Goal: Information Seeking & Learning: Learn about a topic

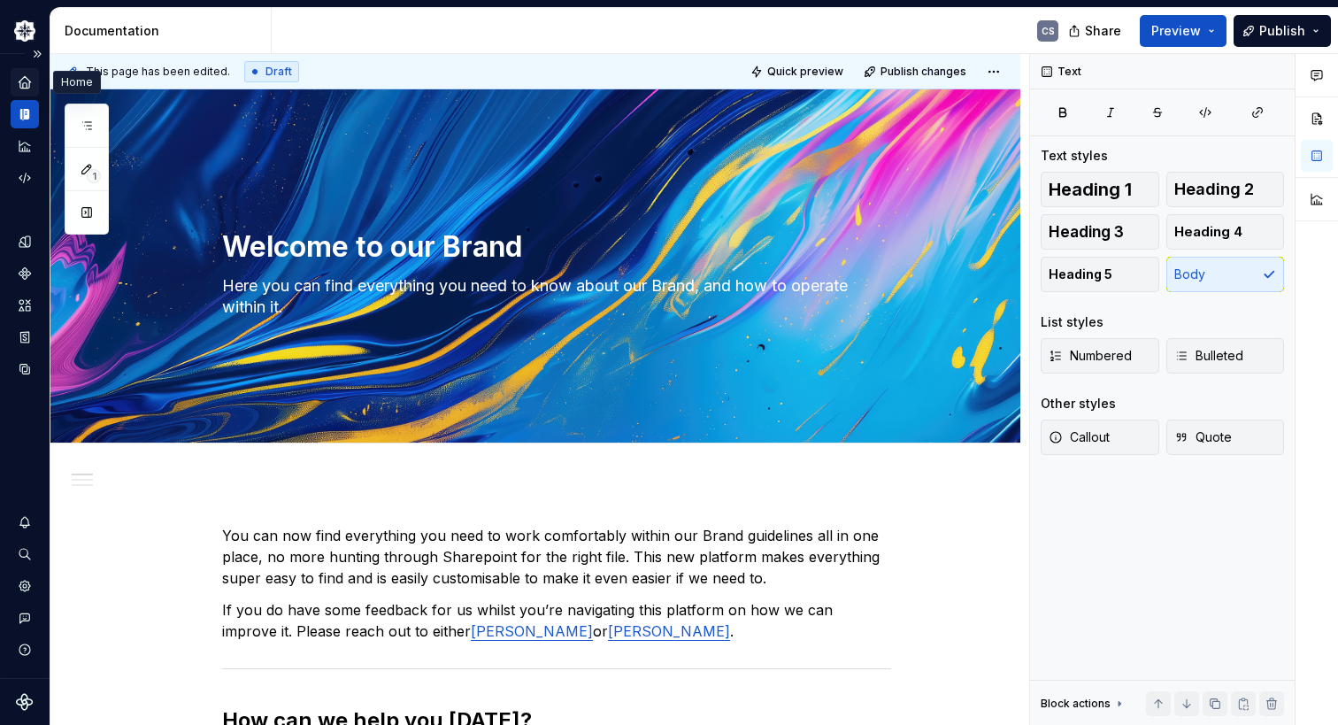
click at [28, 85] on icon "Home" at bounding box center [25, 82] width 12 height 12
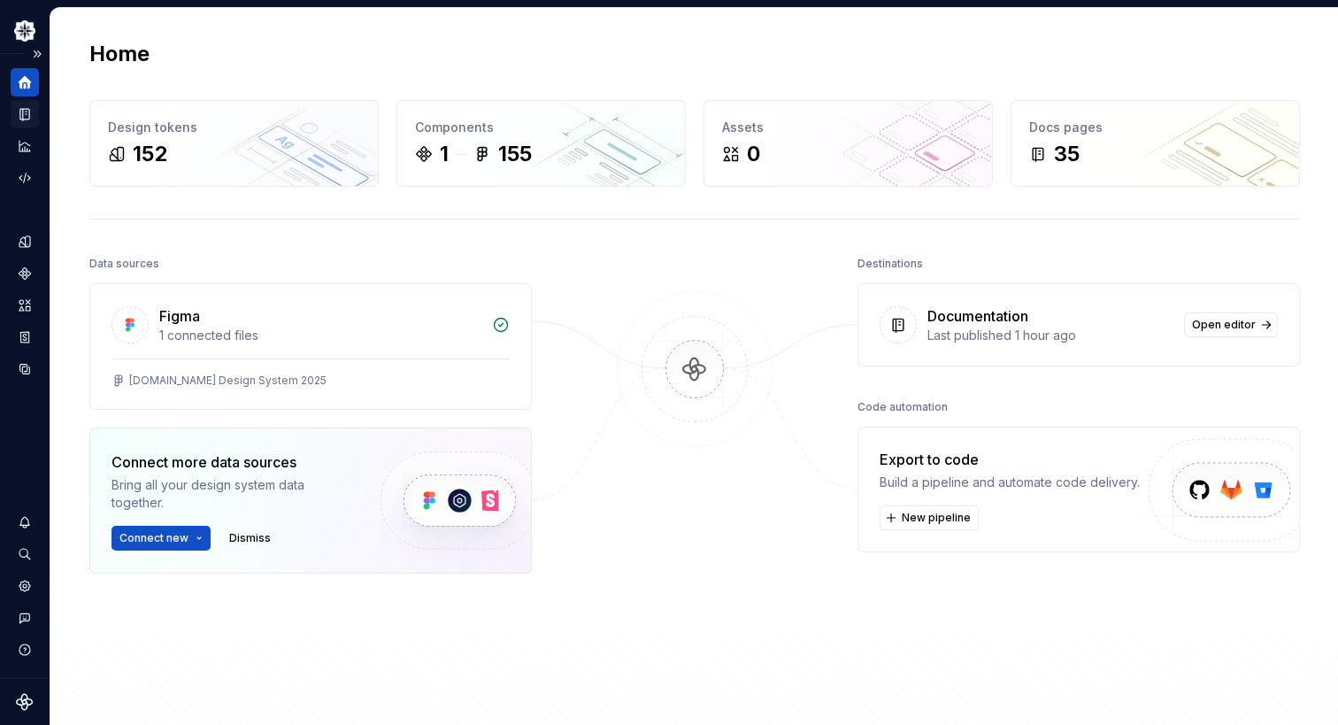
click at [33, 111] on div "Documentation" at bounding box center [25, 114] width 28 height 28
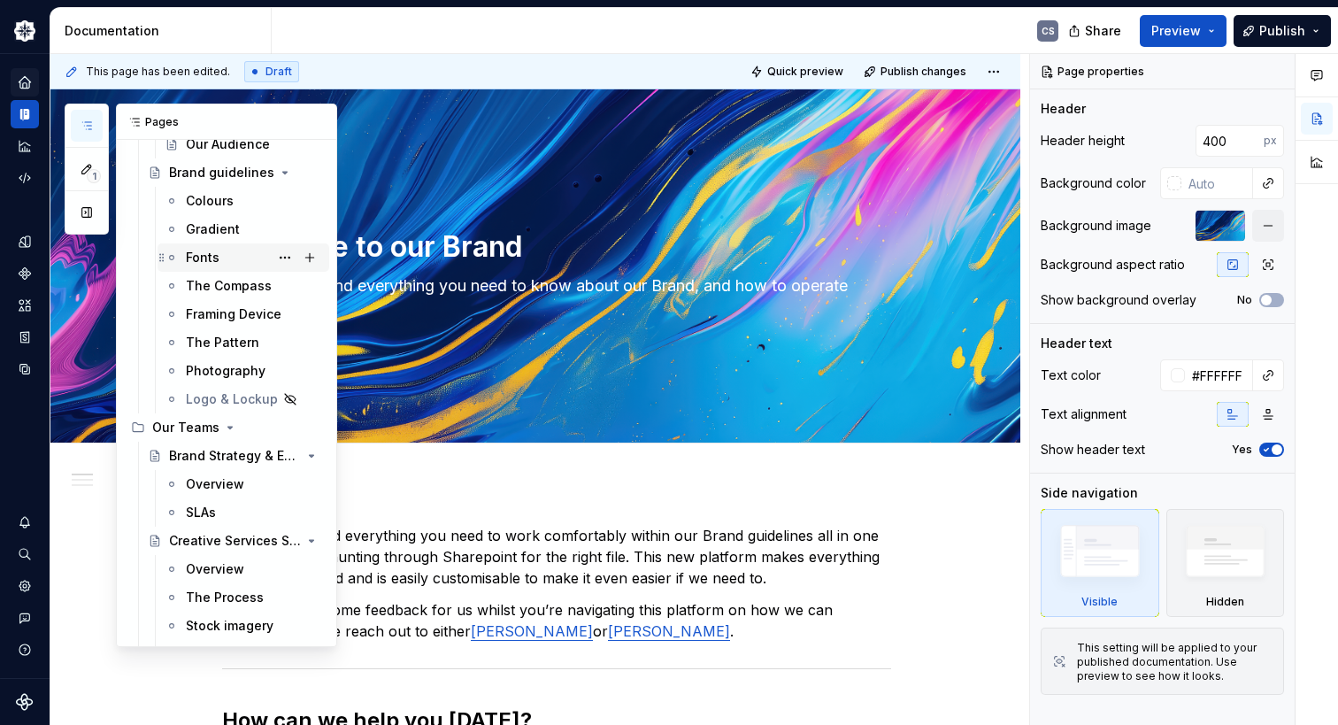
scroll to position [838, 0]
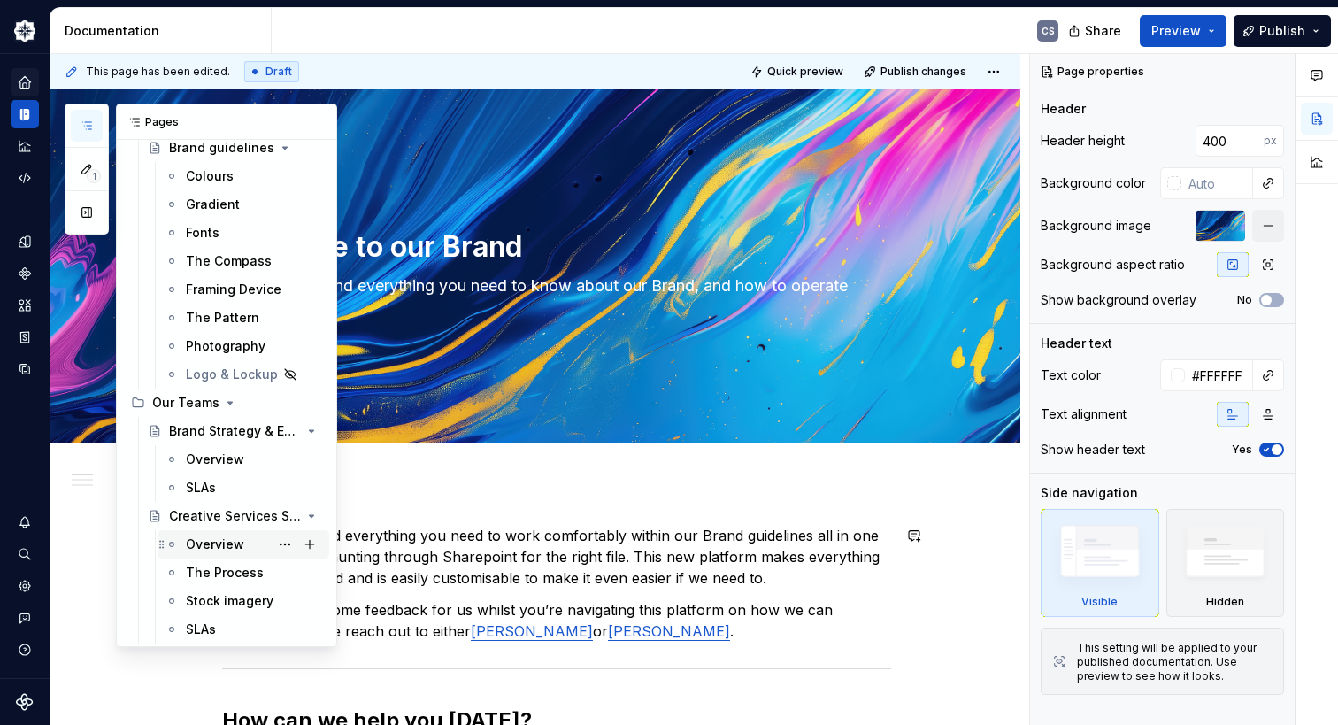
click at [235, 548] on div "Overview" at bounding box center [215, 544] width 58 height 18
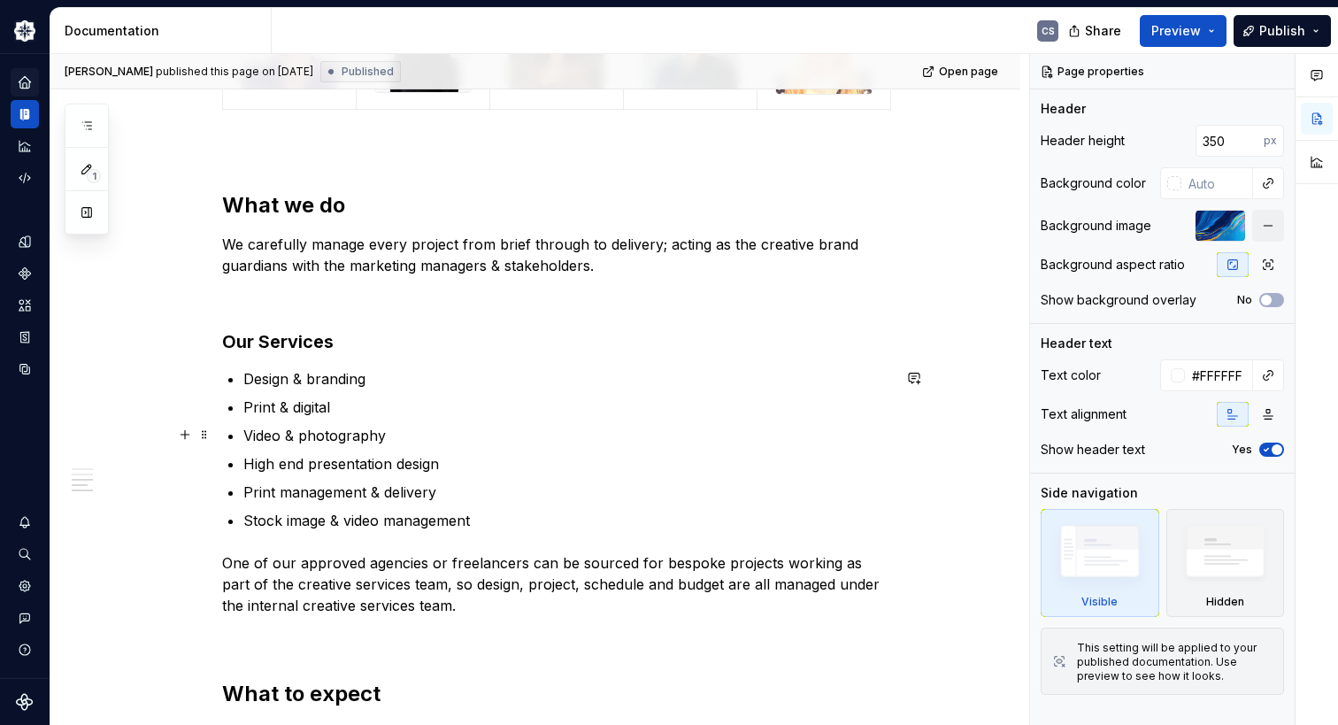
scroll to position [1062, 0]
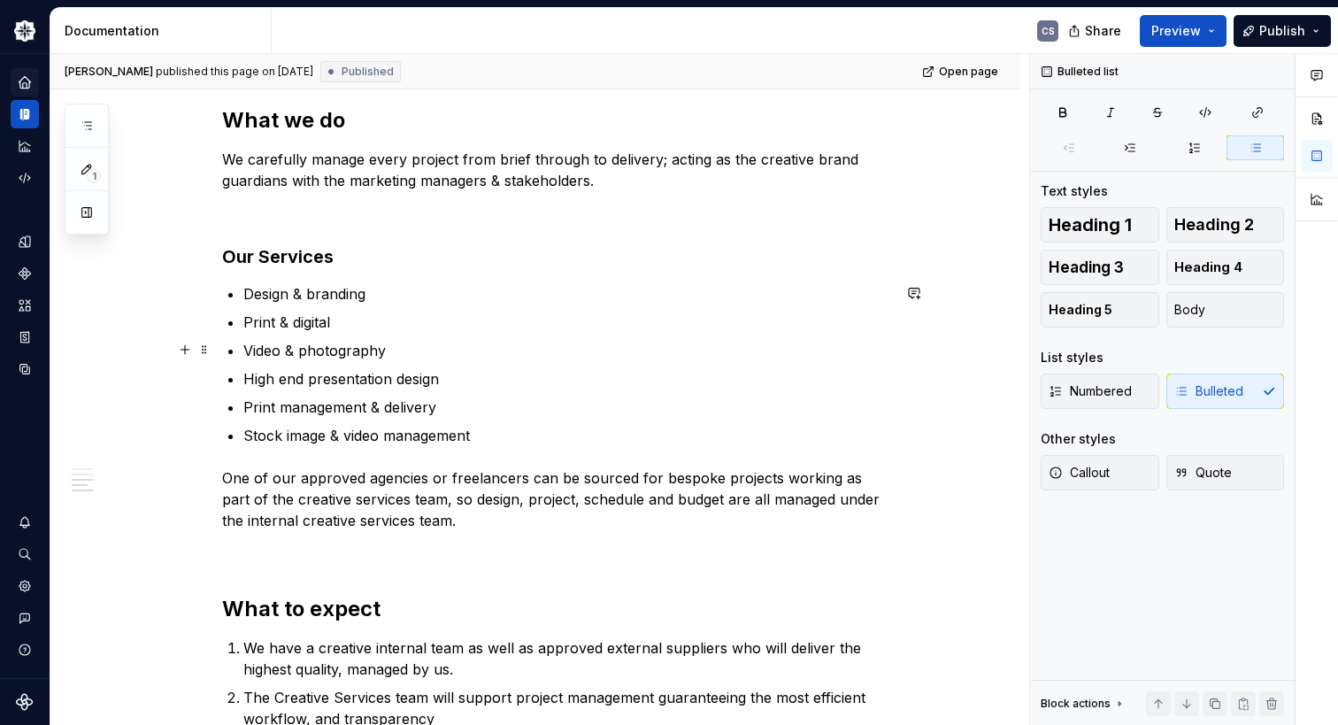
click at [279, 344] on p "Video & photography" at bounding box center [567, 350] width 648 height 21
type textarea "*"
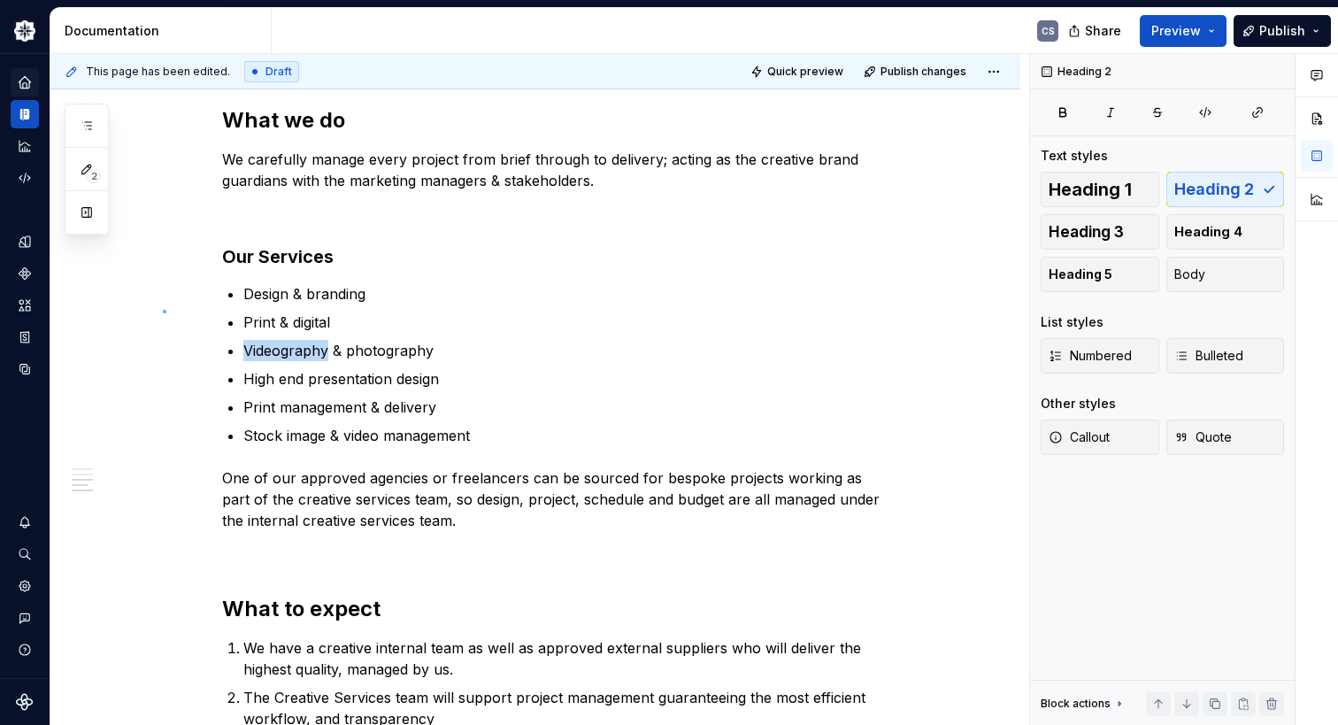
drag, startPoint x: 266, startPoint y: 350, endPoint x: 164, endPoint y: 311, distance: 109.8
click at [164, 311] on div "**********" at bounding box center [539, 390] width 979 height 672
click at [327, 350] on p "Videography & photography" at bounding box center [567, 350] width 648 height 21
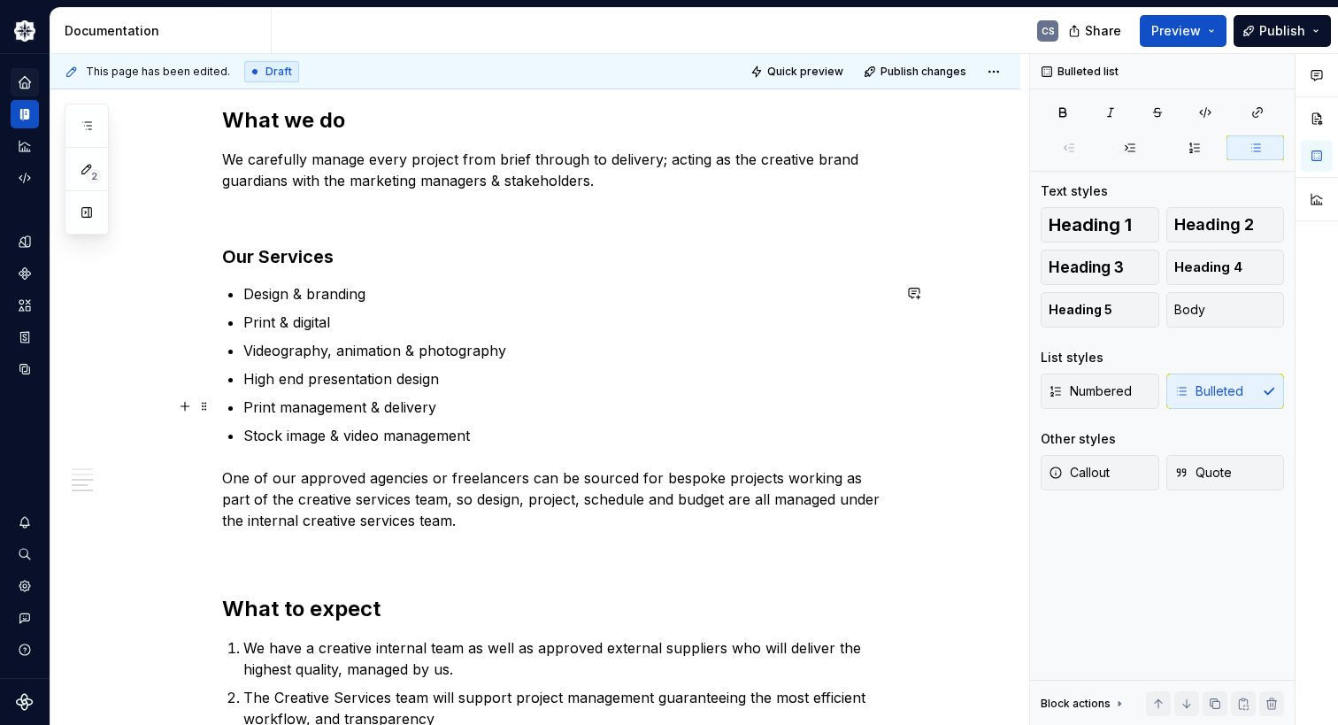
click at [401, 406] on p "Print management & delivery" at bounding box center [567, 406] width 648 height 21
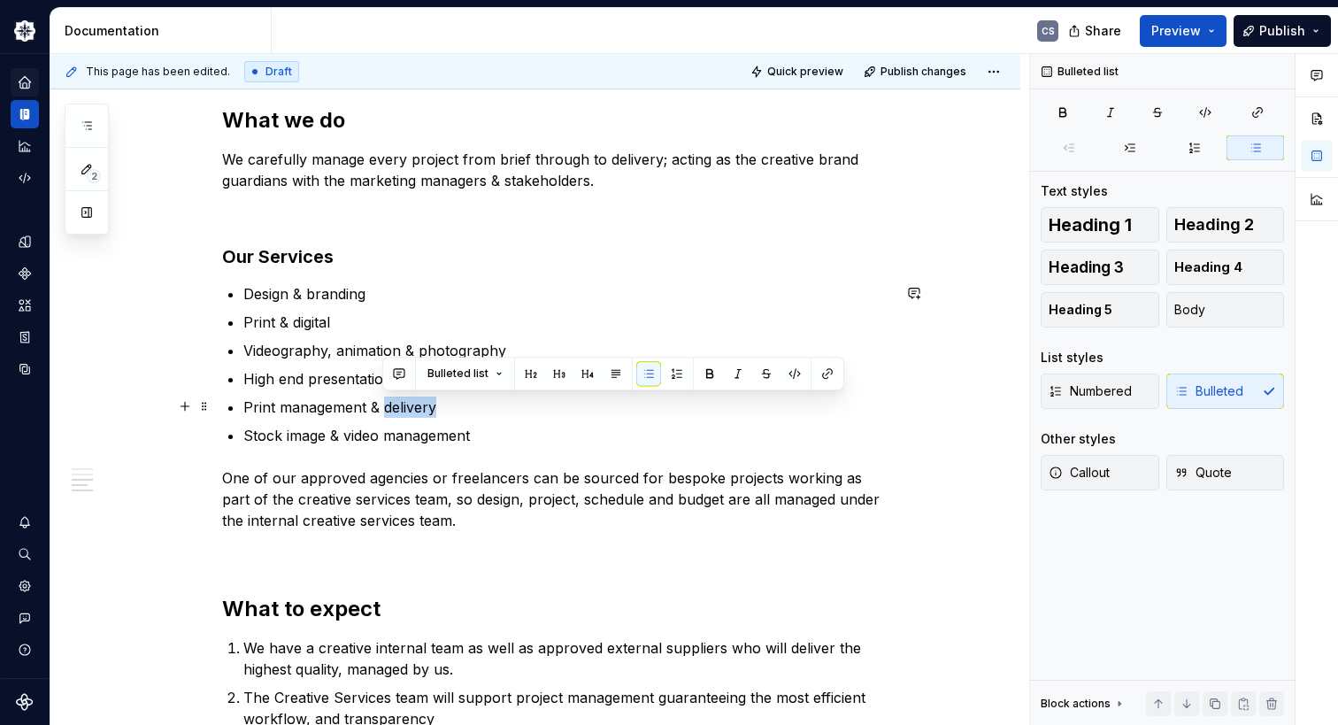
click at [401, 406] on p "Print management & delivery" at bounding box center [567, 406] width 648 height 21
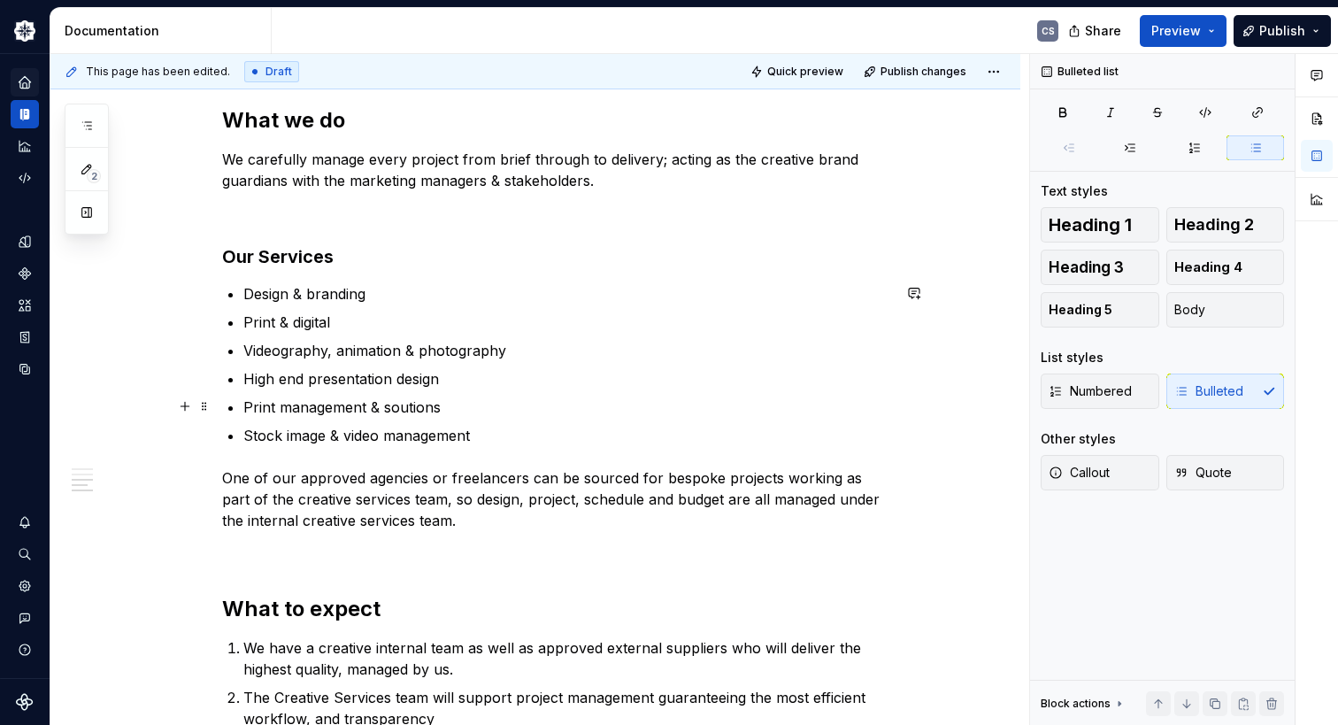
click at [400, 406] on p "Print management & soutions" at bounding box center [567, 406] width 648 height 21
click at [468, 434] on p "Stock image & video management" at bounding box center [567, 435] width 648 height 21
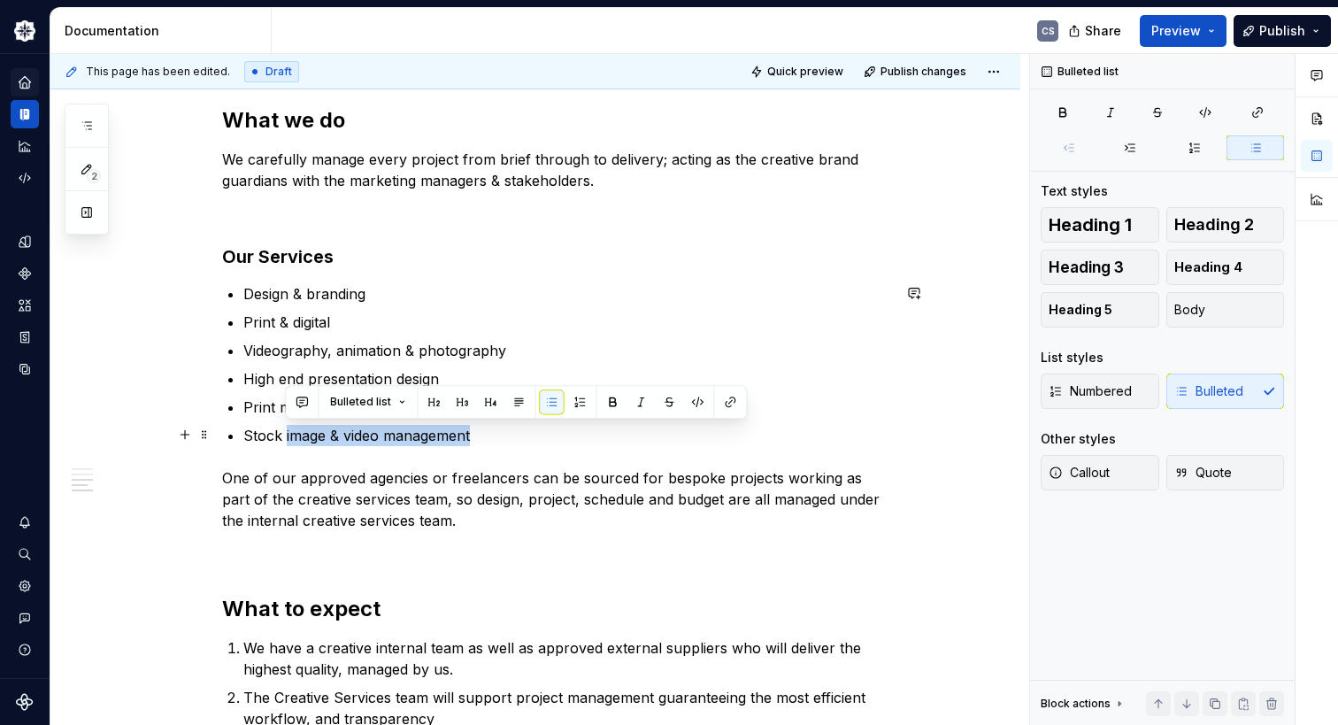
drag, startPoint x: 473, startPoint y: 434, endPoint x: 389, endPoint y: 434, distance: 83.2
click at [288, 434] on p "Stock image & video management" at bounding box center [567, 435] width 648 height 21
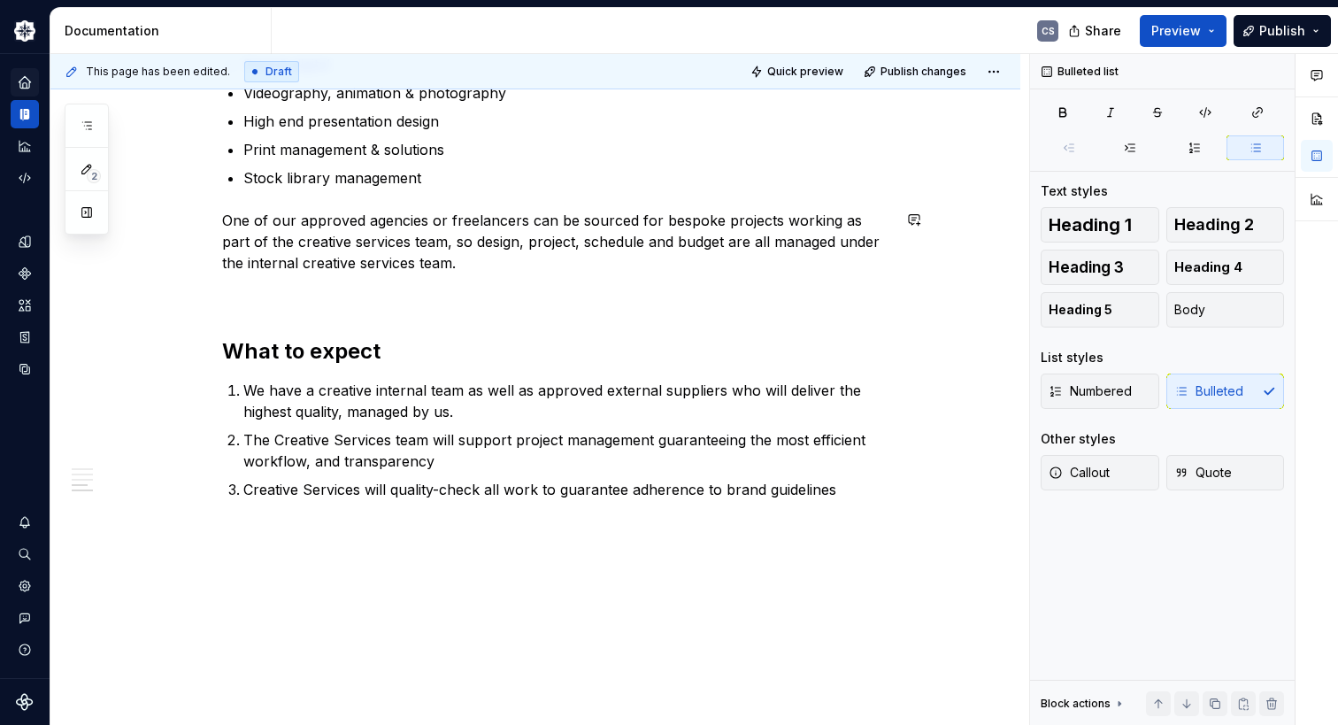
scroll to position [1327, 0]
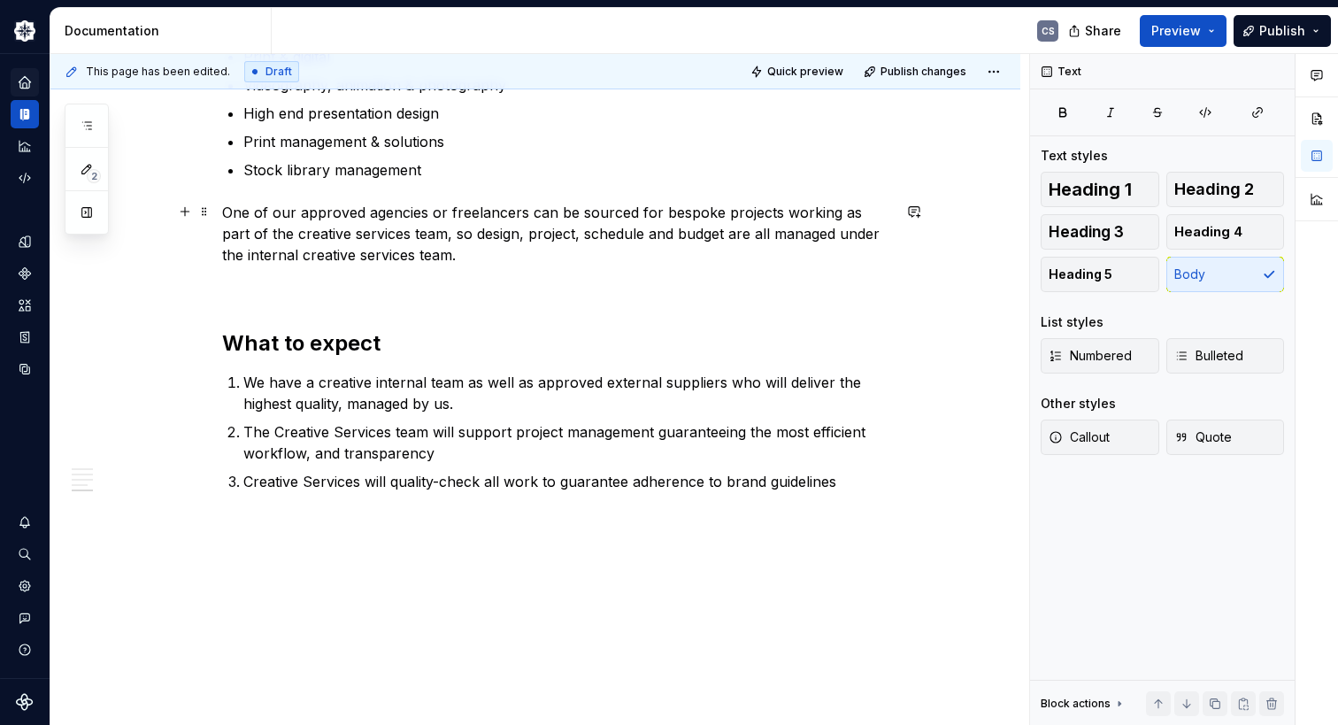
click at [393, 242] on p "One of our approved agencies or freelancers can be sourced for bespoke projects…" at bounding box center [556, 234] width 669 height 64
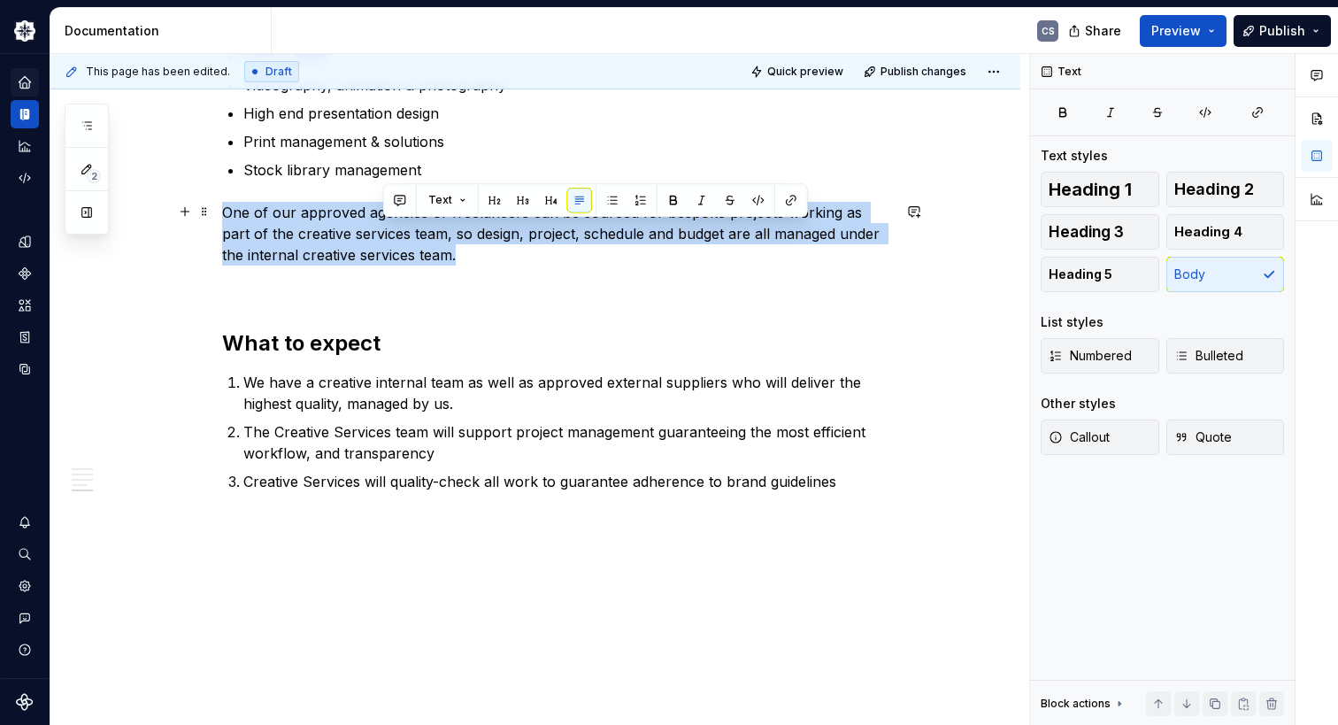
click at [393, 242] on p "One of our approved agencies or freelancers can be sourced for bespoke projects…" at bounding box center [556, 234] width 669 height 64
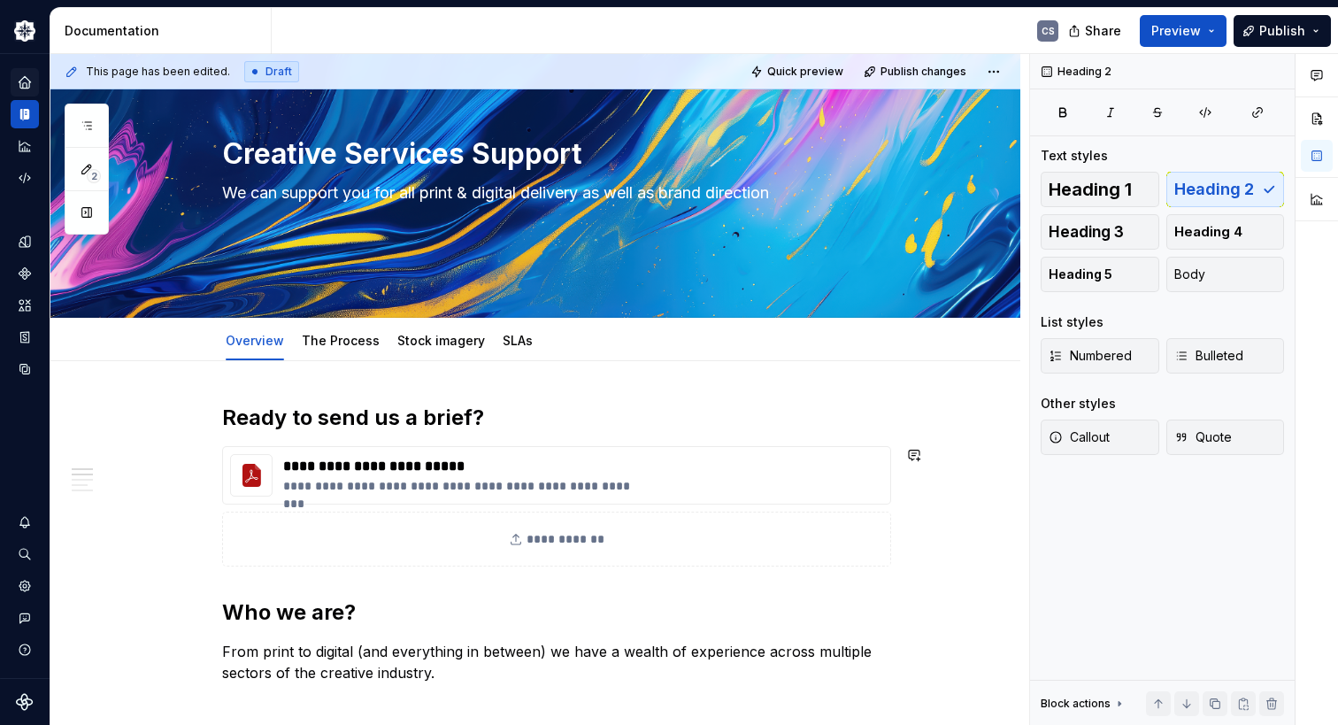
scroll to position [0, 0]
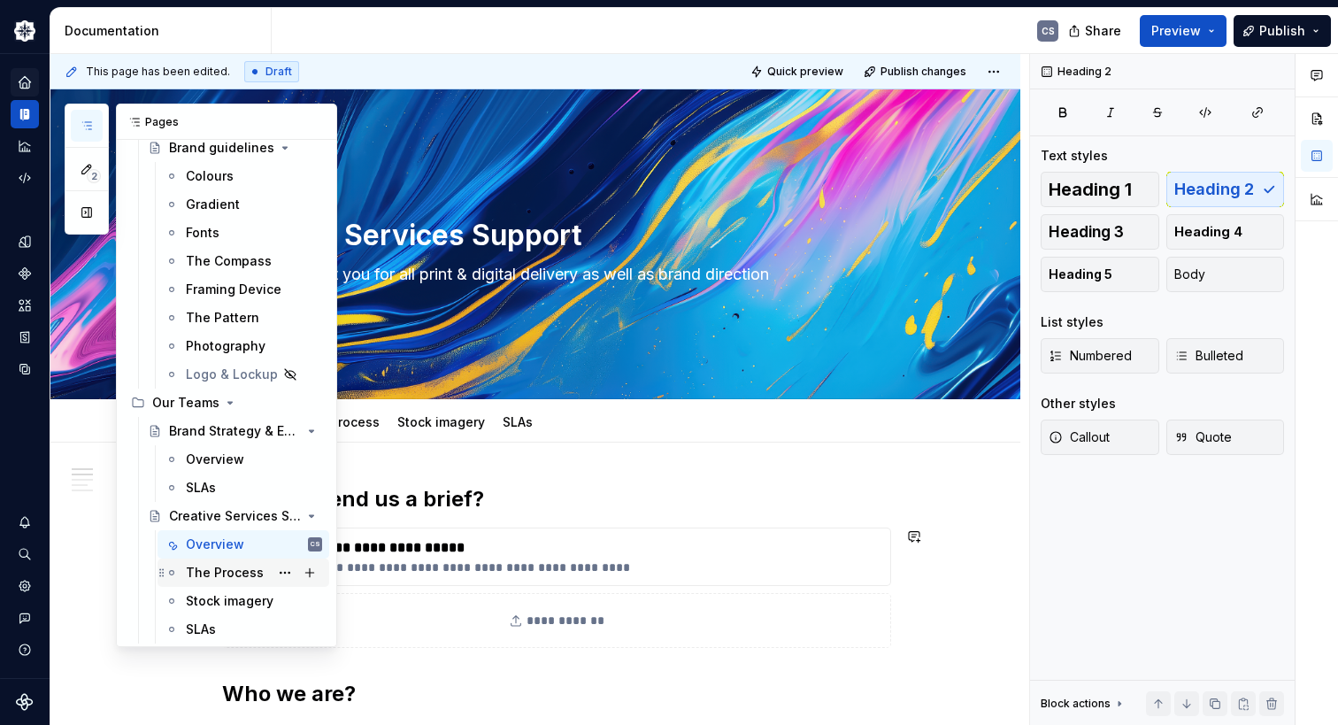
click at [235, 574] on div "The Process" at bounding box center [225, 573] width 78 height 18
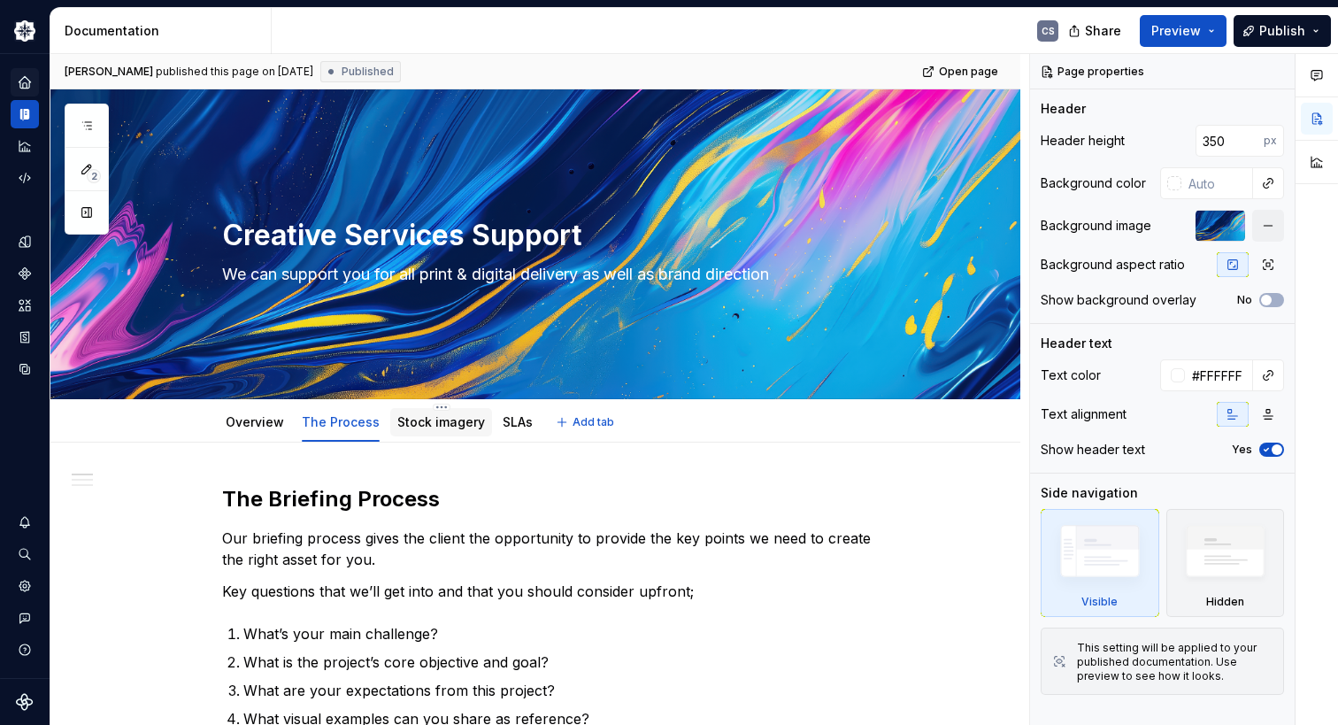
click at [448, 428] on link "Stock imagery" at bounding box center [441, 421] width 88 height 15
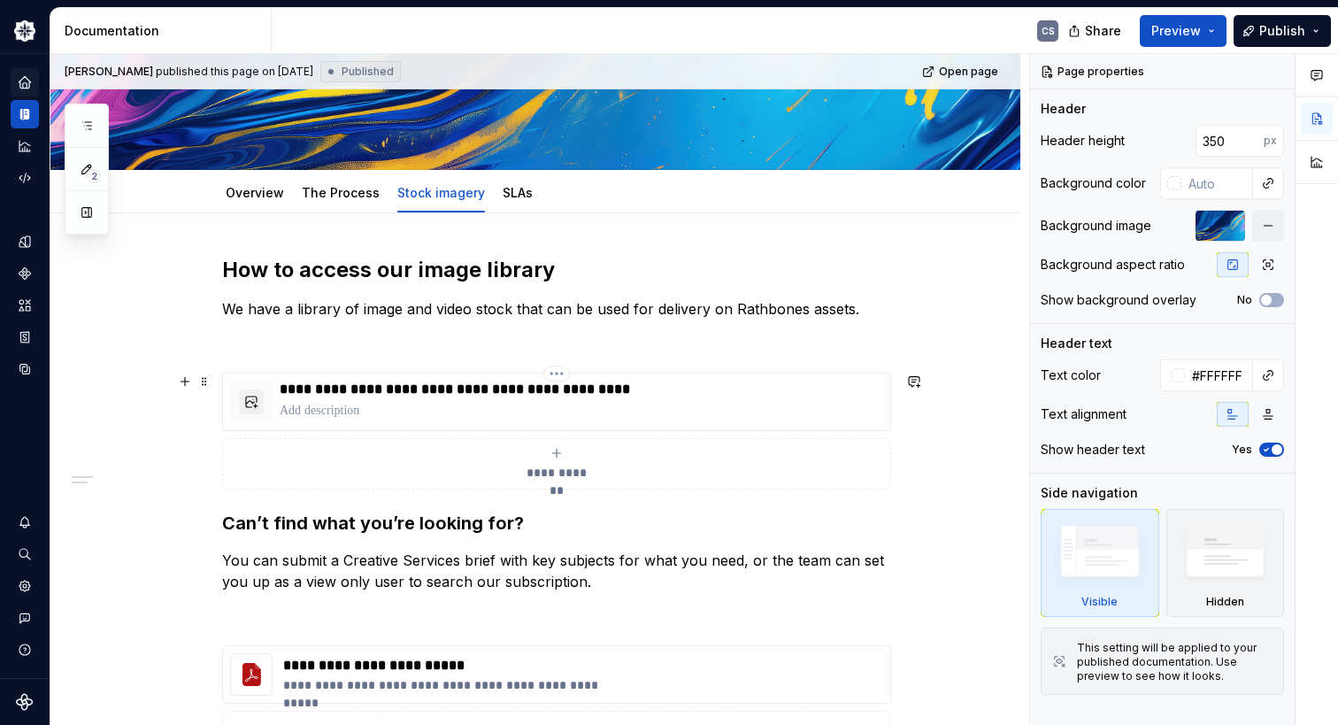
scroll to position [265, 0]
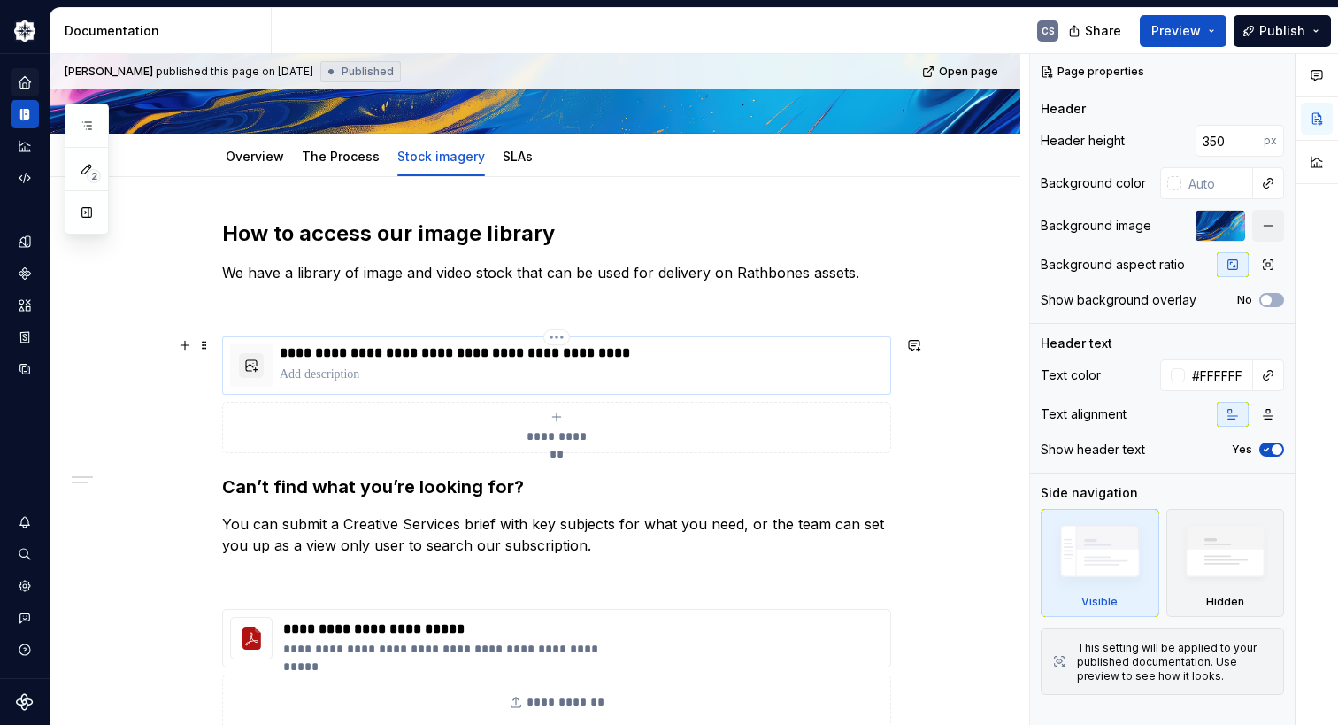
click at [482, 358] on p "**********" at bounding box center [581, 353] width 603 height 18
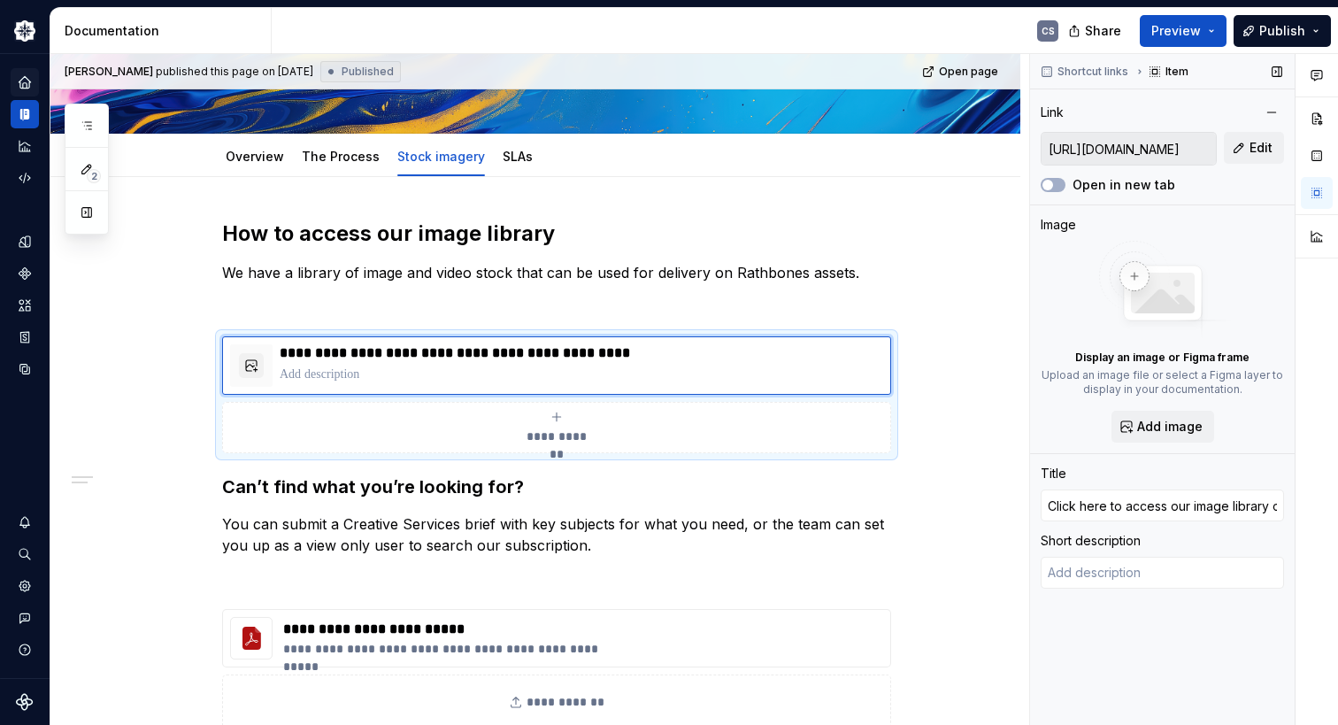
click at [1113, 144] on input "[URL][DOMAIN_NAME]" at bounding box center [1128, 149] width 174 height 32
click at [1111, 151] on input "[URL][DOMAIN_NAME]" at bounding box center [1128, 149] width 174 height 32
drag, startPoint x: 1118, startPoint y: 148, endPoint x: 1109, endPoint y: 142, distance: 11.1
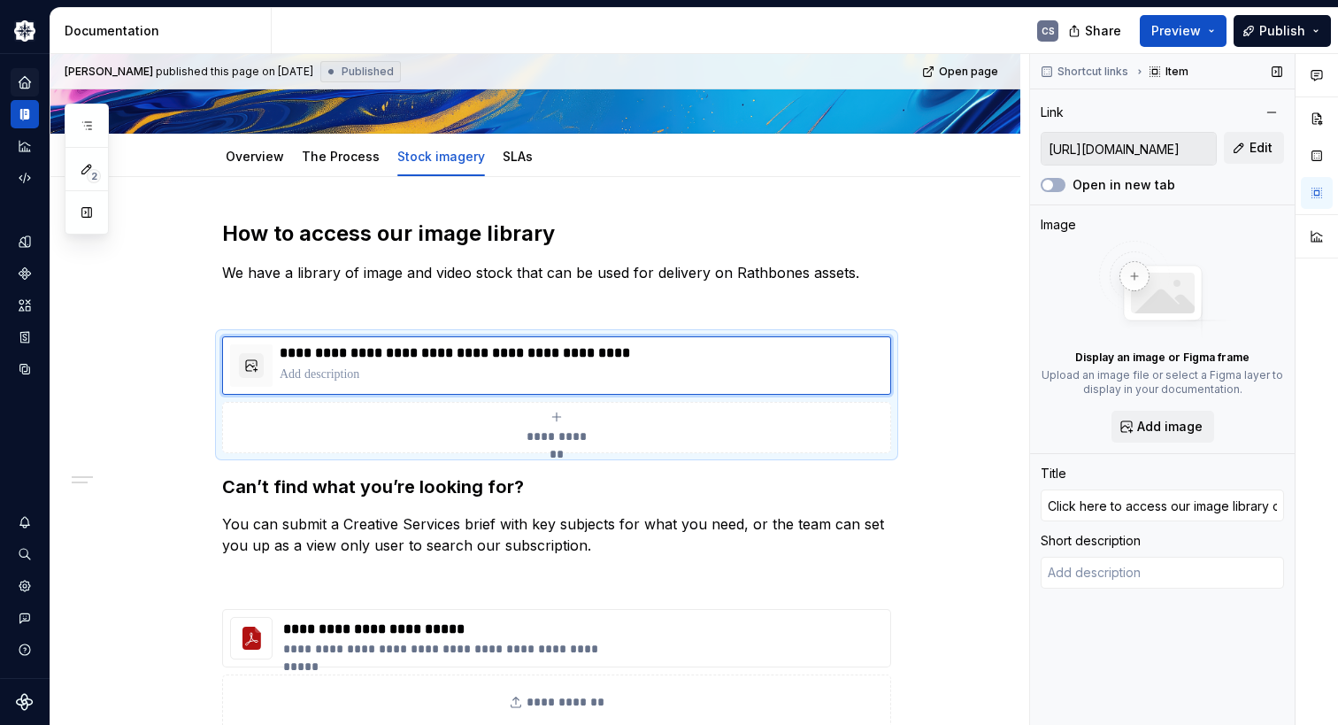
click at [1109, 142] on input "[URL][DOMAIN_NAME]" at bounding box center [1128, 149] width 174 height 32
click at [1110, 142] on input "[URL][DOMAIN_NAME]" at bounding box center [1128, 149] width 174 height 32
drag, startPoint x: 1110, startPoint y: 142, endPoint x: 1192, endPoint y: 149, distance: 82.6
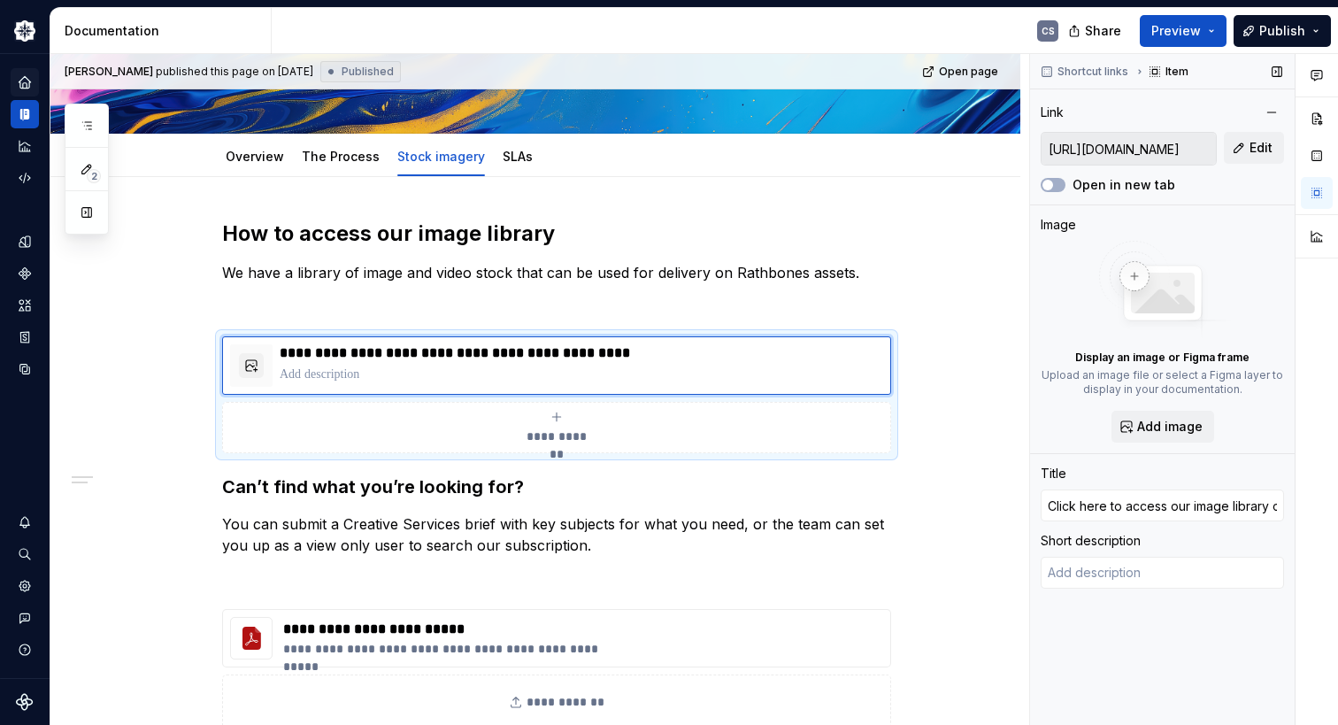
click at [1188, 149] on input "[URL][DOMAIN_NAME]" at bounding box center [1128, 149] width 174 height 32
click at [1248, 150] on button "Edit" at bounding box center [1254, 148] width 60 height 32
type textarea "*"
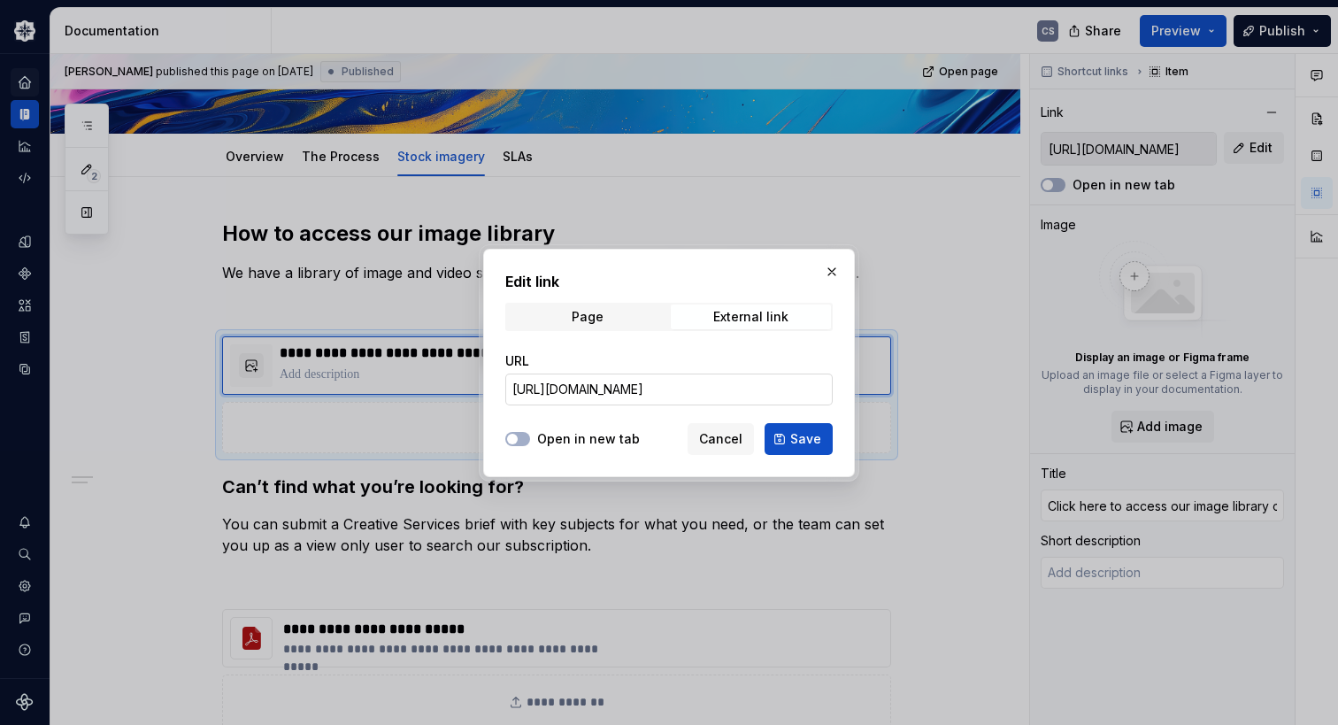
click at [663, 390] on input "[URL][DOMAIN_NAME]" at bounding box center [668, 389] width 327 height 32
paste input "[DOMAIN_NAME][URL]"
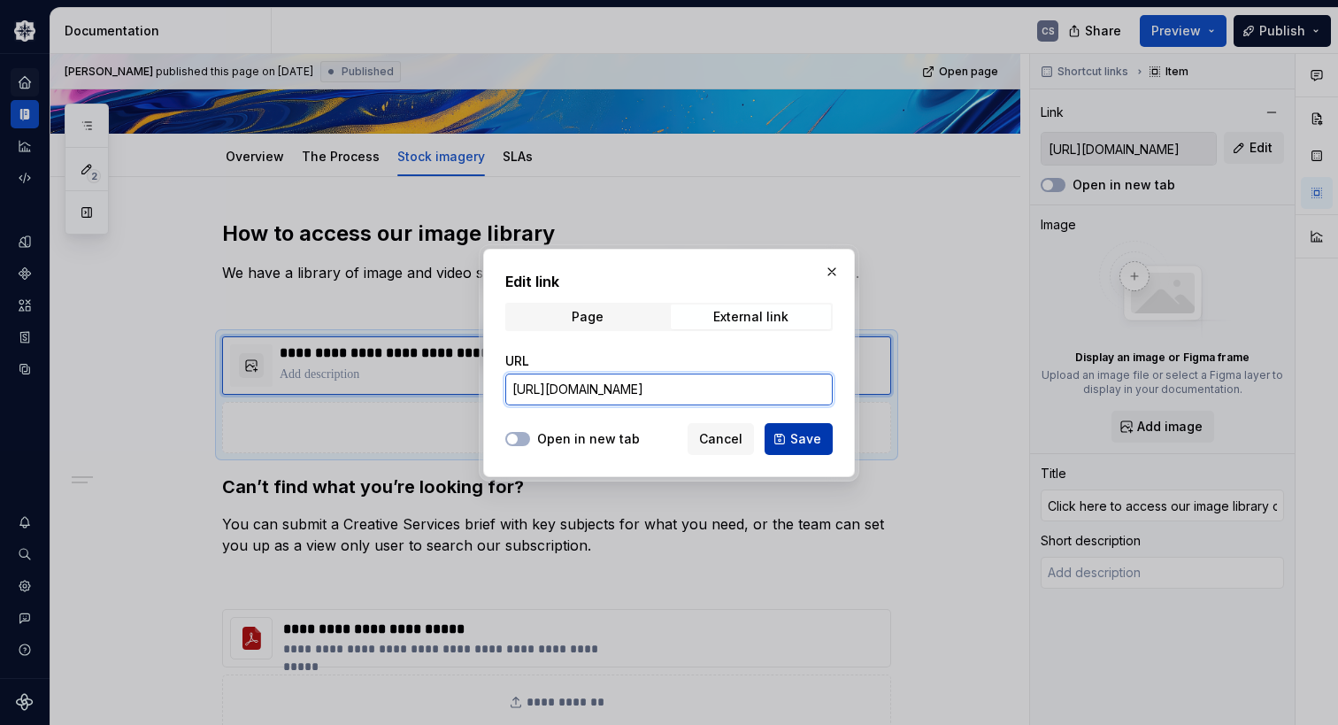
type input "[URL][DOMAIN_NAME]"
click at [788, 445] on button "Save" at bounding box center [799, 439] width 68 height 32
type textarea "*"
type input "[URL][DOMAIN_NAME]"
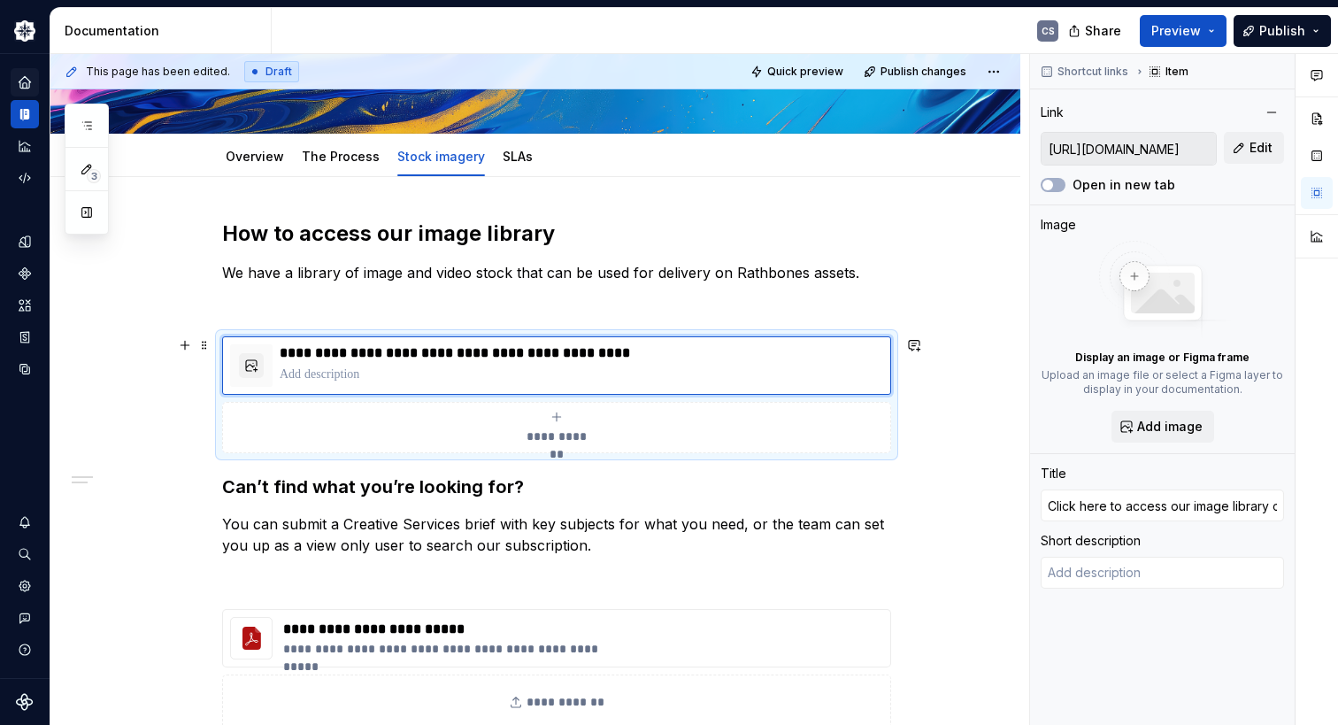
click at [971, 378] on div "**********" at bounding box center [535, 593] width 970 height 833
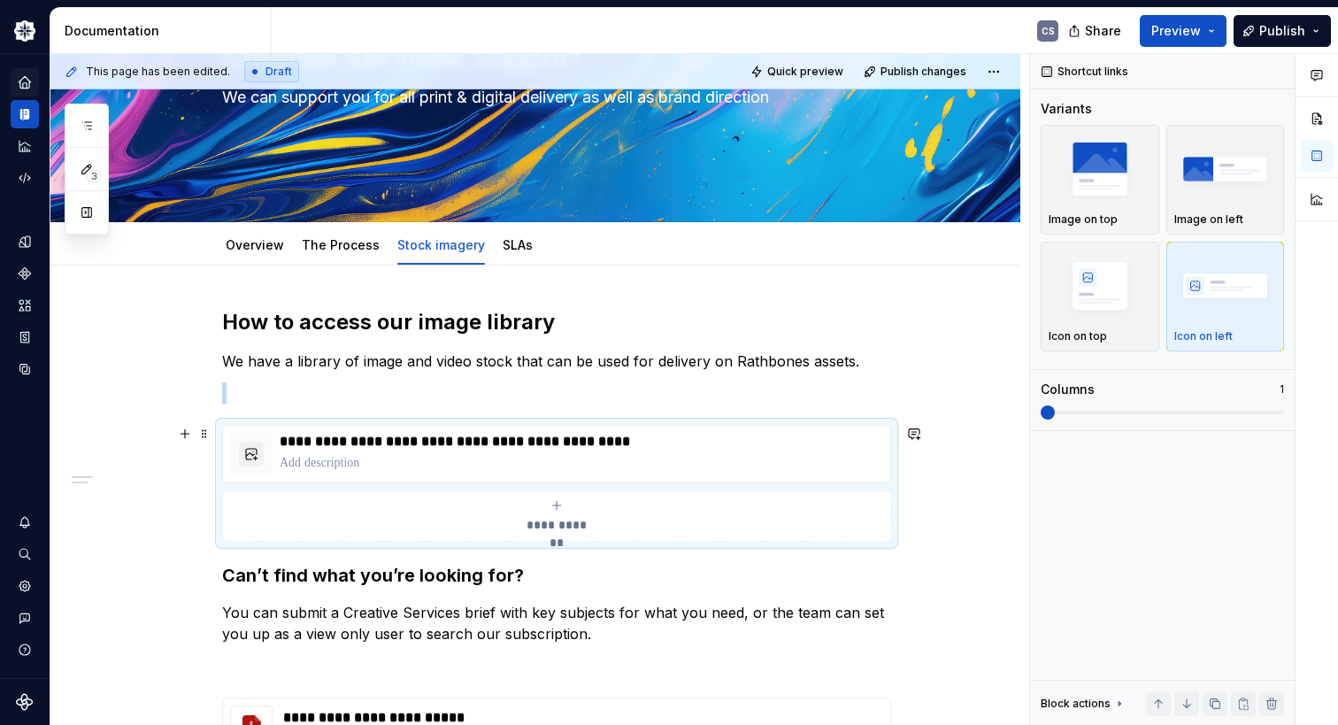
scroll to position [265, 0]
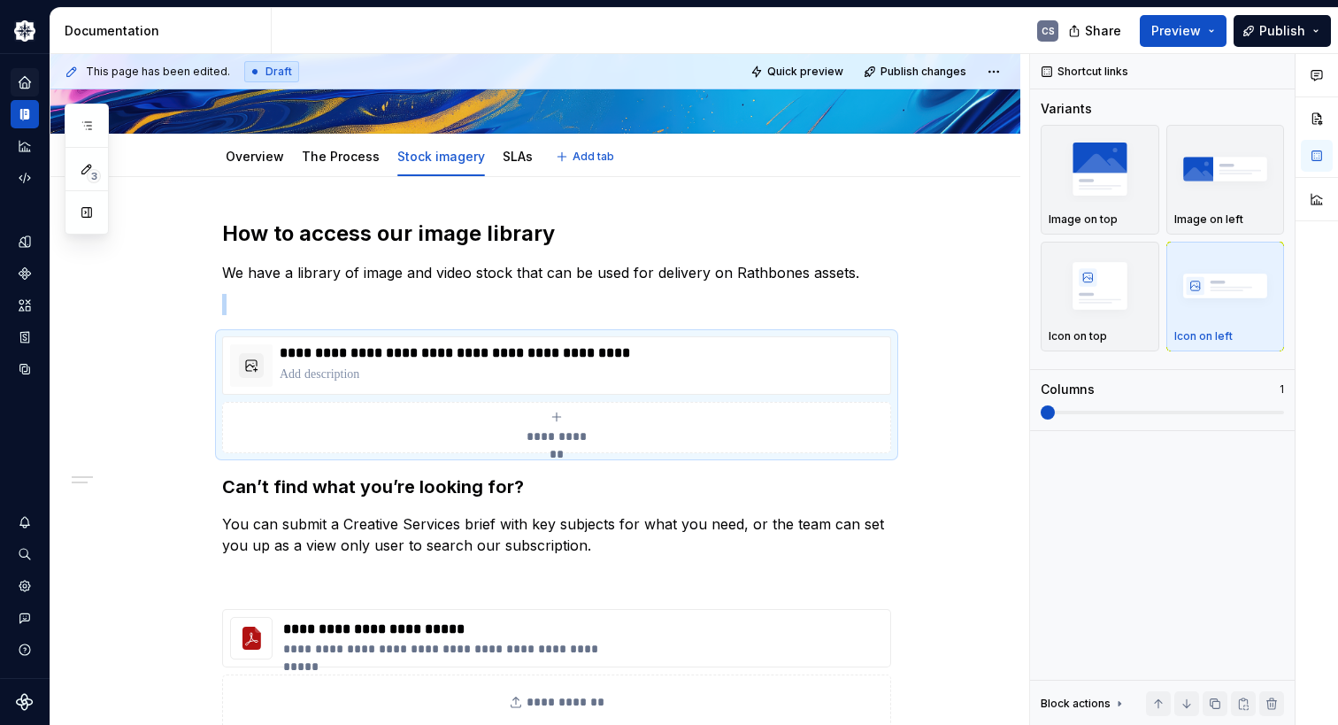
type textarea "*"
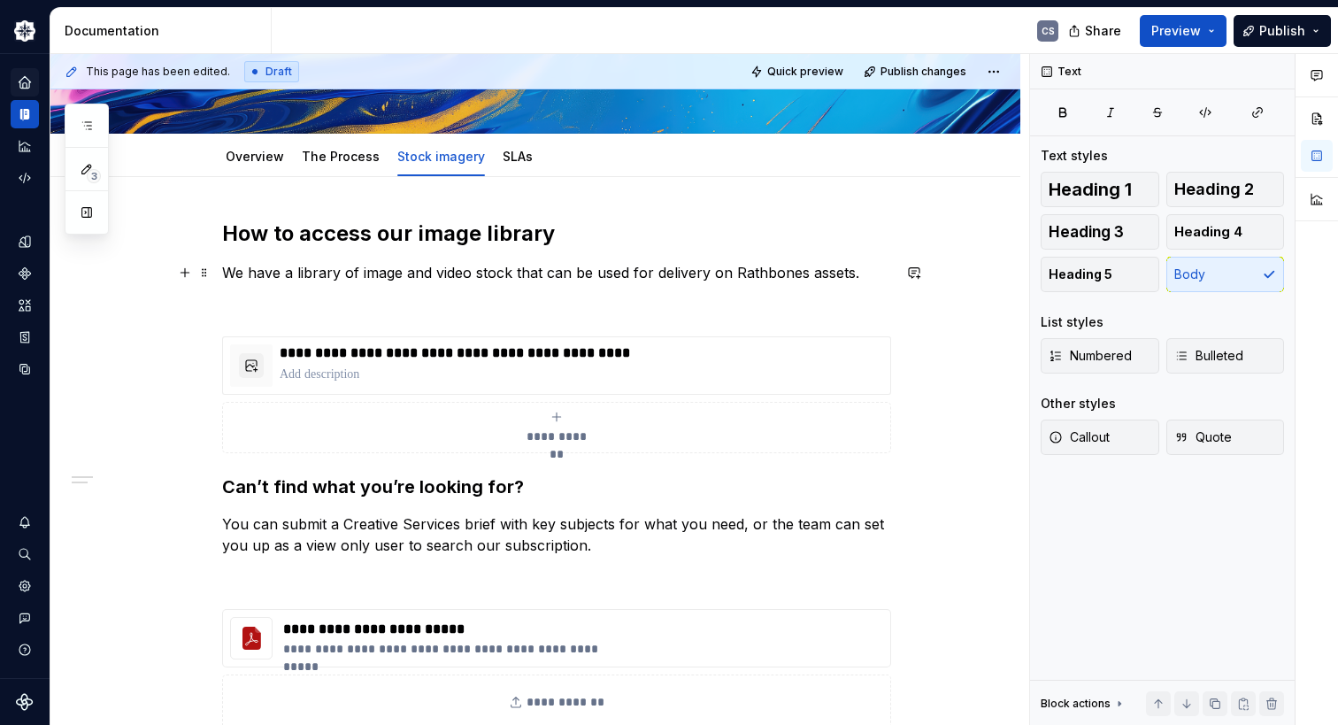
click at [859, 270] on p "We have a library of image and video stock that can be used for delivery on Rat…" at bounding box center [556, 272] width 669 height 21
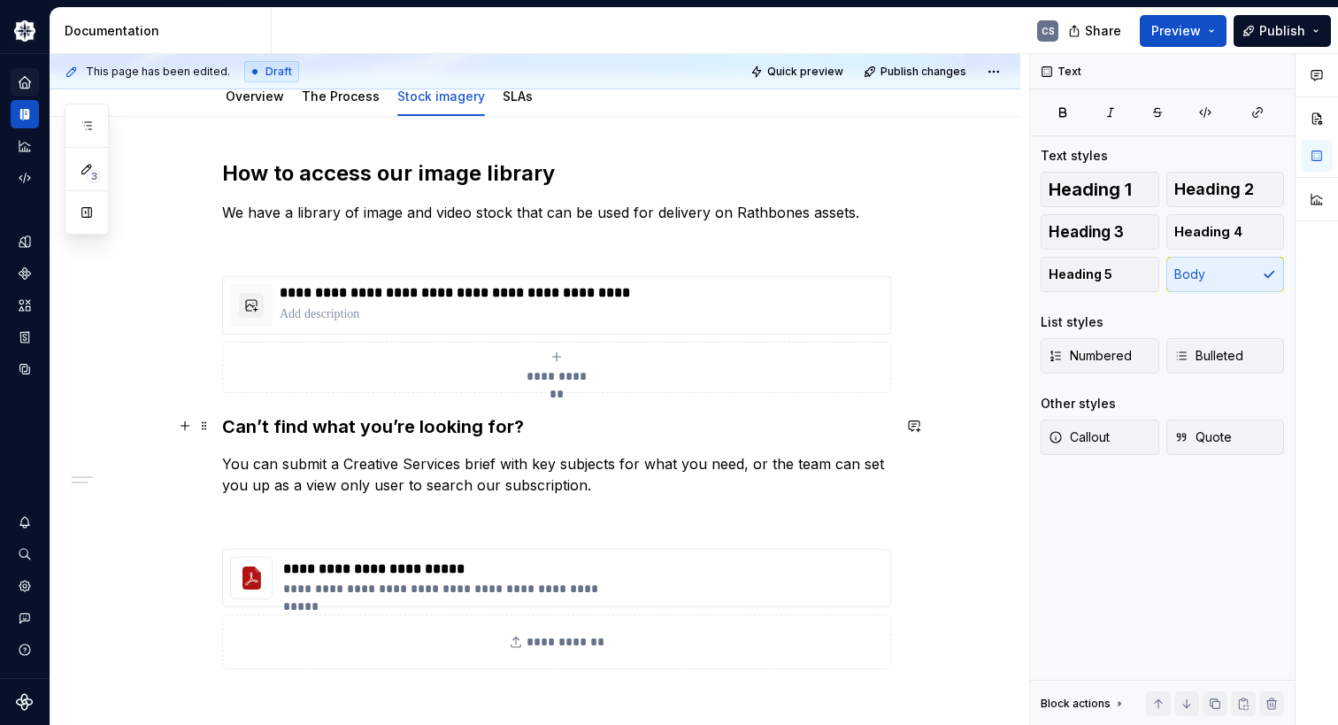
scroll to position [354, 0]
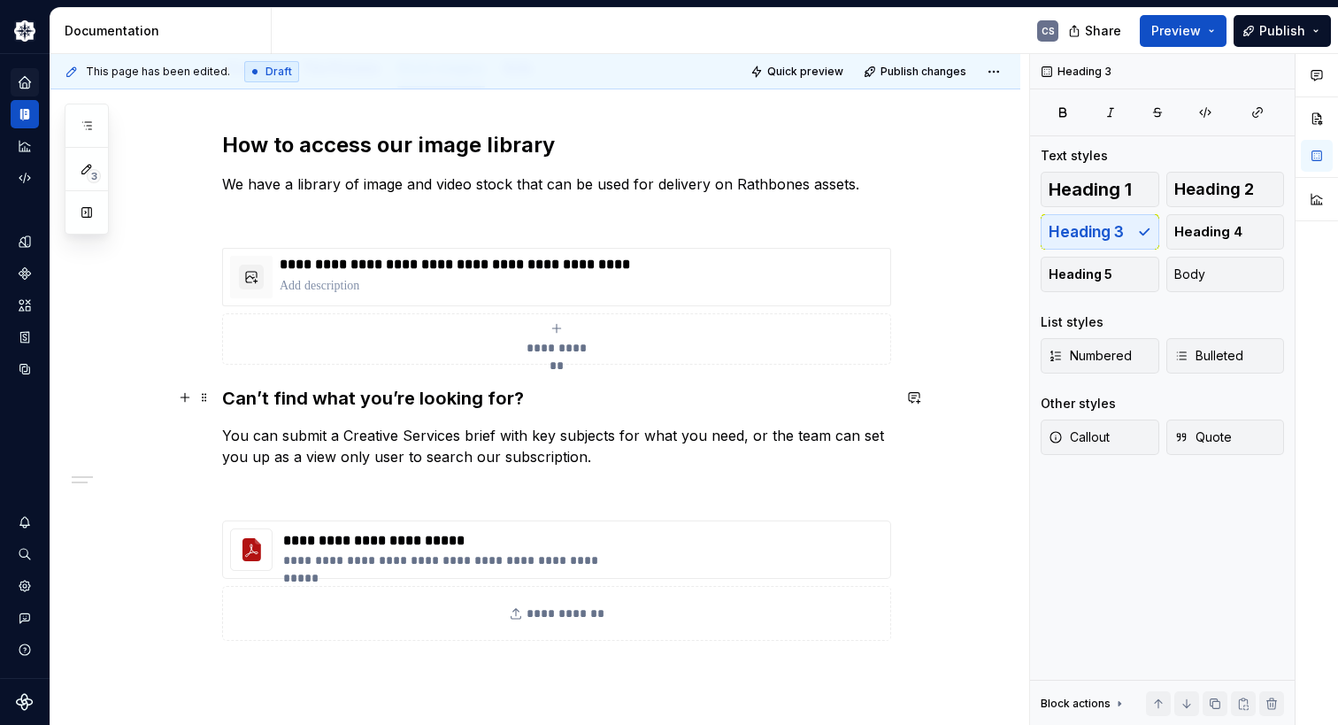
click at [549, 395] on h3 "Can’t find what you’re looking for?" at bounding box center [556, 398] width 669 height 25
click at [222, 397] on h3 "Can’t find what you’re looking for?" at bounding box center [556, 398] width 669 height 25
click at [603, 391] on h3 "If you can’t find what you’re looking for?" at bounding box center [556, 398] width 669 height 25
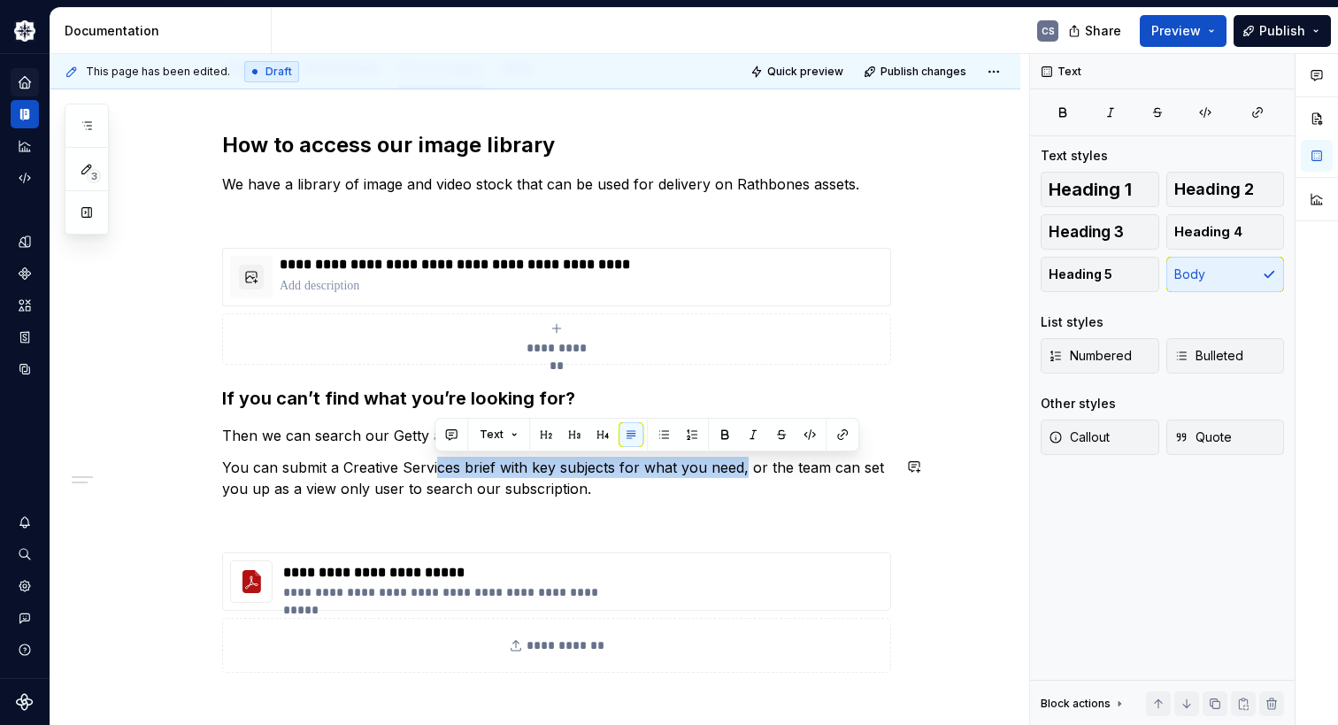
drag, startPoint x: 743, startPoint y: 469, endPoint x: 437, endPoint y: 447, distance: 307.0
click at [437, 447] on div "**********" at bounding box center [556, 423] width 669 height 584
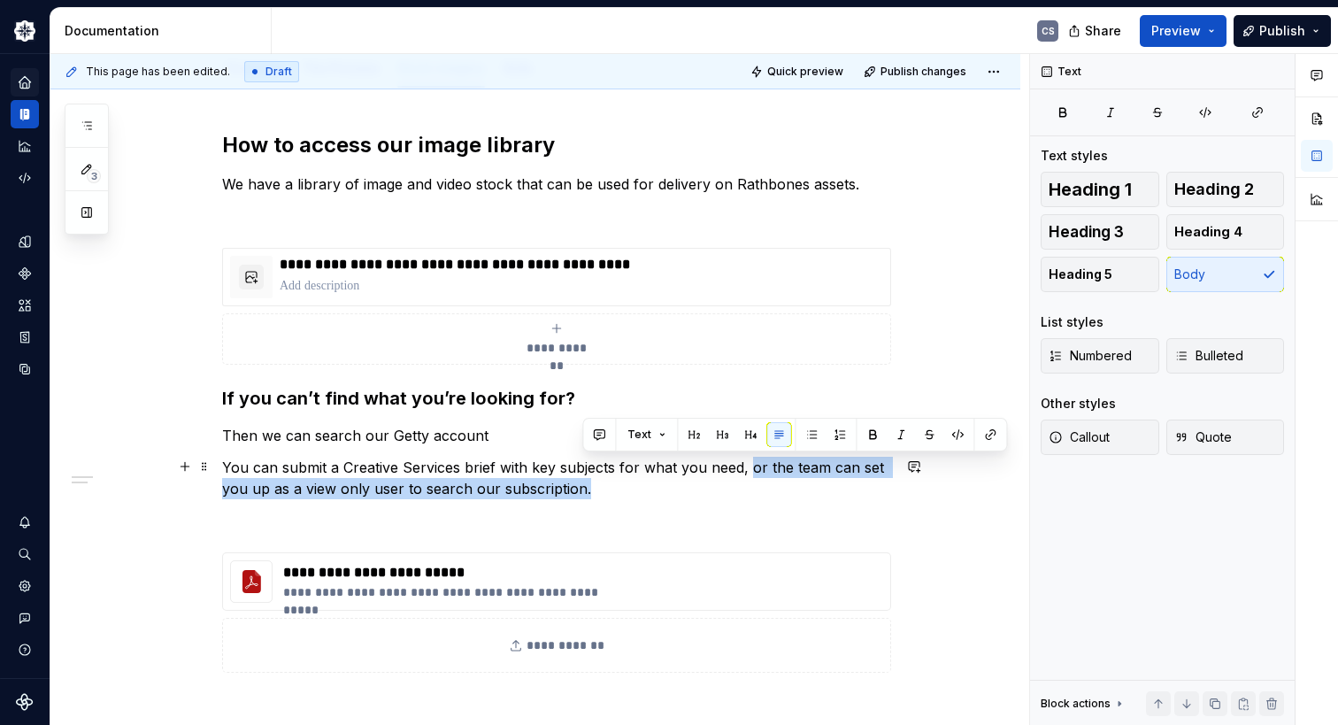
drag, startPoint x: 745, startPoint y: 468, endPoint x: 585, endPoint y: 492, distance: 161.9
click at [585, 492] on p "You can submit a Creative Services brief with key subjects for what you need, o…" at bounding box center [556, 478] width 669 height 42
copy p "or the team can set you up as a view only user to search our subscription."
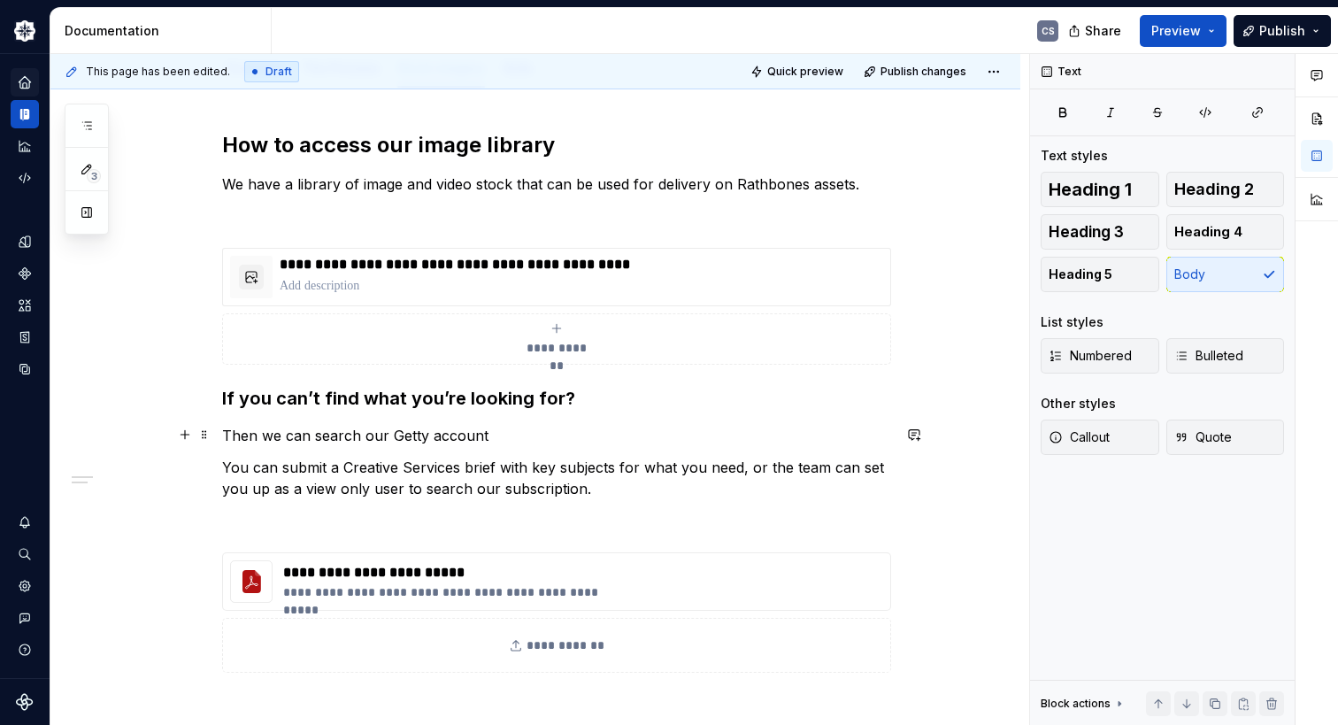
click at [520, 436] on p "Then we can search our Getty account" at bounding box center [556, 435] width 669 height 21
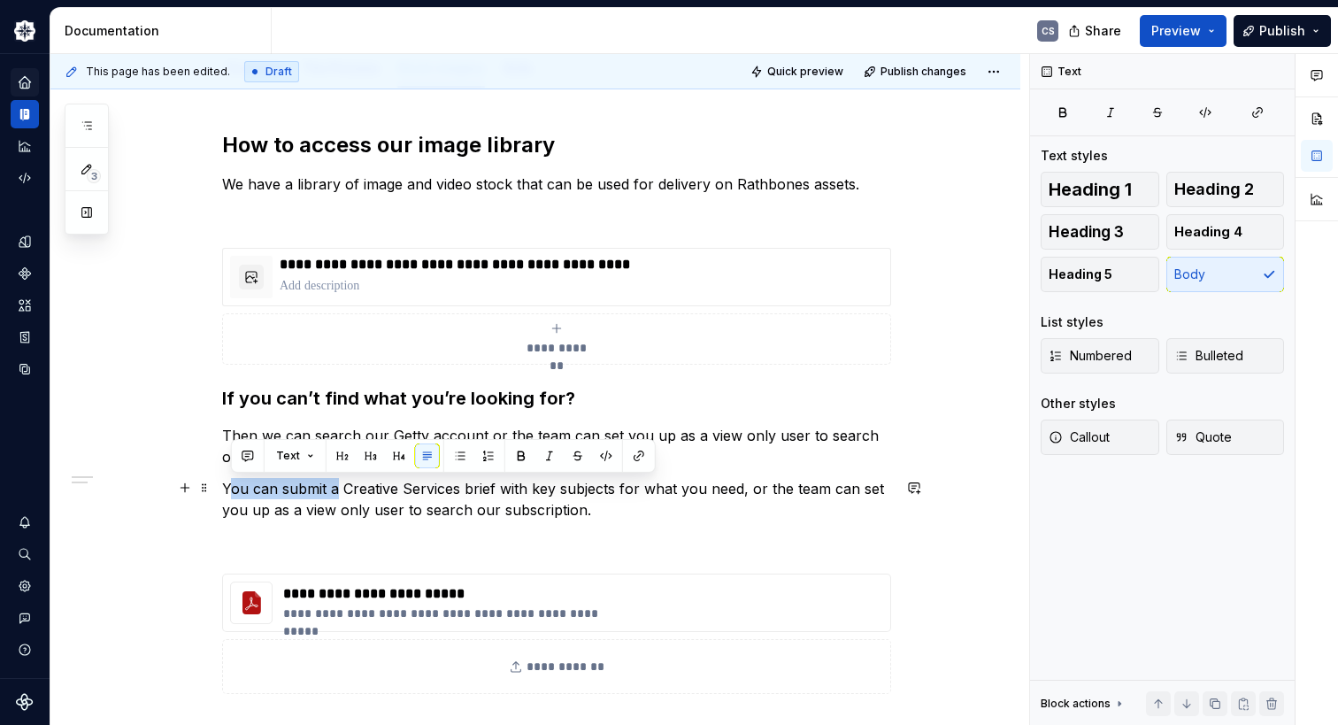
drag, startPoint x: 336, startPoint y: 487, endPoint x: 234, endPoint y: 487, distance: 101.8
click at [231, 487] on p "You can submit a Creative Services brief with key subjects for what you need, o…" at bounding box center [556, 499] width 669 height 42
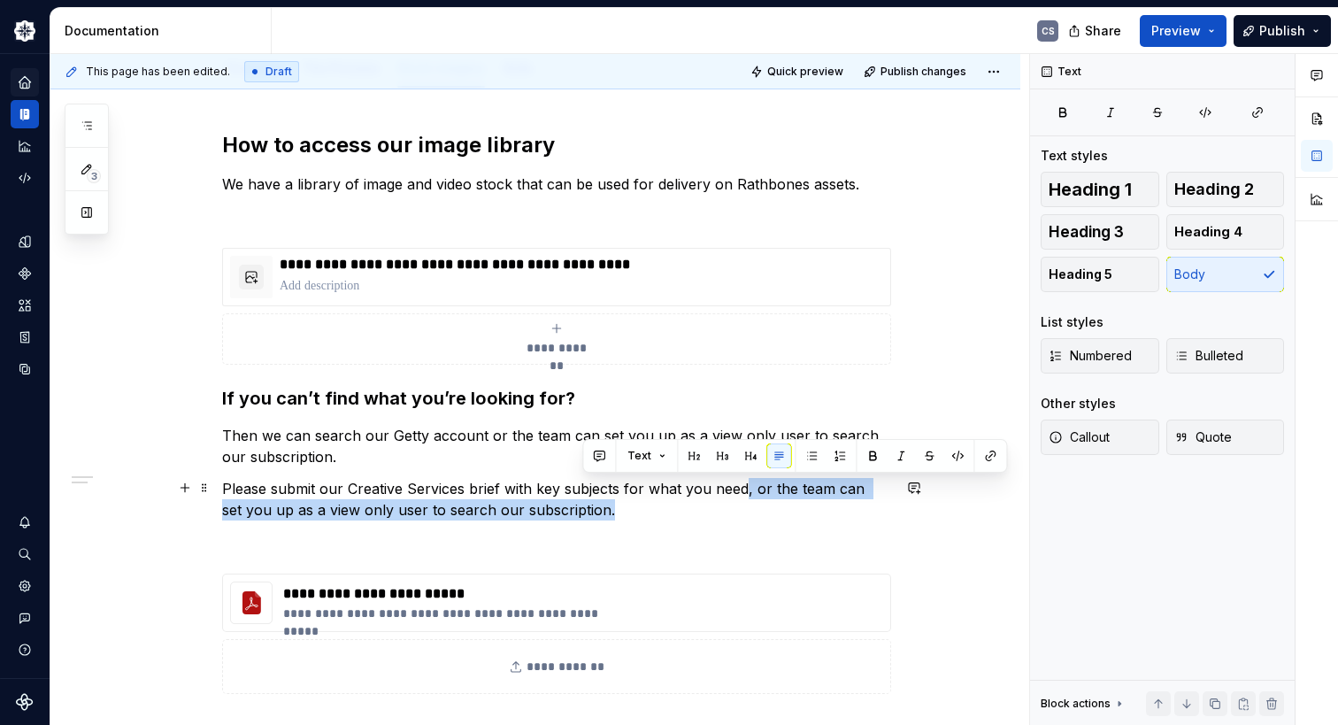
drag, startPoint x: 618, startPoint y: 507, endPoint x: 741, endPoint y: 495, distance: 123.6
click at [741, 495] on p "Please submit our Creative Services brief with key subjects for what you need, …" at bounding box center [556, 499] width 669 height 42
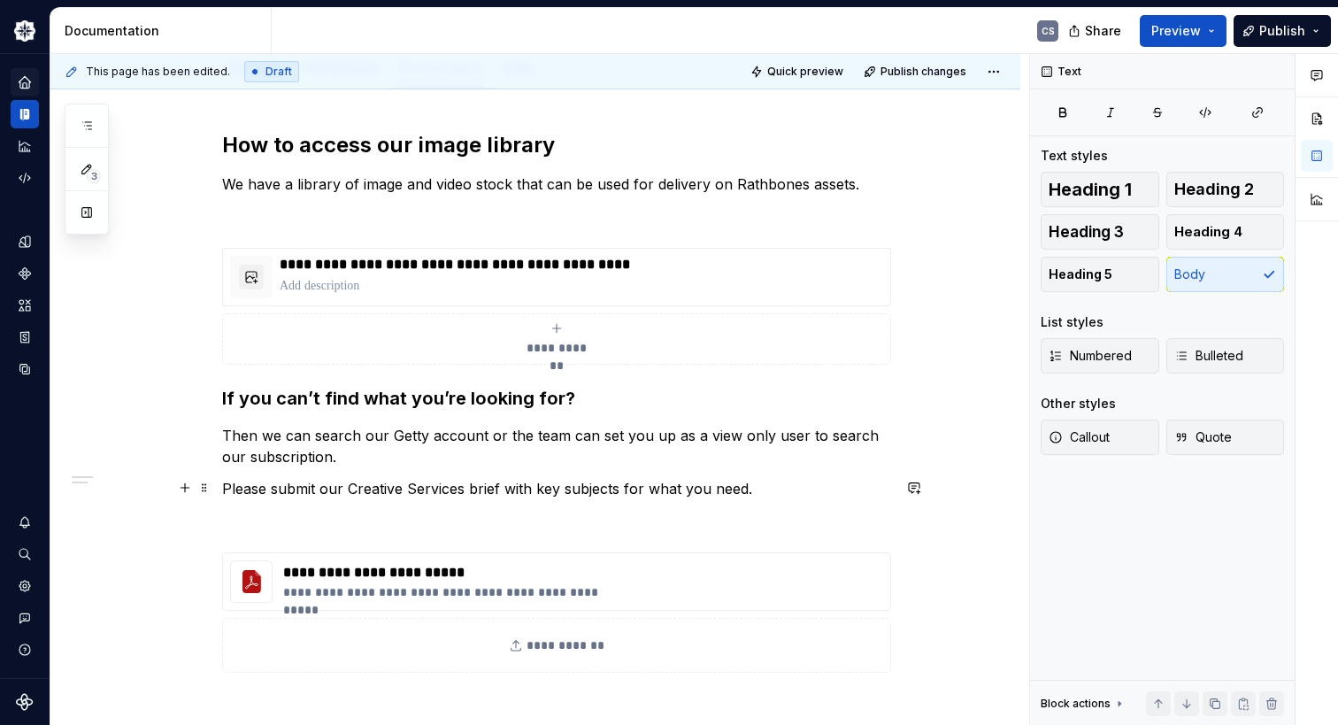
click at [644, 490] on p "Please submit our Creative Services brief with key subjects for what you need." at bounding box center [556, 488] width 669 height 21
click at [803, 488] on p "Please submit our Creative Services brief with key subjects for stock what you …" at bounding box center [556, 488] width 669 height 21
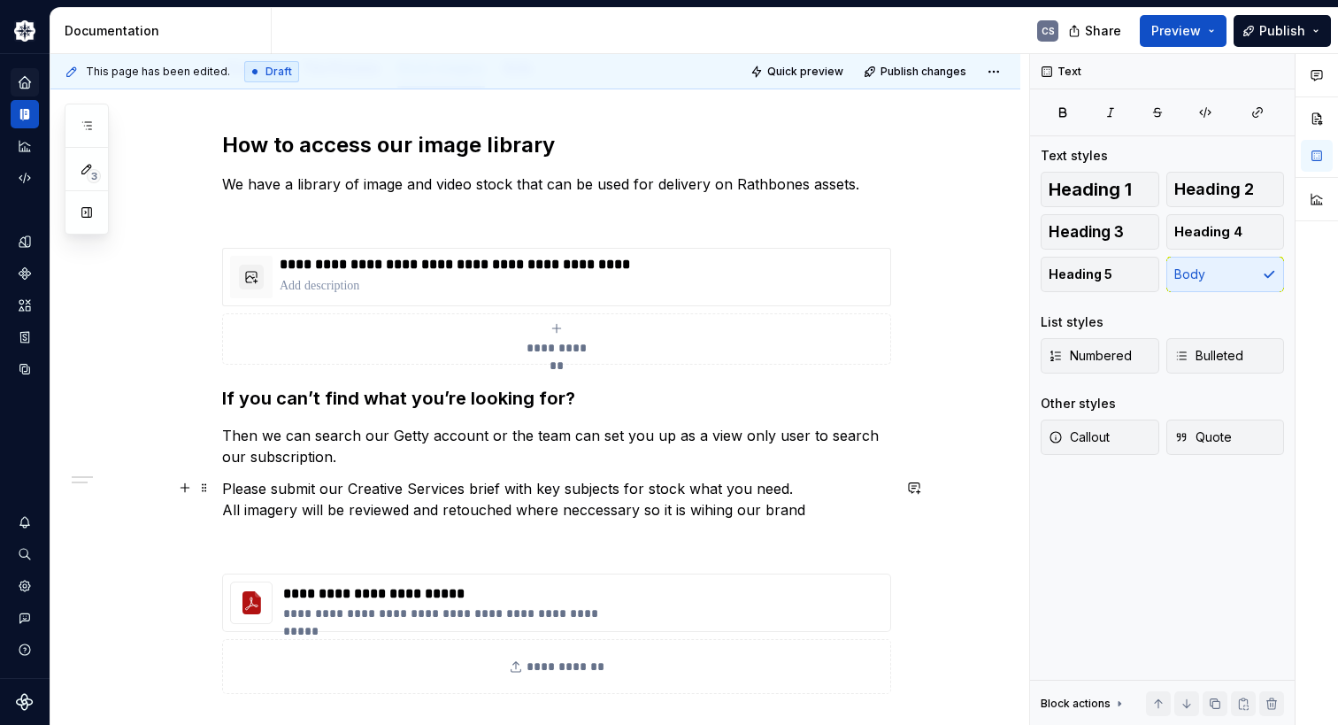
click at [595, 505] on p "Please submit our Creative Services brief with key subjects for stock what you …" at bounding box center [556, 499] width 669 height 42
drag, startPoint x: 804, startPoint y: 505, endPoint x: 665, endPoint y: 511, distance: 139.9
click at [665, 511] on p "Please submit our Creative Services brief with key subjects for stock what you …" at bounding box center [556, 499] width 669 height 42
click at [678, 505] on p "Please submit our Creative Services brief with key subjects for stock what you …" at bounding box center [556, 499] width 669 height 42
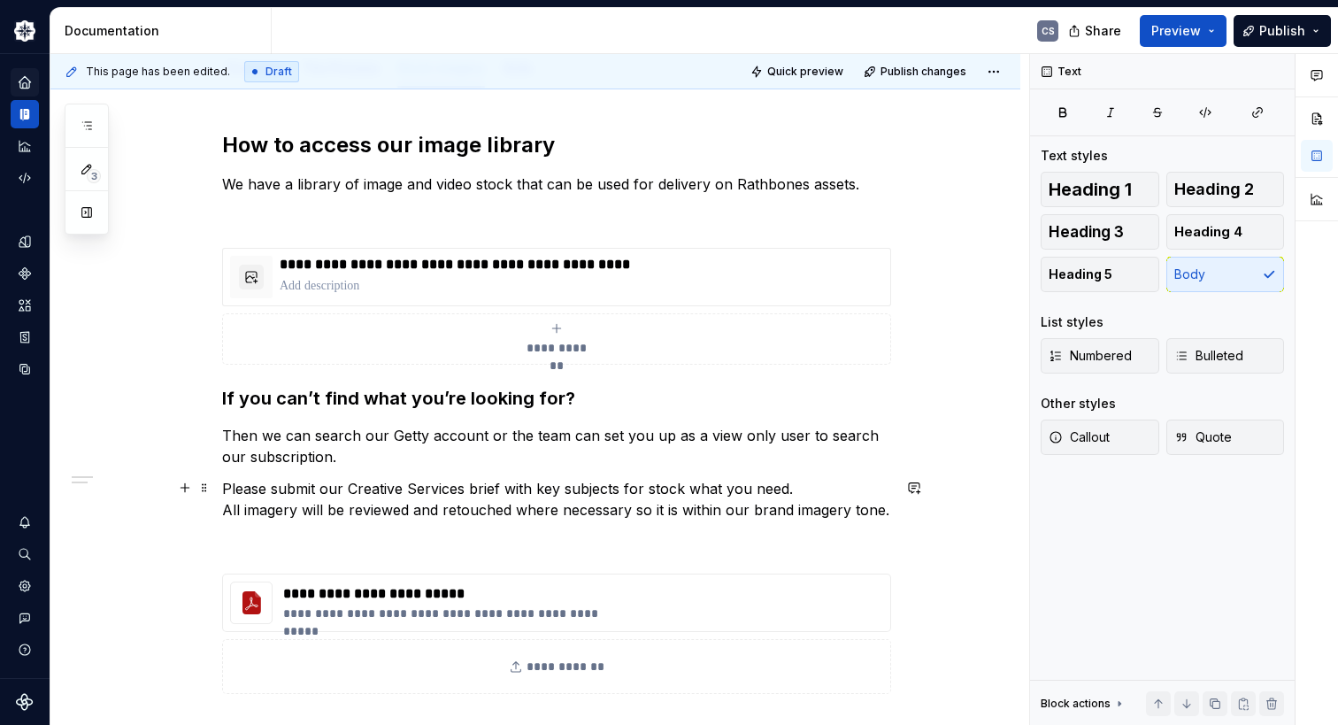
click at [688, 513] on p "Please submit our Creative Services brief with key subjects for stock what you …" at bounding box center [556, 499] width 669 height 42
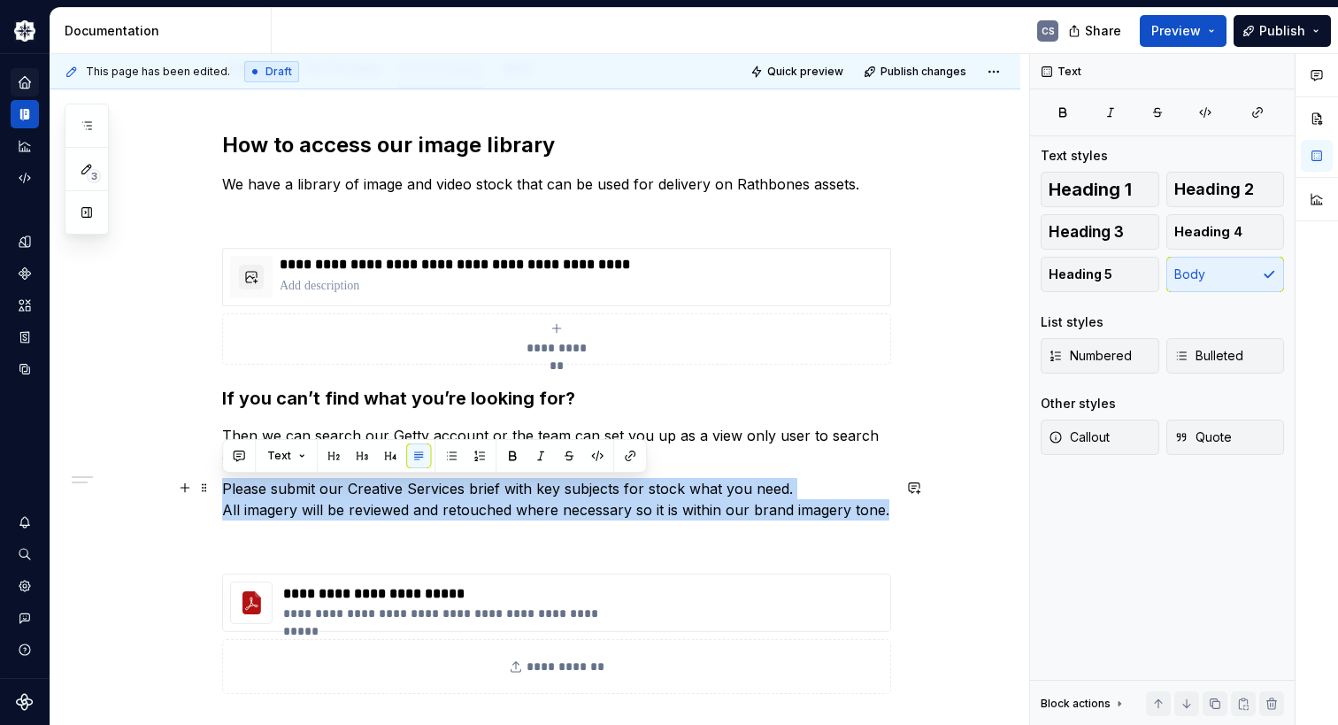
click at [688, 513] on p "Please submit our Creative Services brief with key subjects for stock what you …" at bounding box center [556, 499] width 669 height 42
click at [800, 486] on p "Please submit our Creative Services brief with key subjects for stock what you …" at bounding box center [556, 499] width 669 height 42
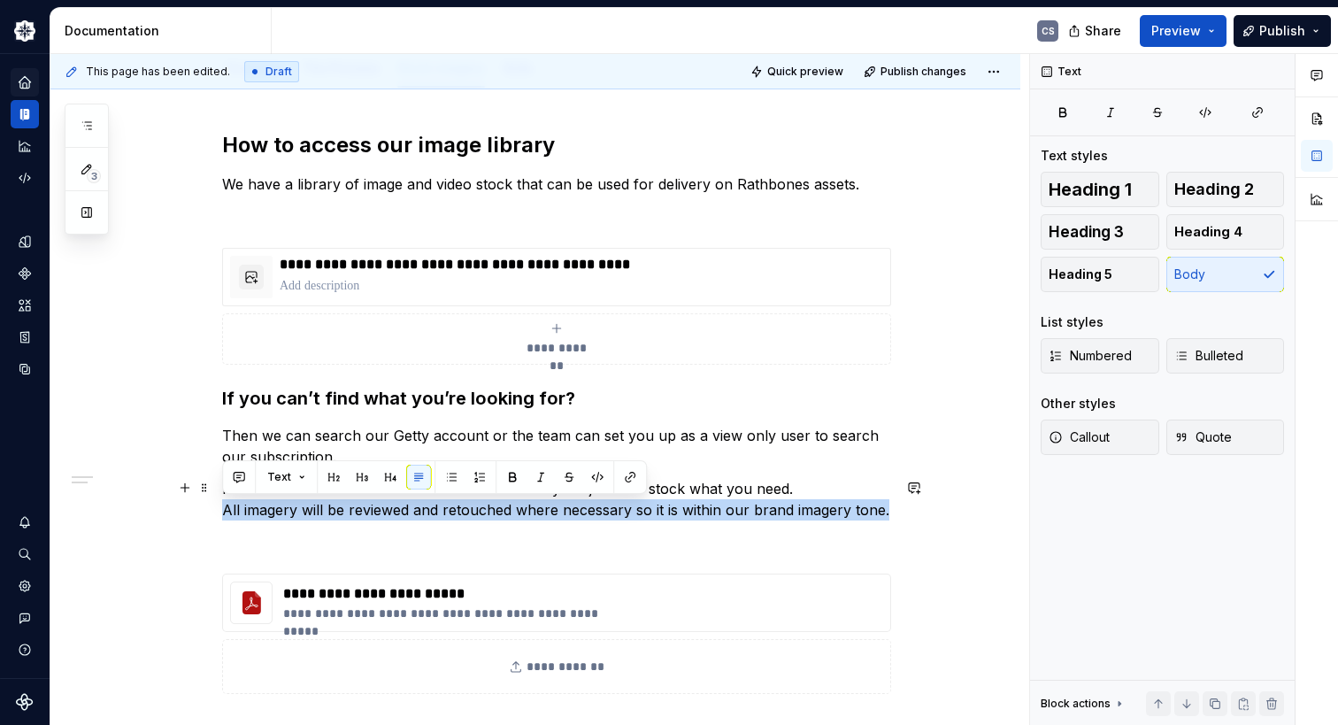
drag, startPoint x: 888, startPoint y: 511, endPoint x: 223, endPoint y: 513, distance: 665.4
click at [223, 513] on p "Please submit our Creative Services brief with key subjects for stock what you …" at bounding box center [556, 499] width 669 height 42
click at [1097, 280] on span "Heading 5" at bounding box center [1081, 274] width 64 height 18
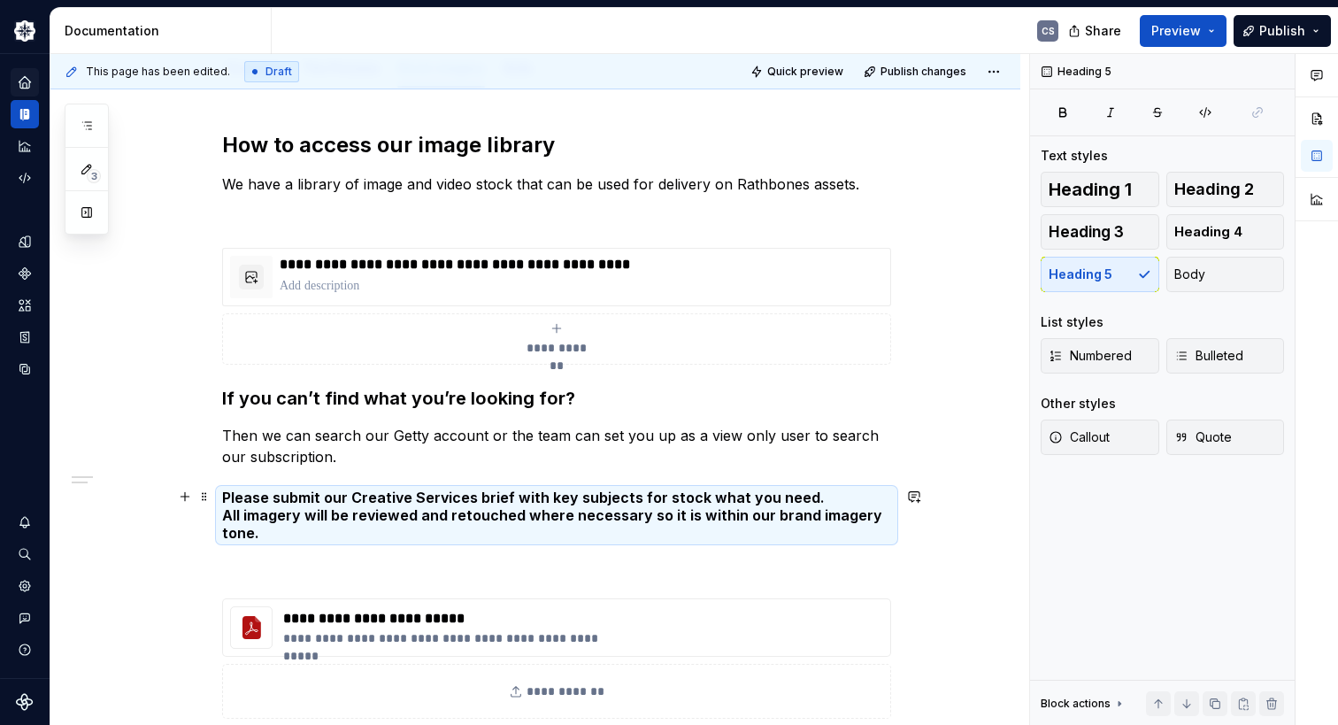
click at [956, 543] on div "**********" at bounding box center [535, 543] width 970 height 911
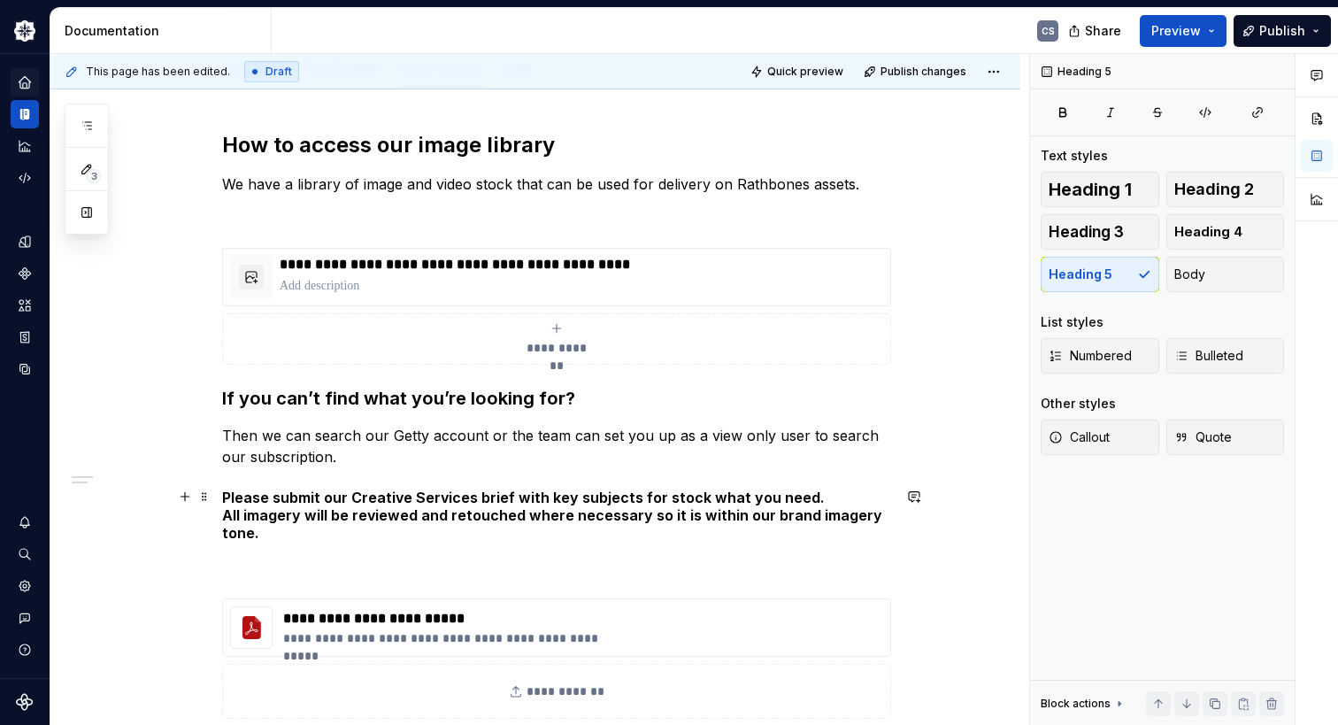
click at [319, 516] on h5 "Please submit our Creative Services brief with key subjects for stock what you …" at bounding box center [556, 514] width 669 height 53
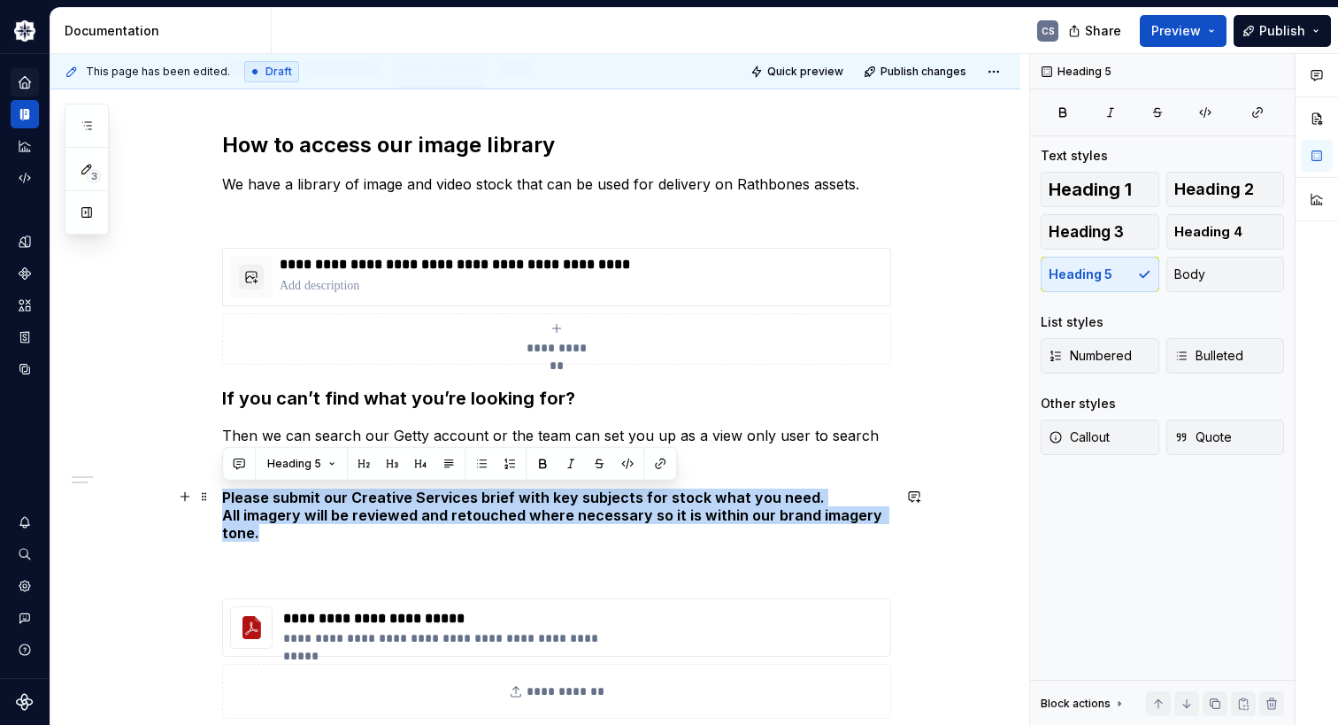
click at [319, 516] on h5 "Please submit our Creative Services brief with key subjects for stock what you …" at bounding box center [556, 514] width 669 height 53
click at [1234, 275] on button "Body" at bounding box center [1225, 274] width 119 height 35
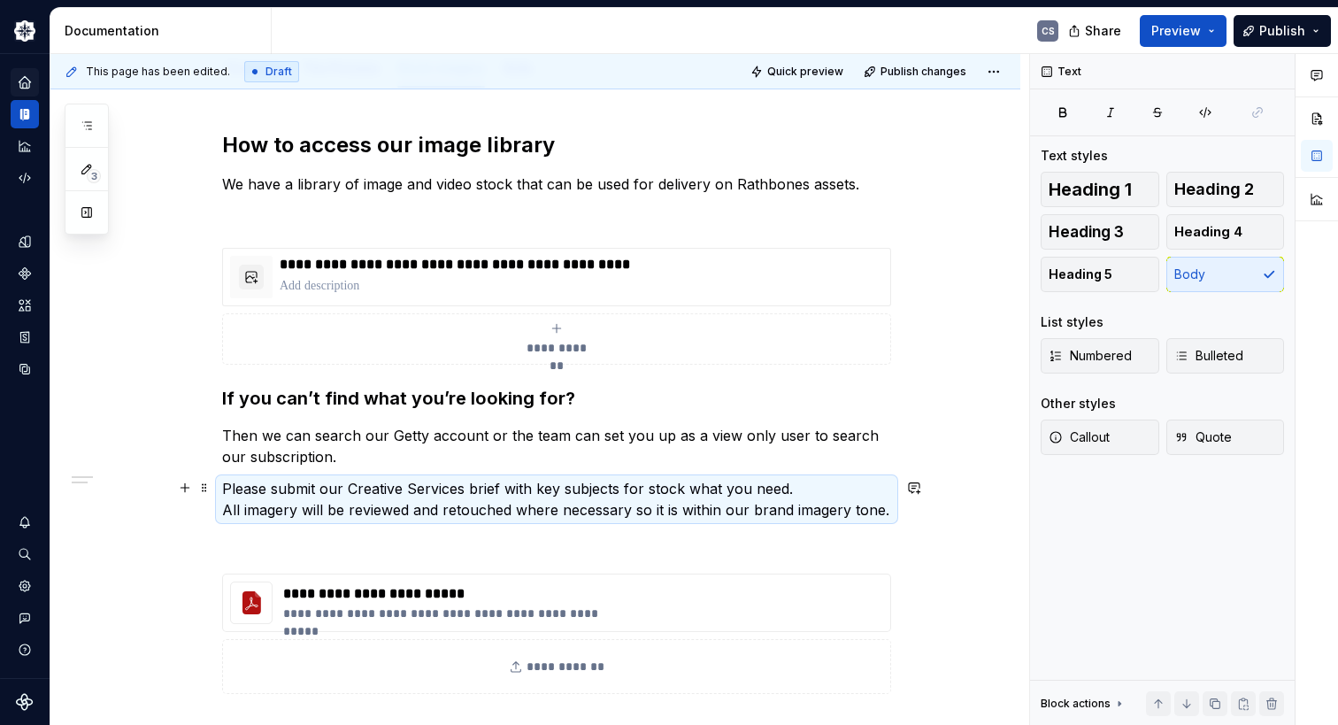
click at [833, 480] on p "Please submit our Creative Services brief with key subjects for stock what you …" at bounding box center [556, 499] width 669 height 42
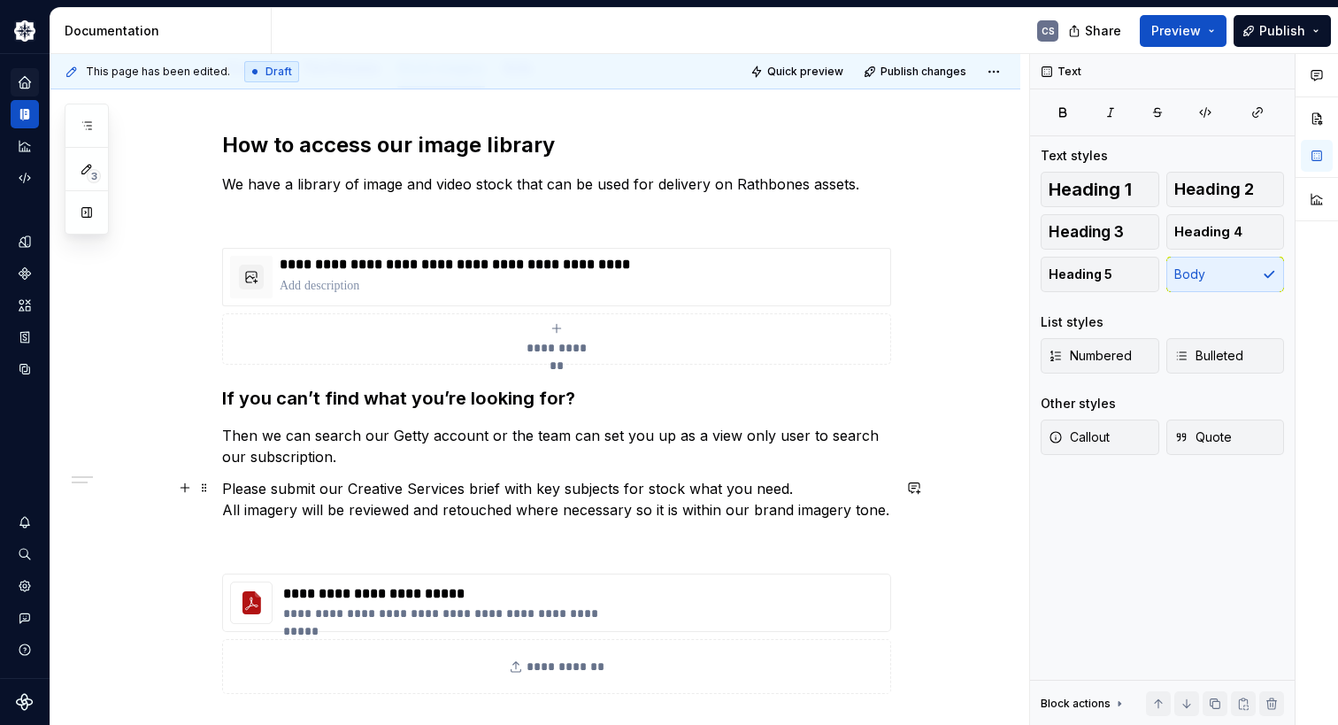
click at [810, 485] on p "Please submit our Creative Services brief with key subjects for stock what you …" at bounding box center [556, 499] width 669 height 42
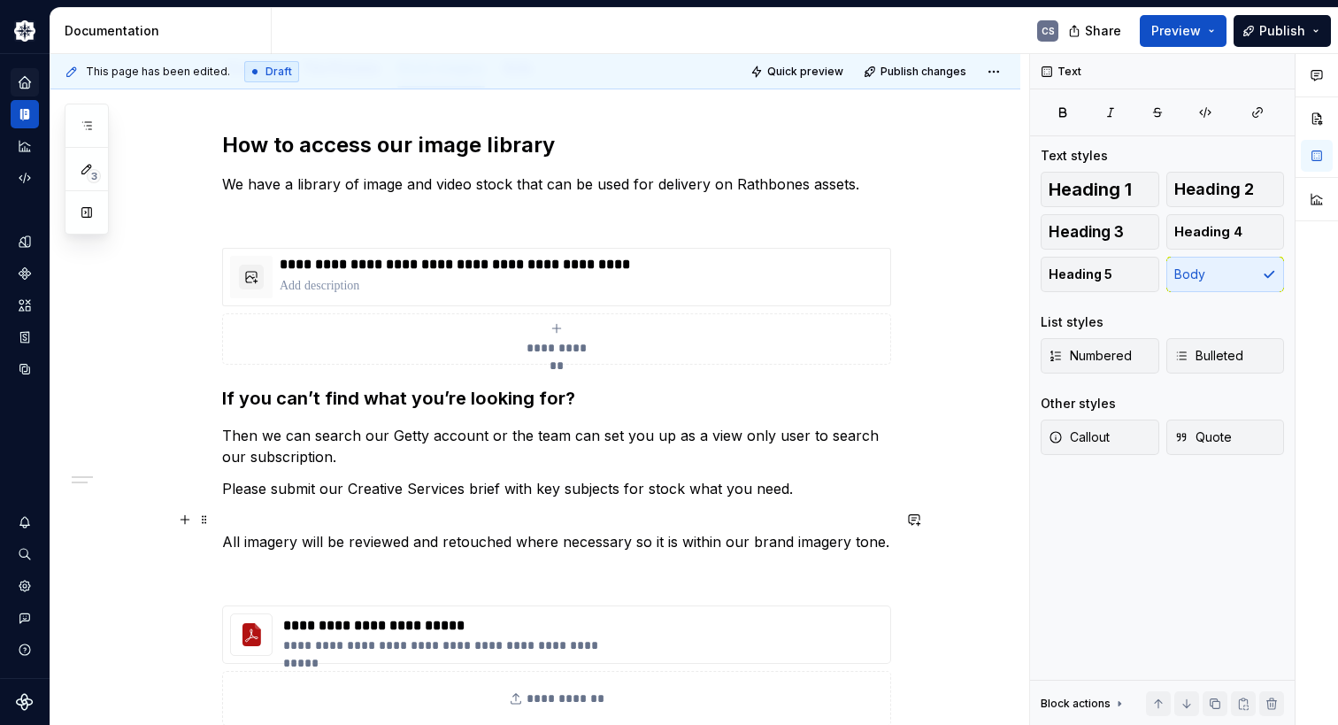
click at [659, 536] on p "All imagery will be reviewed and retouched where necessary so it is within our …" at bounding box center [556, 531] width 669 height 42
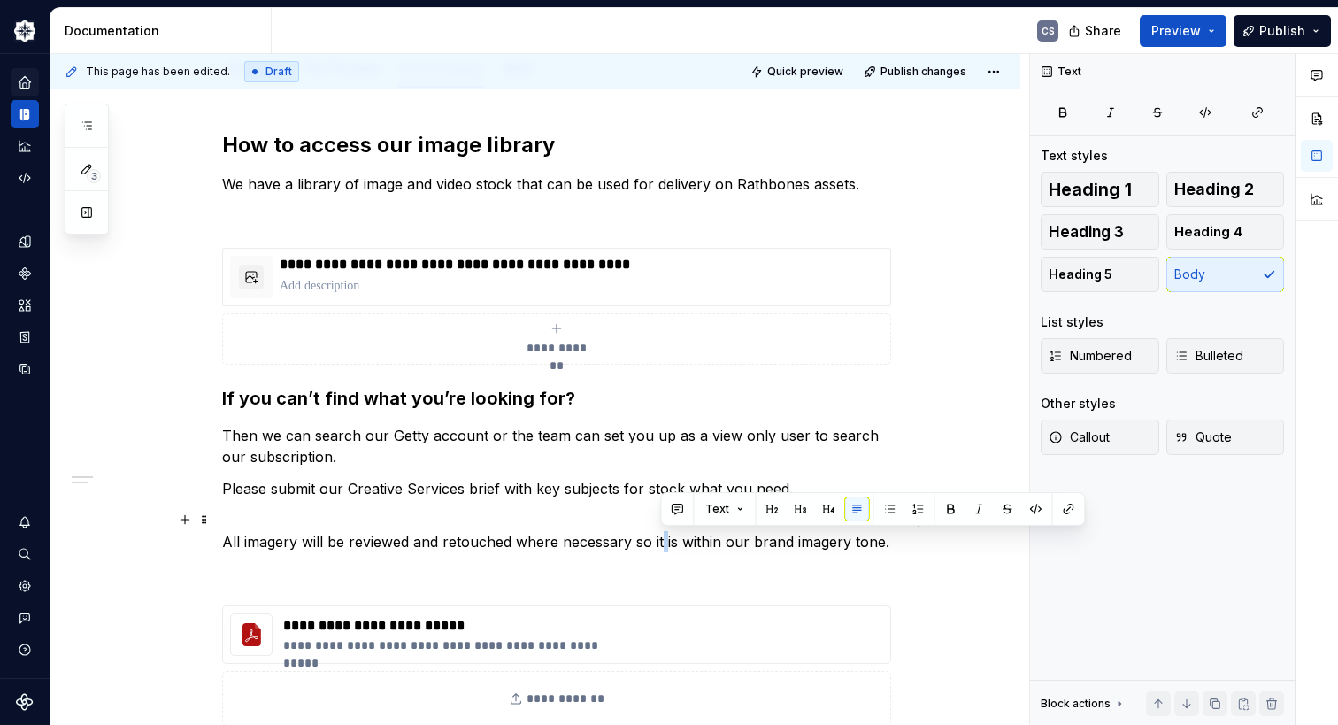
click at [659, 536] on p "All imagery will be reviewed and retouched where necessary so it is within our …" at bounding box center [556, 531] width 669 height 42
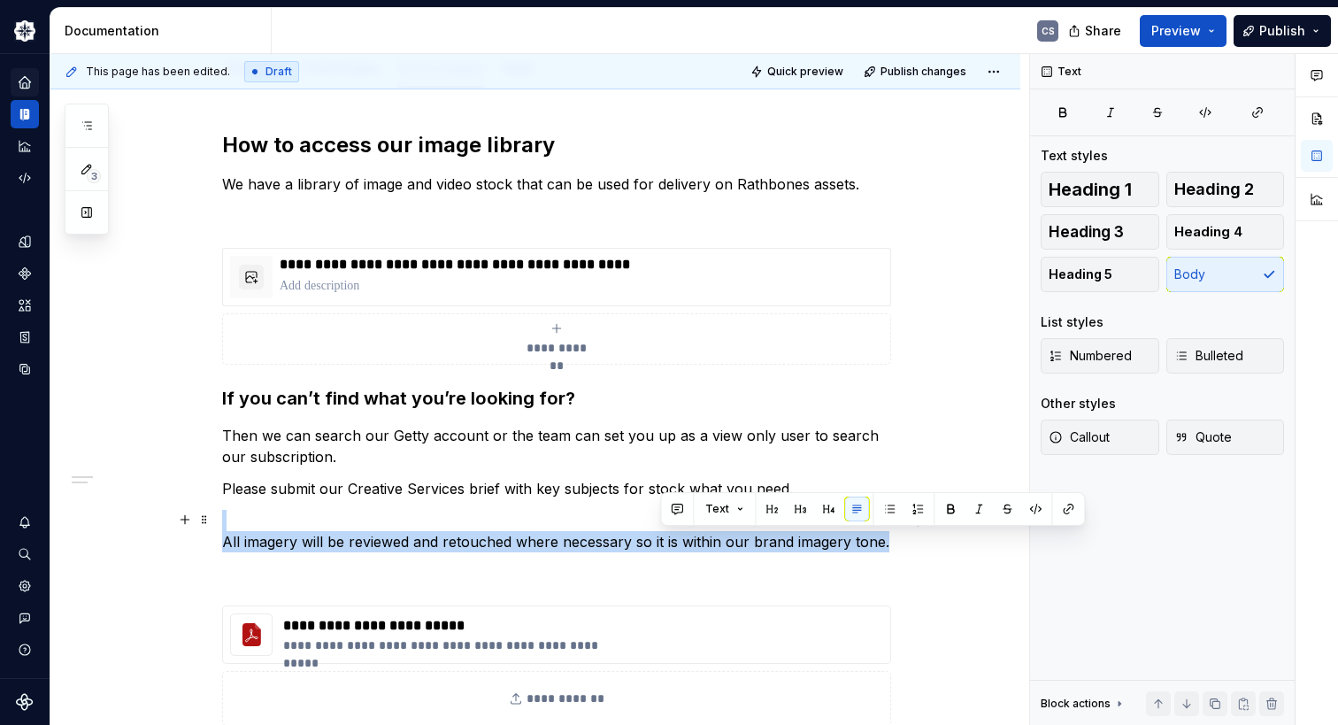
click at [659, 536] on p "All imagery will be reviewed and retouched where necessary so it is within our …" at bounding box center [556, 531] width 669 height 42
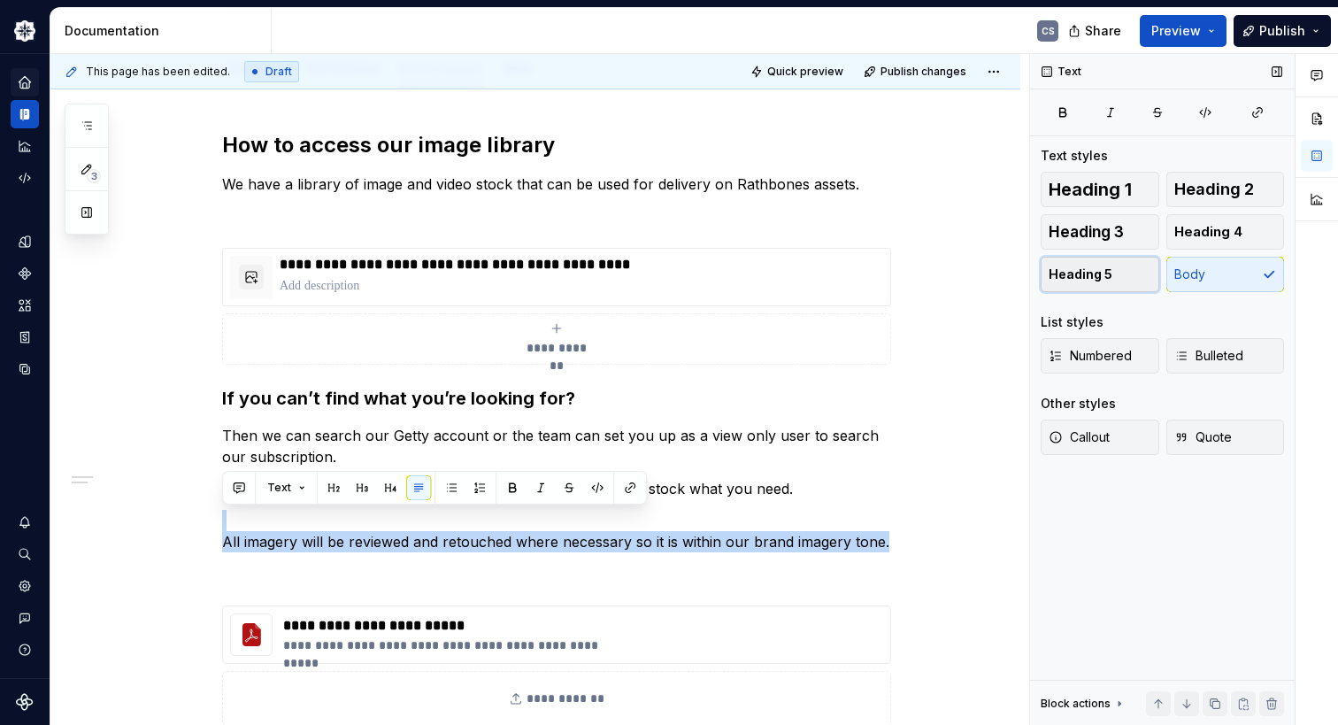
click at [1090, 278] on span "Heading 5" at bounding box center [1081, 274] width 64 height 18
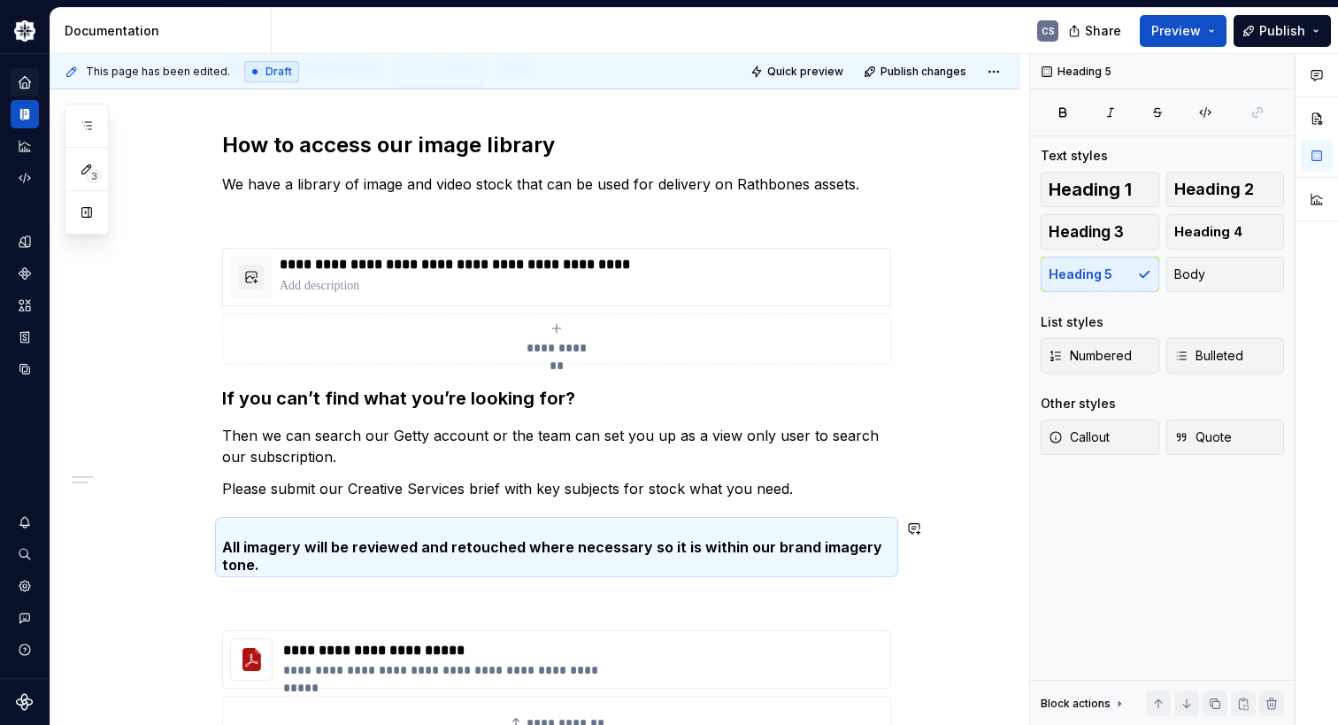
click at [971, 578] on div "**********" at bounding box center [539, 390] width 979 height 672
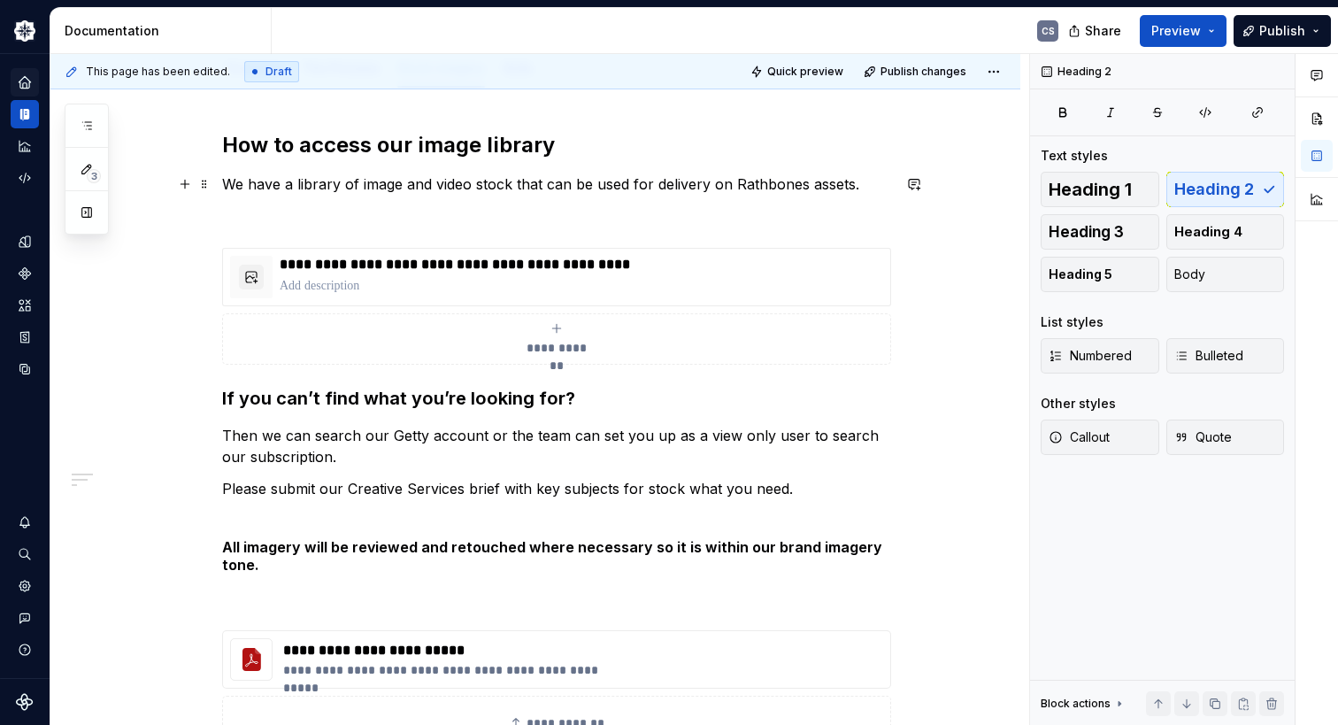
click at [867, 182] on p "We have a library of image and video stock that can be used for delivery on Rat…" at bounding box center [556, 183] width 669 height 21
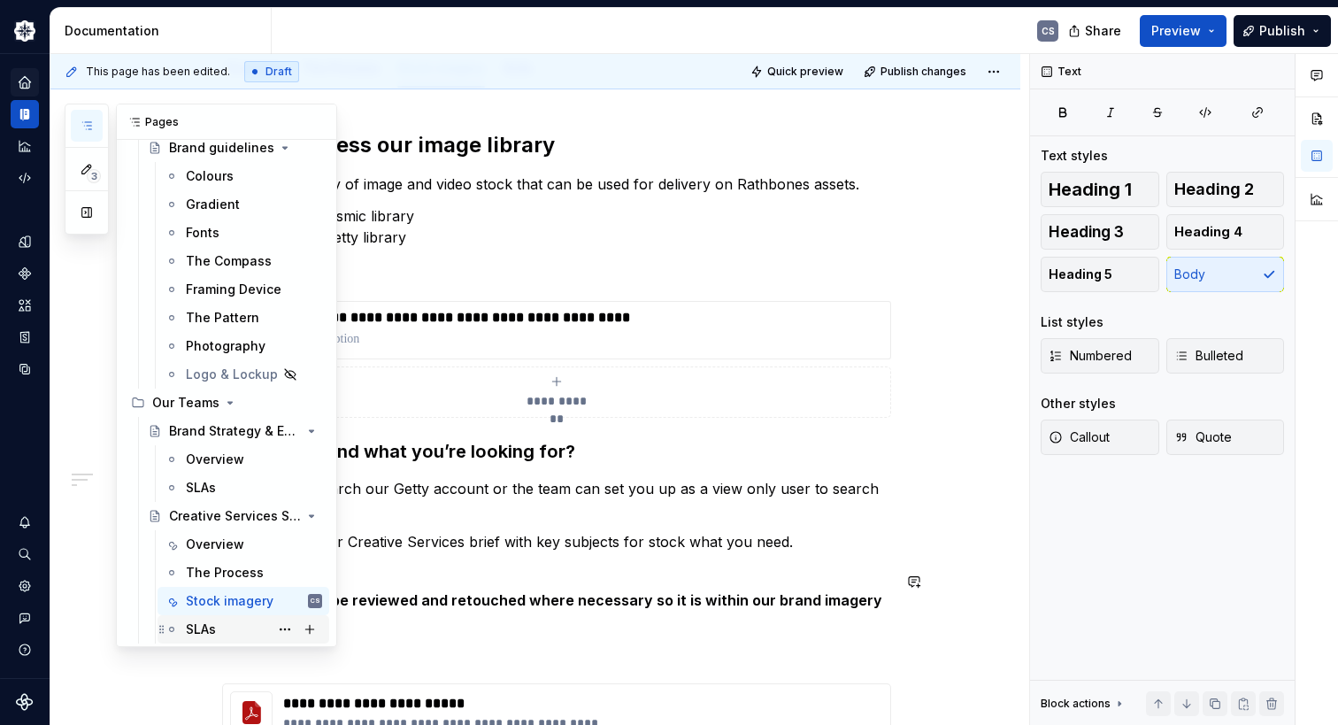
click at [211, 632] on div "SLAs" at bounding box center [201, 629] width 30 height 18
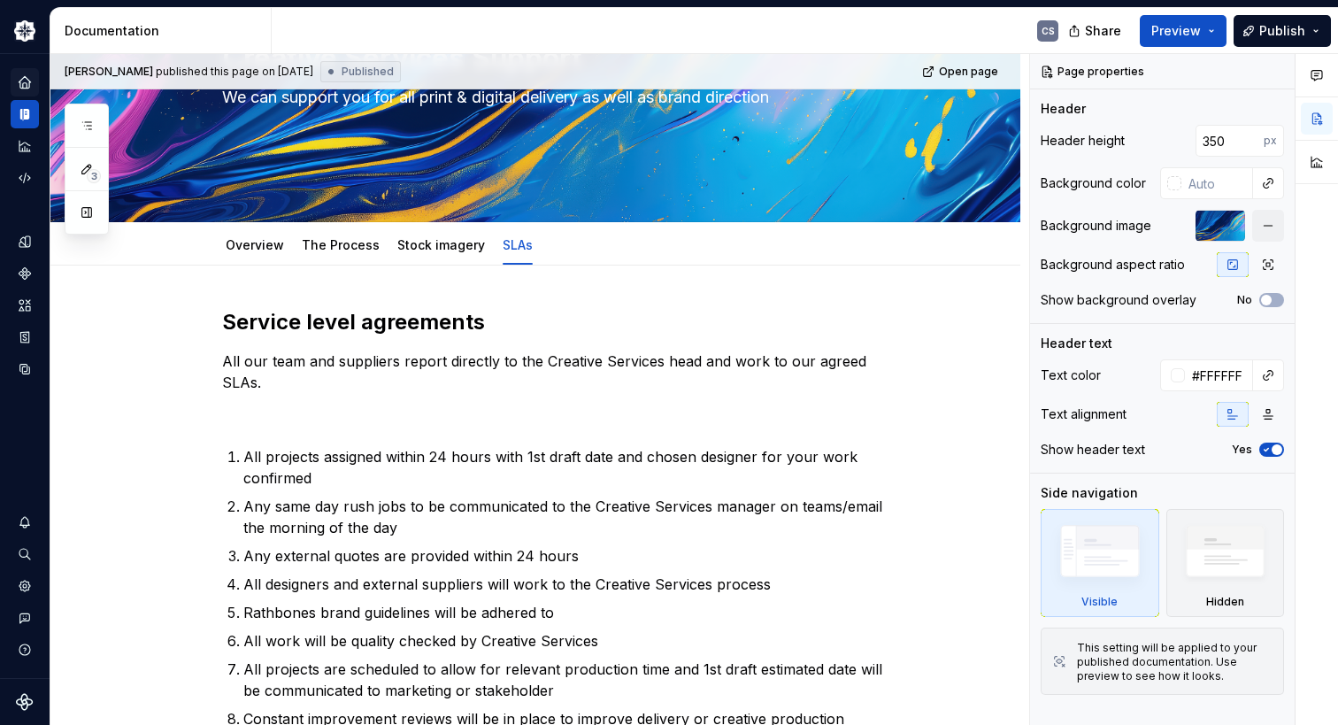
scroll to position [265, 0]
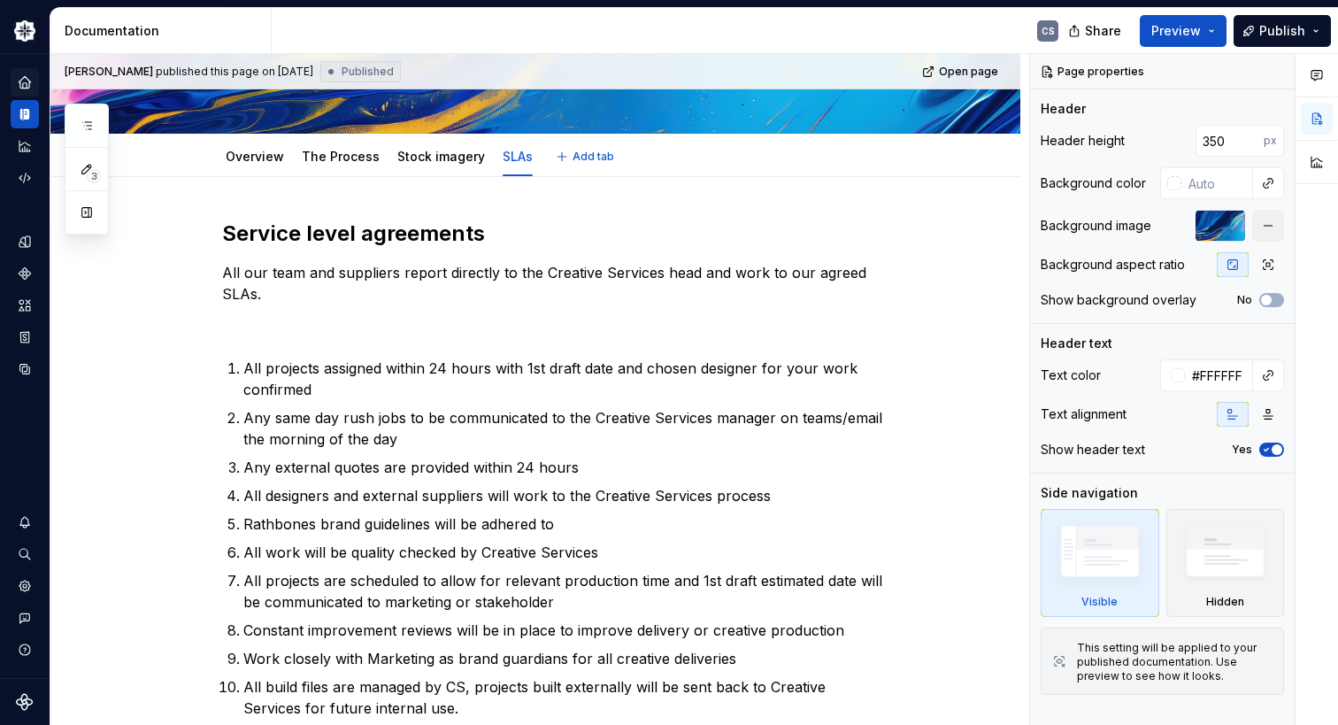
type textarea "*"
click at [688, 272] on p "All our team and suppliers report directly to the Creative Services head and wo…" at bounding box center [556, 283] width 669 height 42
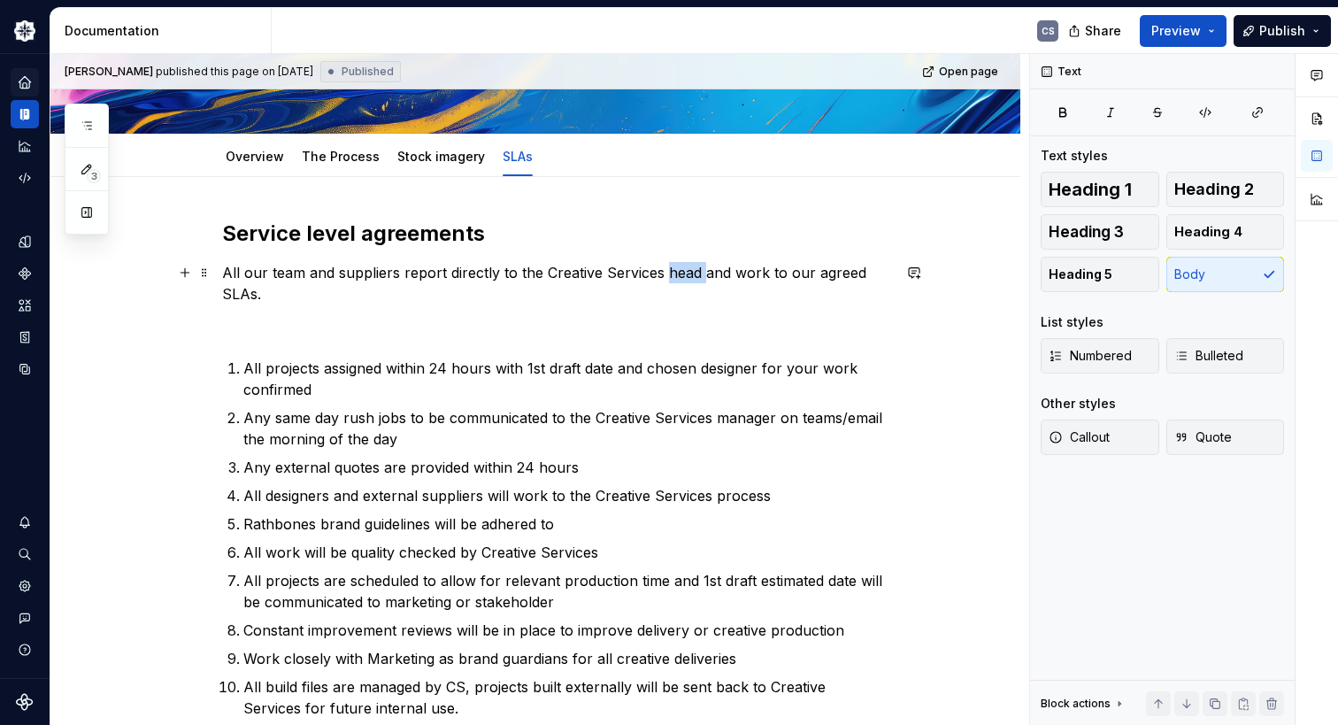
click at [688, 272] on p "All our team and suppliers report directly to the Creative Services head and wo…" at bounding box center [556, 283] width 669 height 42
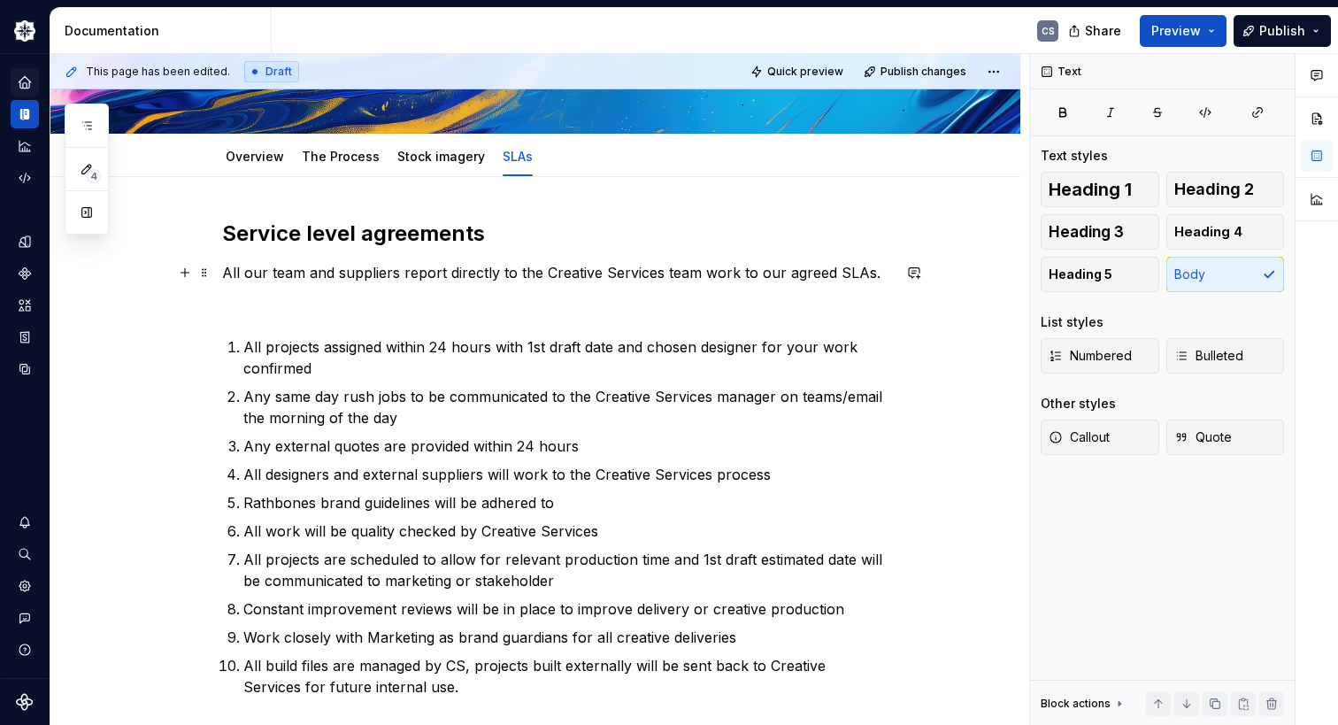
click at [559, 271] on p "All our team and suppliers report directly to the Creative Services team work t…" at bounding box center [556, 272] width 669 height 21
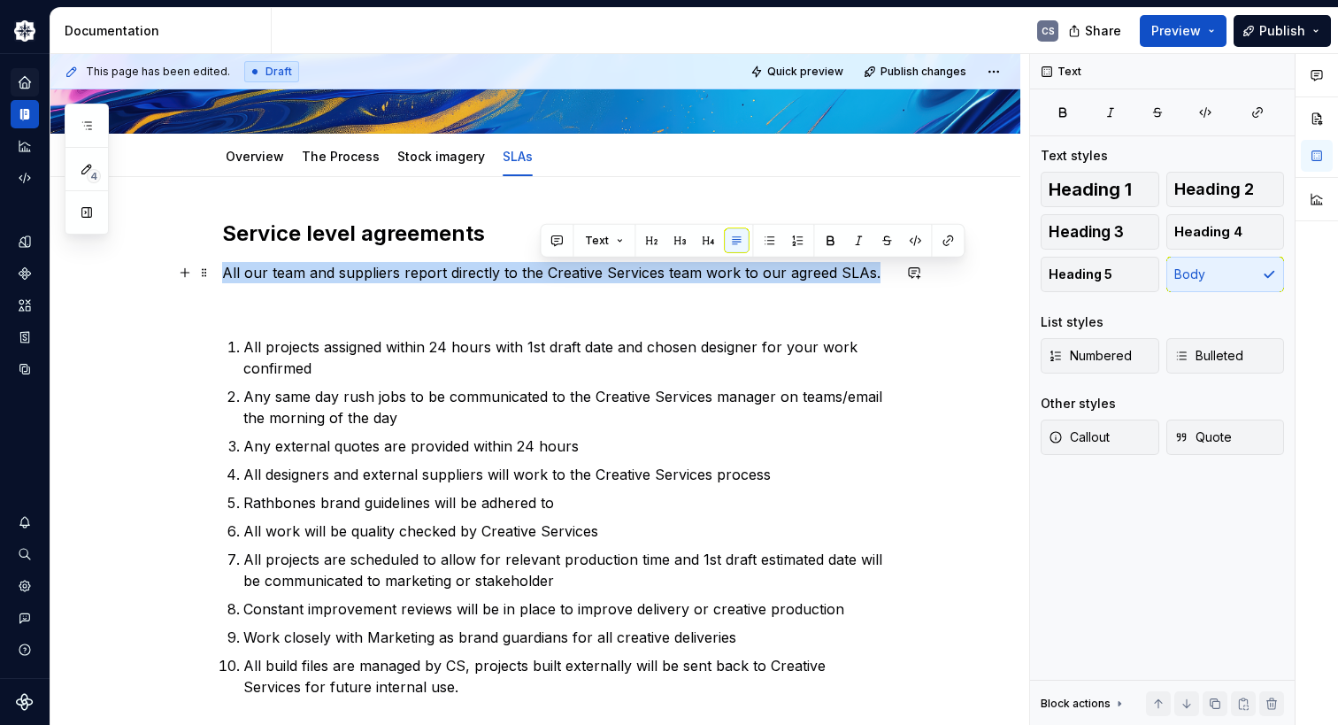
click at [559, 271] on p "All our team and suppliers report directly to the Creative Services team work t…" at bounding box center [556, 272] width 669 height 21
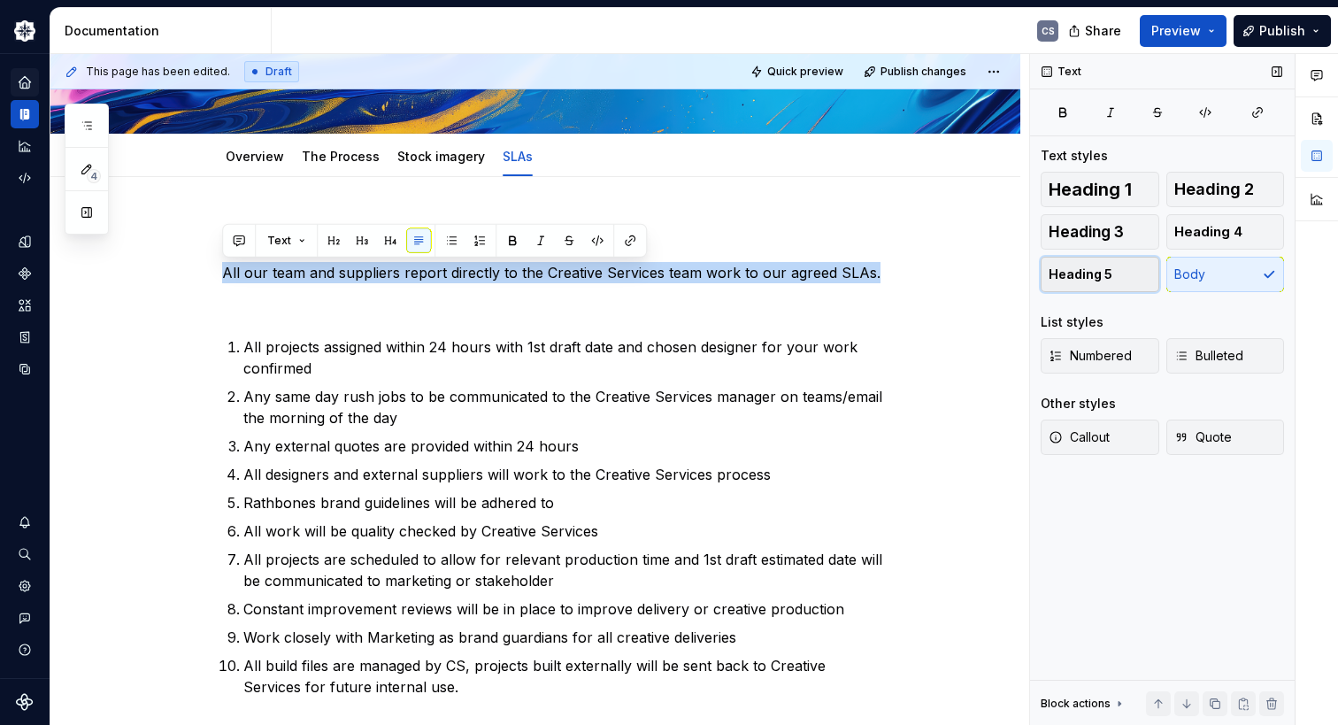
click at [1087, 272] on span "Heading 5" at bounding box center [1081, 274] width 64 height 18
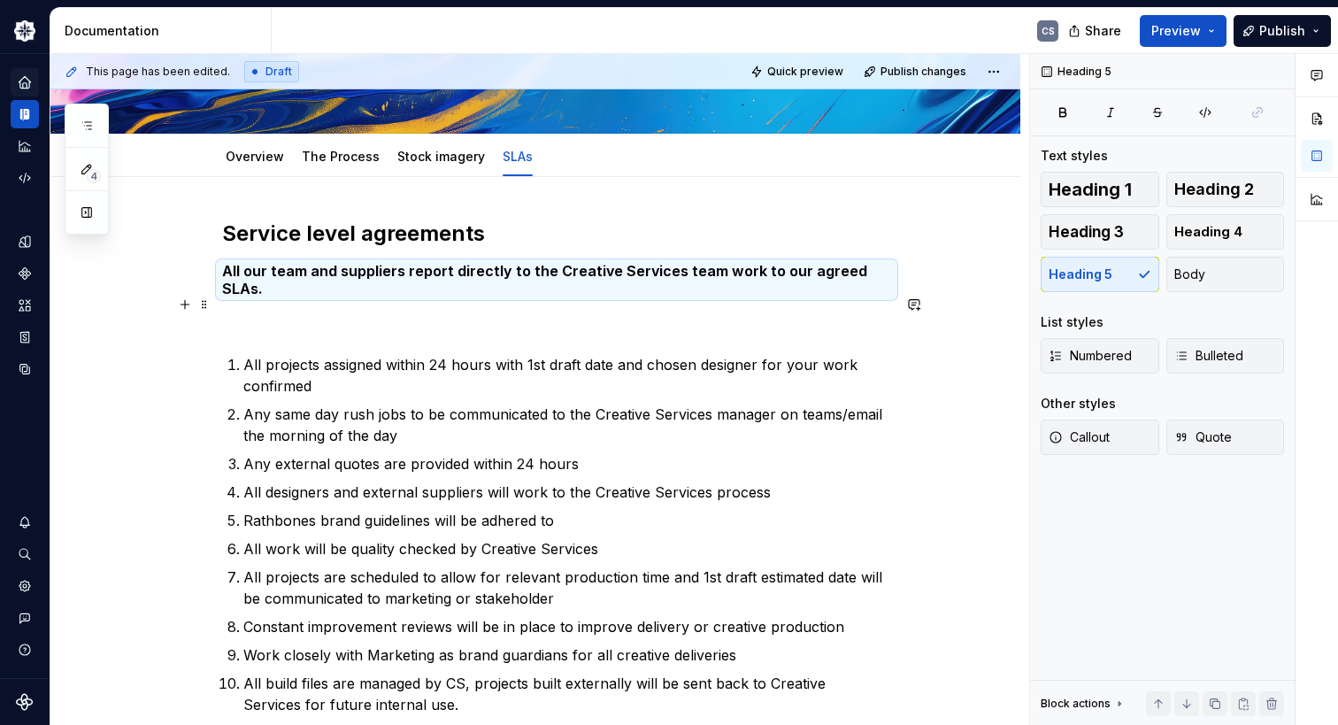
click at [806, 311] on p at bounding box center [556, 321] width 669 height 21
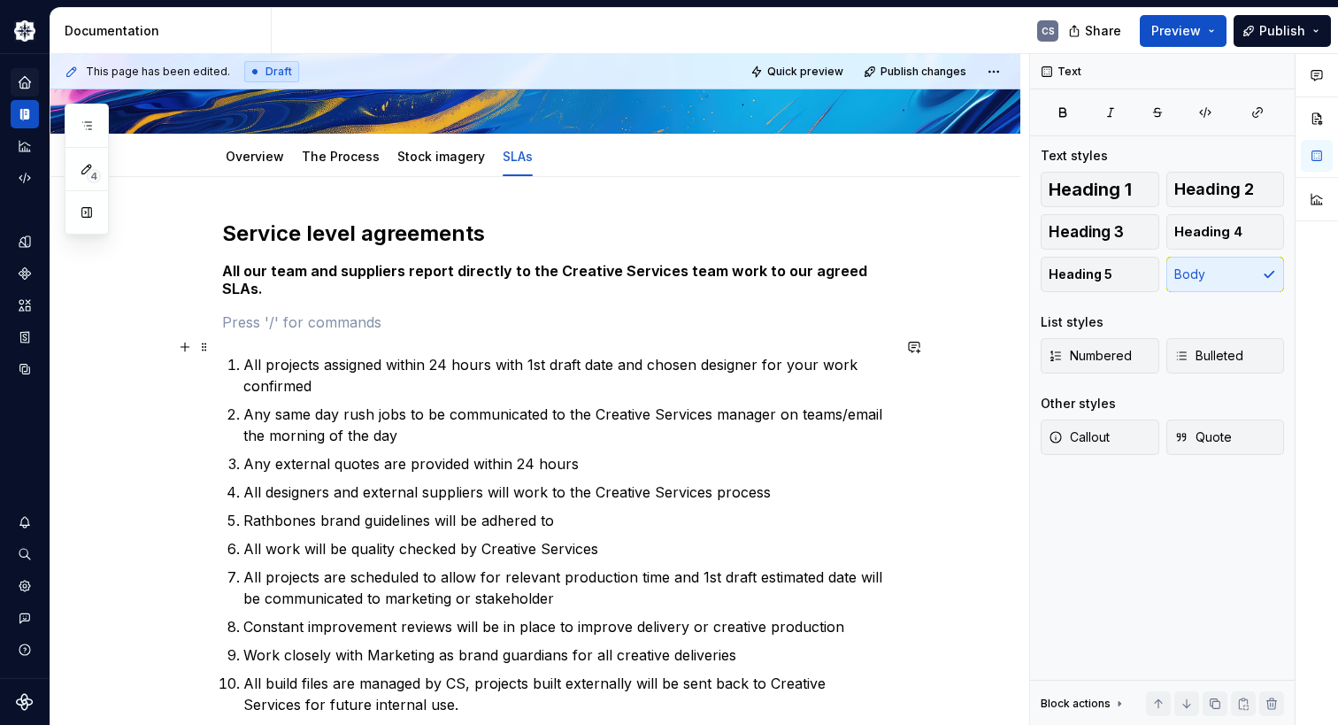
click at [322, 354] on p "All projects assigned within 24 hours with 1st draft date and chosen designer f…" at bounding box center [567, 375] width 648 height 42
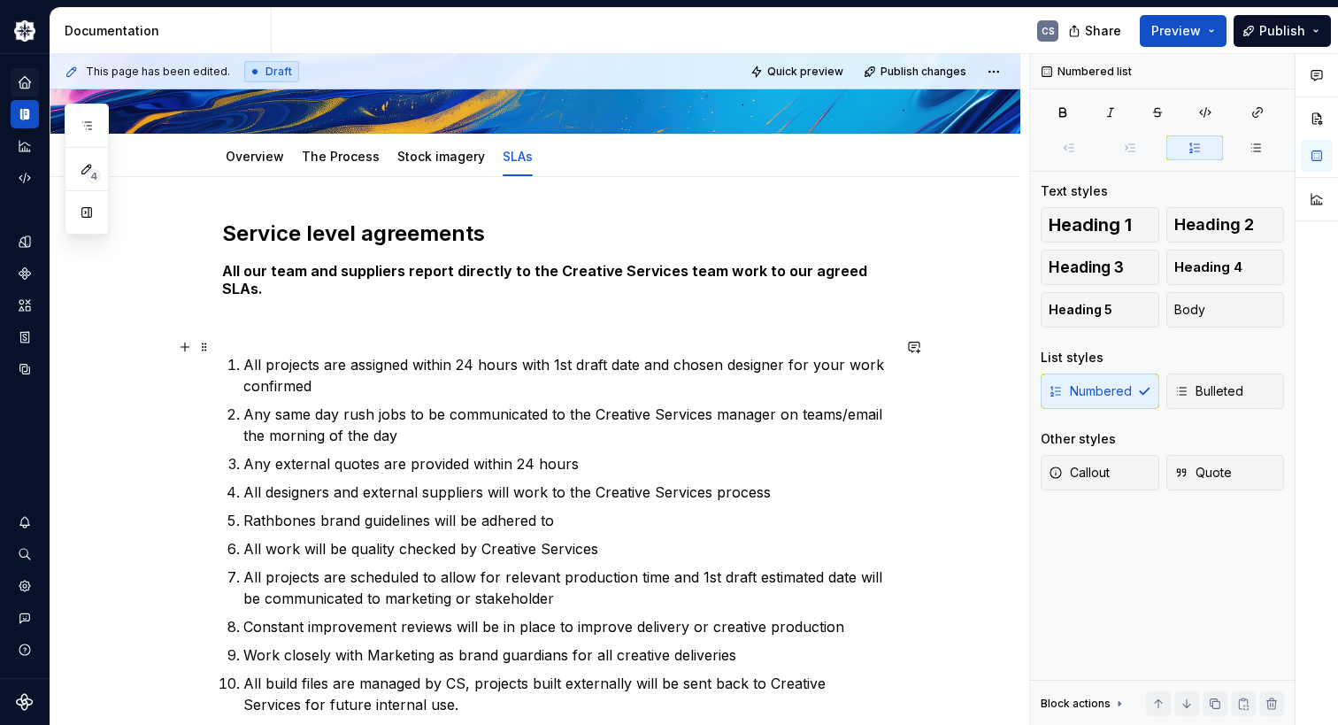
click at [356, 363] on p "All projects are assigned within 24 hours with 1st draft date and chosen design…" at bounding box center [567, 375] width 648 height 42
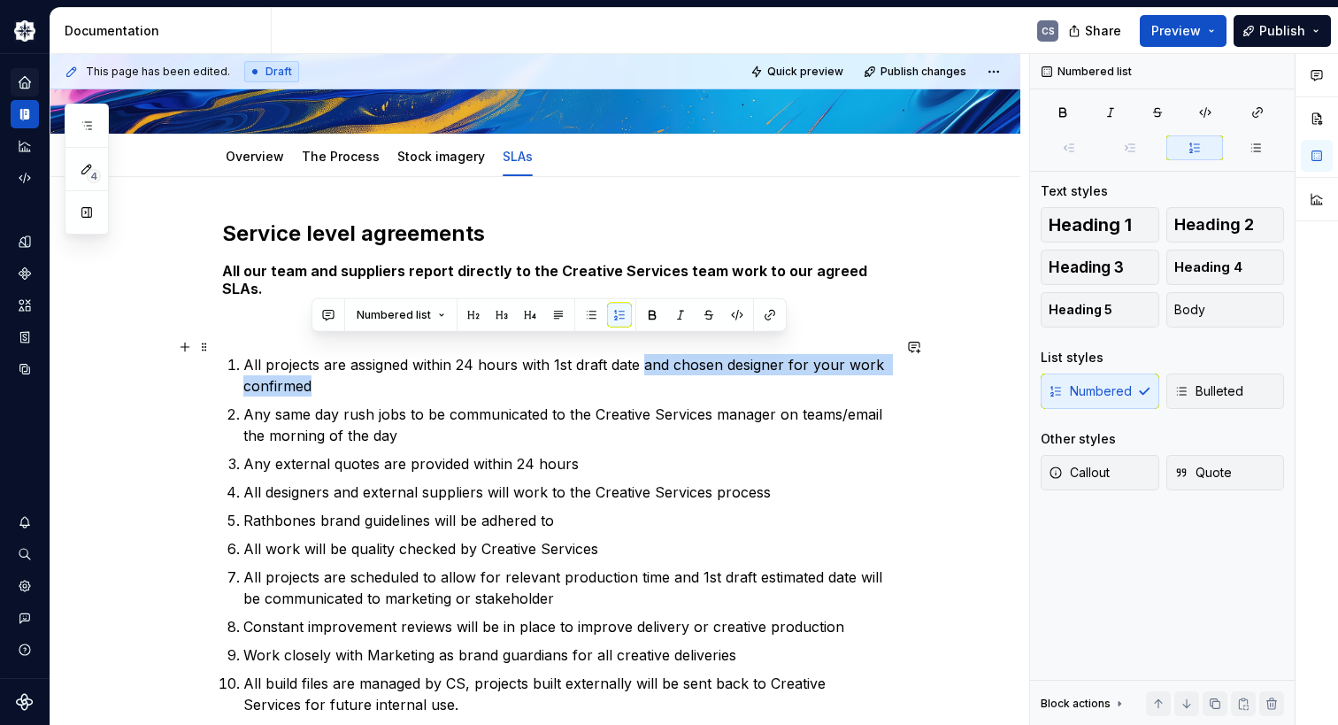
drag, startPoint x: 641, startPoint y: 347, endPoint x: 314, endPoint y: 373, distance: 327.5
click at [314, 373] on p "All projects are assigned within 24 hours with 1st draft date and chosen design…" at bounding box center [567, 375] width 648 height 42
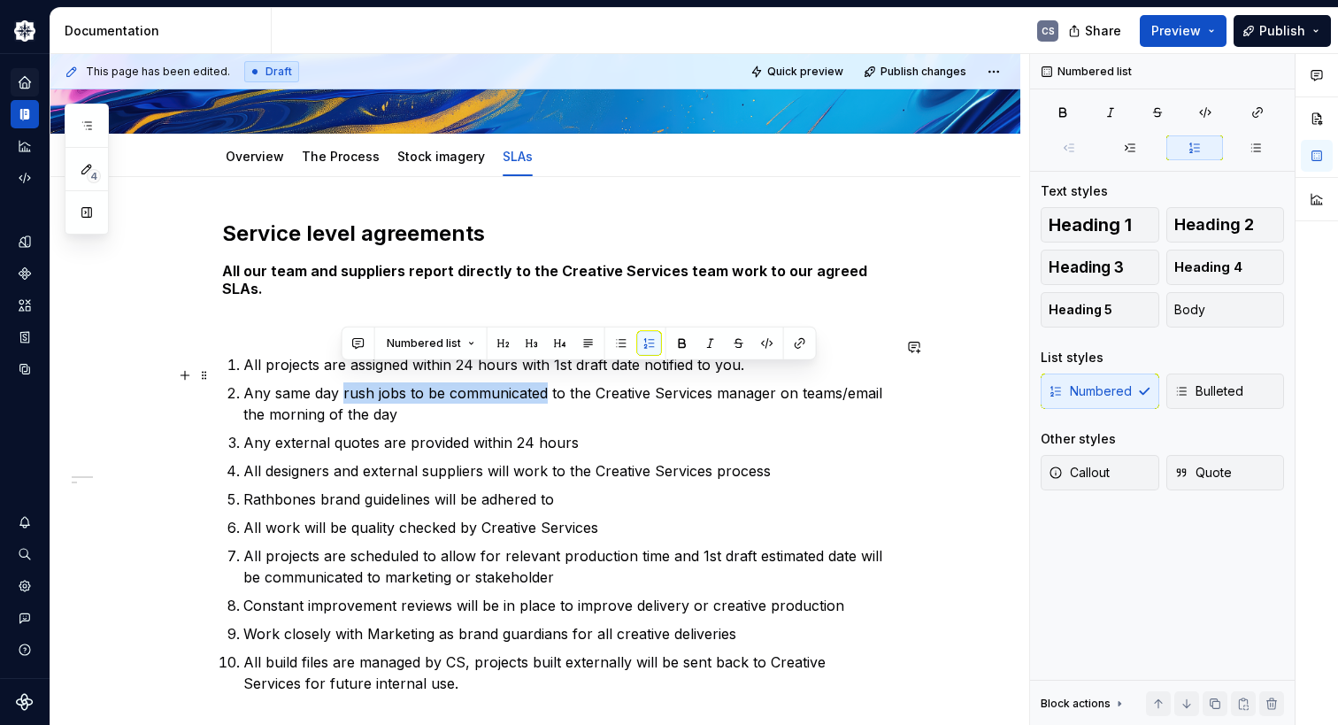
drag, startPoint x: 340, startPoint y: 374, endPoint x: 545, endPoint y: 369, distance: 205.4
click at [545, 382] on p "Any same day rush jobs to be communicated to the Creative Services manager on t…" at bounding box center [567, 403] width 648 height 42
click at [1122, 482] on button "Callout" at bounding box center [1100, 472] width 119 height 35
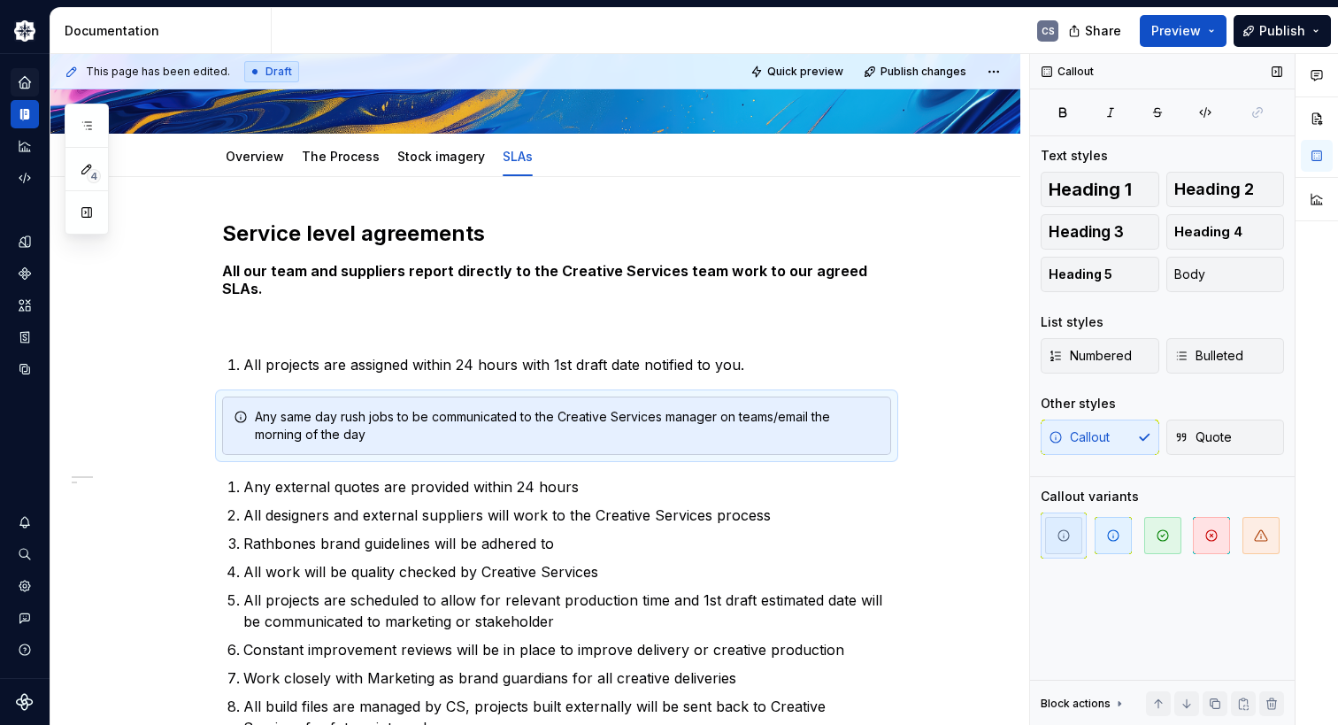
click at [1138, 438] on div "Callout Quote" at bounding box center [1162, 436] width 243 height 35
click at [1143, 438] on div "Callout Quote" at bounding box center [1162, 436] width 243 height 35
click at [1142, 436] on div "Callout Quote" at bounding box center [1162, 436] width 243 height 35
click at [1122, 430] on div "Callout Quote" at bounding box center [1162, 436] width 243 height 35
click at [1210, 434] on span "Quote" at bounding box center [1203, 437] width 58 height 18
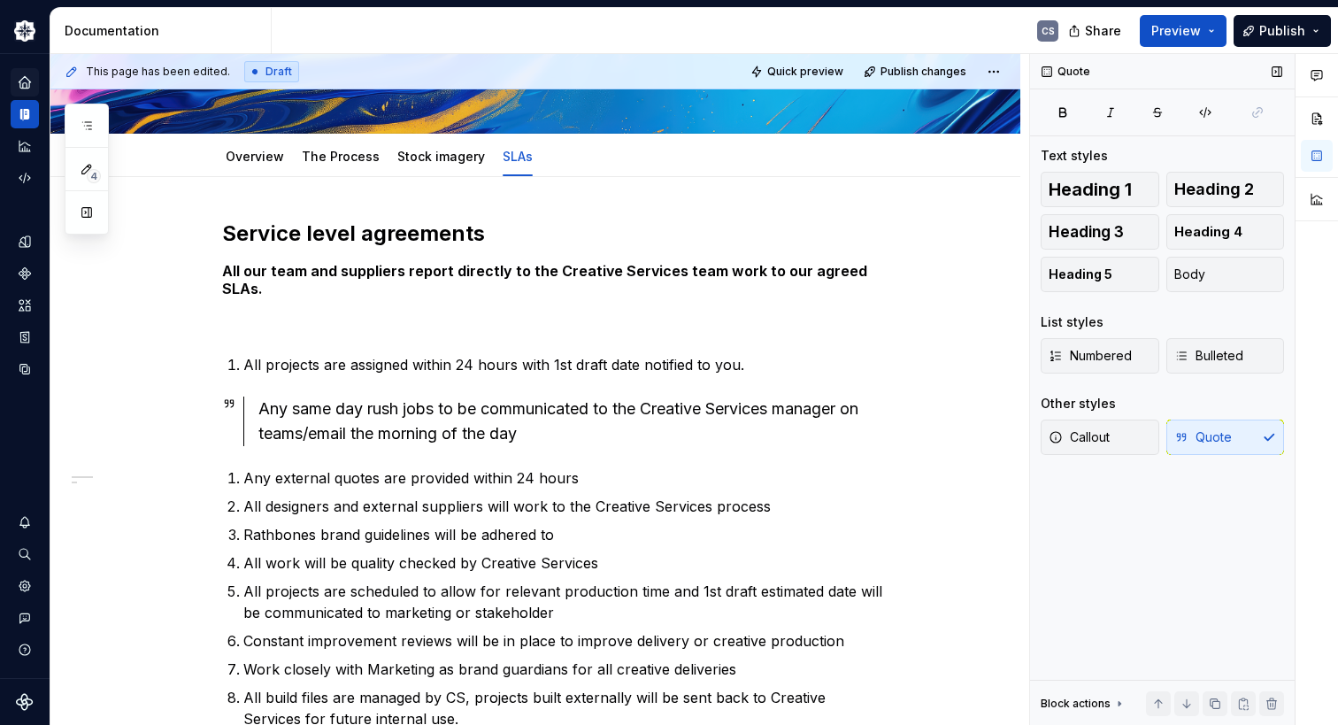
click at [1212, 434] on div "Callout Quote" at bounding box center [1162, 436] width 243 height 35
click at [1136, 434] on button "Callout" at bounding box center [1100, 436] width 119 height 35
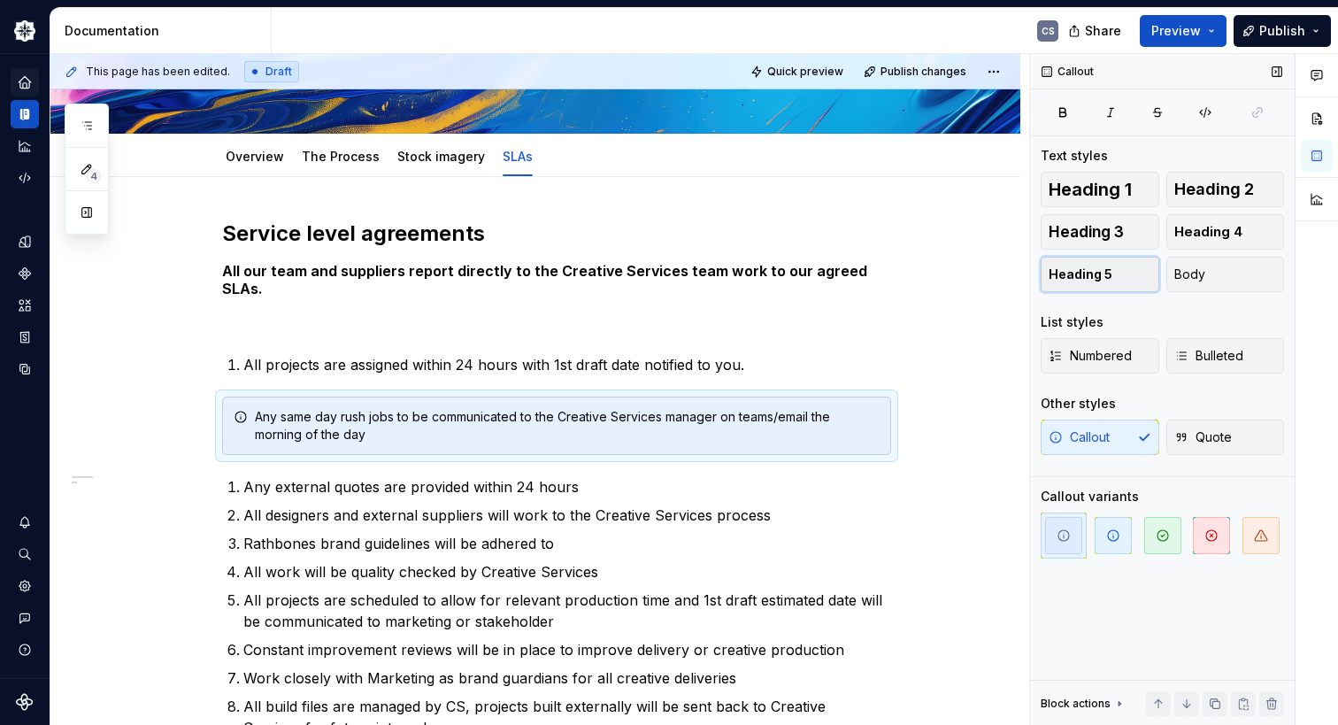
click at [1112, 276] on button "Heading 5" at bounding box center [1100, 274] width 119 height 35
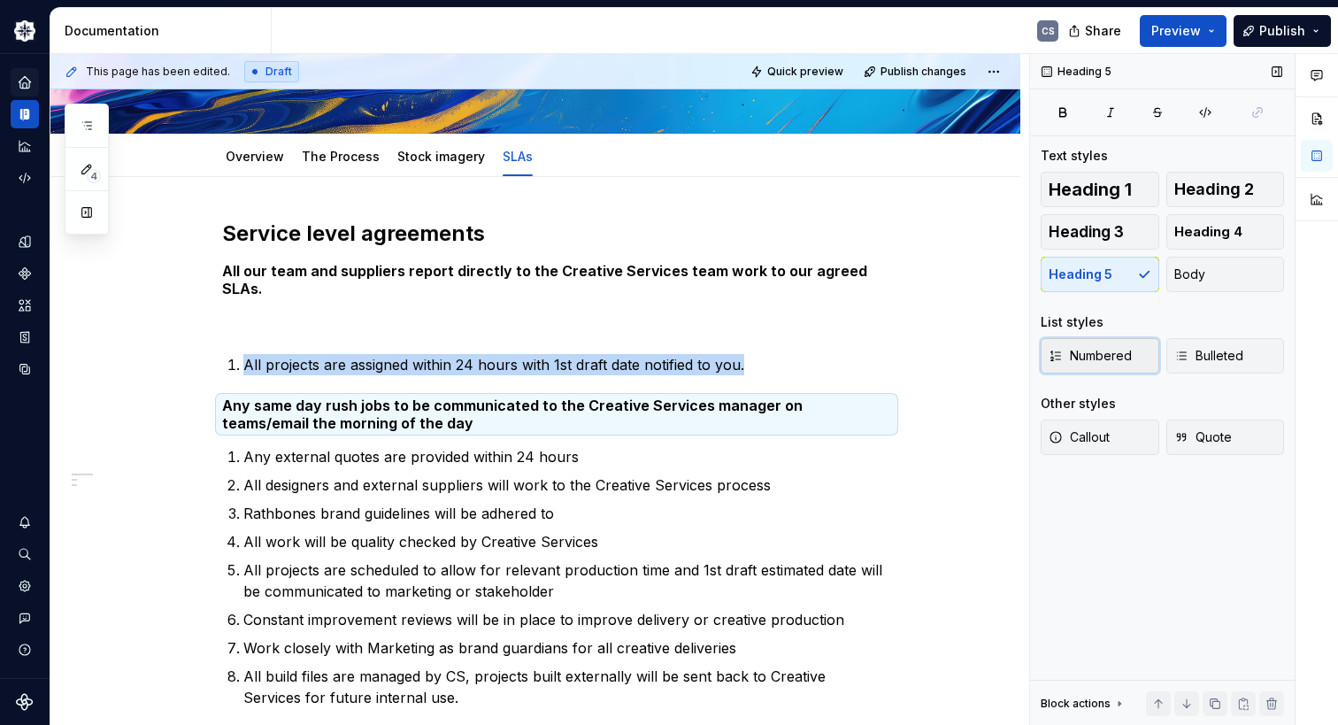
click at [1120, 356] on span "Numbered" at bounding box center [1090, 356] width 83 height 18
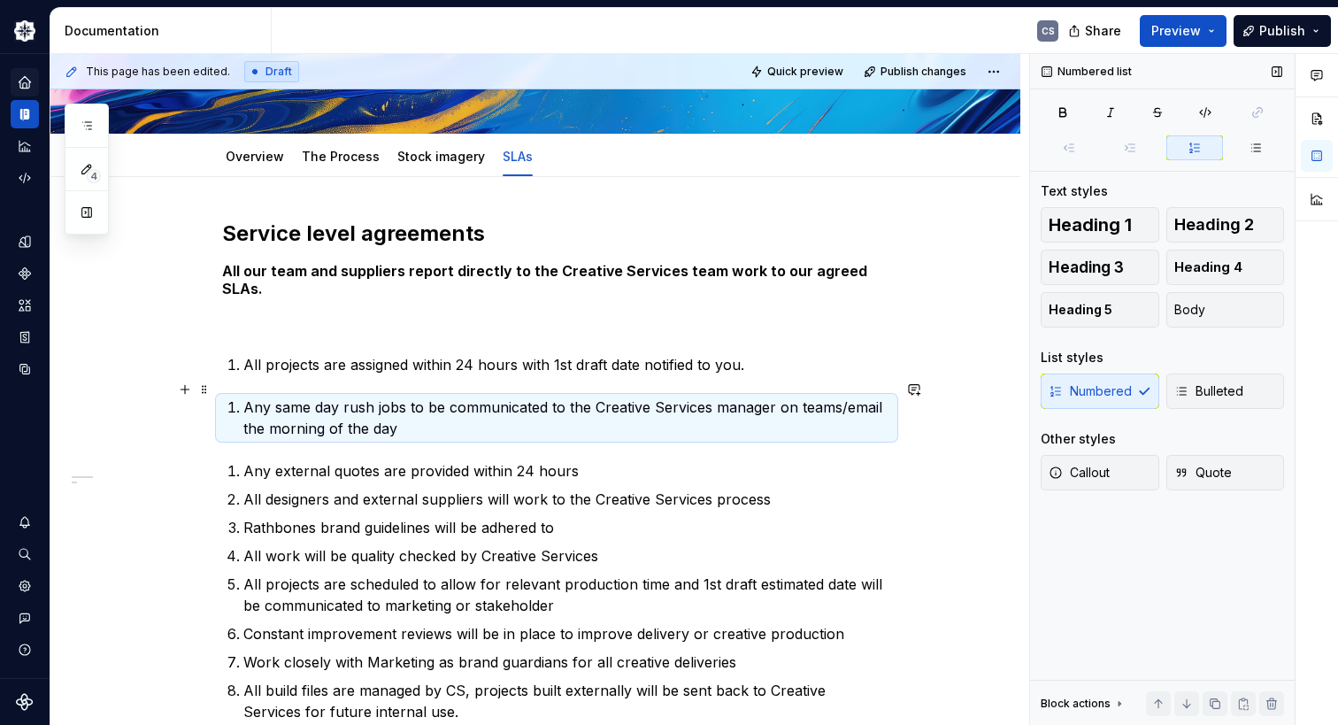
click at [243, 396] on li "Any same day rush jobs to be communicated to the Creative Services manager on t…" at bounding box center [567, 417] width 648 height 42
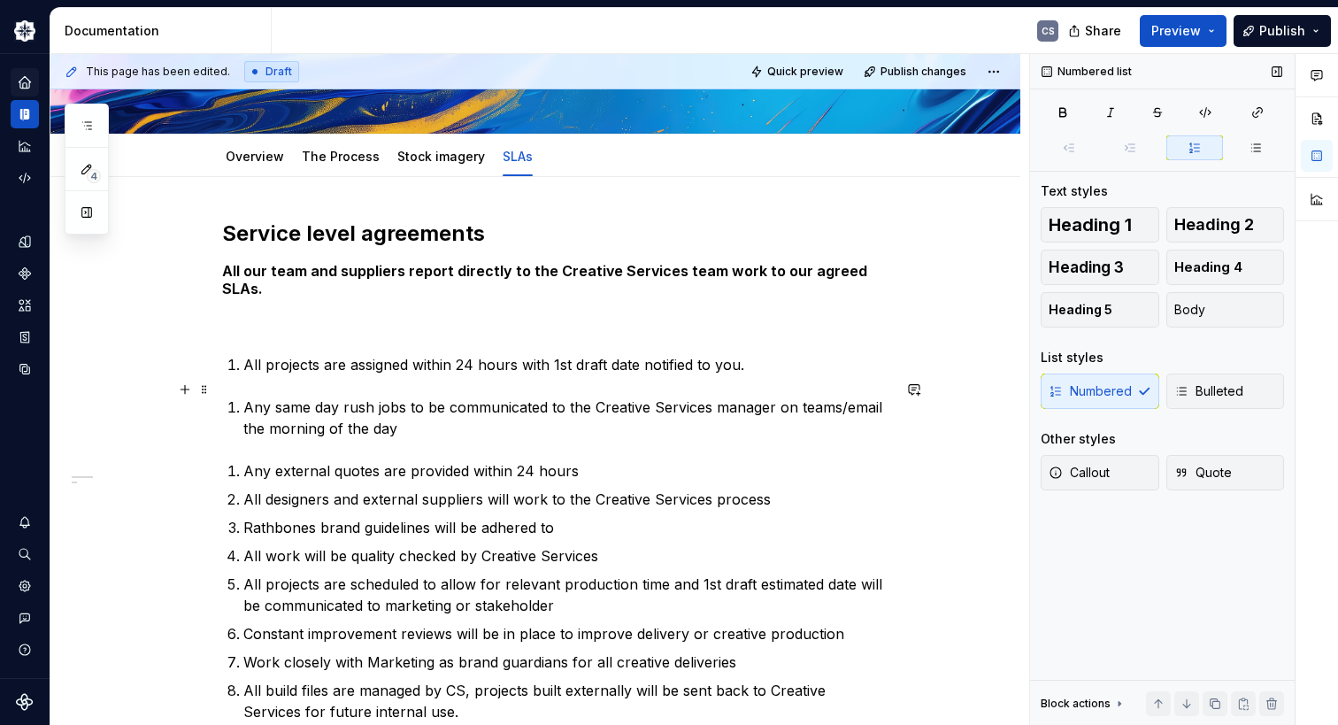
click at [301, 412] on p "Any same day rush jobs to be communicated to the Creative Services manager on t…" at bounding box center [567, 417] width 648 height 42
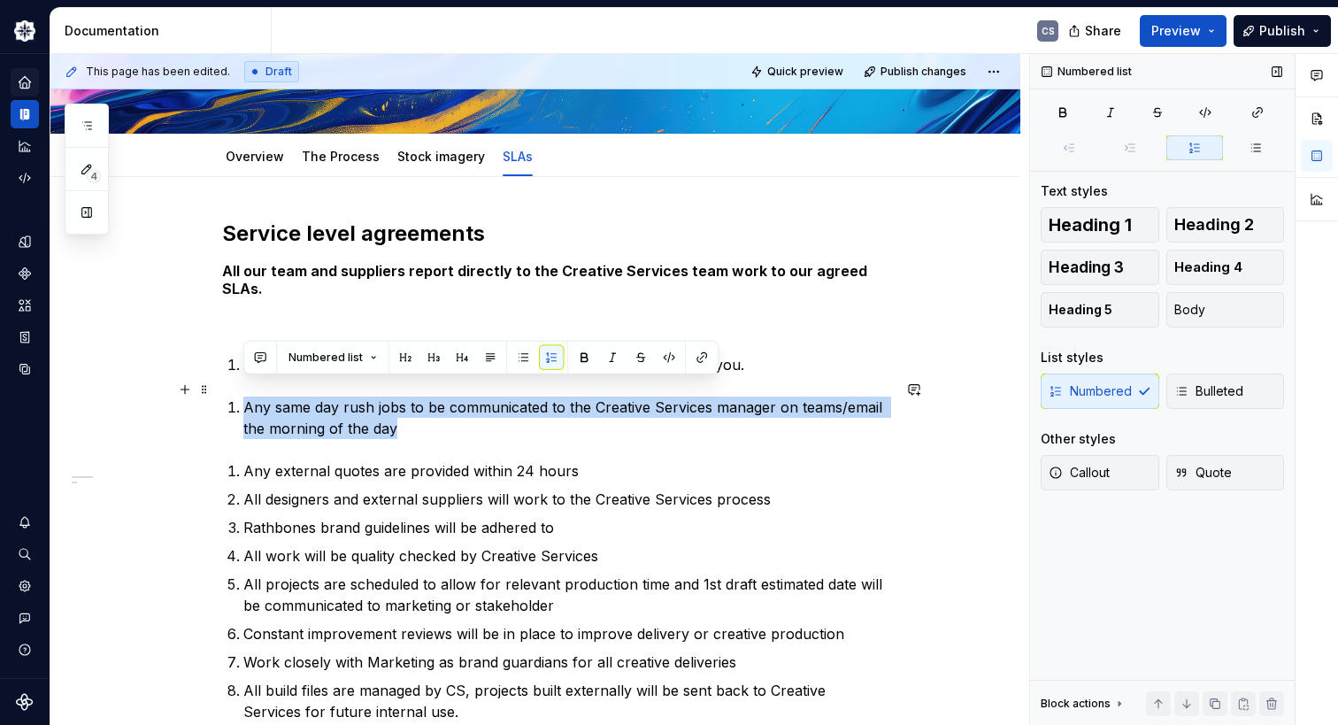
click at [301, 412] on p "Any same day rush jobs to be communicated to the Creative Services manager on t…" at bounding box center [567, 417] width 648 height 42
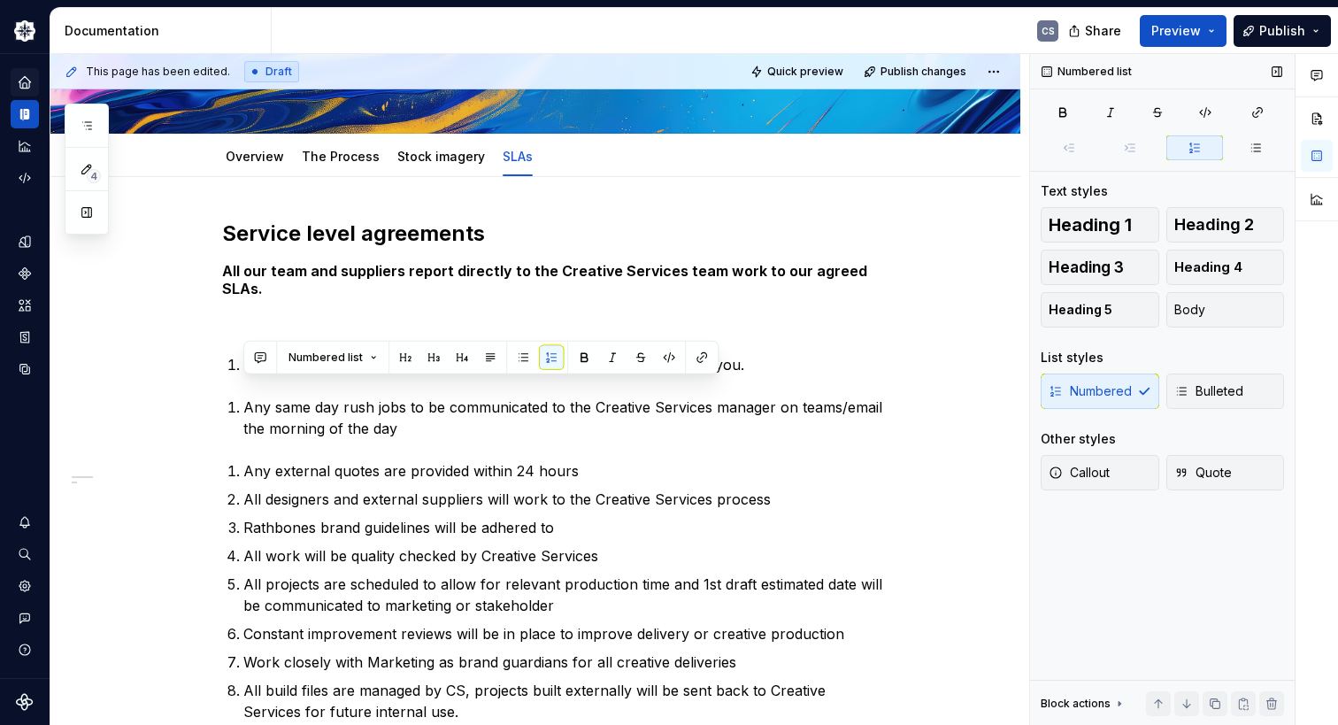
click at [1135, 392] on div "Numbered Bulleted" at bounding box center [1162, 390] width 243 height 35
click at [1210, 306] on button "Body" at bounding box center [1225, 309] width 119 height 35
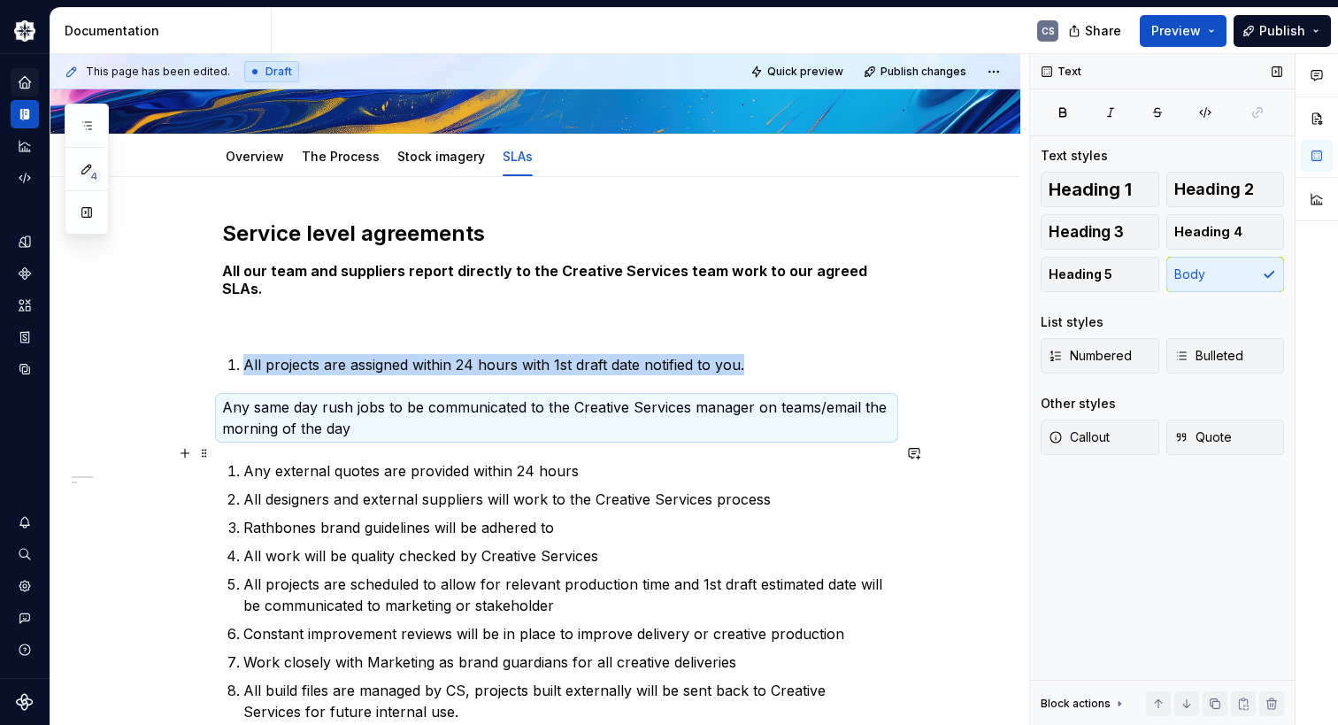
scroll to position [354, 0]
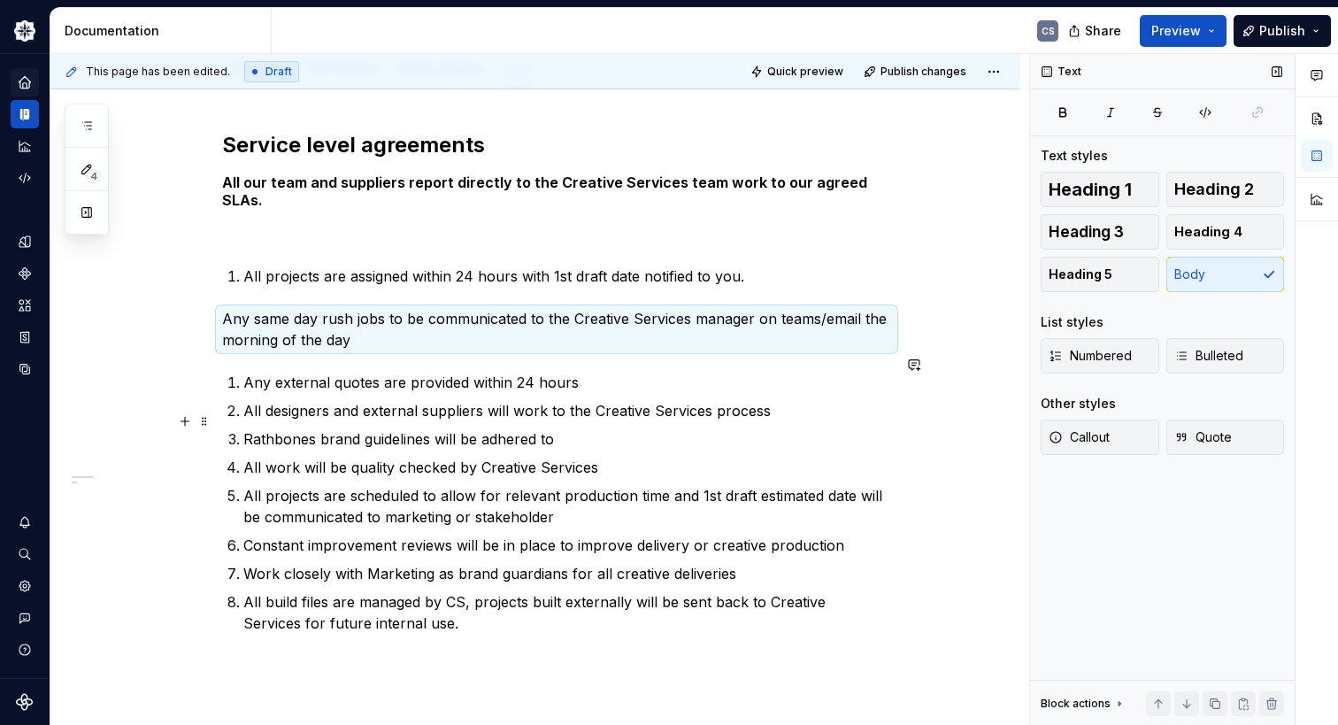
click at [679, 428] on p "Rathbones brand guidelines will be adhered to" at bounding box center [567, 438] width 648 height 21
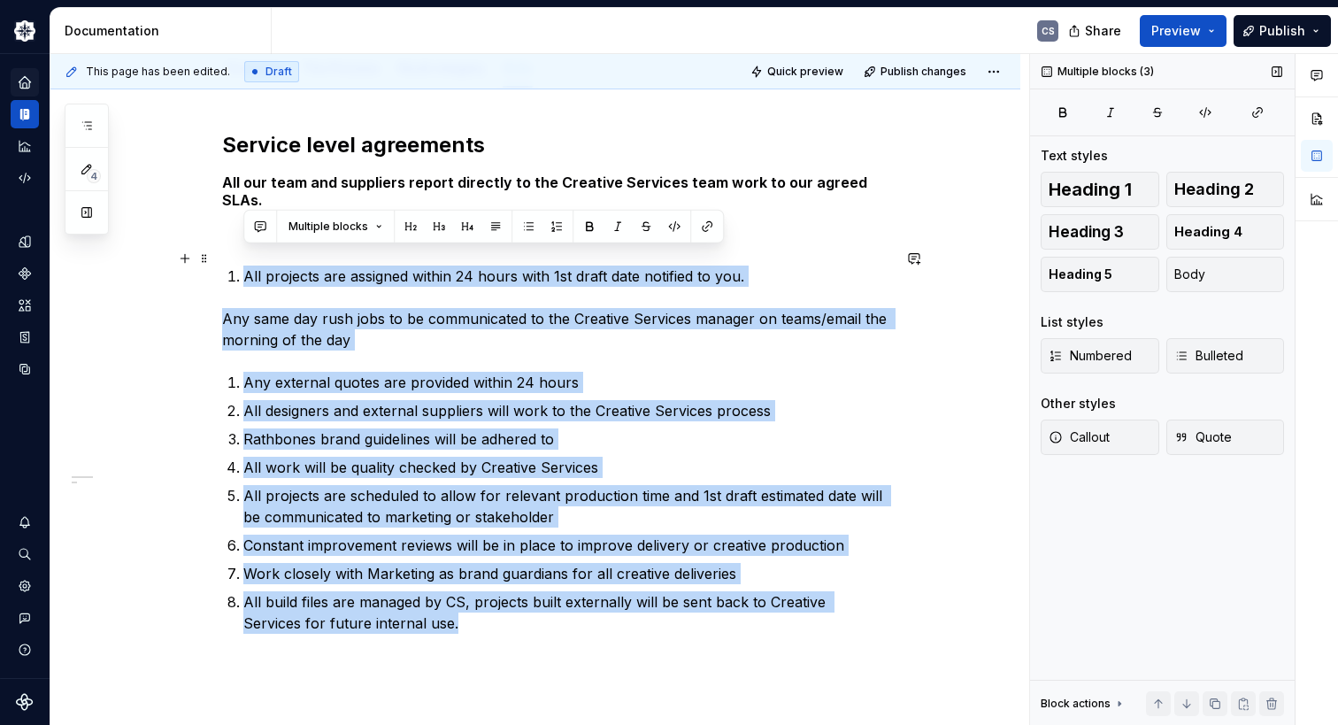
drag, startPoint x: 419, startPoint y: 606, endPoint x: 227, endPoint y: 259, distance: 396.9
click at [227, 259] on div "Service level agreements All our team and suppliers report directly to the Crea…" at bounding box center [556, 403] width 669 height 545
click at [223, 279] on div "Service level agreements All our team and suppliers report directly to the Crea…" at bounding box center [556, 403] width 669 height 545
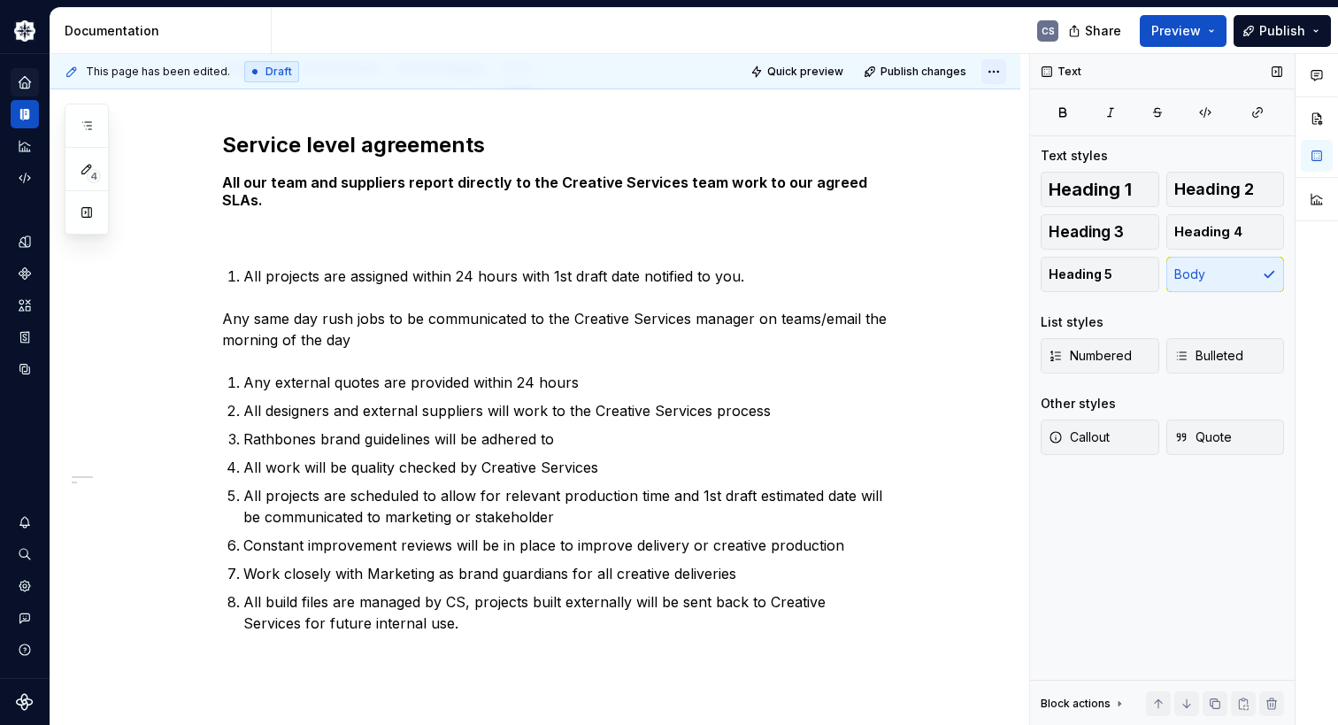
click at [984, 69] on html "Our Brand CS Design system data Documentation CS Share Preview Publish 4 Pages …" at bounding box center [669, 362] width 1338 height 725
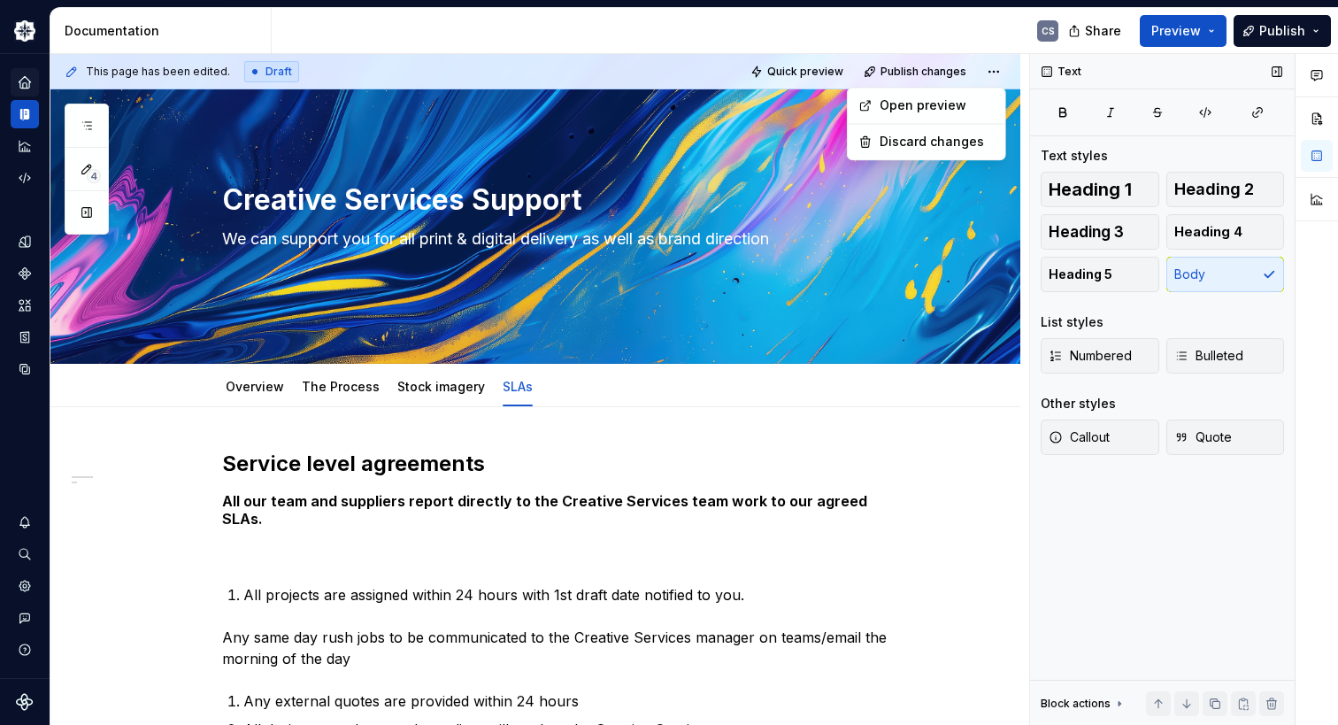
click at [921, 37] on html "Our Brand CS Design system data Documentation CS Share Preview Publish 4 Pages …" at bounding box center [669, 362] width 1338 height 725
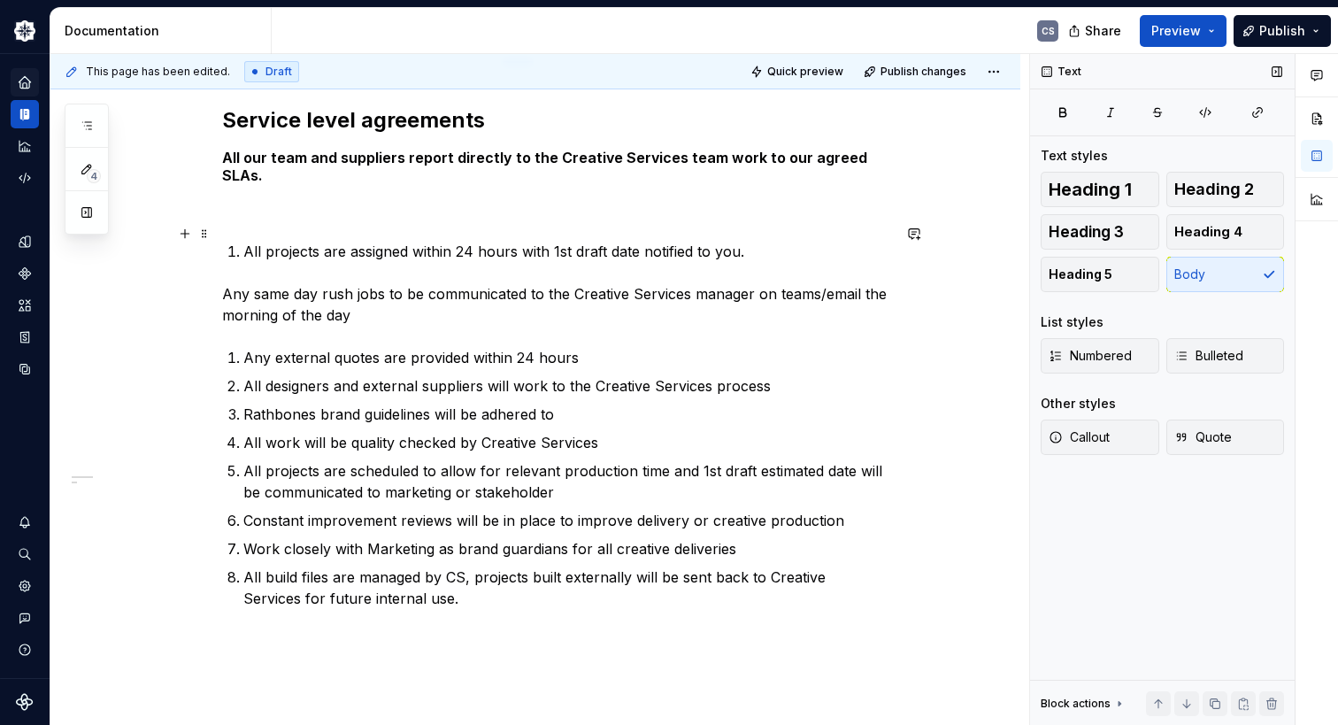
scroll to position [389, 0]
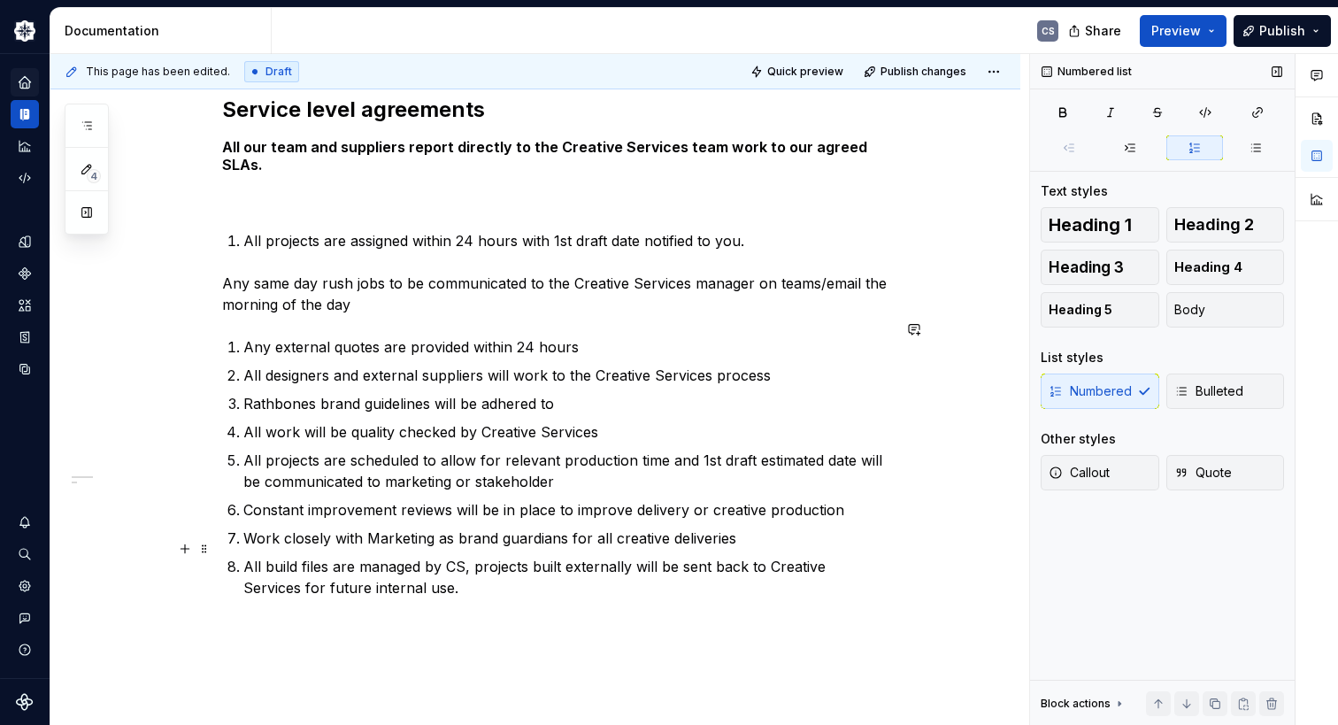
click at [223, 544] on div "Service level agreements All our team and suppliers report directly to the Crea…" at bounding box center [556, 368] width 669 height 545
click at [275, 556] on p "All build files are managed by CS, projects built externally will be sent back …" at bounding box center [567, 577] width 648 height 42
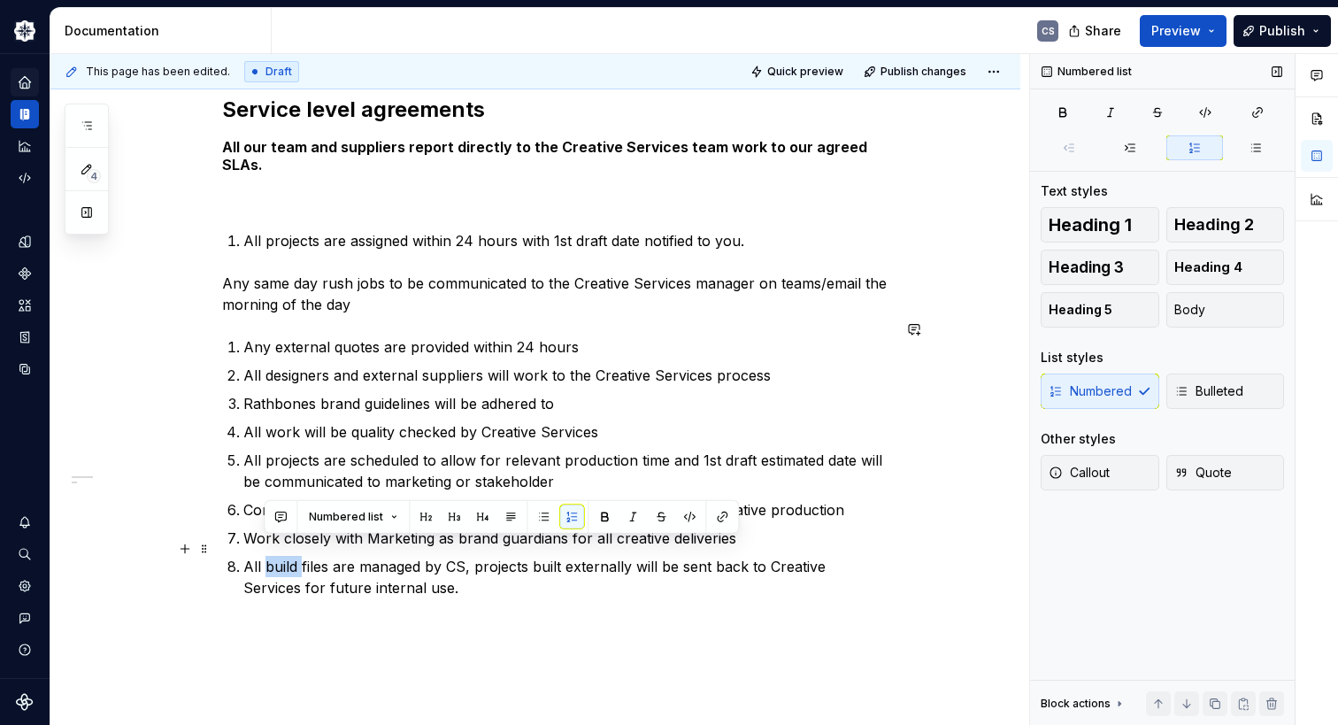
click at [275, 556] on p "All build files are managed by CS, projects built externally will be sent back …" at bounding box center [567, 577] width 648 height 42
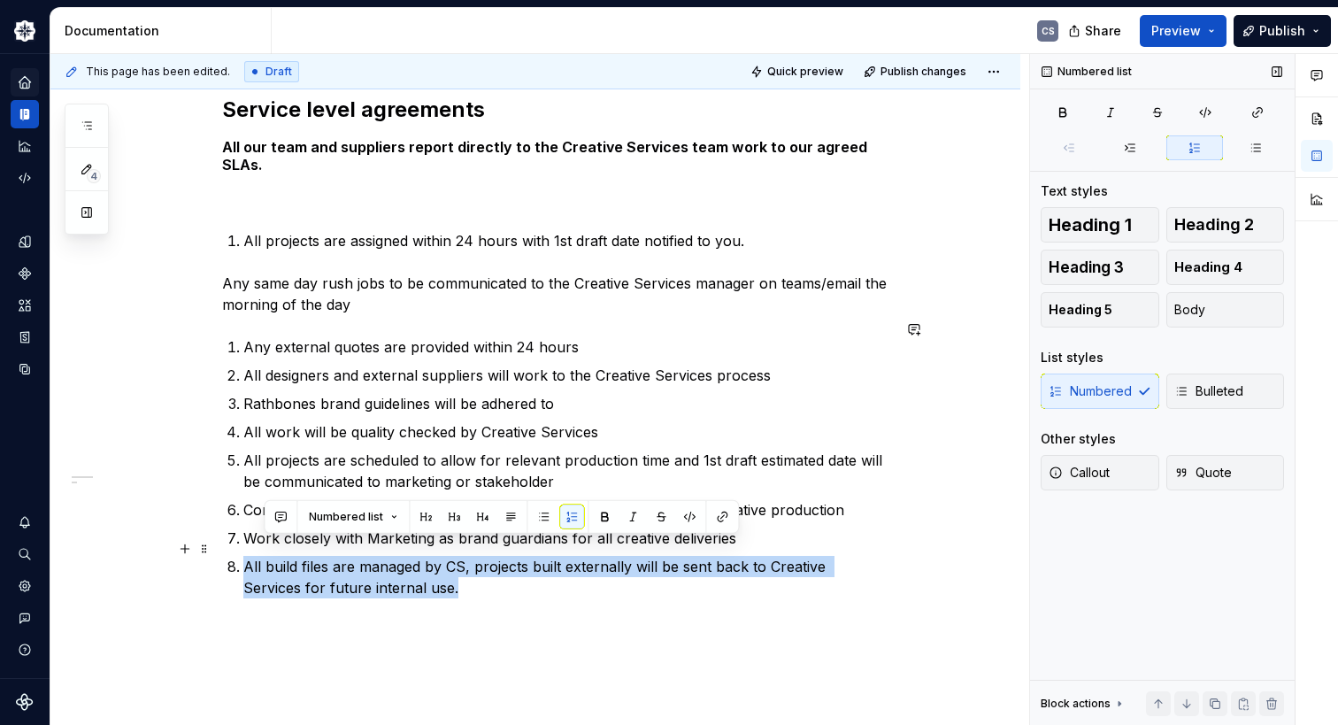
click at [275, 556] on p "All build files are managed by CS, projects built externally will be sent back …" at bounding box center [567, 577] width 648 height 42
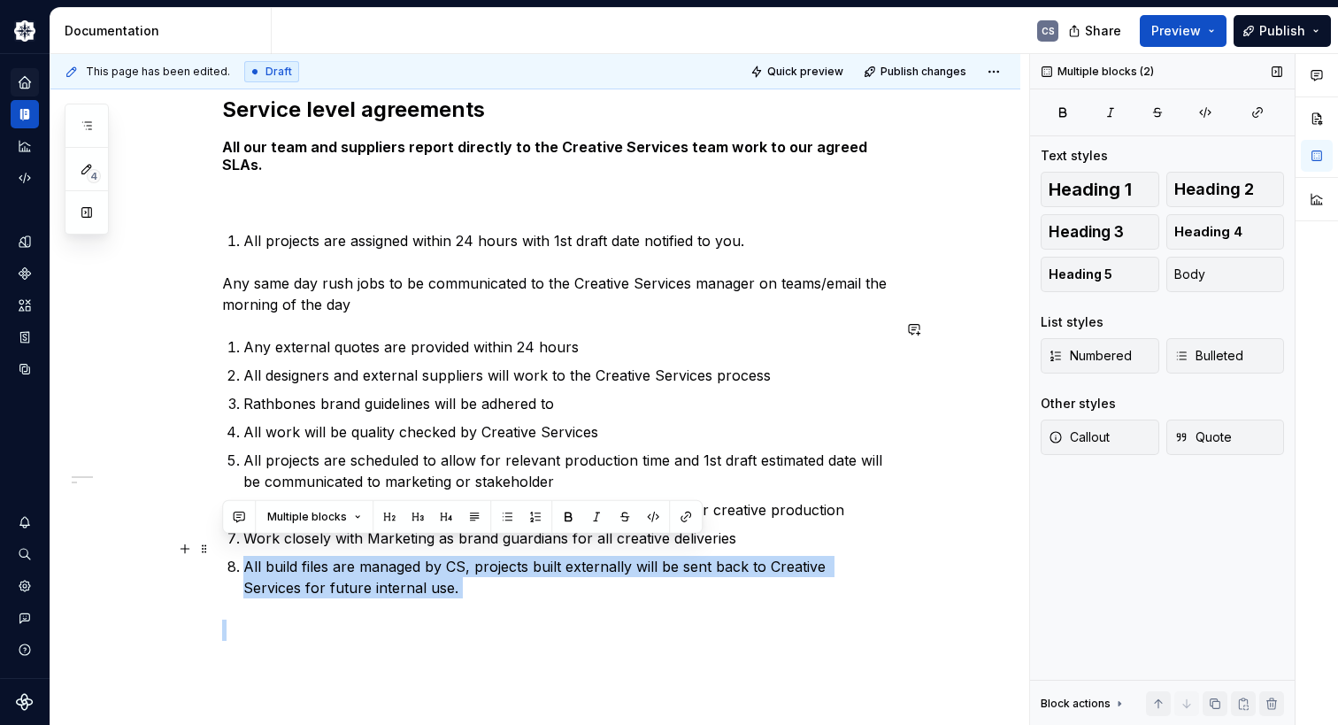
click at [414, 576] on p "All build files are managed by CS, projects built externally will be sent back …" at bounding box center [567, 577] width 648 height 42
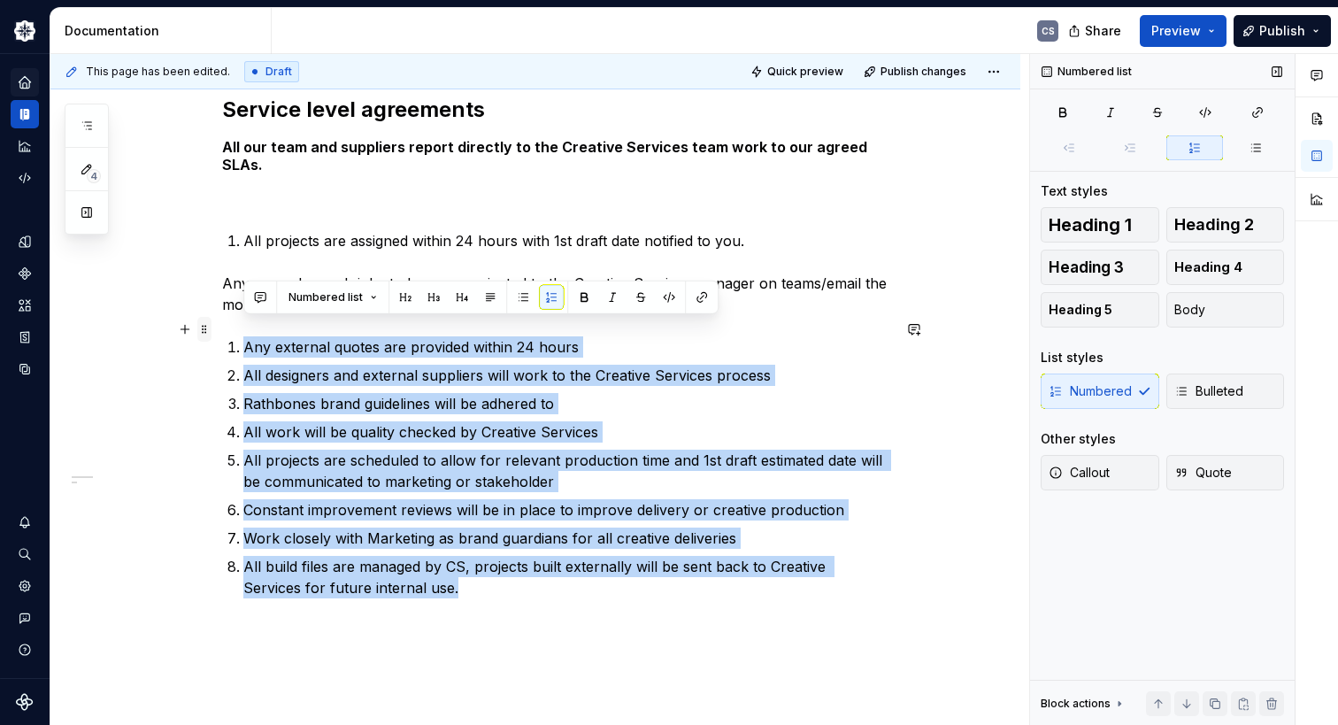
drag, startPoint x: 414, startPoint y: 573, endPoint x: 197, endPoint y: 327, distance: 328.6
click at [222, 327] on div "Service level agreements All our team and suppliers report directly to the Crea…" at bounding box center [556, 379] width 669 height 566
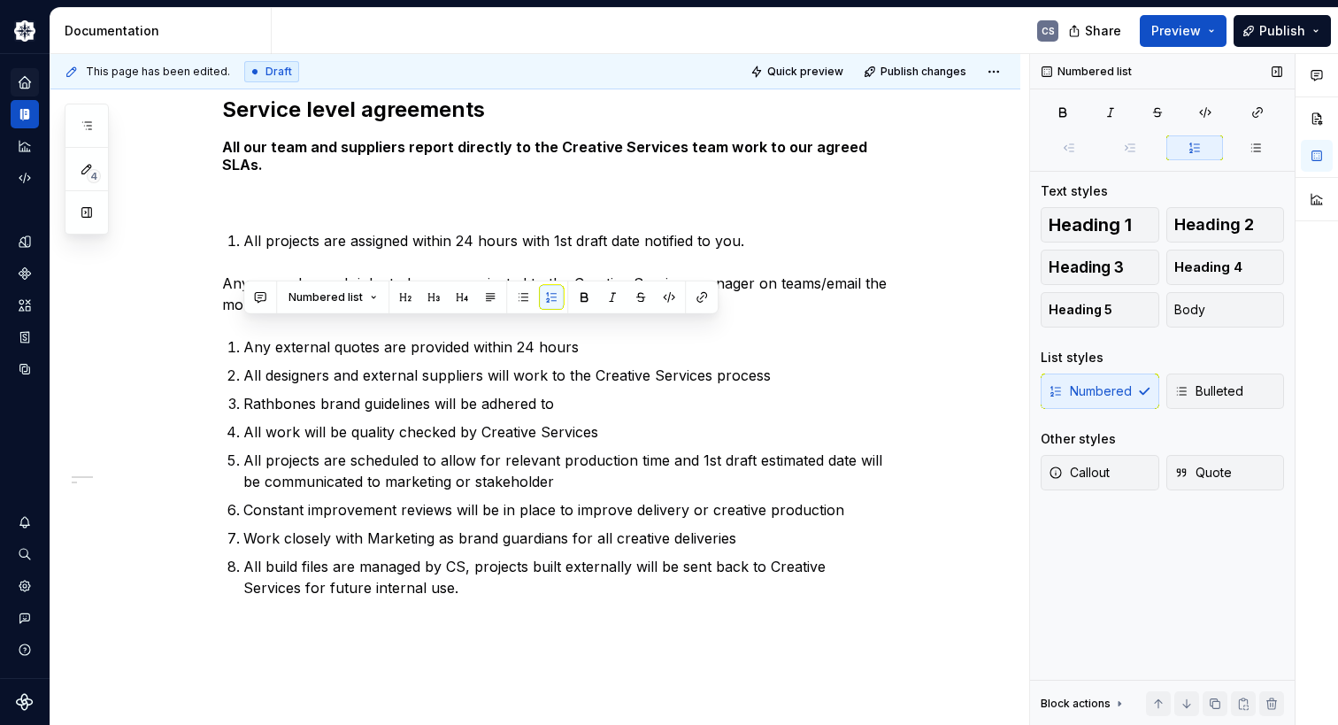
click at [1134, 393] on div "Numbered Bulleted" at bounding box center [1162, 390] width 243 height 35
click at [476, 527] on p "Work closely with Marketing as brand guardians for all creative deliveries" at bounding box center [567, 537] width 648 height 21
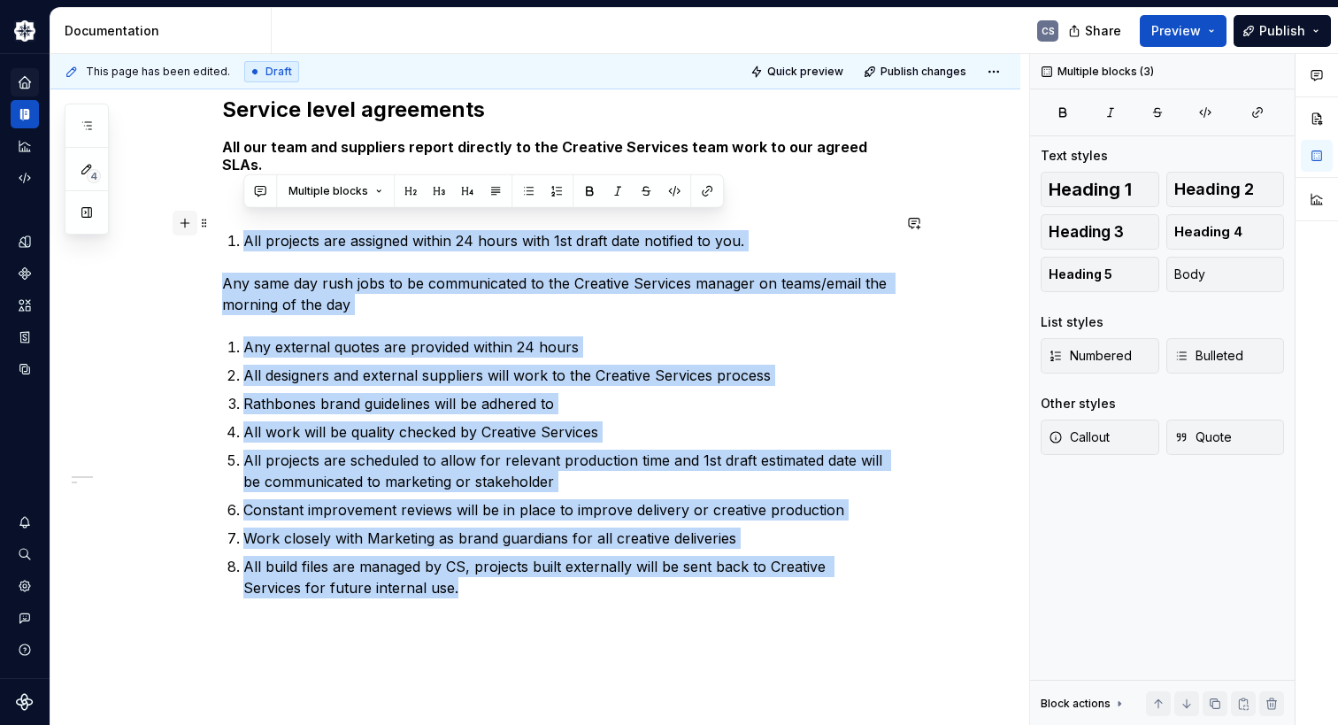
drag, startPoint x: 419, startPoint y: 576, endPoint x: 172, endPoint y: 219, distance: 434.4
click at [222, 219] on div "Service level agreements All our team and suppliers report directly to the Crea…" at bounding box center [556, 379] width 669 height 566
click at [527, 196] on button "button" at bounding box center [528, 191] width 25 height 25
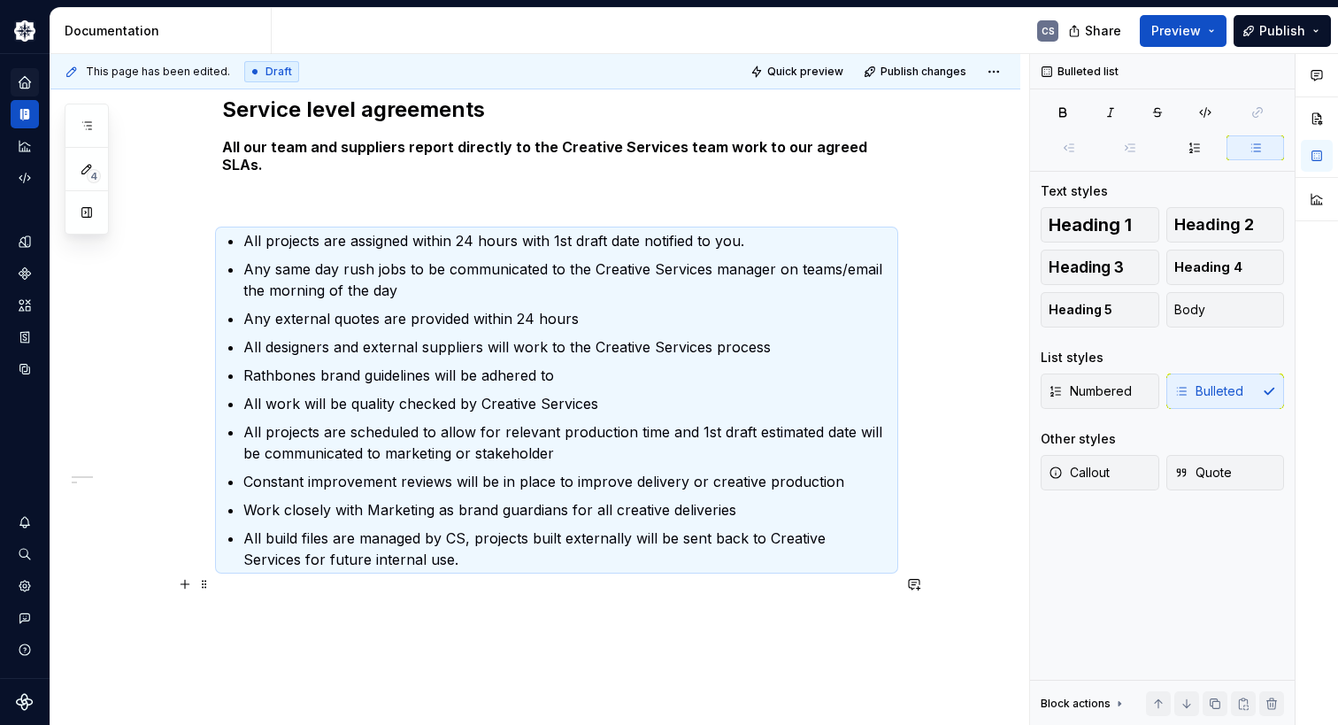
drag, startPoint x: 482, startPoint y: 576, endPoint x: 487, endPoint y: 557, distance: 19.1
click at [482, 591] on p at bounding box center [556, 601] width 669 height 21
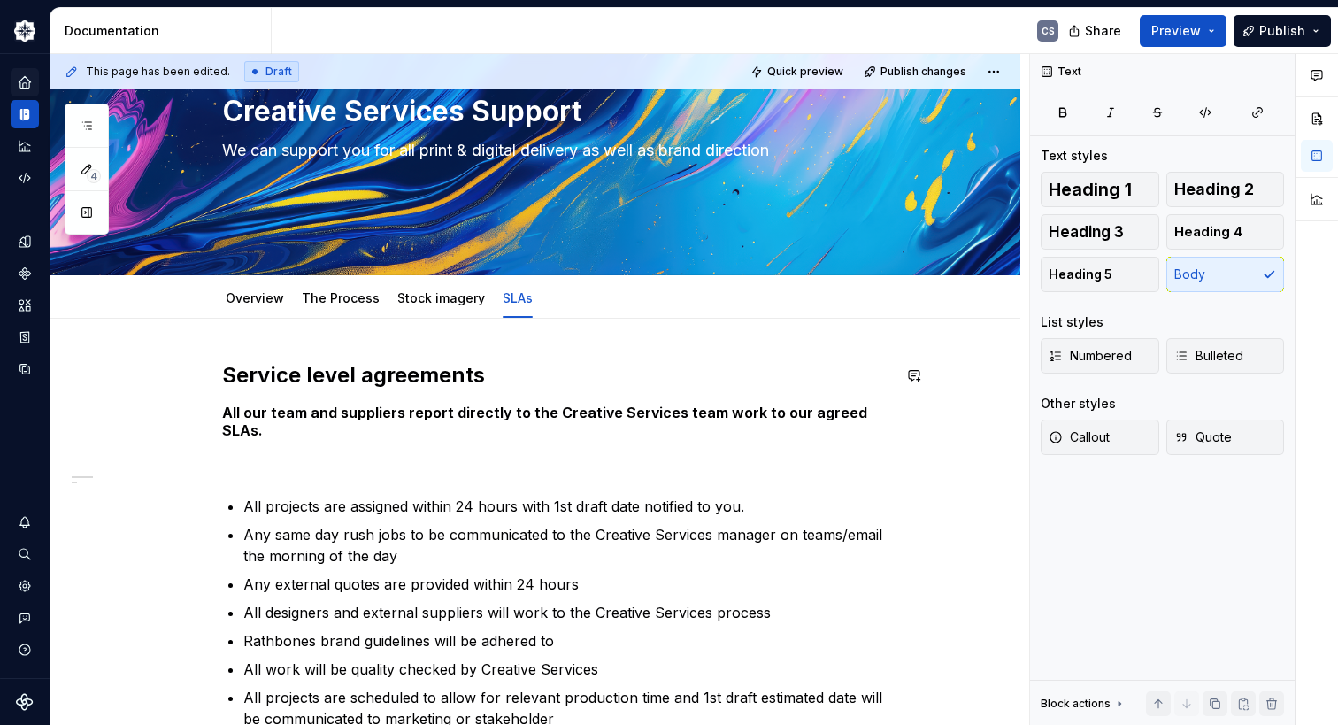
scroll to position [301, 0]
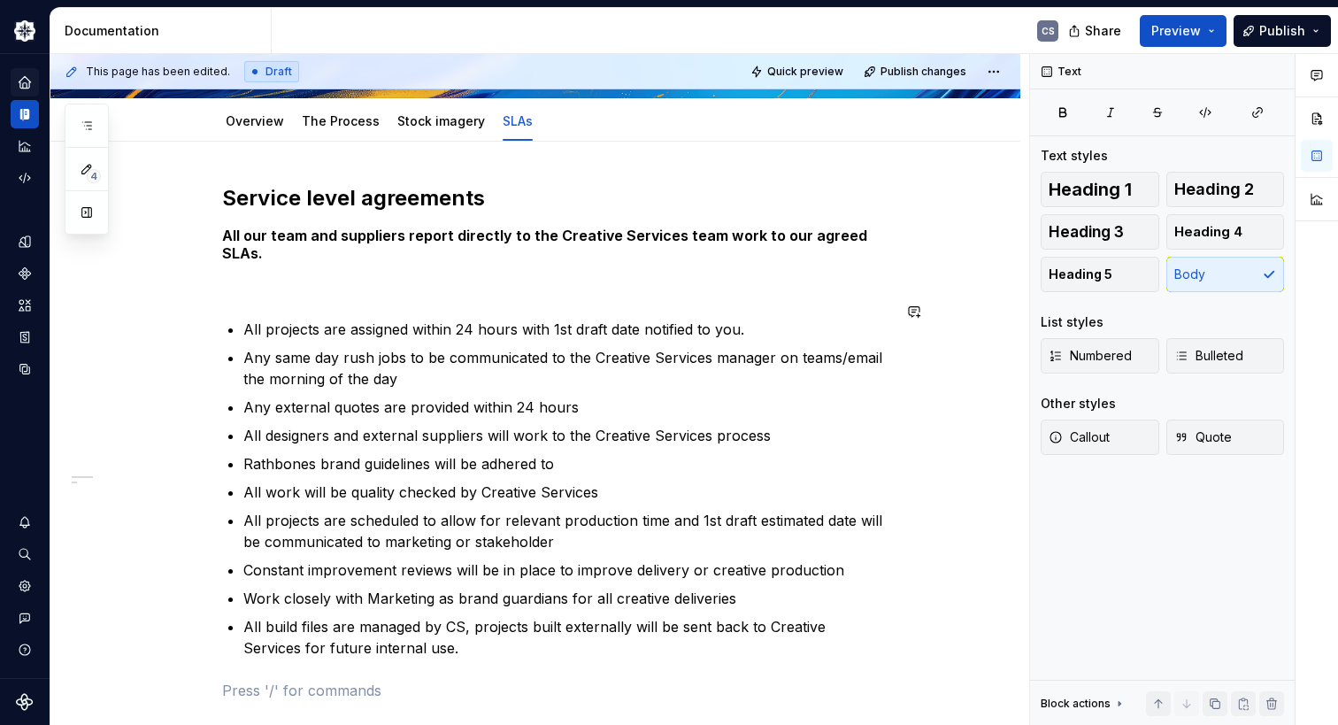
click at [276, 288] on div "Service level agreements All our team and suppliers report directly to the Crea…" at bounding box center [556, 442] width 669 height 517
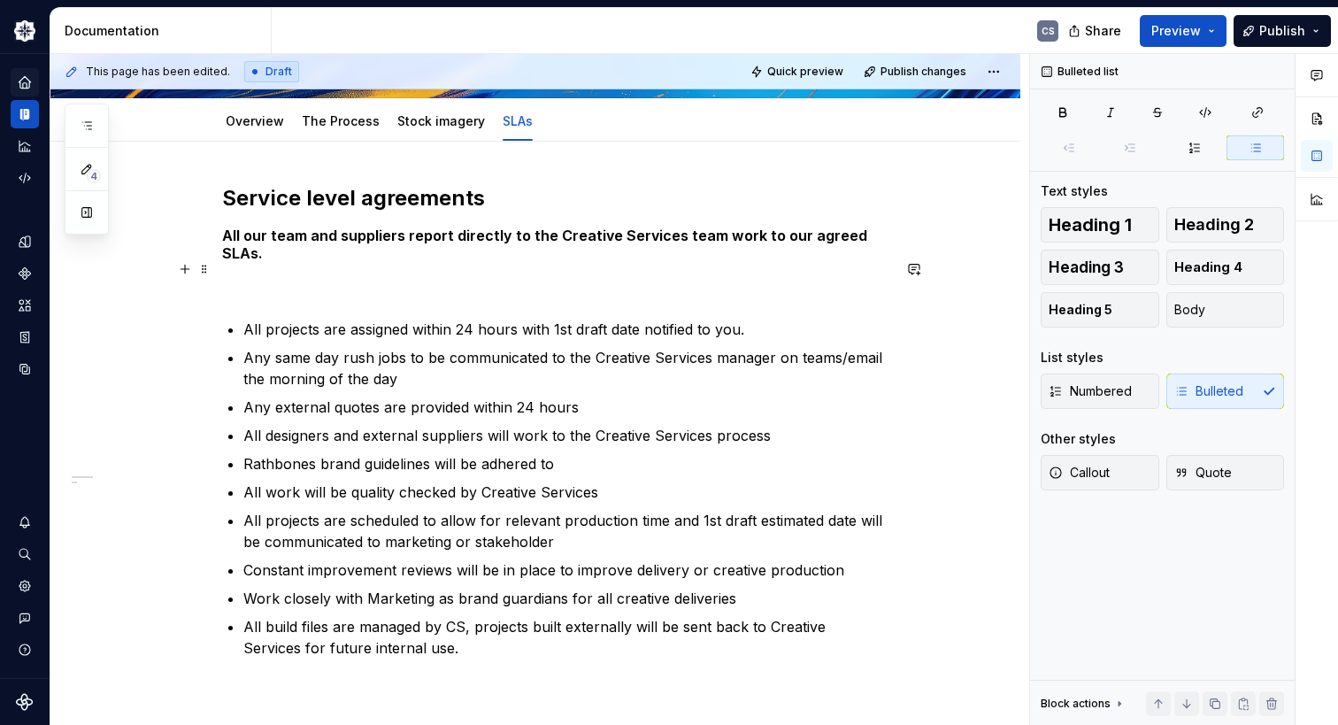
click at [315, 276] on p at bounding box center [556, 286] width 669 height 21
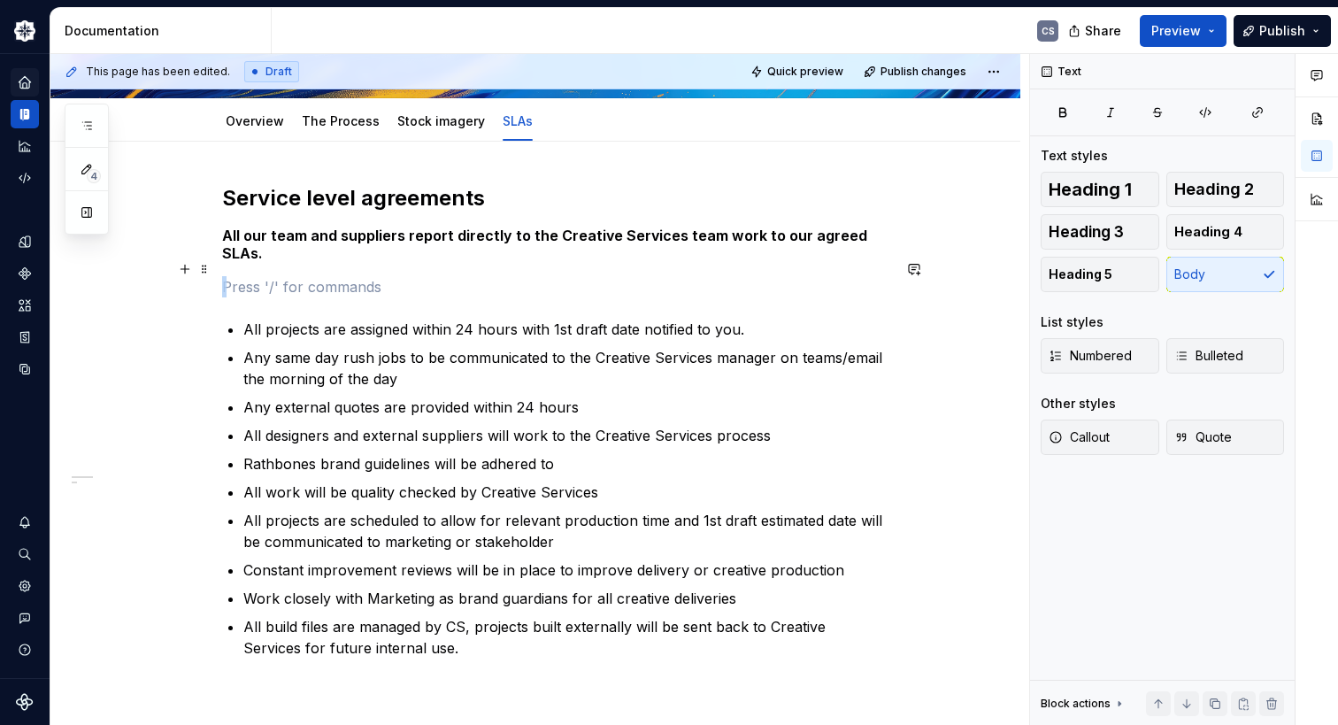
click at [315, 276] on p at bounding box center [556, 286] width 669 height 21
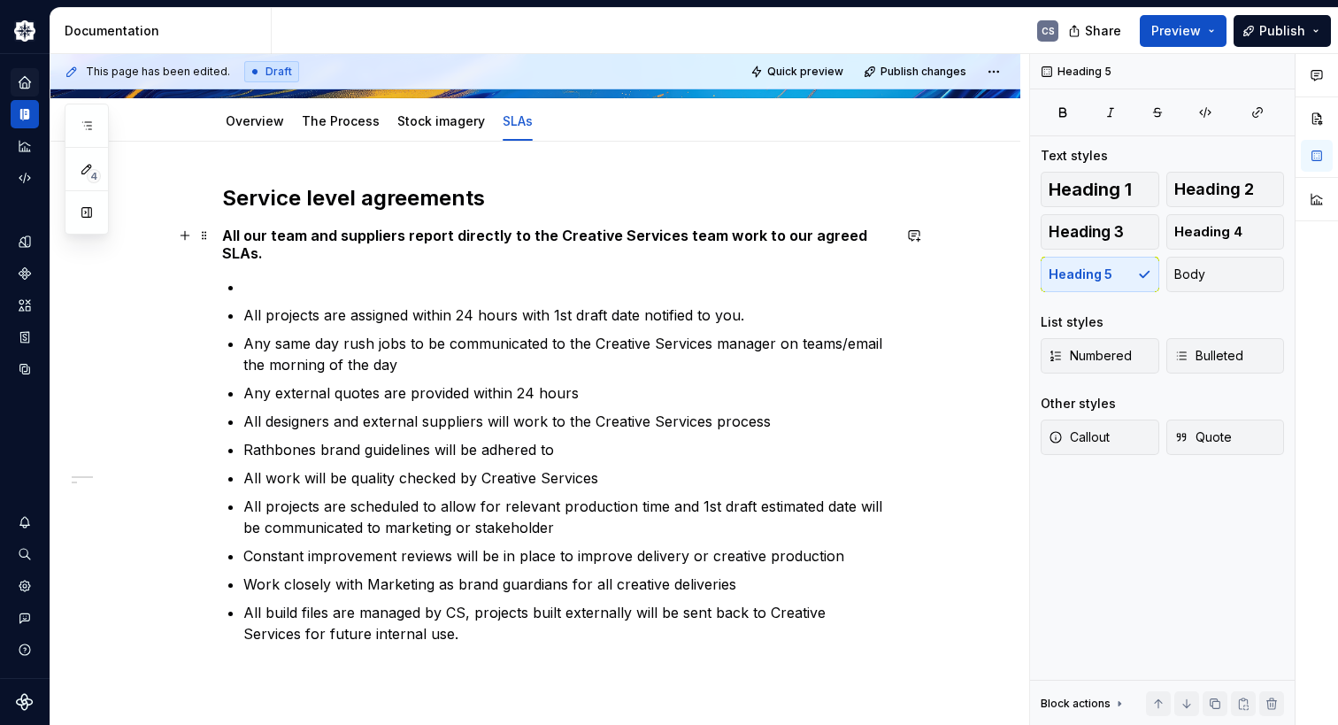
click at [711, 236] on h5 "All our team and suppliers report directly to the Creative Services team work t…" at bounding box center [556, 244] width 669 height 35
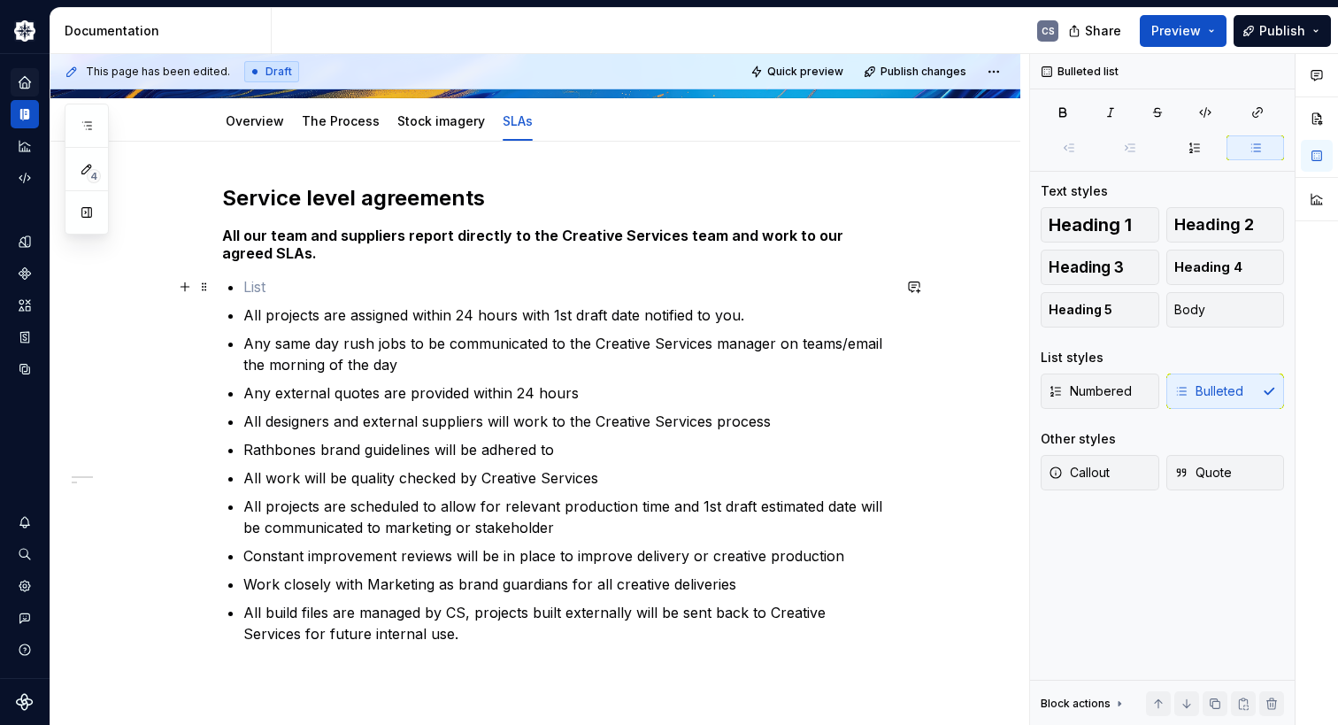
click at [263, 286] on p at bounding box center [567, 286] width 648 height 21
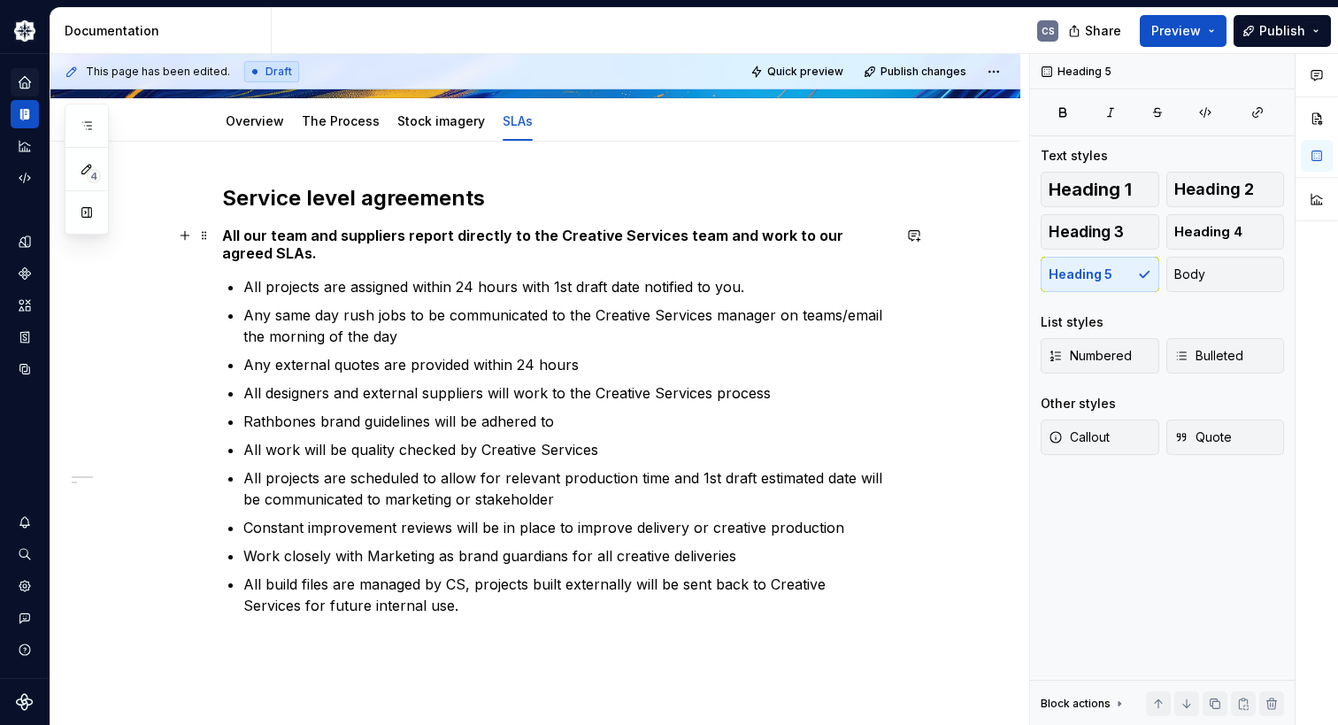
click at [360, 250] on h5 "All our team and suppliers report directly to the Creative Services team and wo…" at bounding box center [556, 244] width 669 height 35
click at [227, 288] on div "Service level agreements All our team and suppliers report directly to the Crea…" at bounding box center [556, 421] width 669 height 474
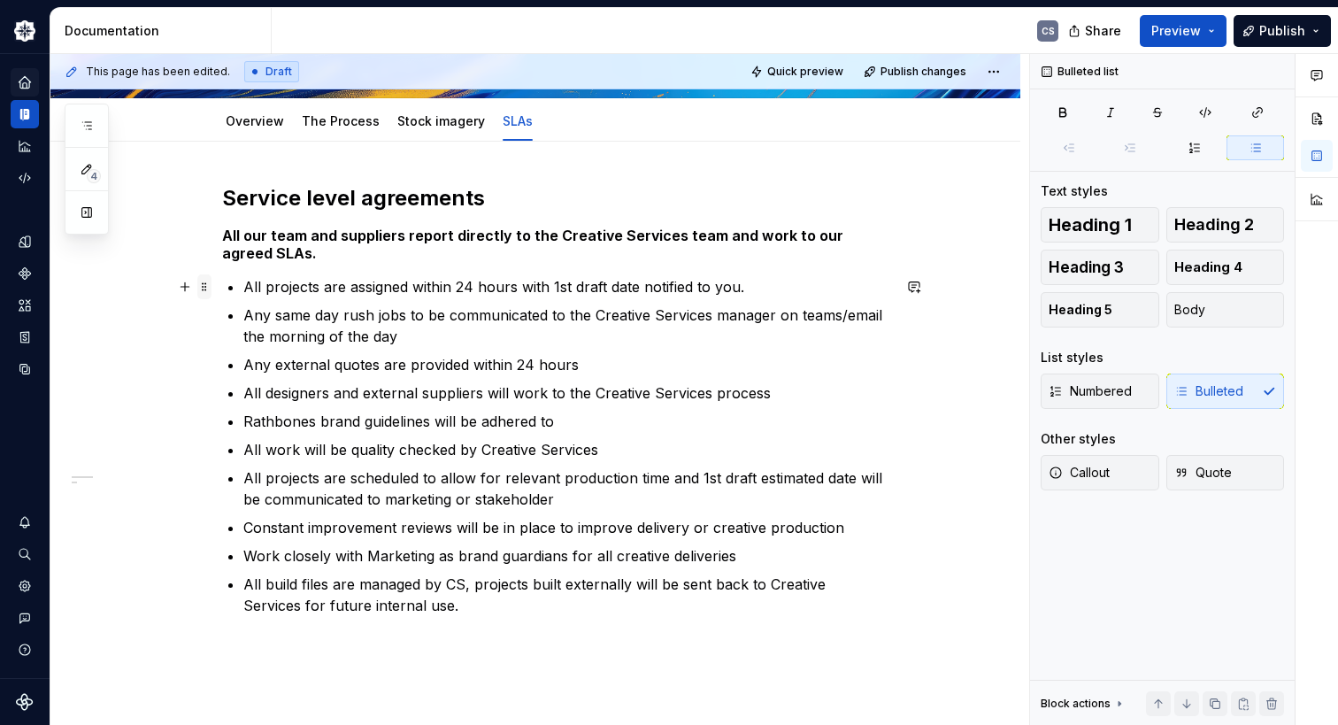
click at [202, 288] on span at bounding box center [204, 286] width 14 height 25
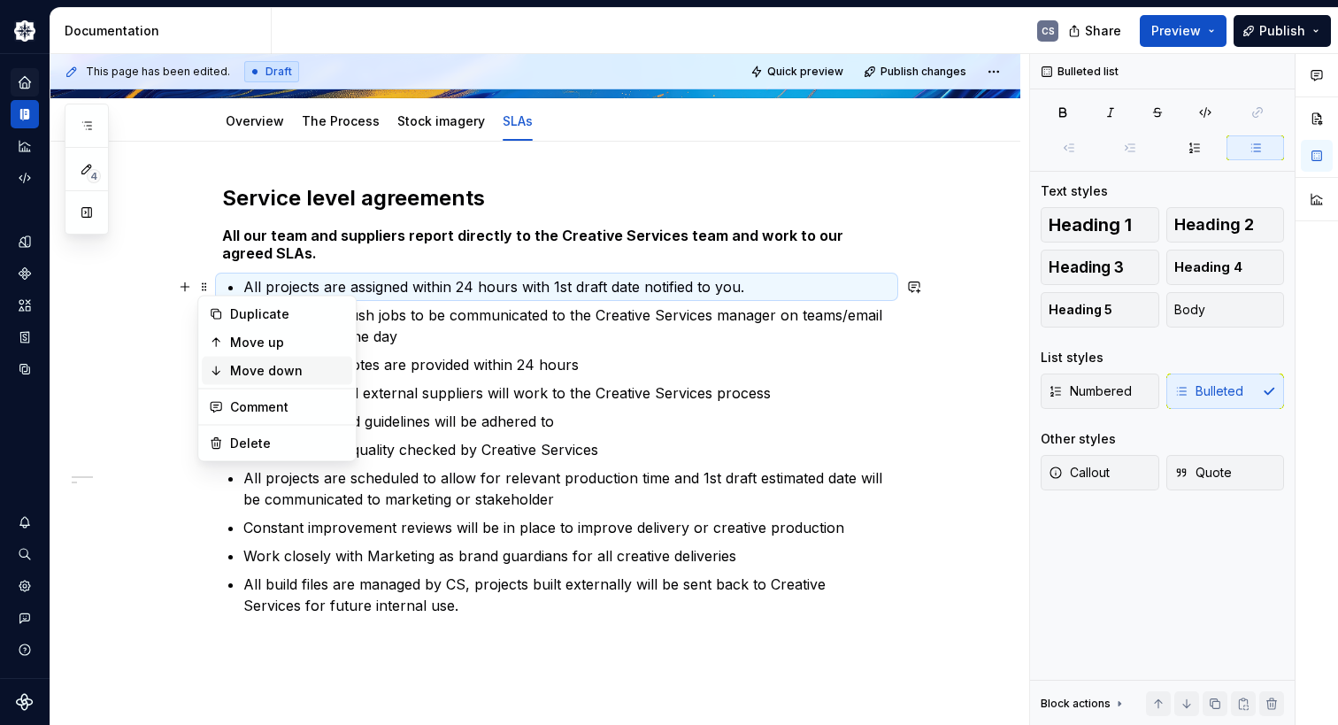
click at [233, 367] on div "Move down" at bounding box center [287, 371] width 115 height 18
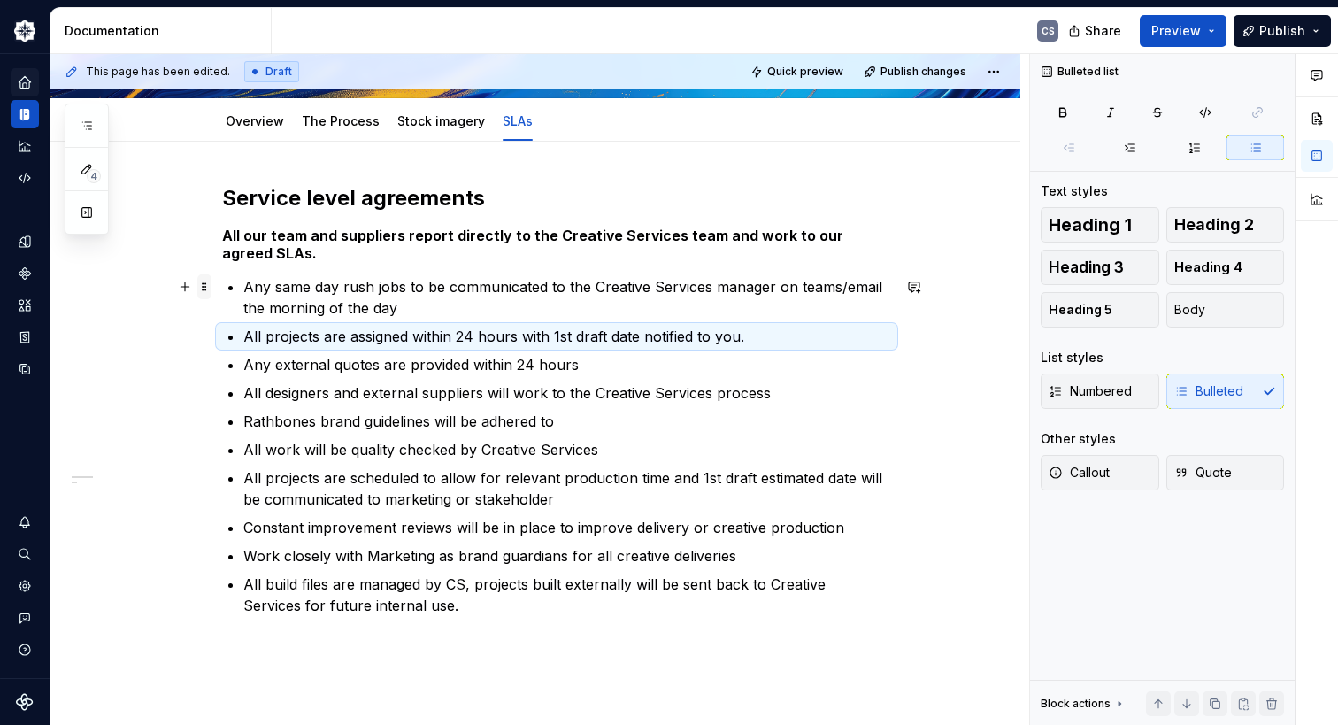
click at [205, 289] on span at bounding box center [204, 286] width 14 height 25
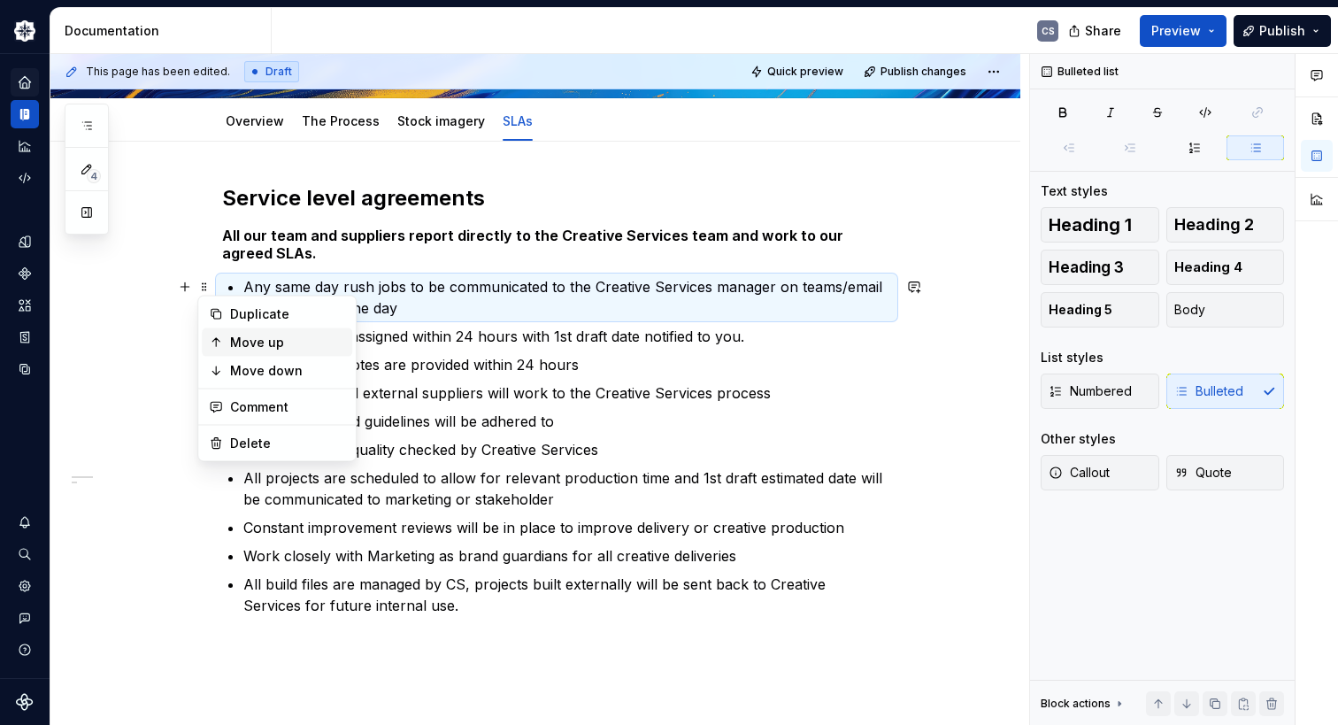
click at [235, 335] on div "Move up" at bounding box center [287, 343] width 115 height 18
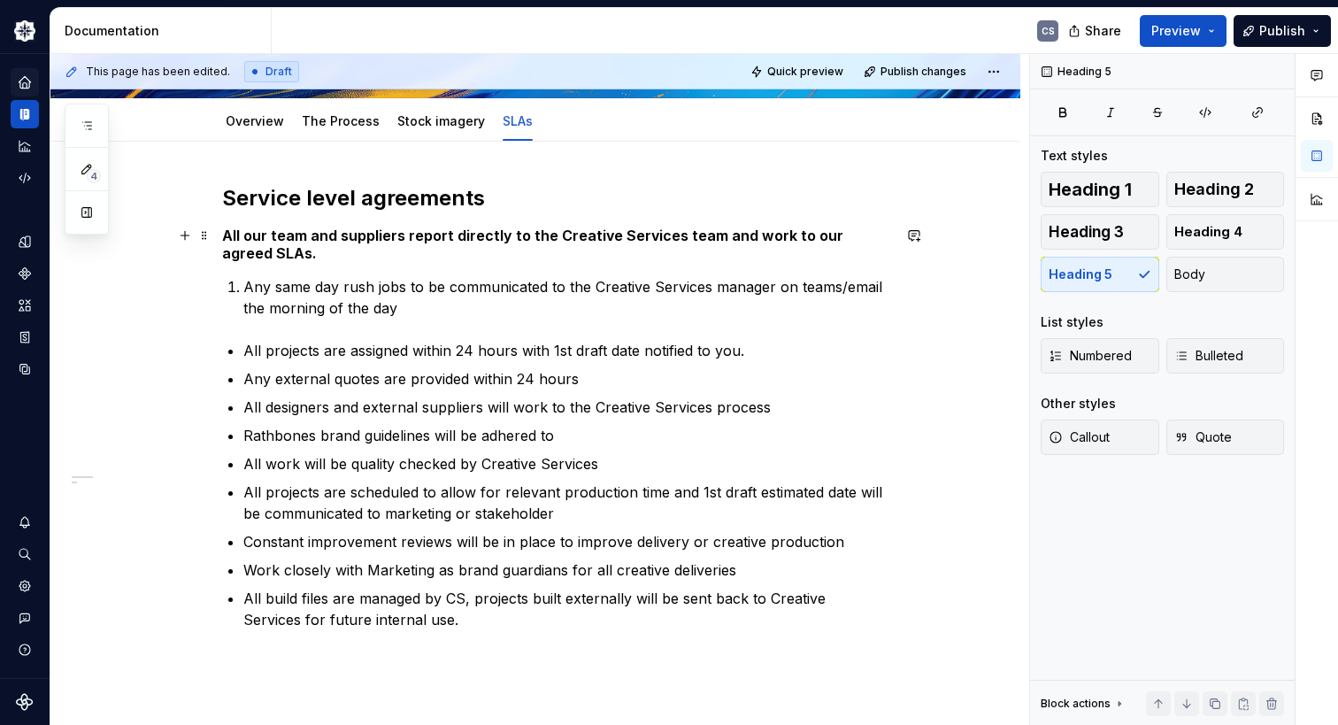
click at [342, 250] on h5 "All our team and suppliers report directly to the Creative Services team and wo…" at bounding box center [556, 244] width 669 height 35
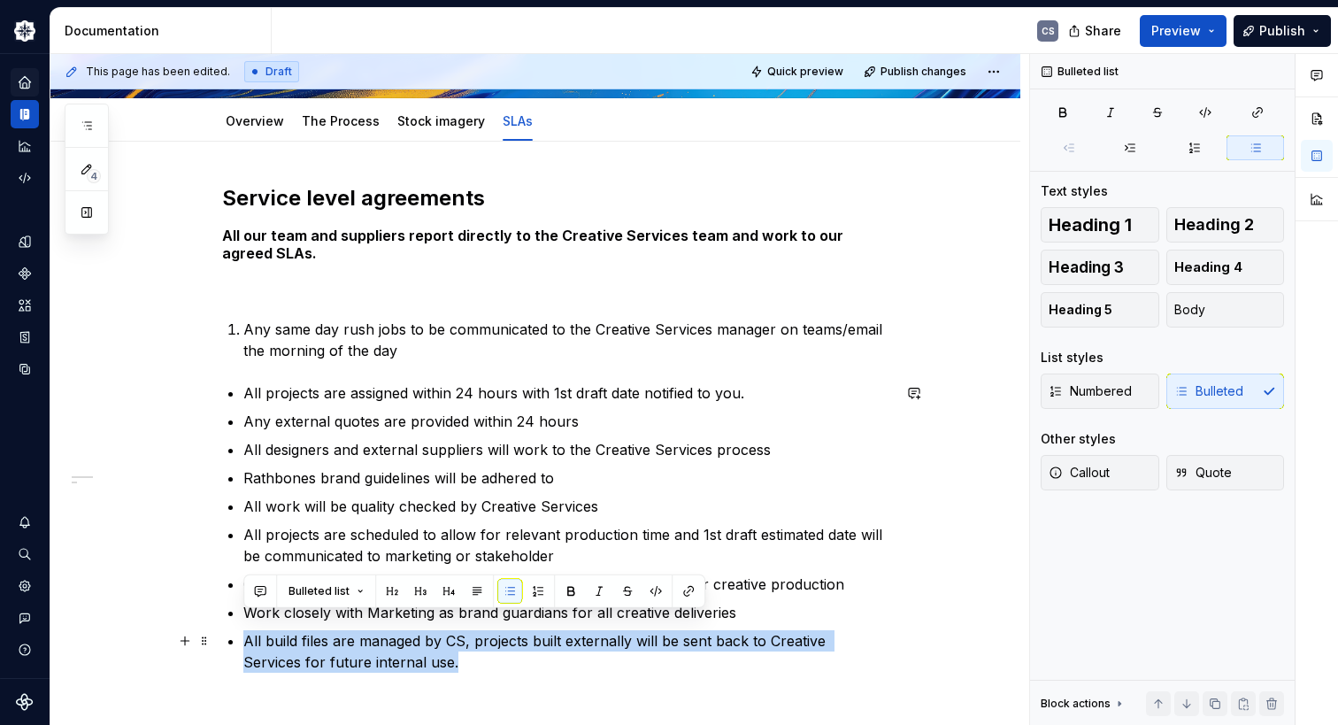
scroll to position [318, 0]
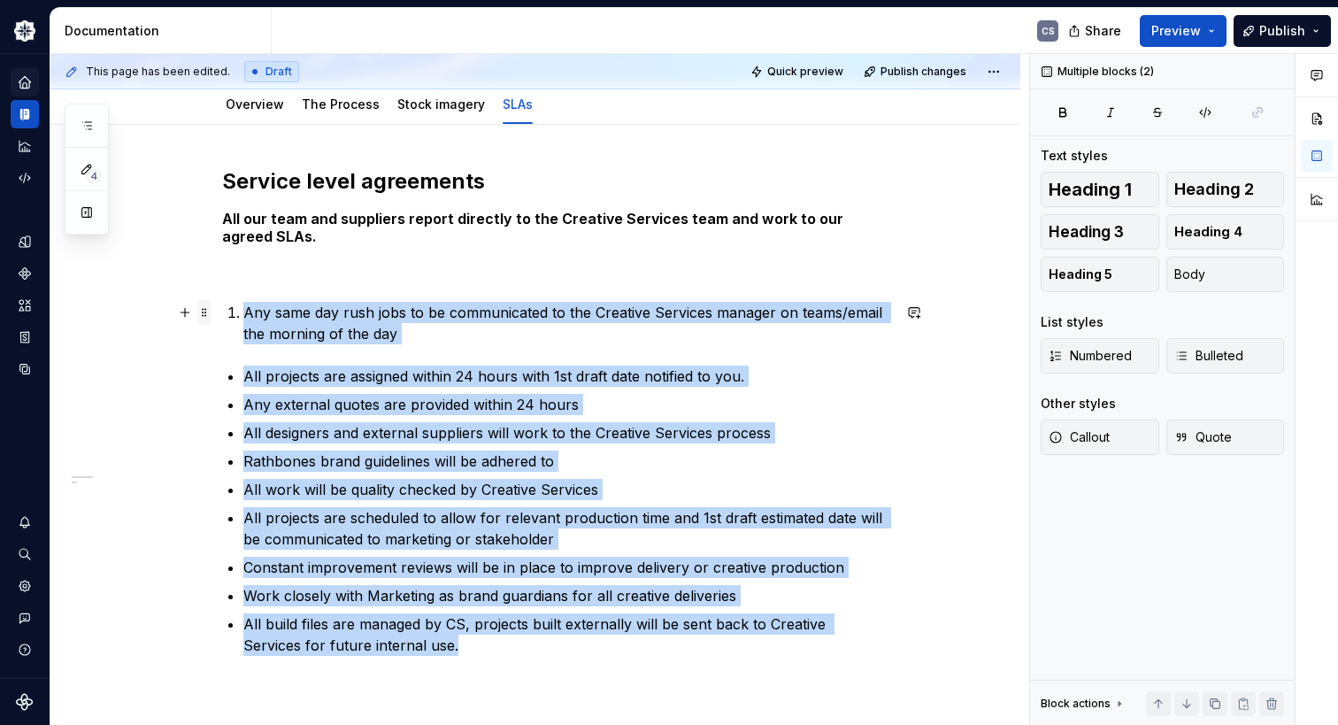
drag, startPoint x: 413, startPoint y: 665, endPoint x: 200, endPoint y: 301, distance: 421.6
click at [222, 301] on div "Service level agreements All our team and suppliers report directly to the Crea…" at bounding box center [556, 443] width 669 height 552
click at [418, 644] on p "All build files are managed by CS, projects built externally will be sent back …" at bounding box center [567, 634] width 648 height 42
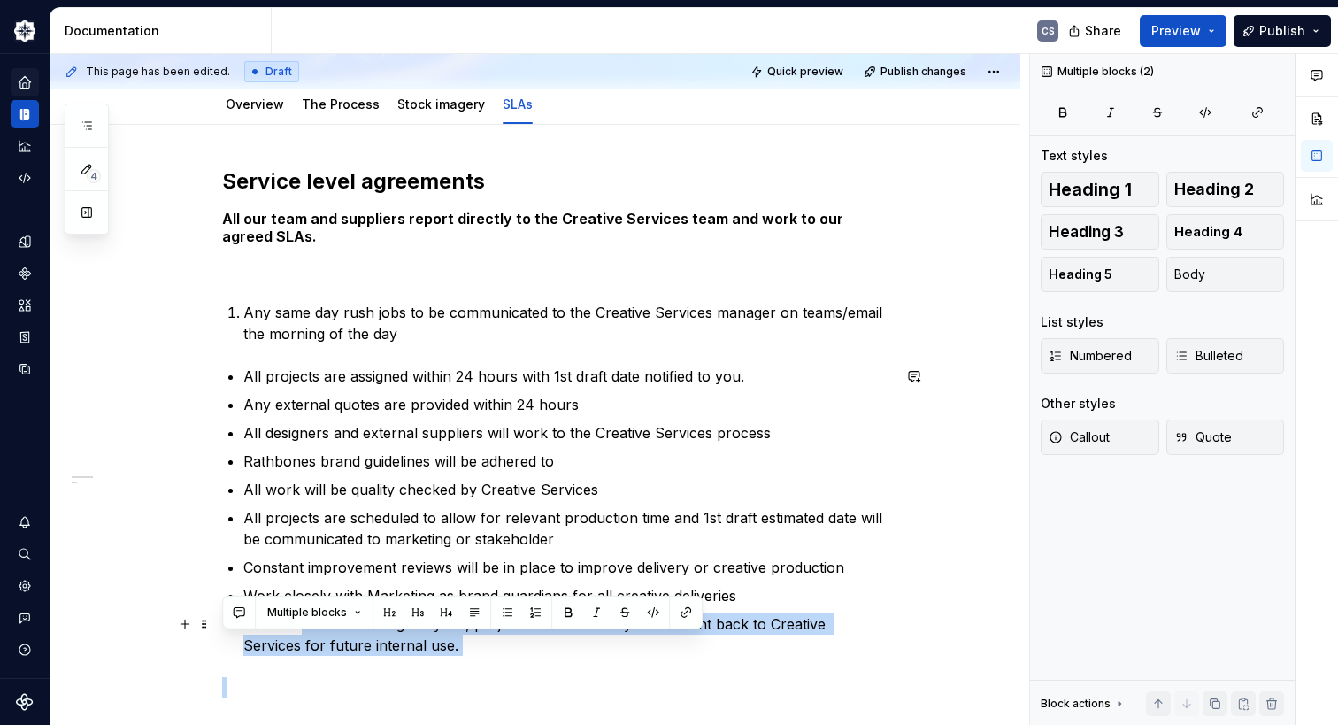
scroll to position [333, 0]
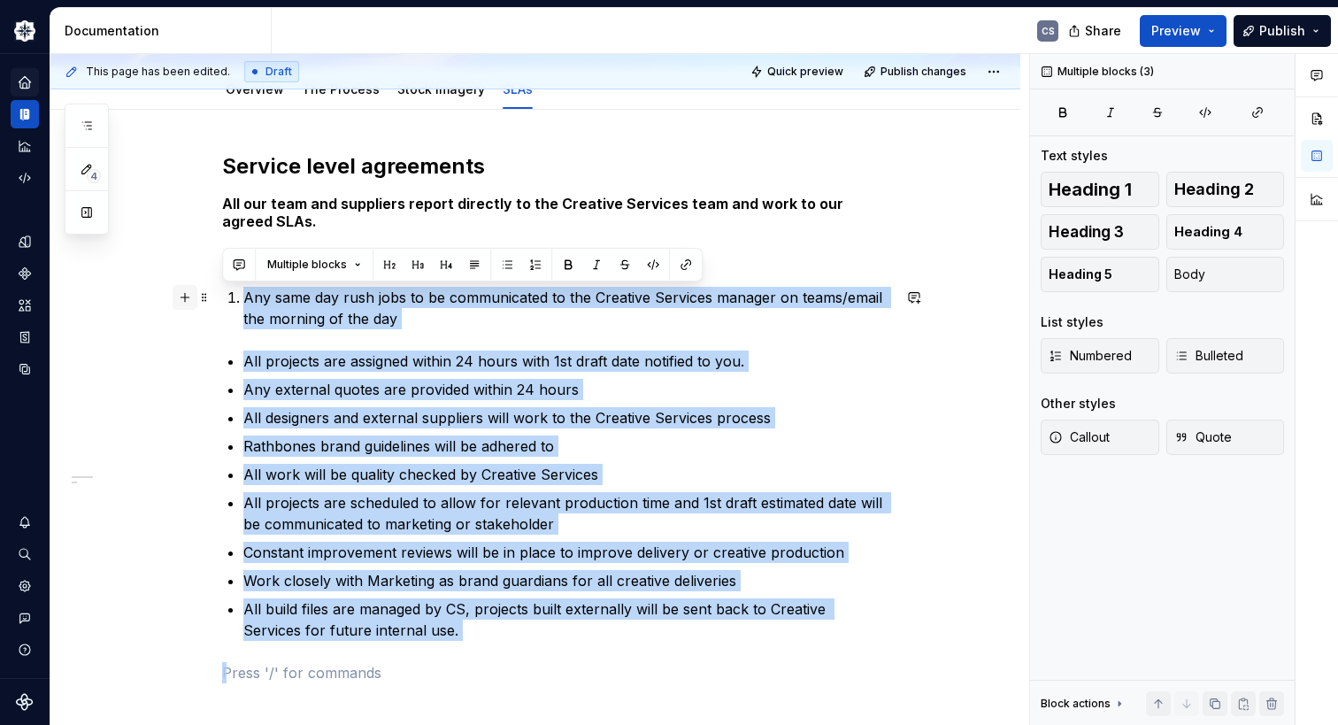
drag, startPoint x: 418, startPoint y: 644, endPoint x: 181, endPoint y: 300, distance: 417.5
click at [222, 300] on div "Service level agreements All our team and suppliers report directly to the Crea…" at bounding box center [556, 428] width 669 height 552
click at [504, 270] on button "button" at bounding box center [507, 264] width 25 height 25
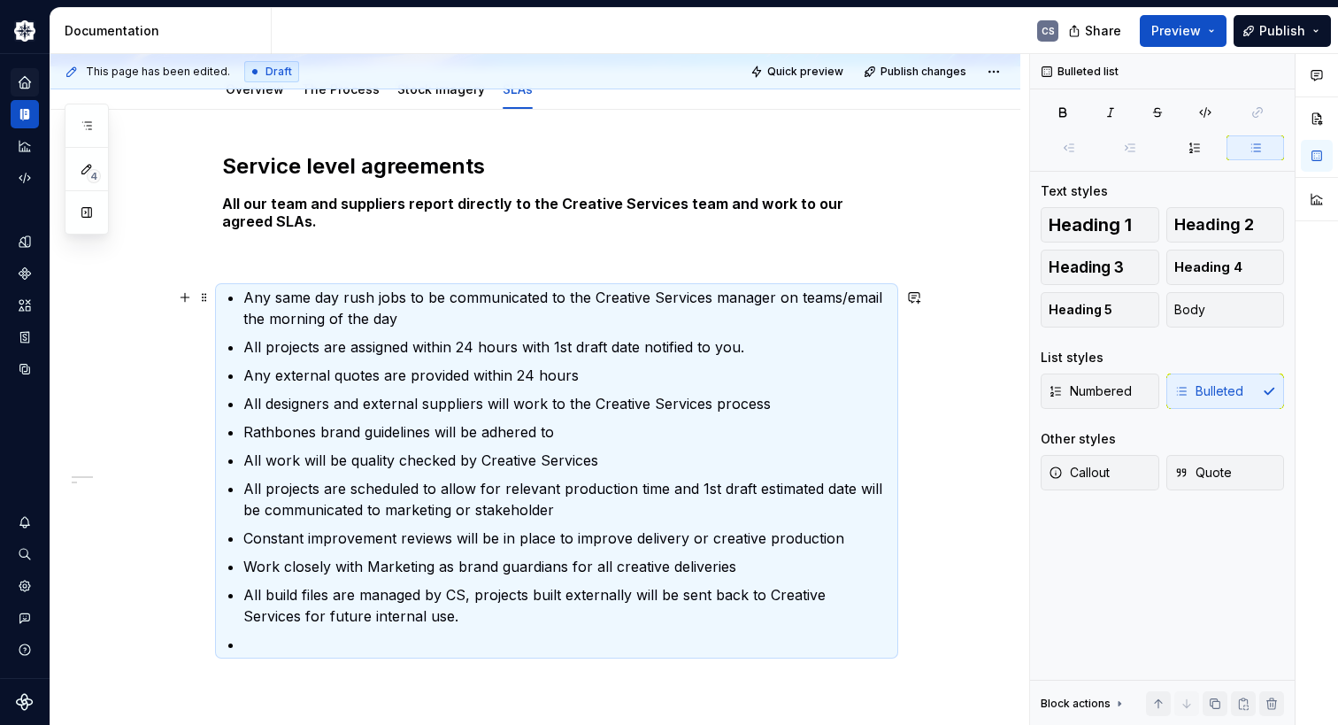
click at [642, 307] on p "Any same day rush jobs to be communicated to the Creative Services manager on t…" at bounding box center [567, 308] width 648 height 42
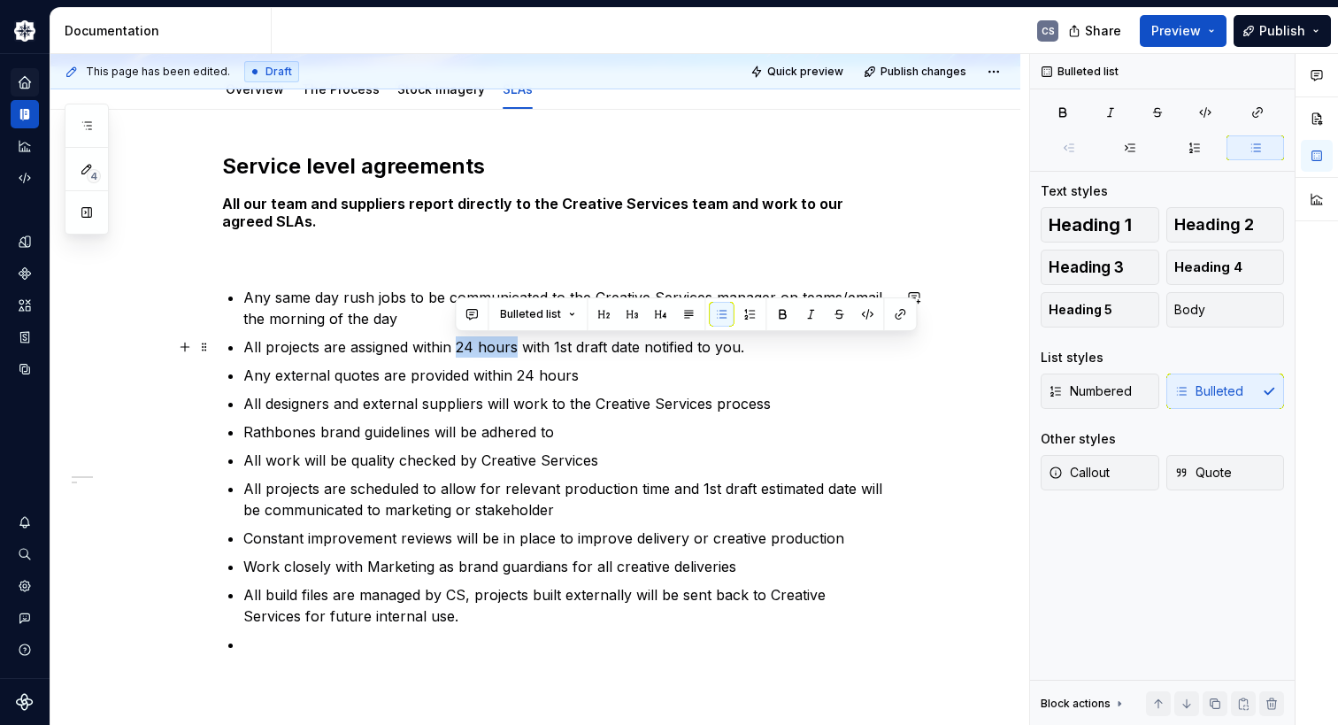
drag, startPoint x: 455, startPoint y: 347, endPoint x: 512, endPoint y: 346, distance: 57.5
click at [512, 346] on p "All projects are assigned within 24 hours with 1st draft date notified to you." at bounding box center [567, 346] width 648 height 21
click at [784, 318] on button "button" at bounding box center [782, 314] width 25 height 25
click at [531, 353] on p "All projects are assigned within 24 hours with 1st draft date notified to you." at bounding box center [567, 346] width 648 height 21
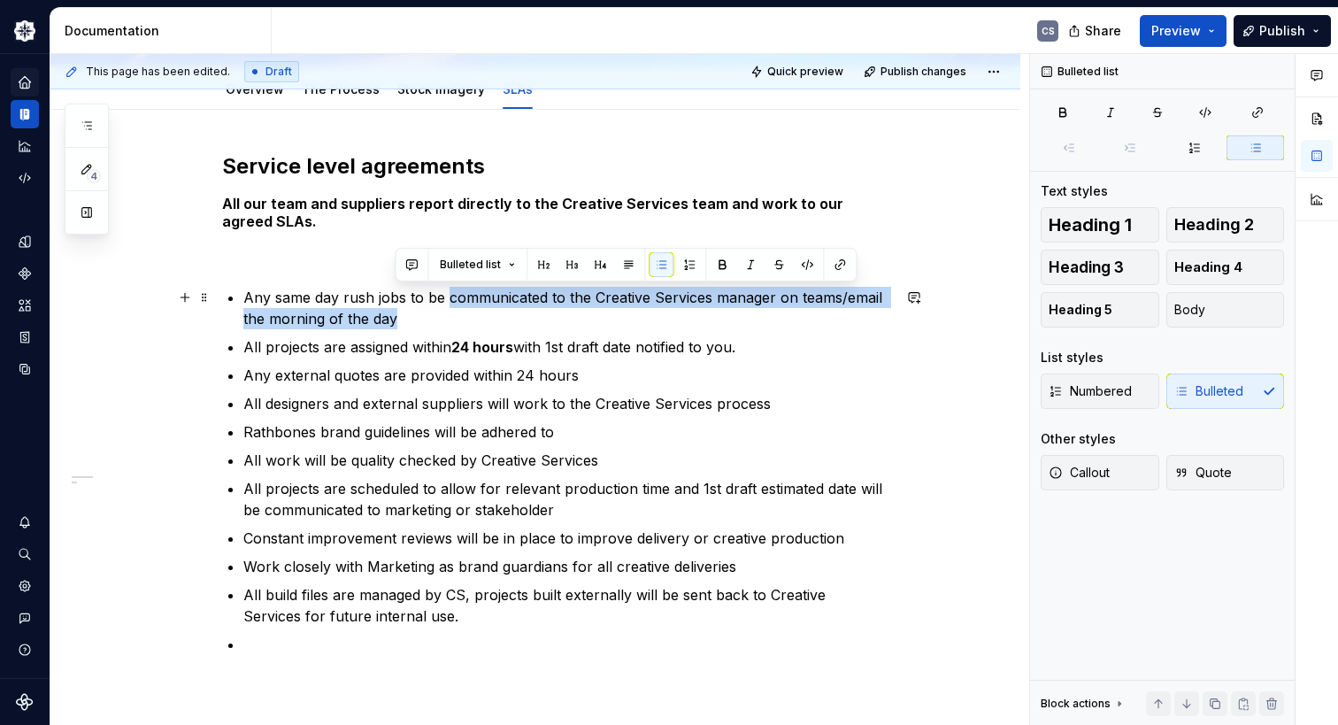
drag, startPoint x: 443, startPoint y: 297, endPoint x: 400, endPoint y: 323, distance: 50.4
click at [400, 323] on p "Any same day rush jobs to be communicated to the Creative Services manager on t…" at bounding box center [567, 308] width 648 height 42
click at [722, 265] on button "button" at bounding box center [722, 264] width 25 height 25
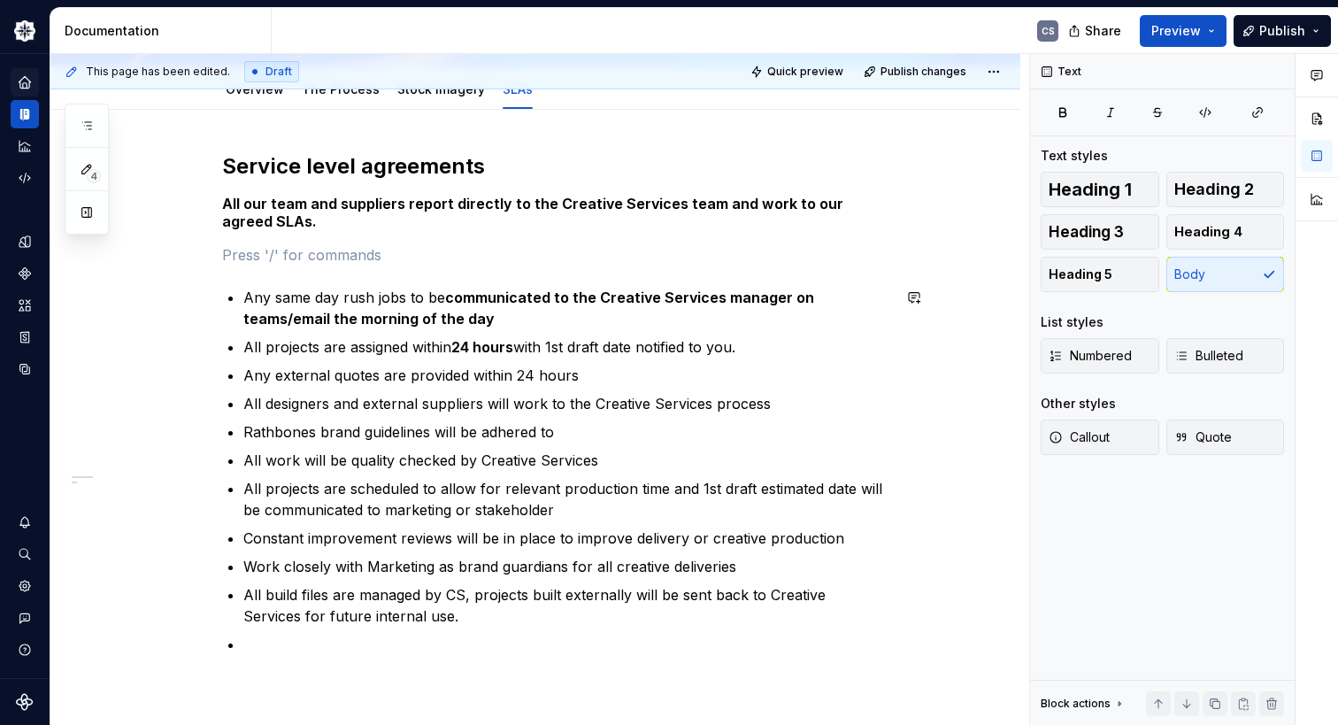
click at [258, 252] on p at bounding box center [556, 254] width 669 height 21
click at [375, 375] on p "Any external quotes are provided within 24 hours" at bounding box center [567, 375] width 648 height 21
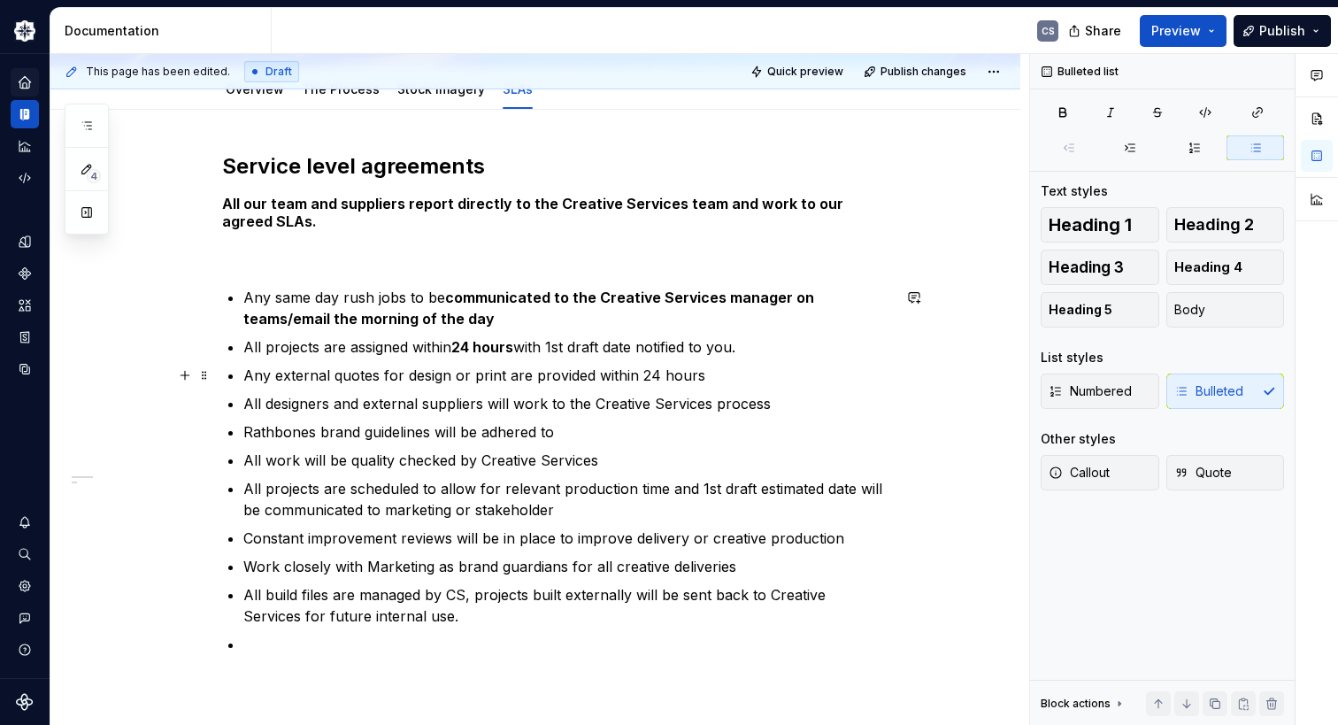
click at [474, 374] on p "Any external quotes for design or print are provided within 24 hours" at bounding box center [567, 375] width 648 height 21
click at [453, 373] on p "Any external quotes for design or print are provided within 24 hours" at bounding box center [567, 375] width 648 height 21
click at [710, 403] on p "All designers and external suppliers will work to the Creative Services process" at bounding box center [567, 403] width 648 height 21
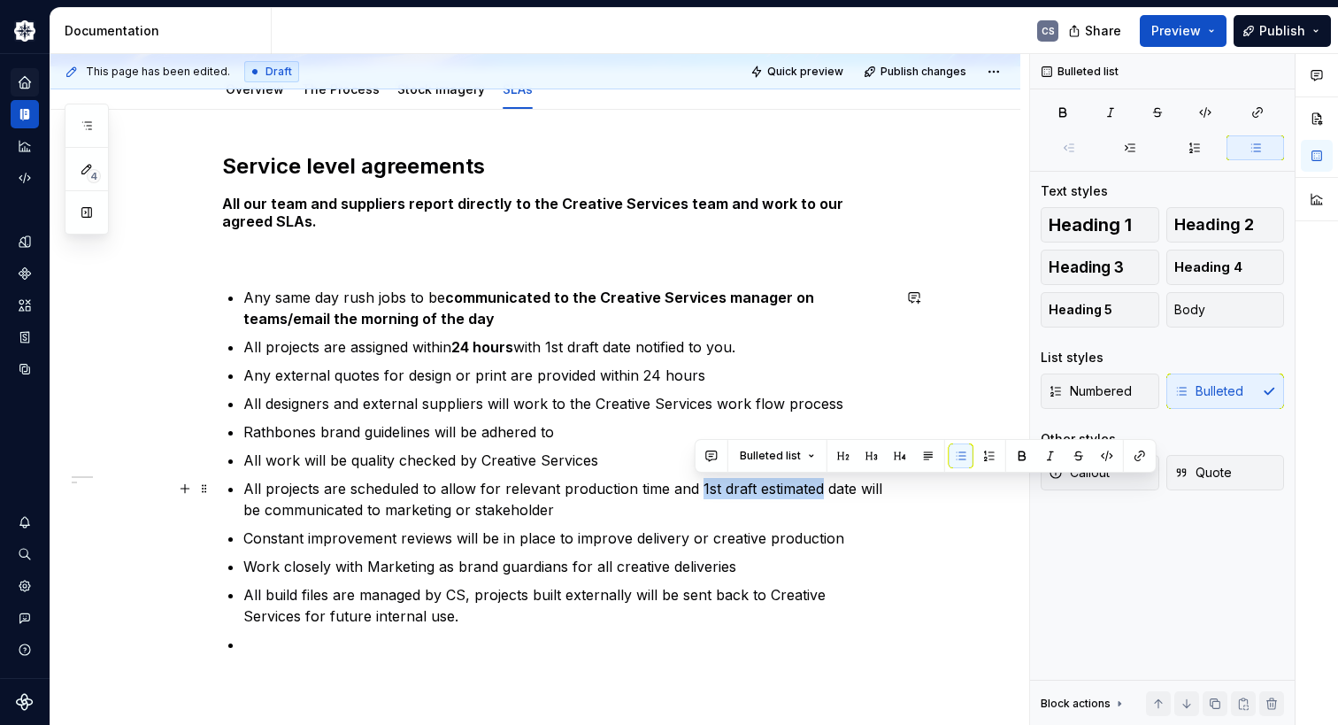
drag, startPoint x: 694, startPoint y: 488, endPoint x: 814, endPoint y: 488, distance: 120.3
click at [814, 488] on p "All projects are scheduled to allow for relevant production time and 1st draft …" at bounding box center [567, 499] width 648 height 42
click at [1015, 456] on button "button" at bounding box center [1022, 455] width 25 height 25
click at [634, 495] on p "All projects are scheduled to allow for relevant production time and 1st draft …" at bounding box center [567, 499] width 648 height 42
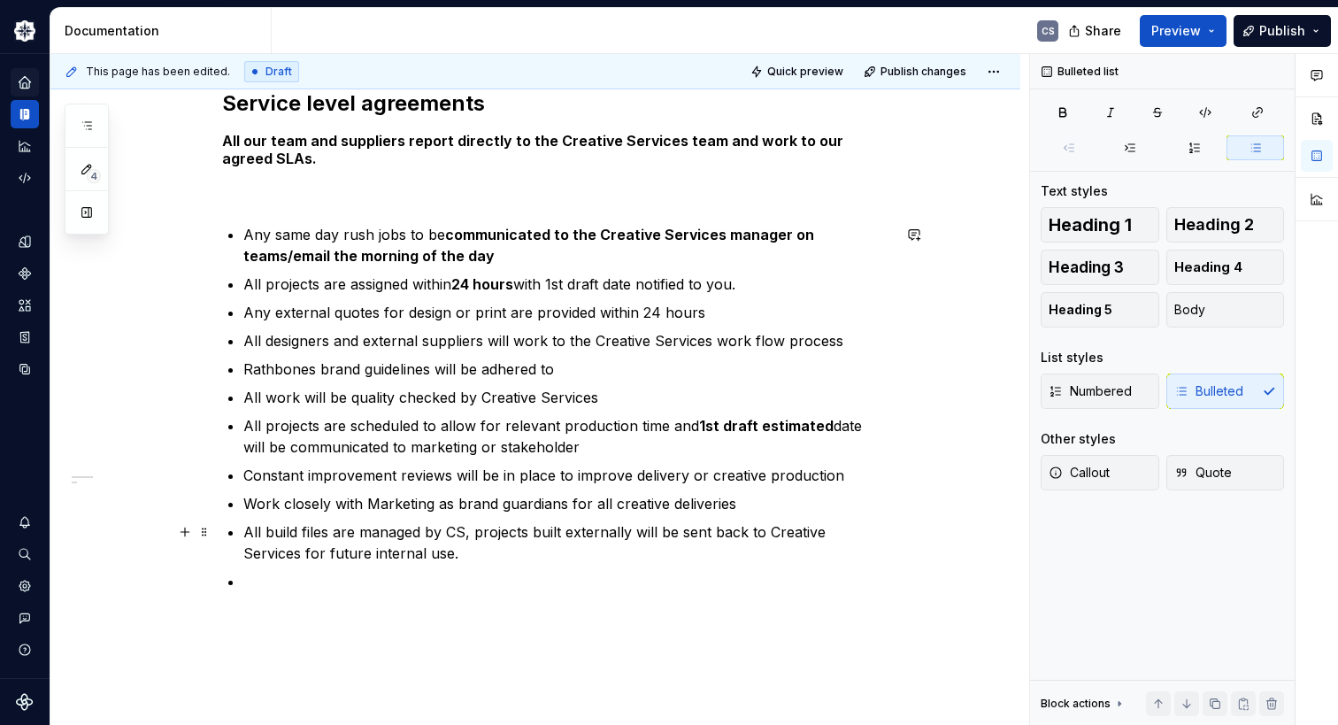
scroll to position [421, 0]
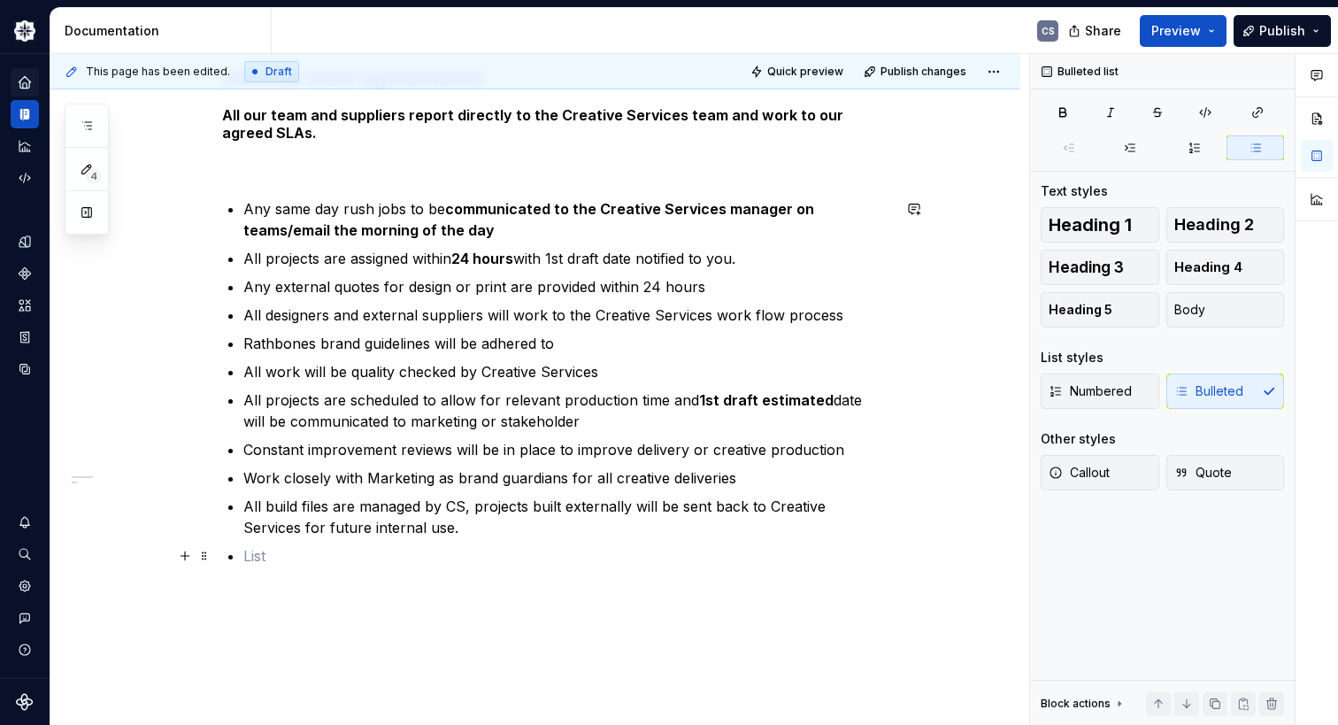
click at [320, 559] on p at bounding box center [567, 555] width 648 height 21
click at [756, 470] on p "Work closely with Marketing as brand guardians for all creative deliveries" at bounding box center [567, 477] width 648 height 21
click at [846, 452] on p "Constant improvement reviews will be in place to improve delivery or creative p…" at bounding box center [567, 449] width 648 height 21
click at [584, 420] on p "All projects are scheduled to allow for relevant production time and 1st draft …" at bounding box center [567, 410] width 648 height 42
click at [618, 370] on p "All work will be quality checked by Creative Services" at bounding box center [567, 371] width 648 height 21
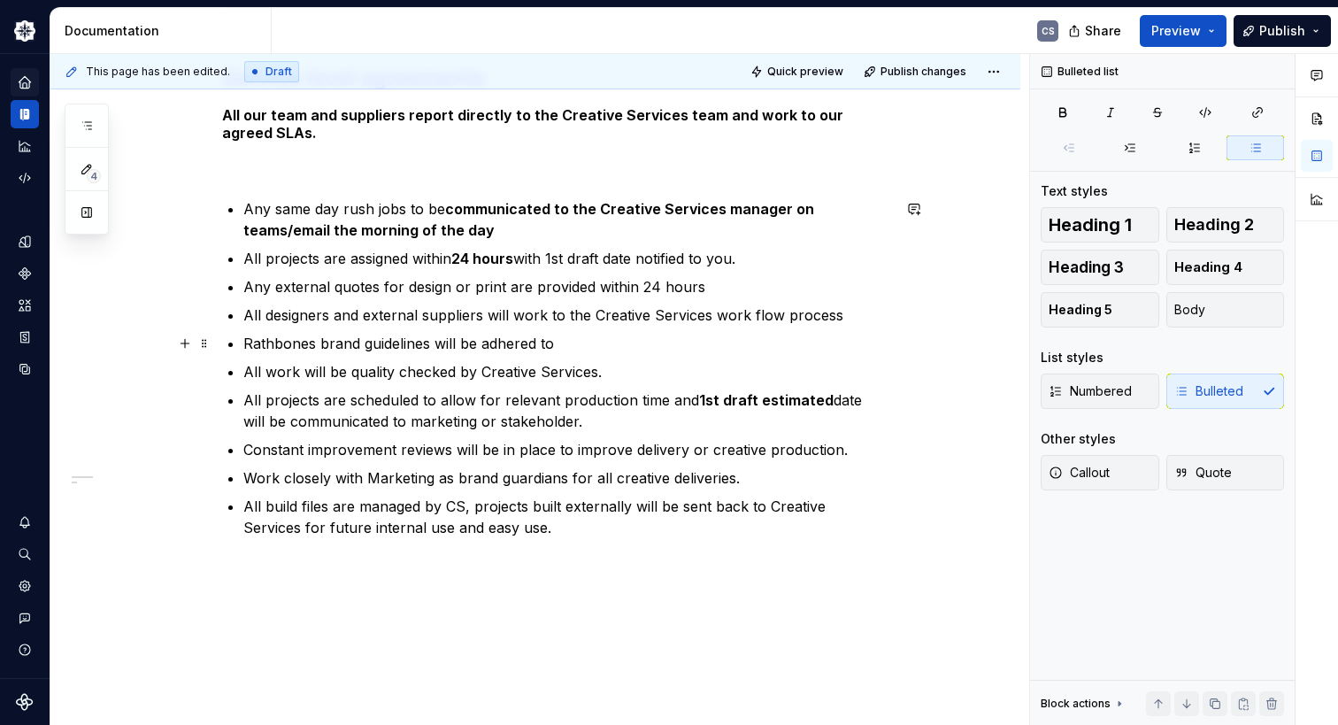
click at [584, 343] on p "Rathbones brand guidelines will be adhered to" at bounding box center [567, 343] width 648 height 21
click at [846, 312] on p "All designers and external suppliers will work to the Creative Services work fl…" at bounding box center [567, 314] width 648 height 21
click at [718, 282] on p "Any external quotes for design or print are provided within 24 hours" at bounding box center [567, 286] width 648 height 21
click at [503, 228] on p "Any same day rush jobs to be communicated to the Creative Services manager on t…" at bounding box center [567, 219] width 648 height 42
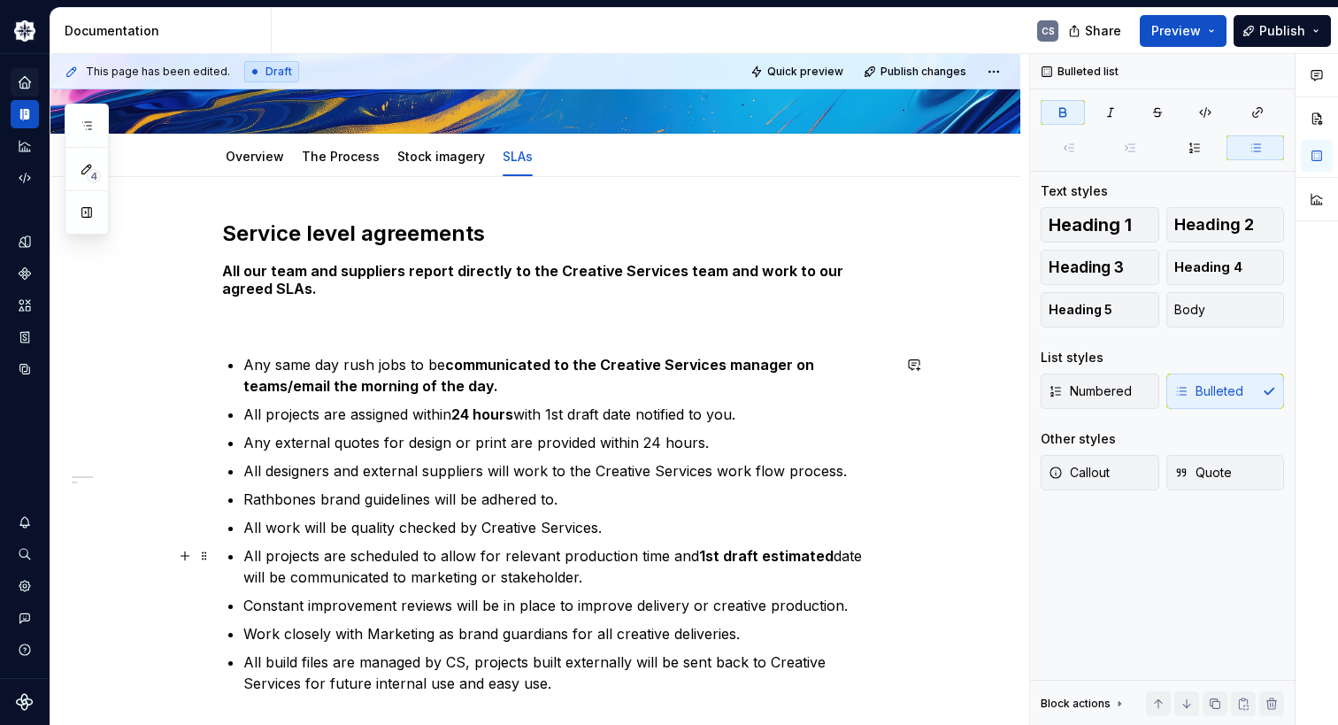
scroll to position [67, 0]
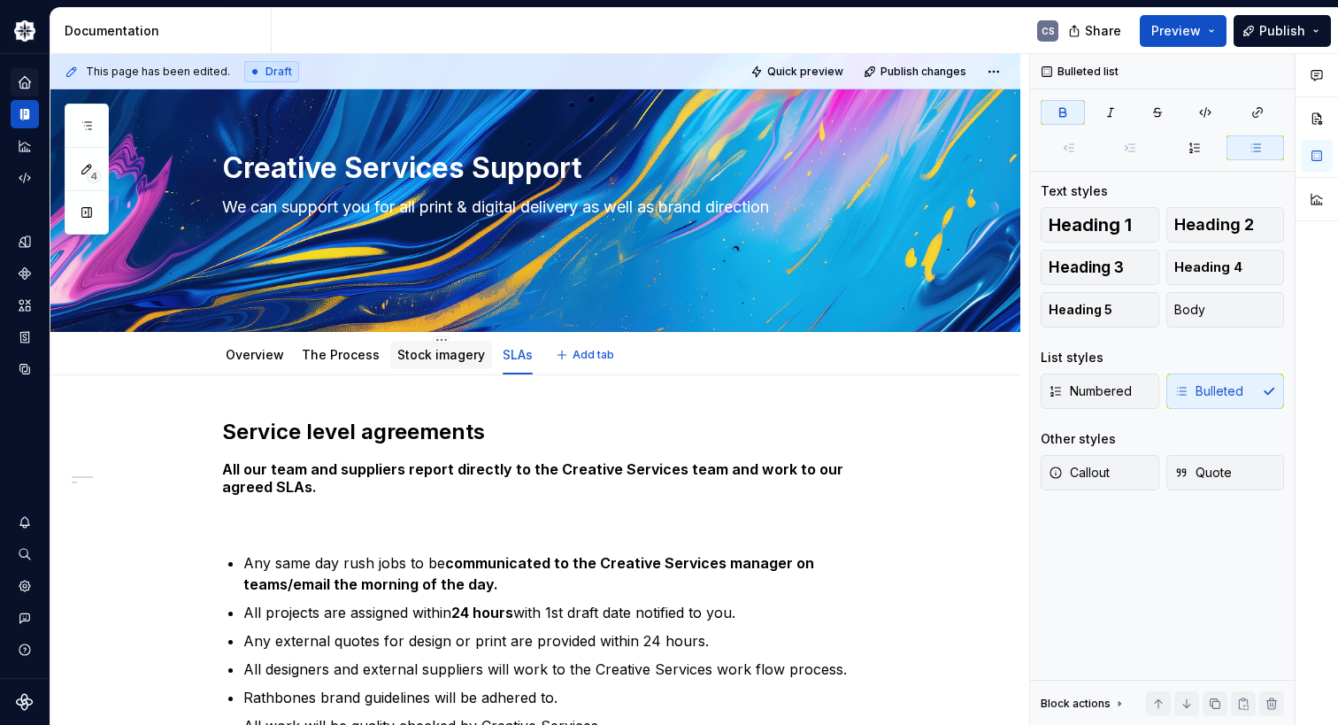
click at [442, 364] on div "Stock imagery" at bounding box center [441, 354] width 88 height 21
click at [421, 357] on link "Stock imagery" at bounding box center [441, 354] width 88 height 15
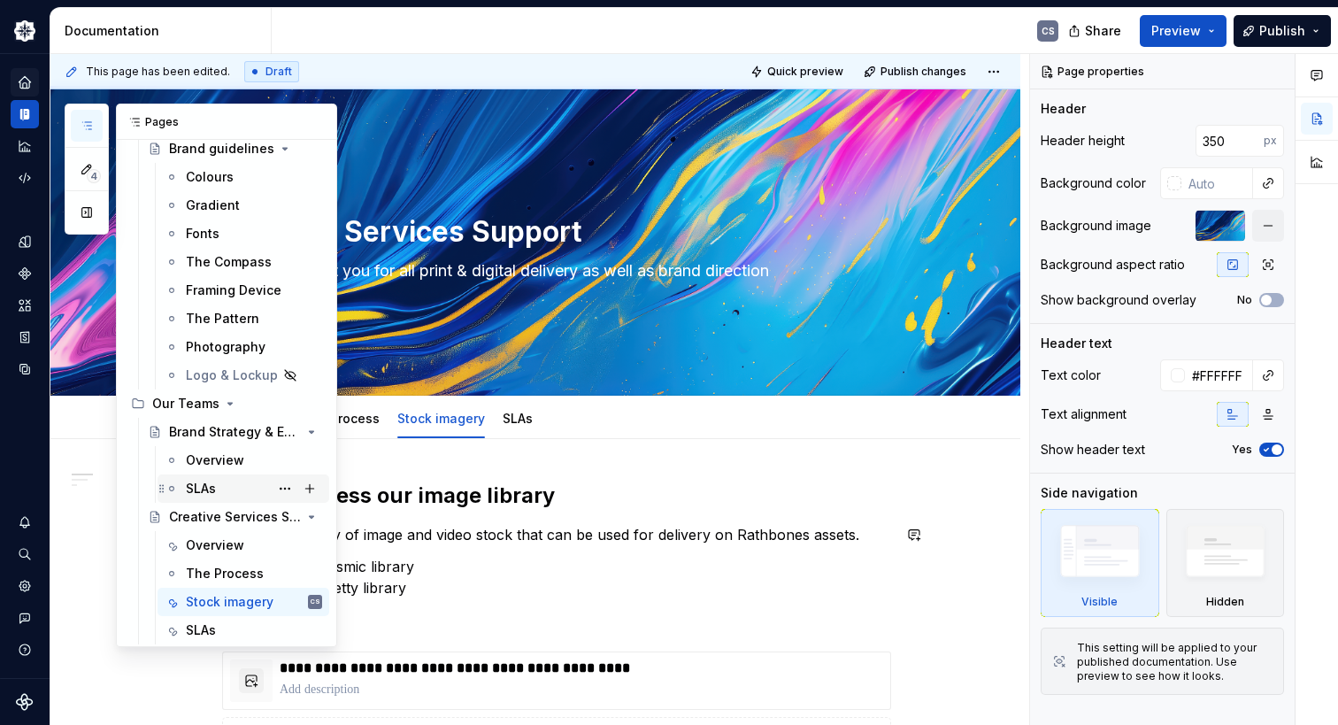
scroll to position [838, 0]
click at [201, 491] on div "SLAs" at bounding box center [201, 488] width 30 height 18
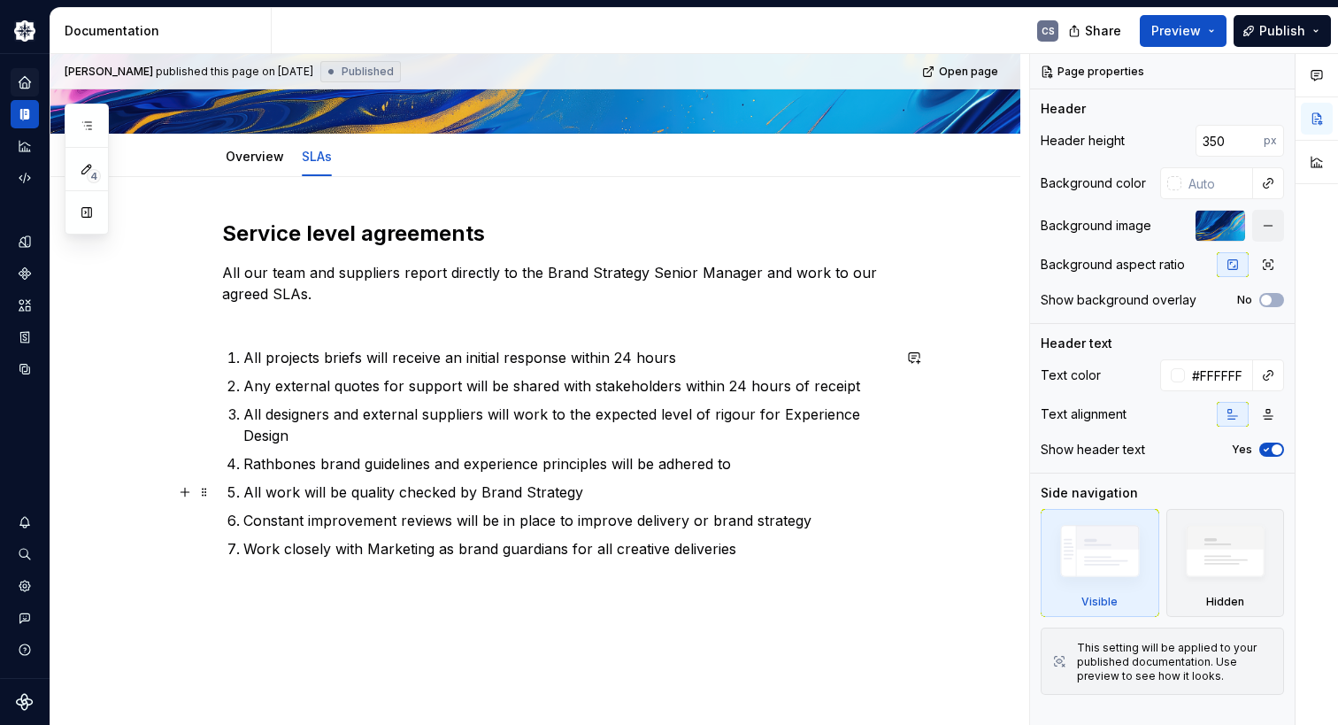
scroll to position [177, 0]
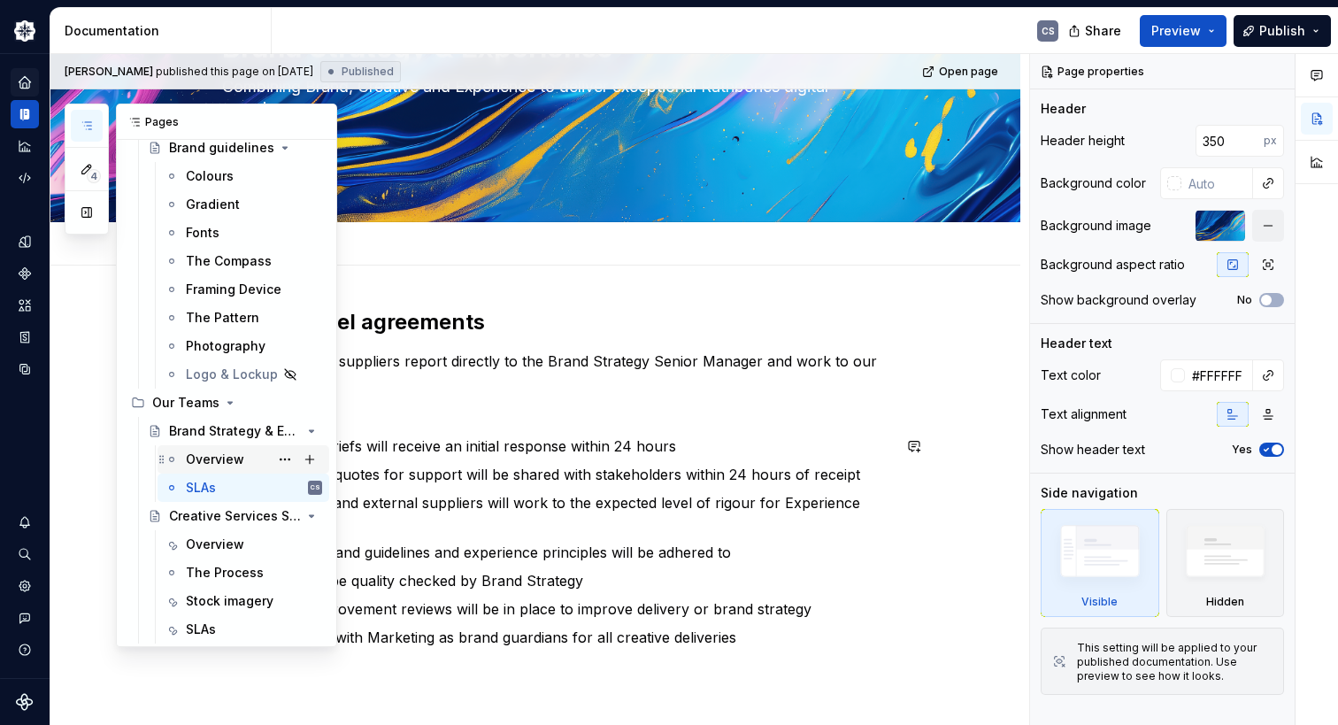
click at [227, 454] on div "Overview" at bounding box center [215, 459] width 58 height 18
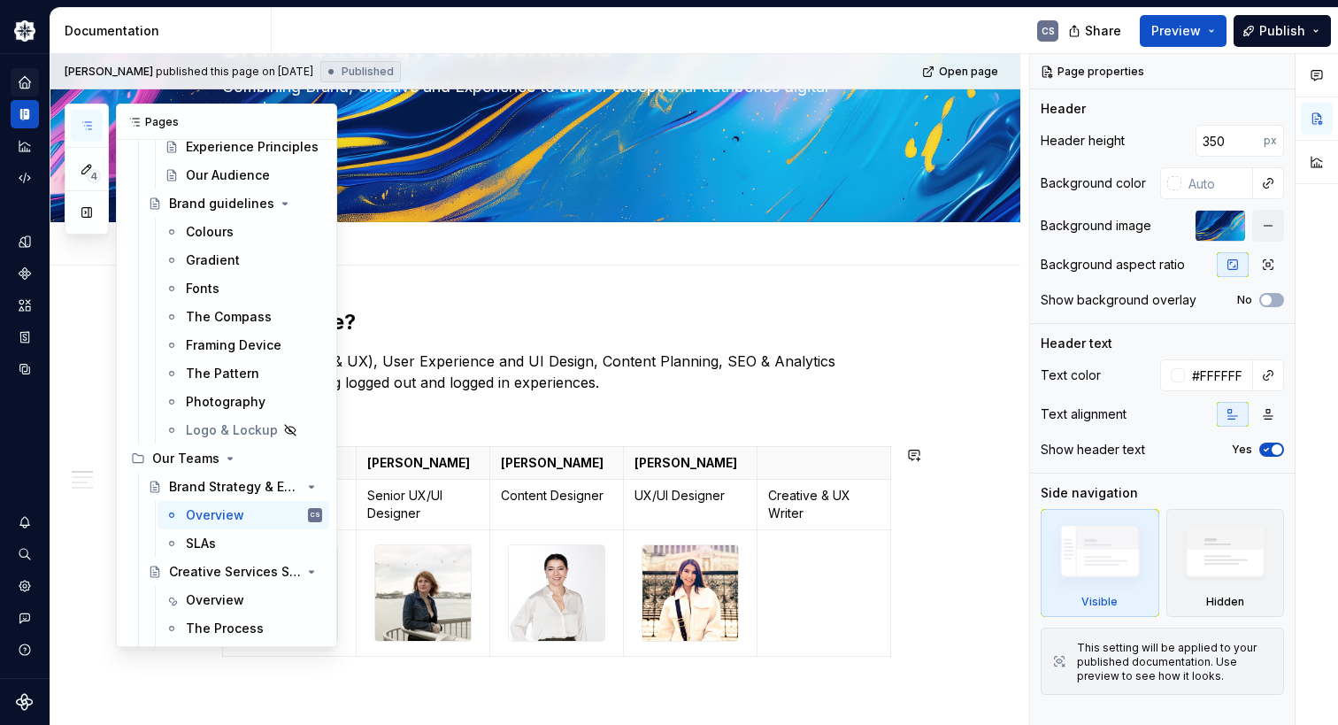
scroll to position [796, 0]
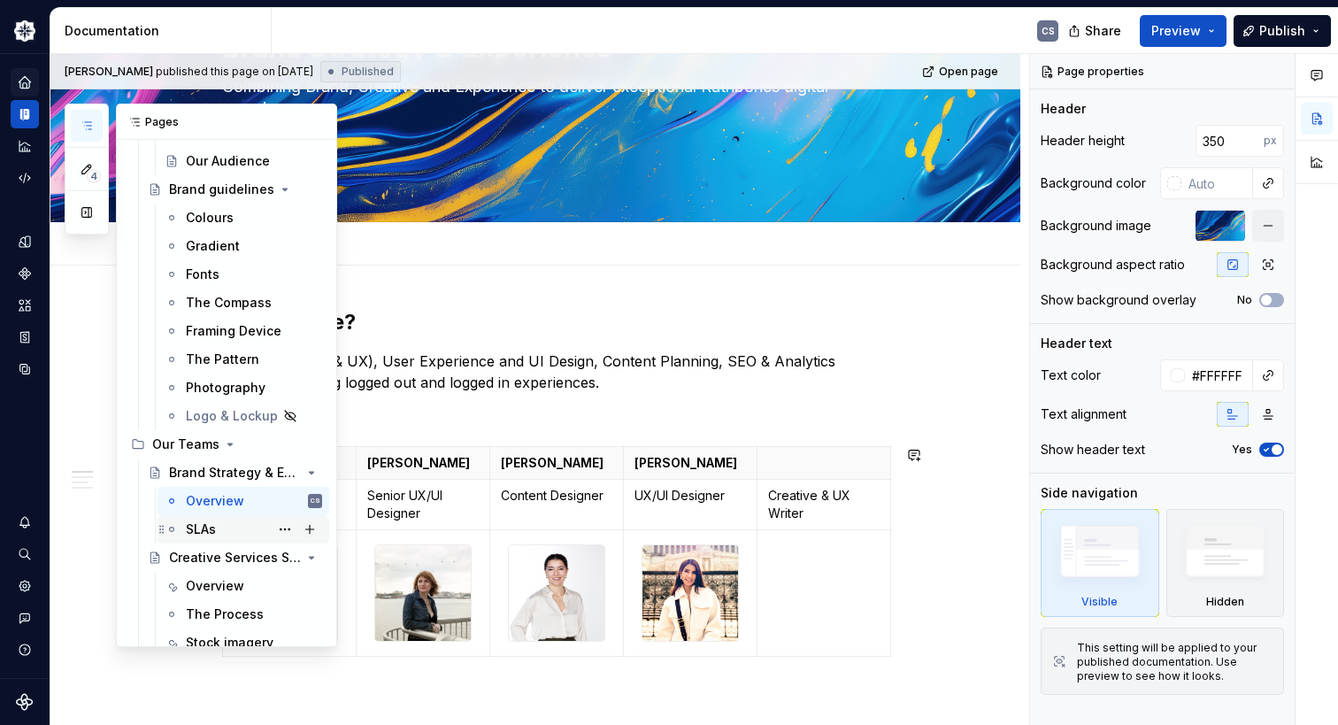
click at [219, 531] on div "SLAs" at bounding box center [254, 529] width 136 height 25
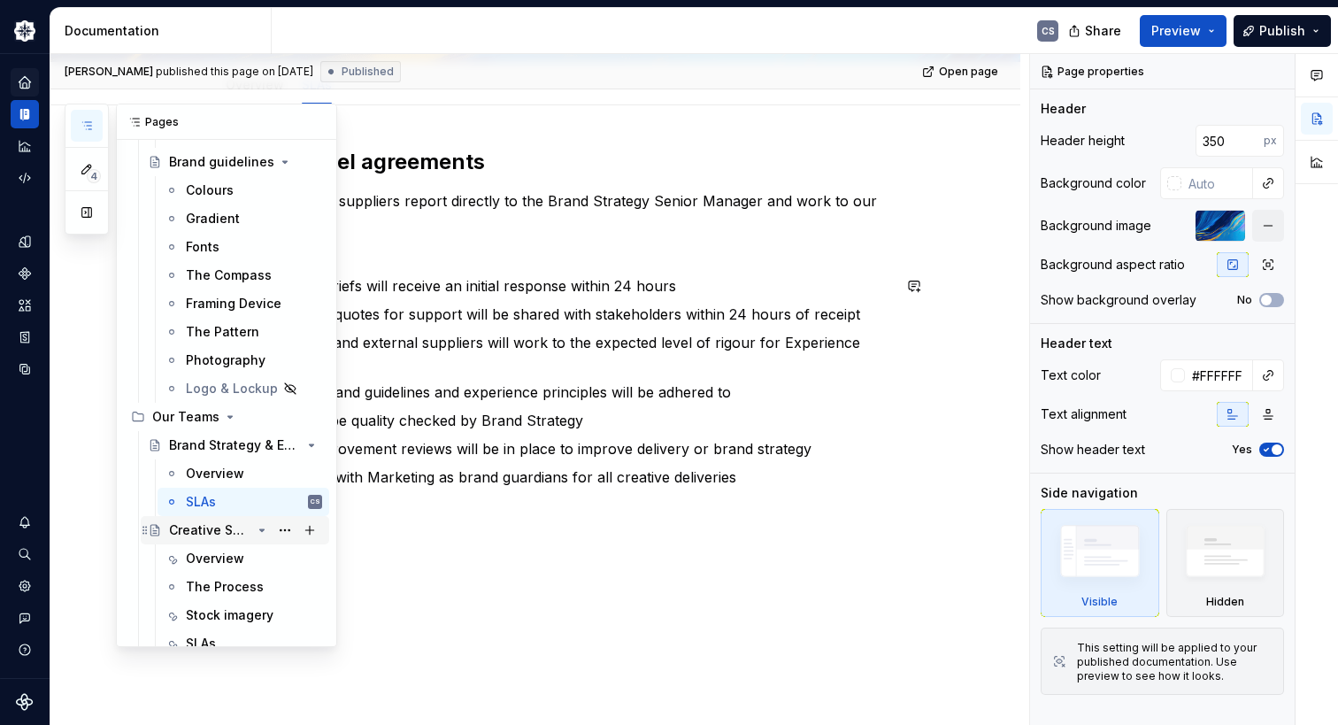
scroll to position [838, 0]
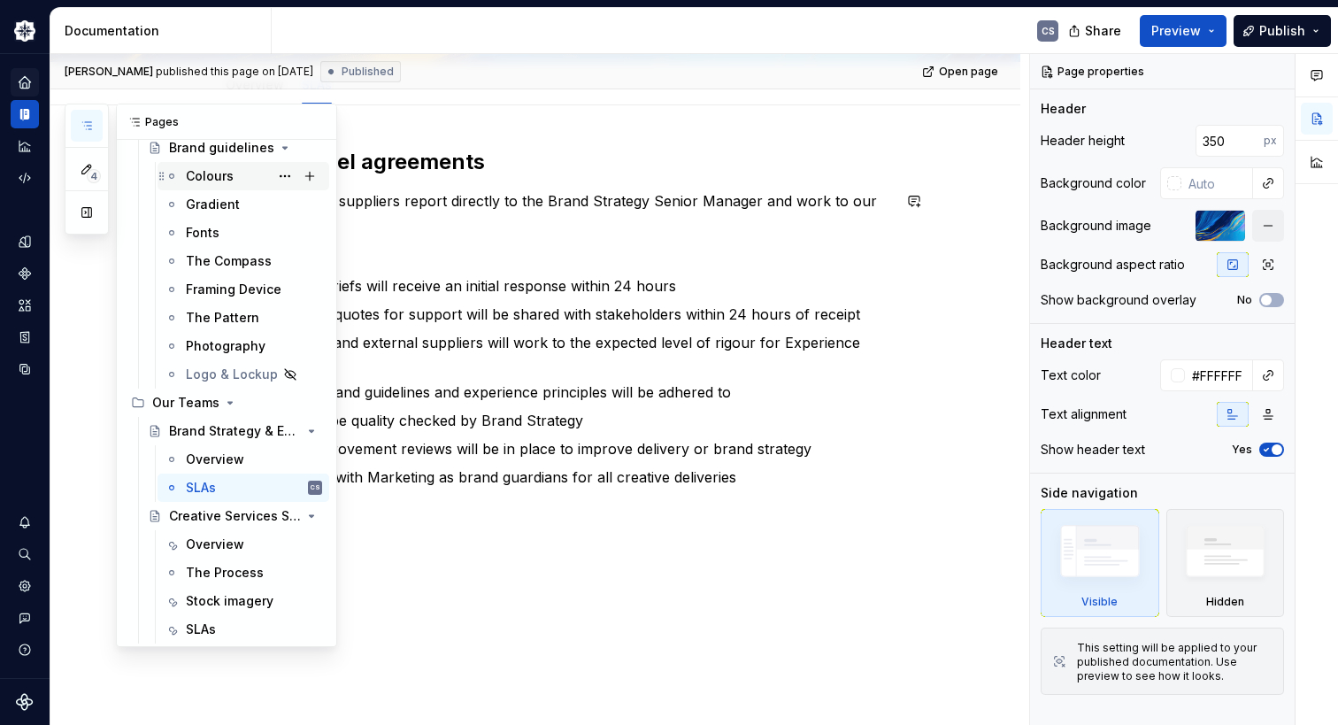
click at [219, 180] on div "Colours" at bounding box center [210, 176] width 48 height 18
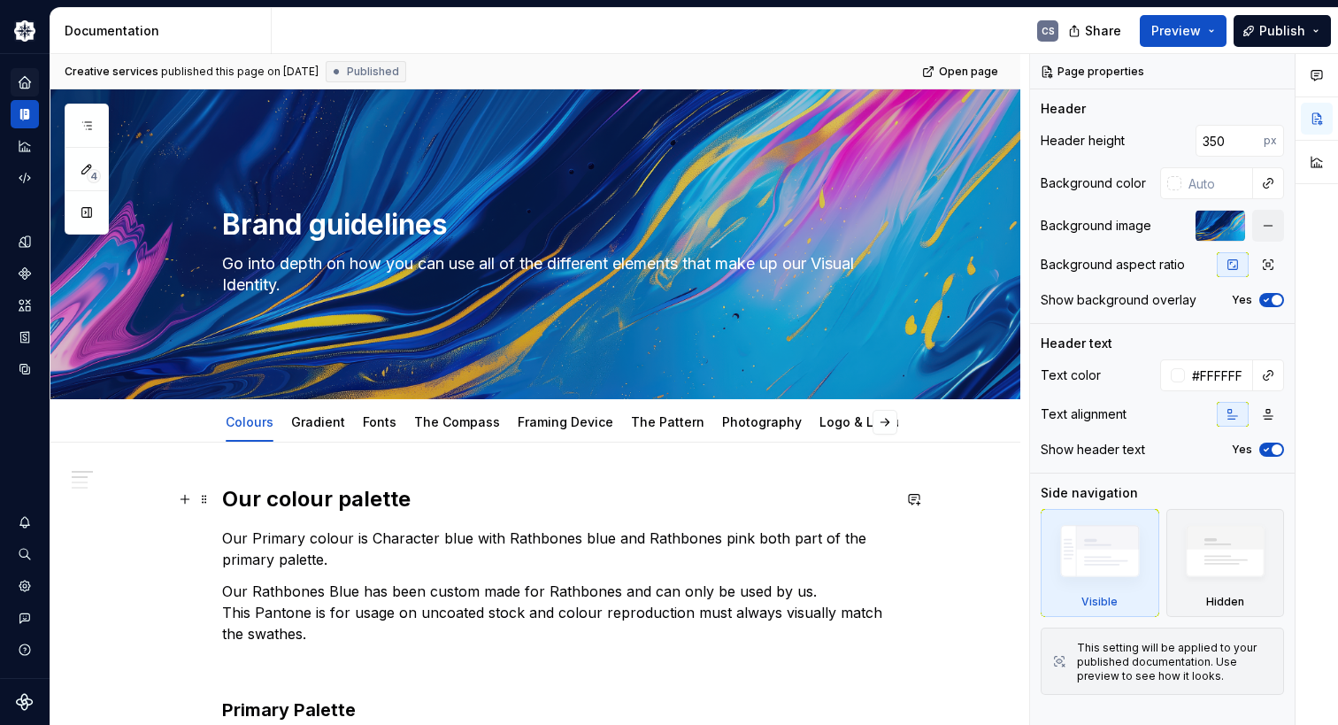
scroll to position [442, 0]
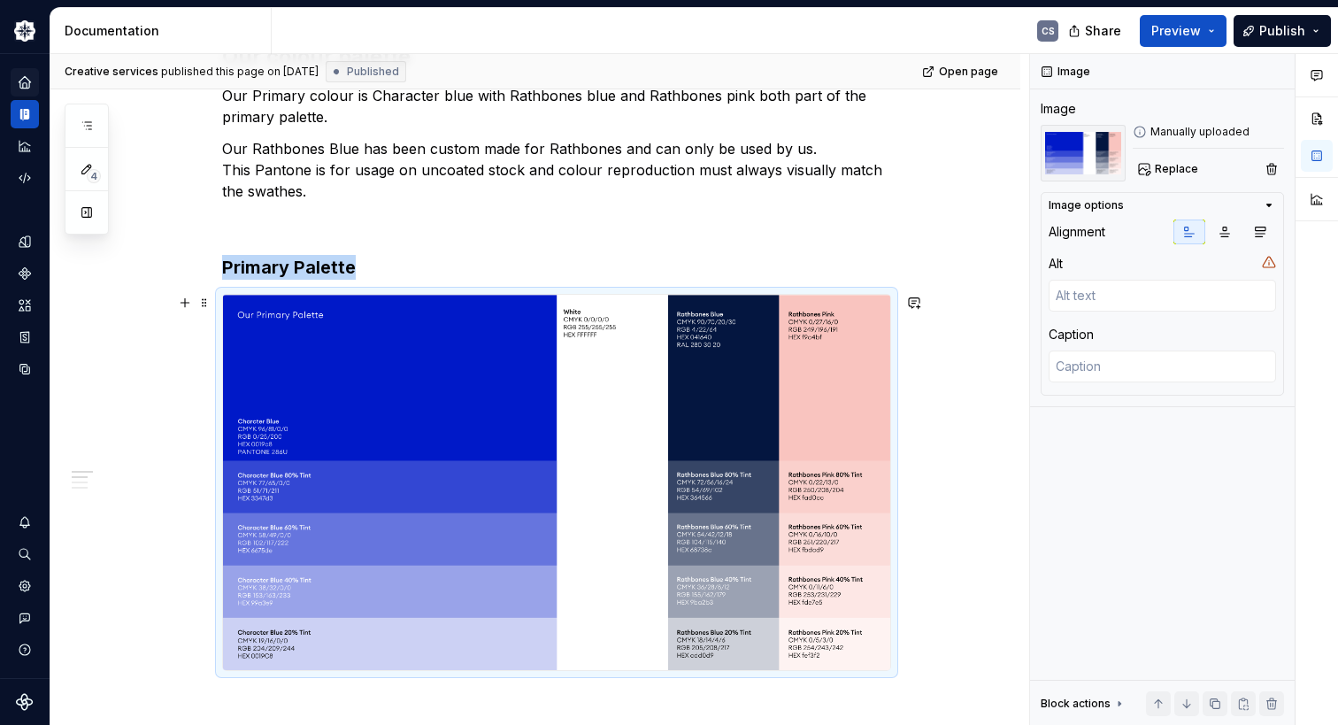
click at [473, 480] on img at bounding box center [556, 482] width 667 height 375
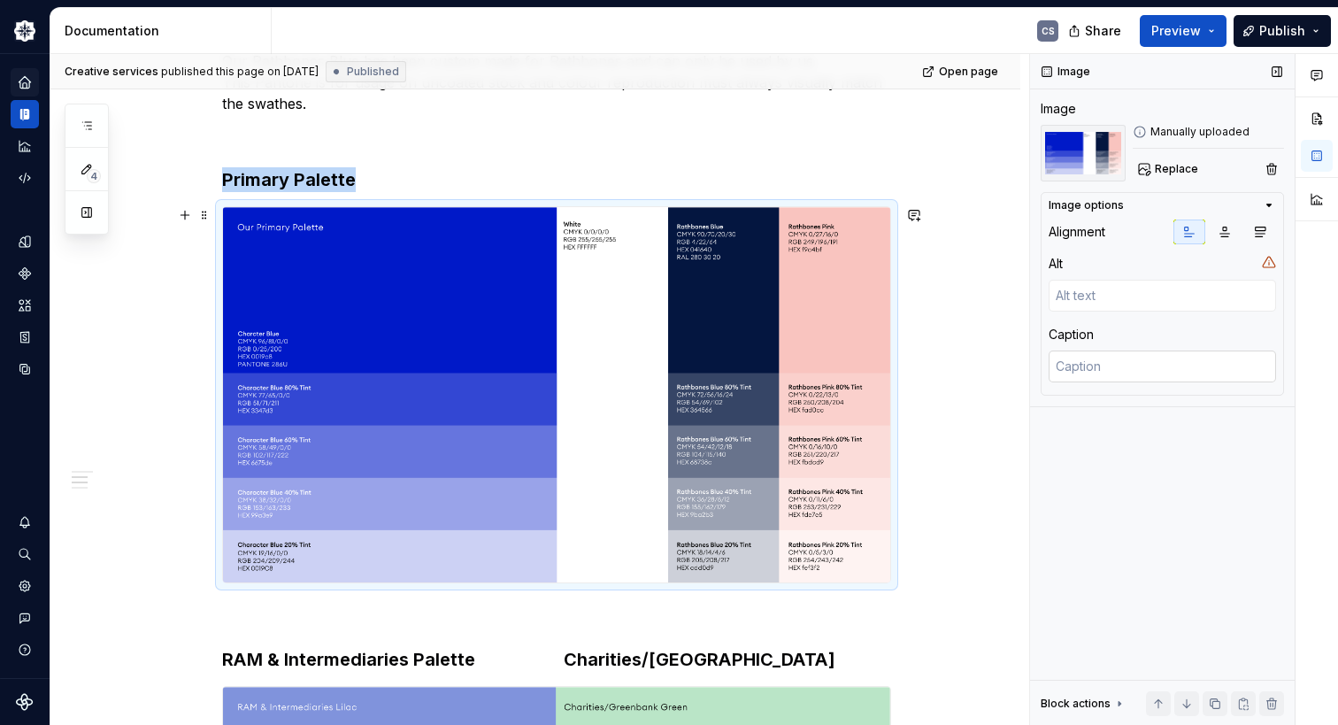
scroll to position [531, 0]
click at [1225, 236] on icon "button" at bounding box center [1225, 232] width 10 height 10
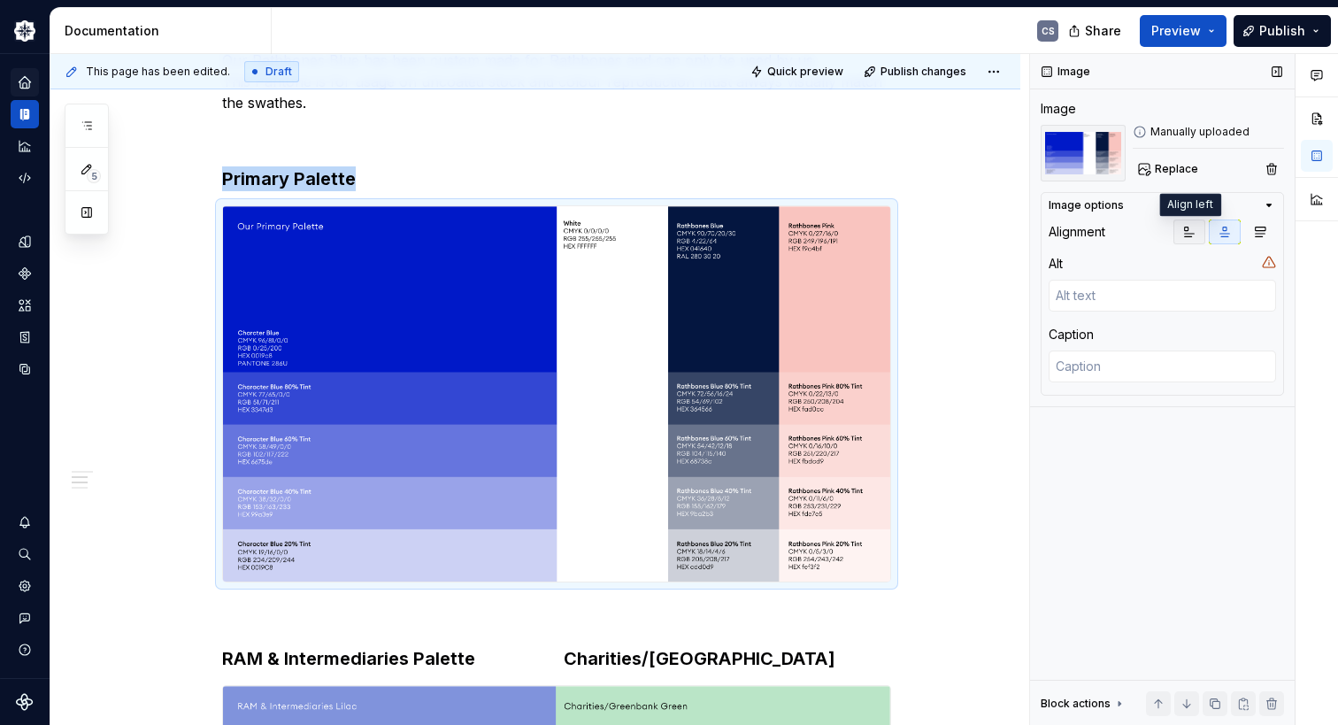
click at [1186, 238] on icon "button" at bounding box center [1189, 232] width 14 height 14
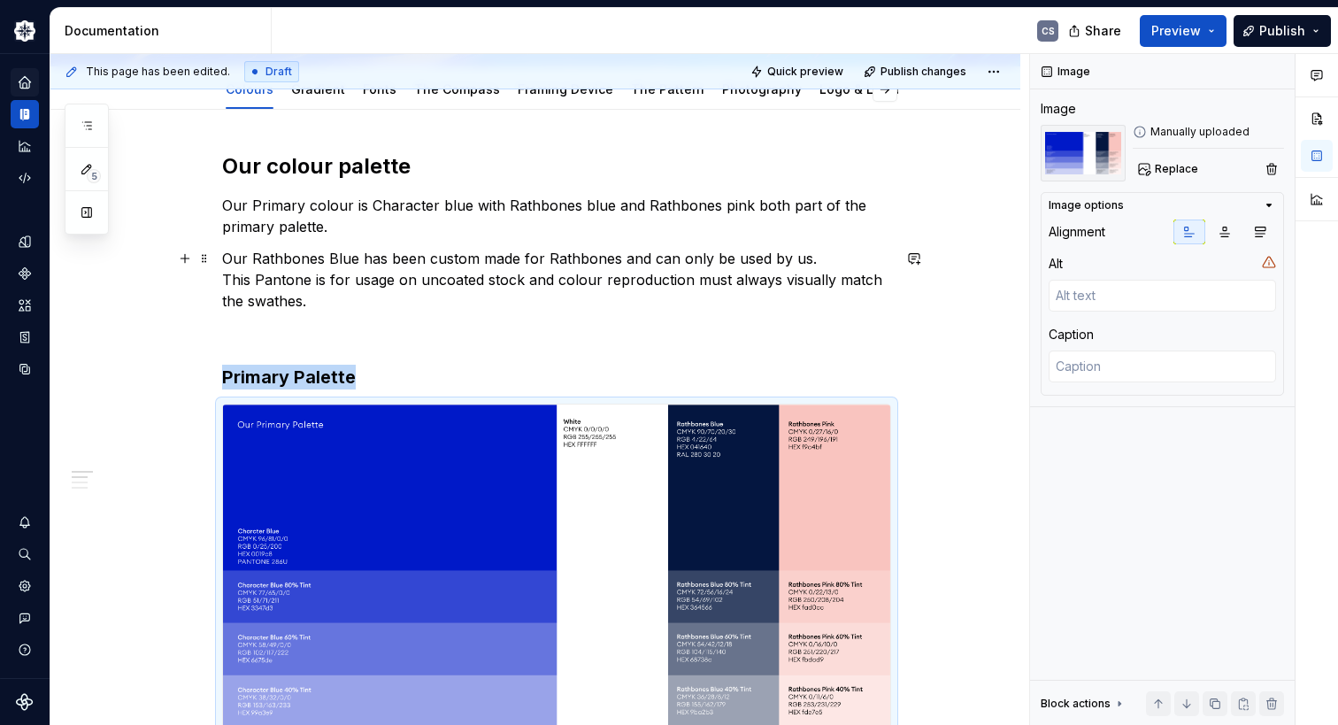
scroll to position [354, 0]
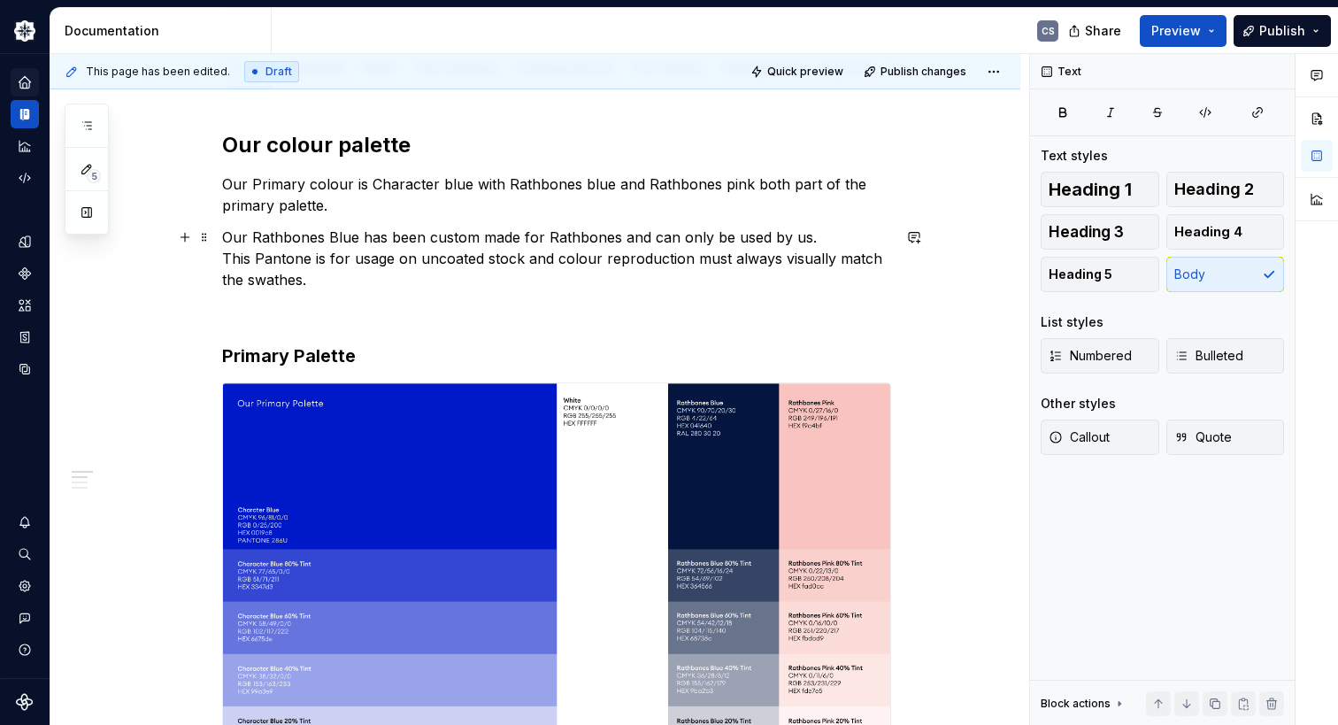
click at [256, 256] on p "Our Rathbones Blue has been custom made for Rathbones and can only be used by u…" at bounding box center [556, 259] width 669 height 64
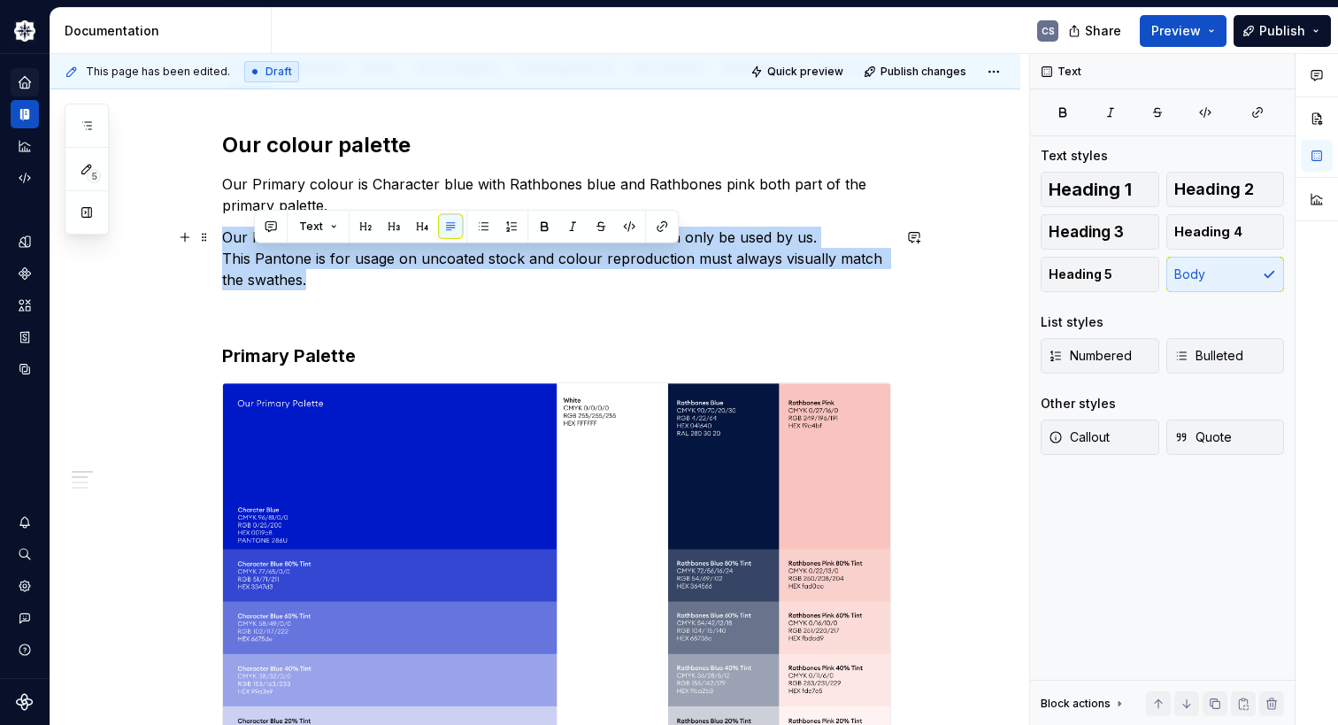
click at [256, 256] on p "Our Rathbones Blue has been custom made for Rathbones and can only be used by u…" at bounding box center [556, 259] width 669 height 64
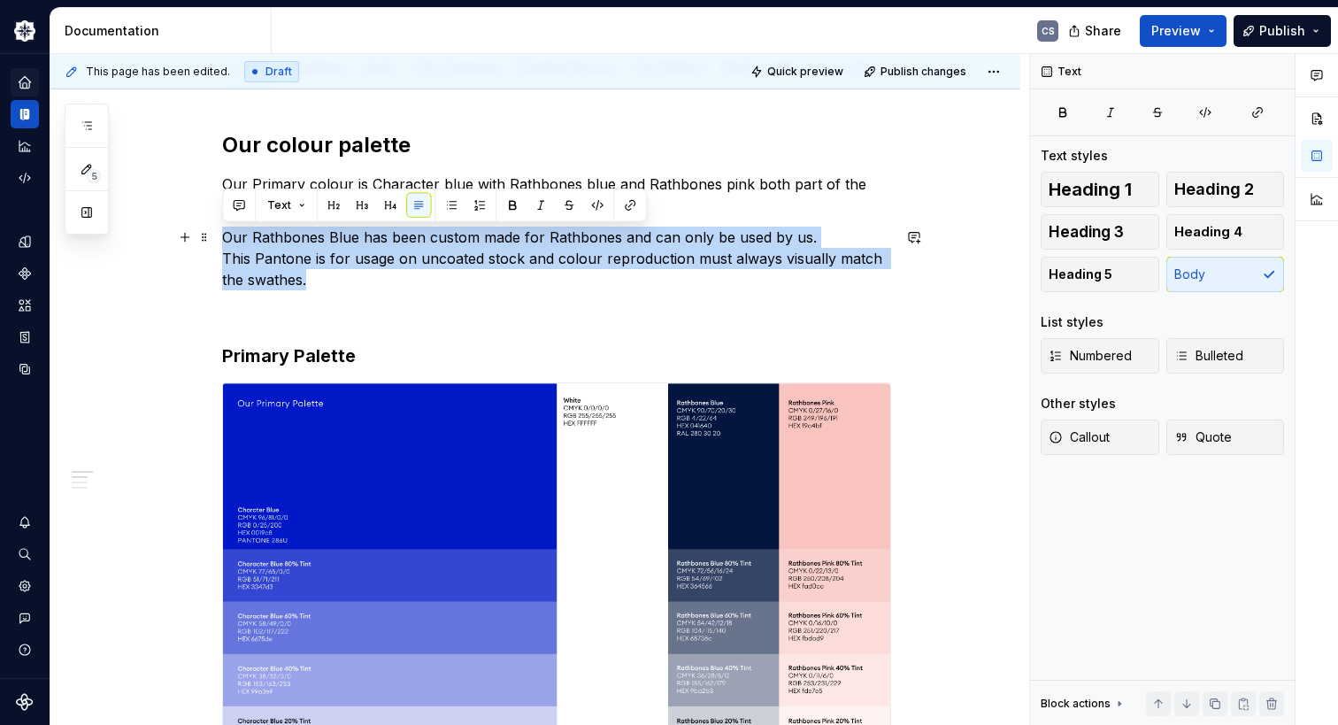
click at [286, 275] on p "Our Rathbones Blue has been custom made for Rathbones and can only be used by u…" at bounding box center [556, 259] width 669 height 64
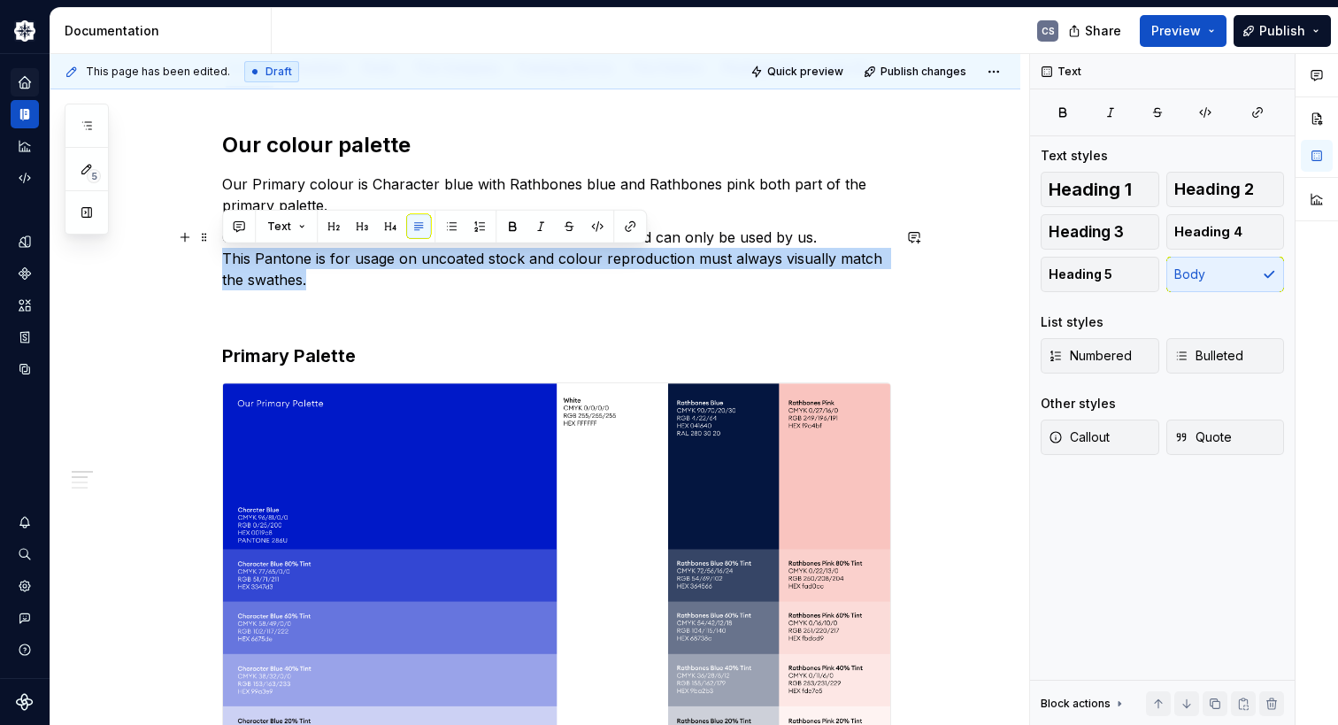
drag, startPoint x: 319, startPoint y: 277, endPoint x: 216, endPoint y: 261, distance: 103.9
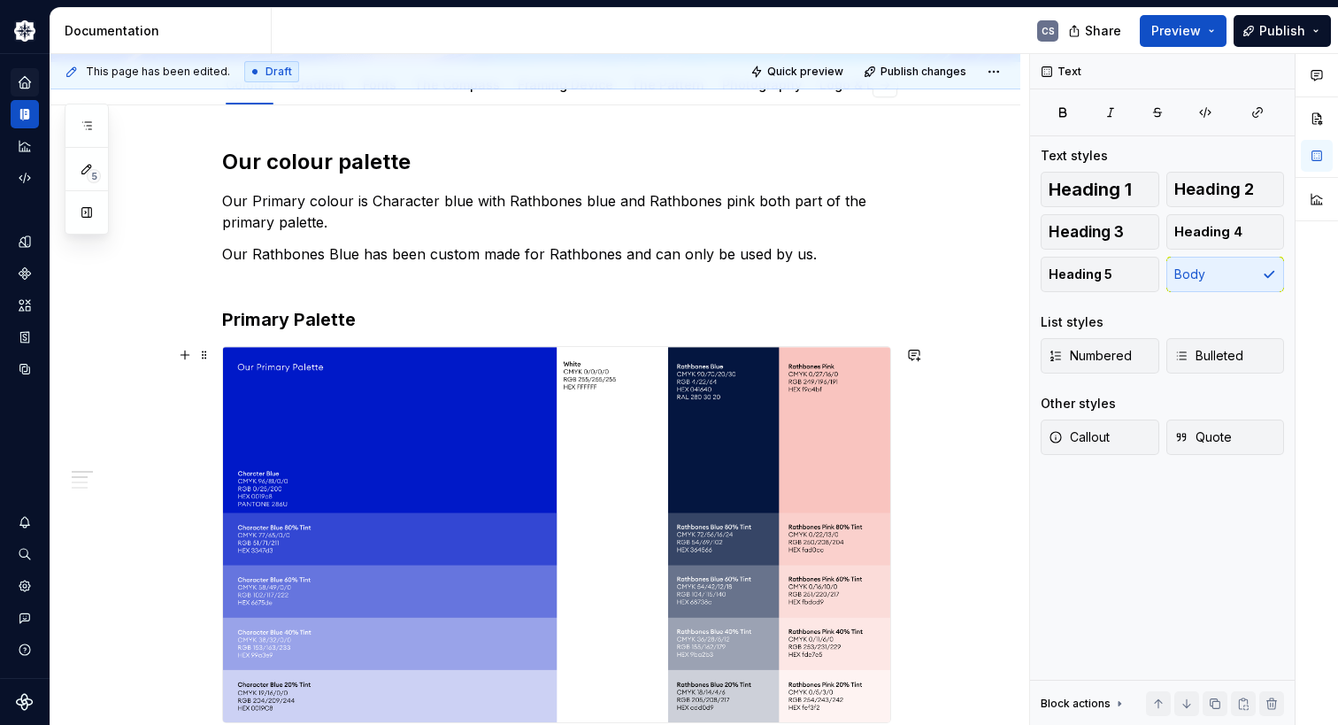
scroll to position [27, 0]
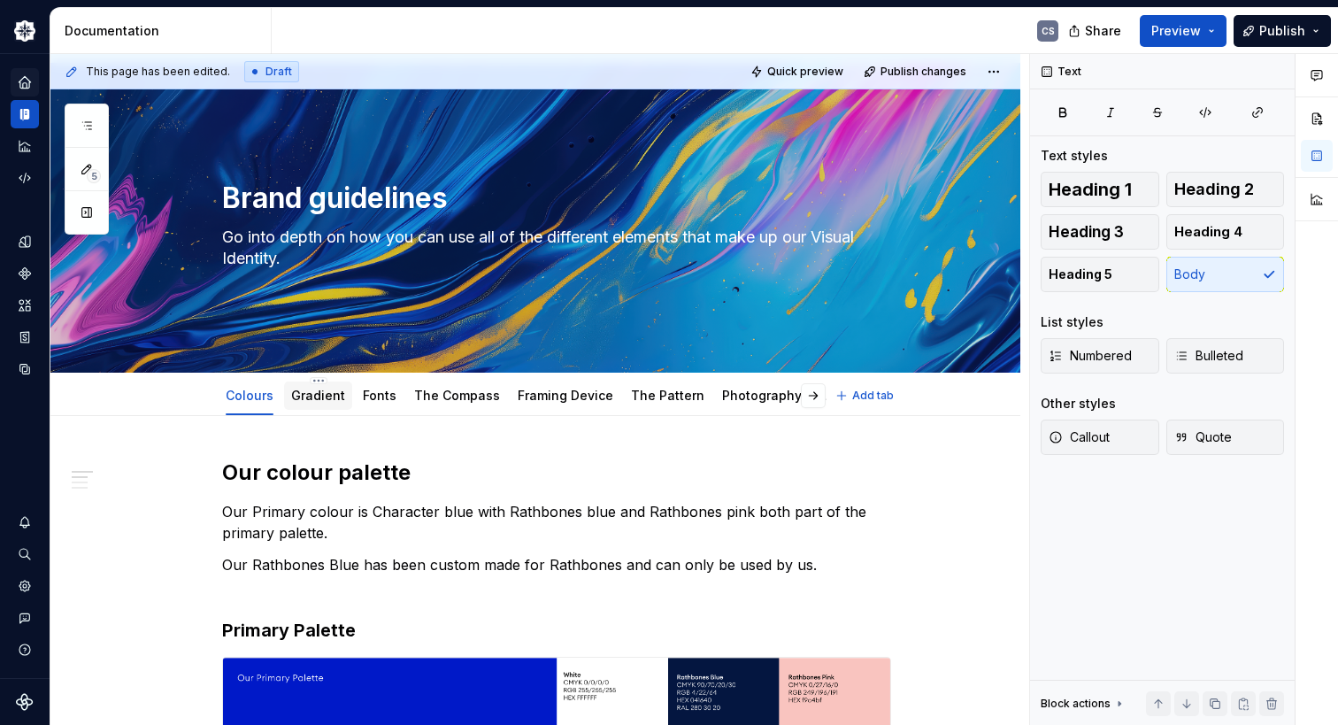
click at [328, 399] on link "Gradient" at bounding box center [318, 395] width 54 height 15
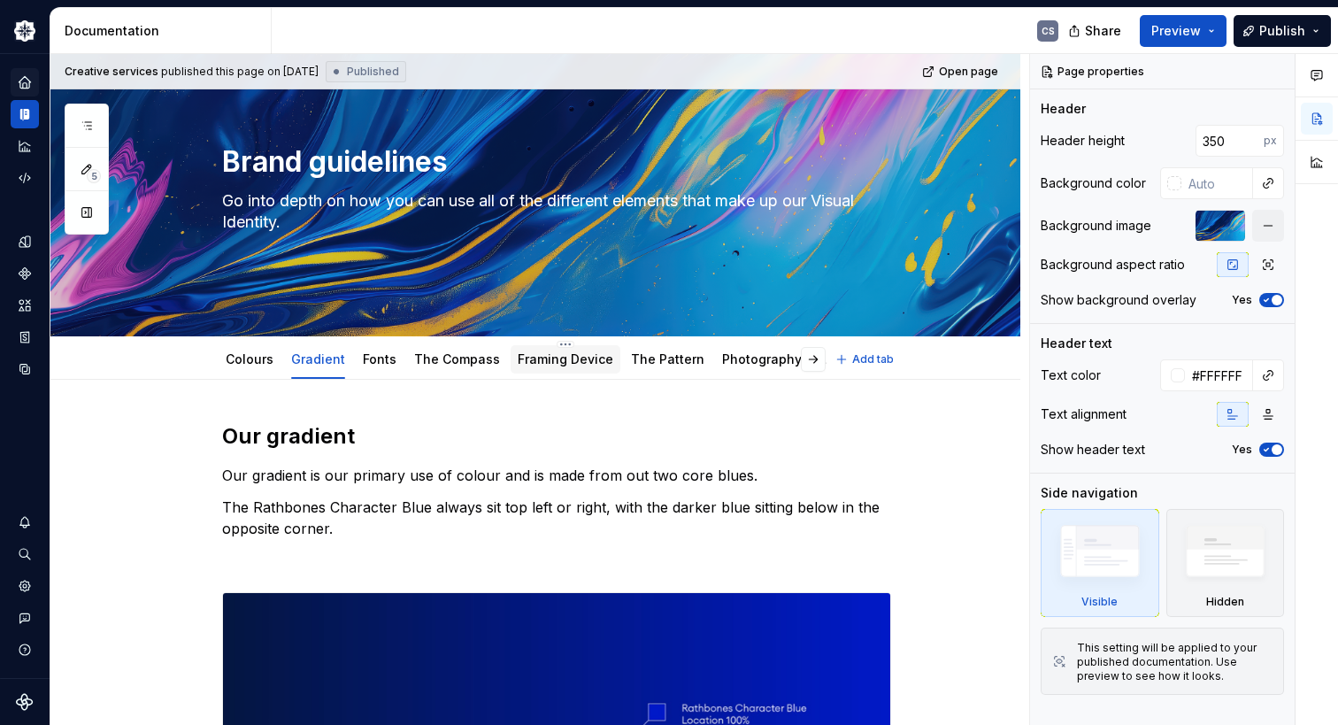
type textarea "*"
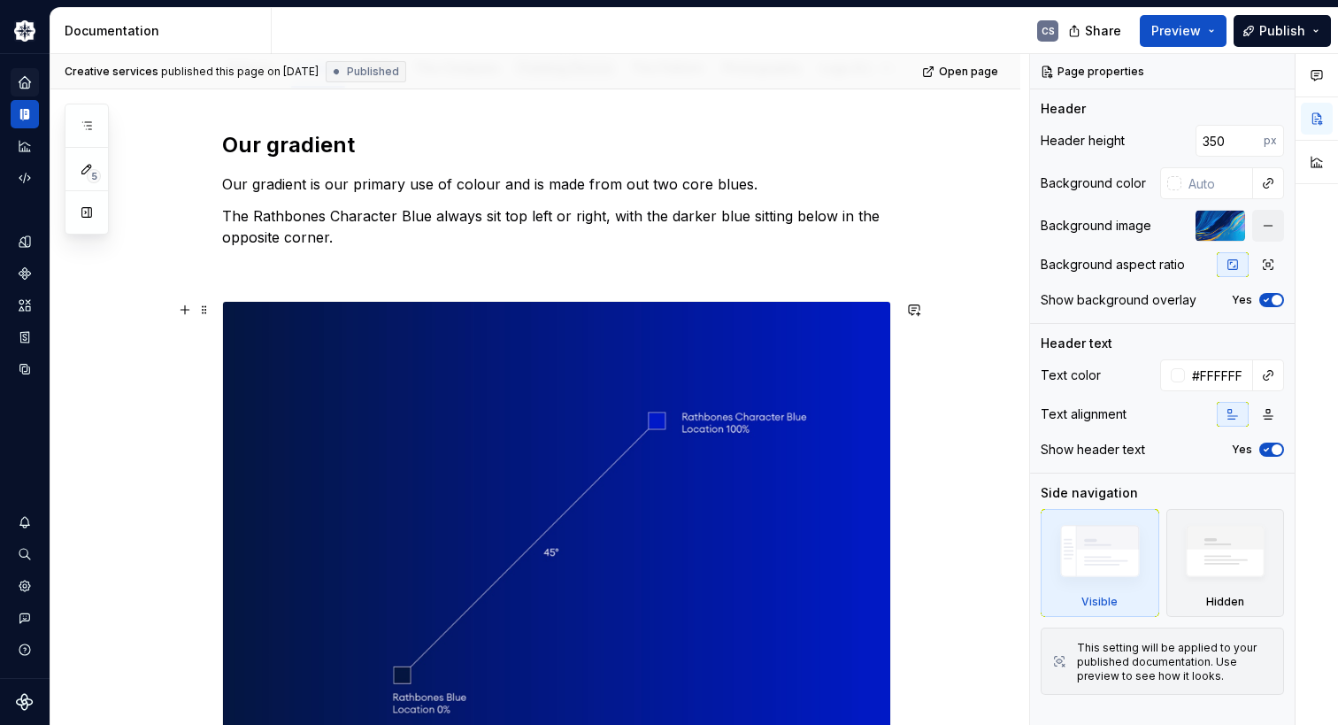
scroll to position [354, 0]
click at [624, 183] on p "Our gradient is our primary use of colour and is made from out two core blues." at bounding box center [556, 183] width 669 height 21
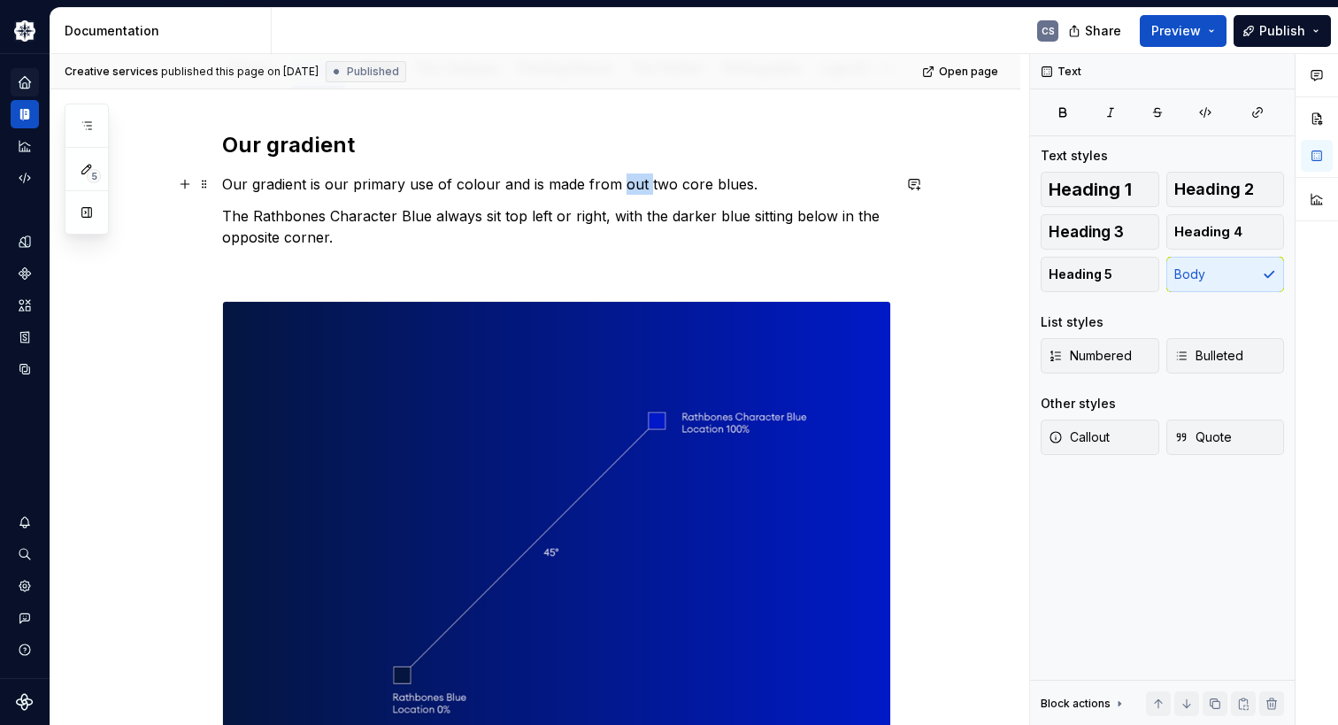
click at [624, 183] on p "Our gradient is our primary use of colour and is made from out two core blues." at bounding box center [556, 183] width 669 height 21
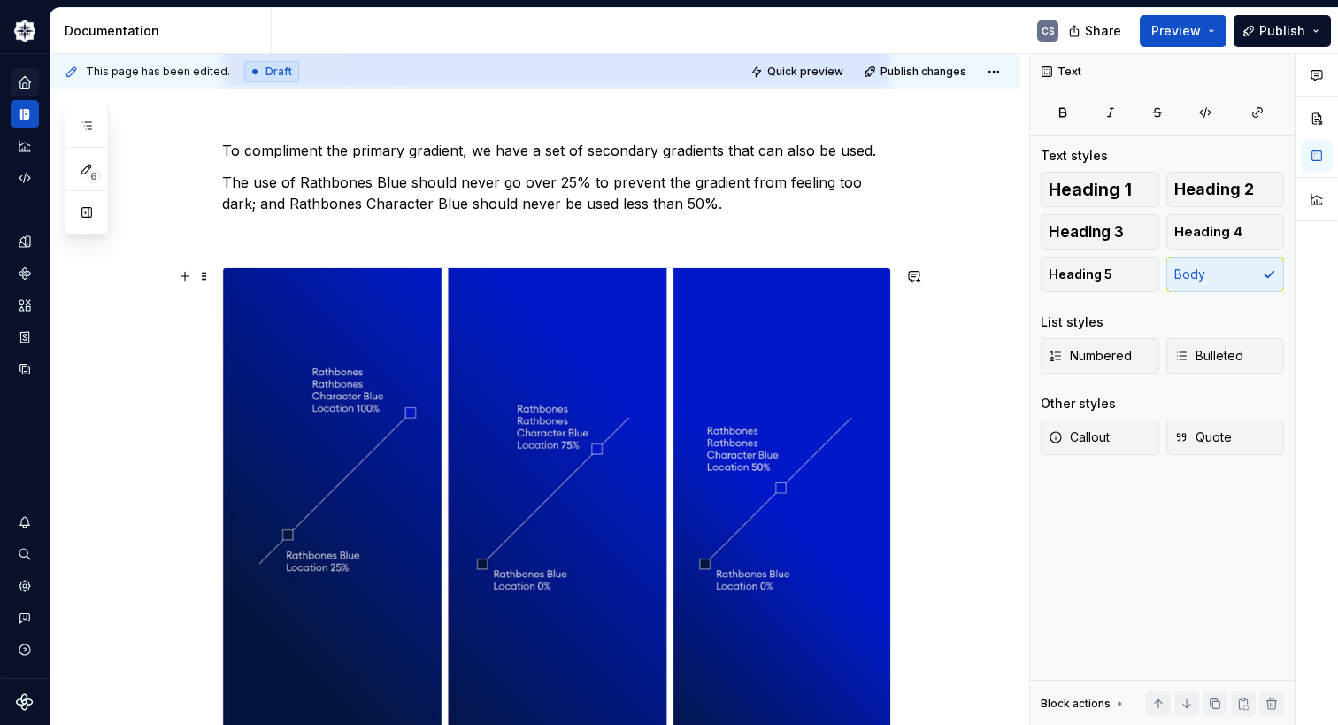
scroll to position [1333, 0]
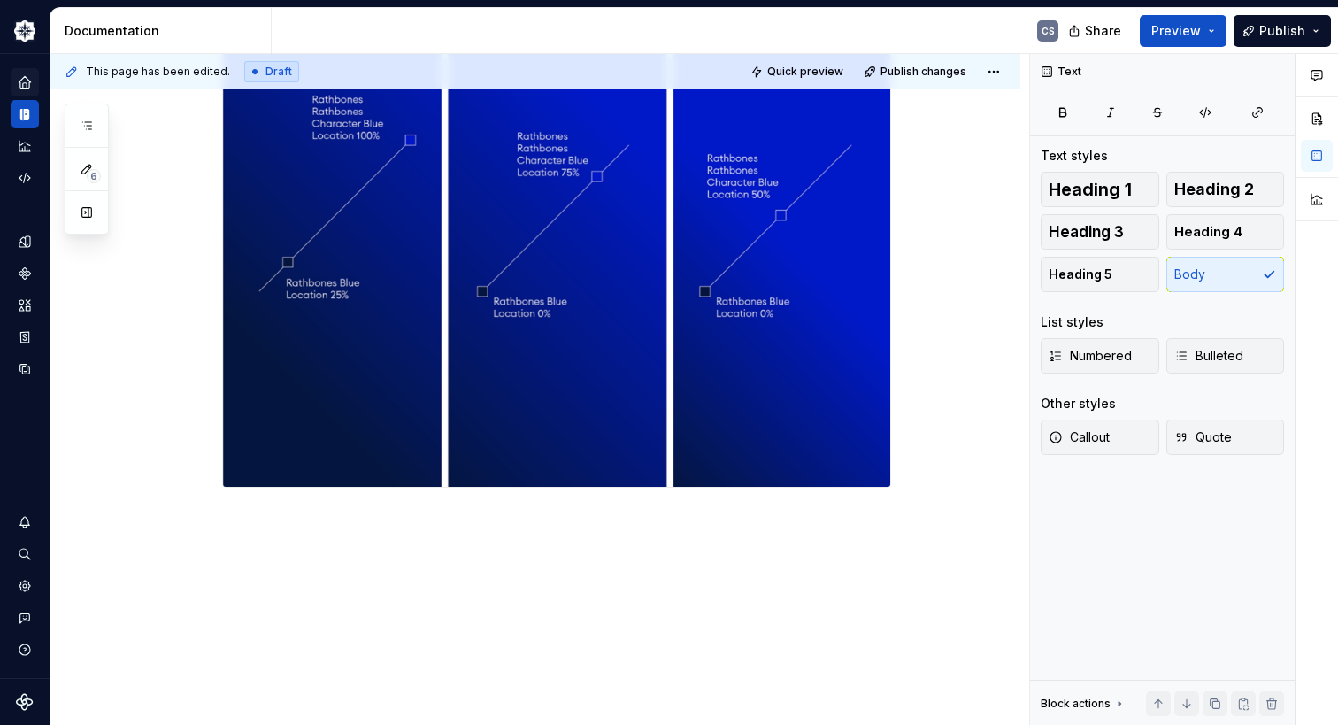
click at [326, 516] on p "For any requests of this Gradient as a asset please contact Creative services" at bounding box center [556, 519] width 669 height 21
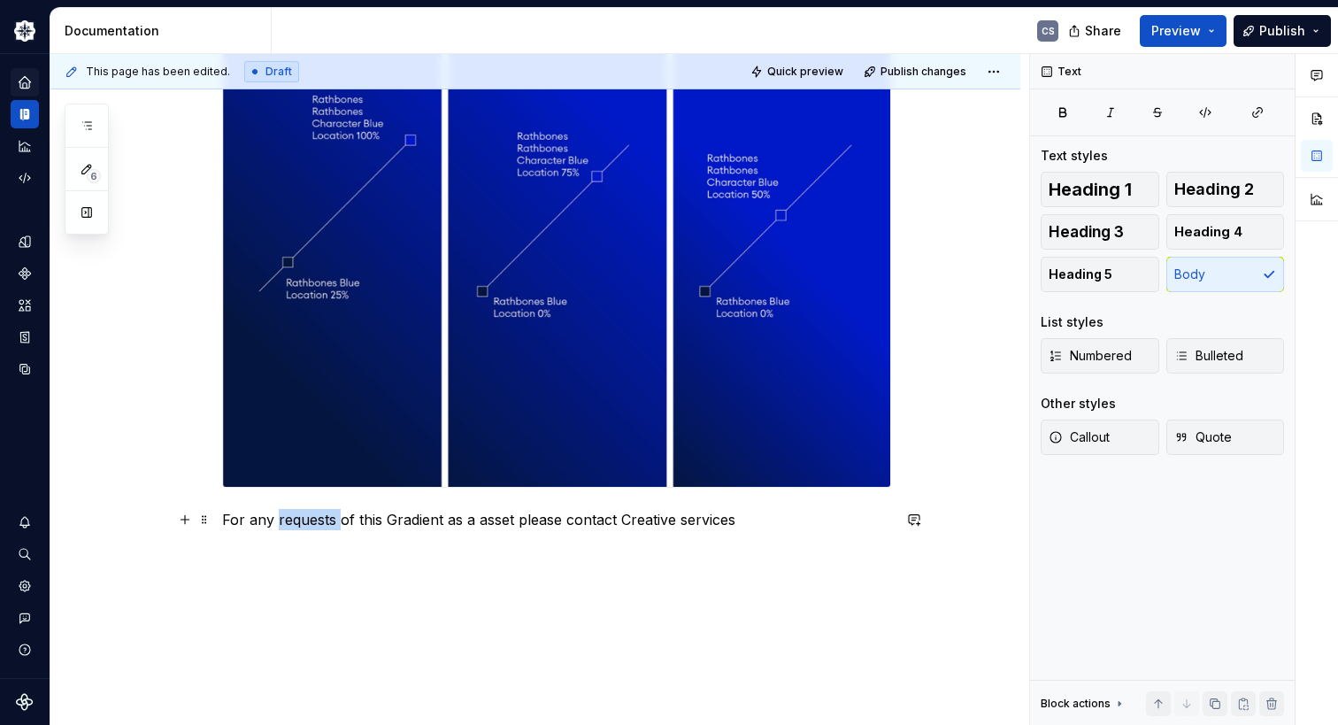
click at [326, 516] on p "For any requests of this Gradient as a asset please contact Creative services" at bounding box center [556, 519] width 669 height 21
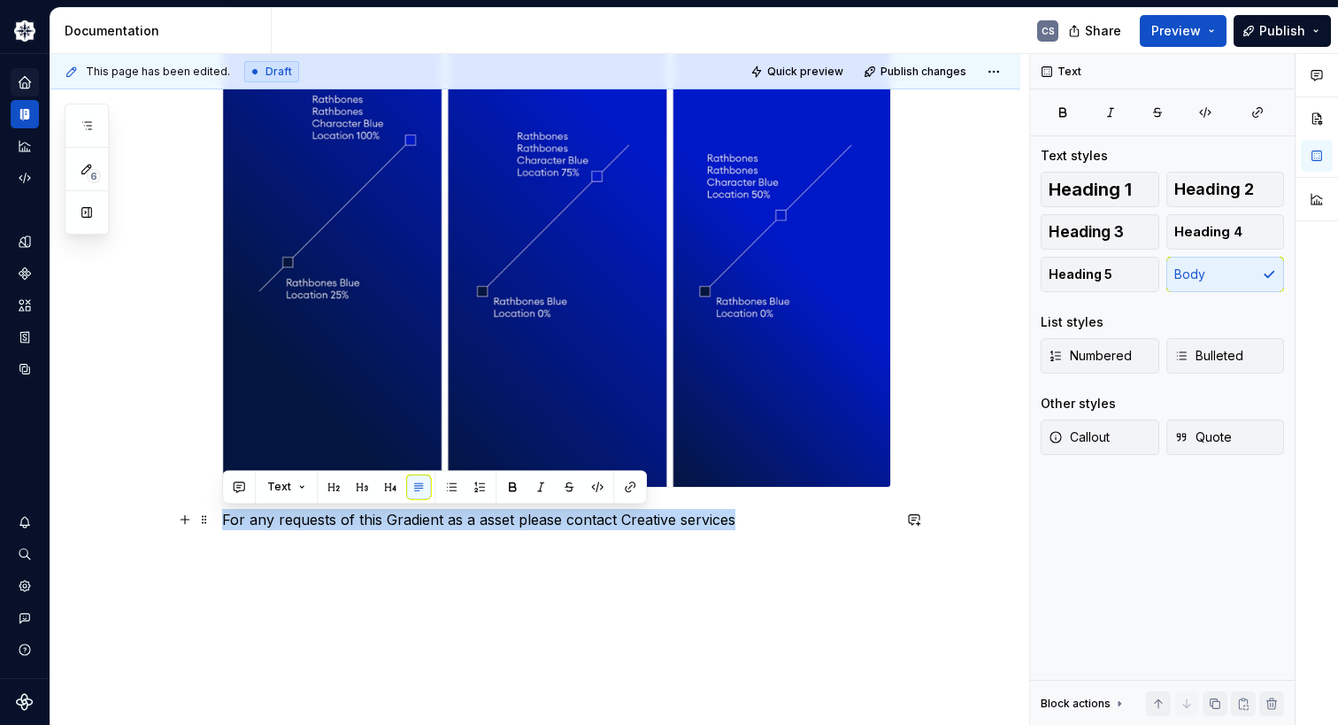
click at [326, 516] on p "For any requests of this Gradient as a asset please contact Creative services" at bounding box center [556, 519] width 669 height 21
click at [1111, 231] on span "Heading 3" at bounding box center [1086, 232] width 75 height 18
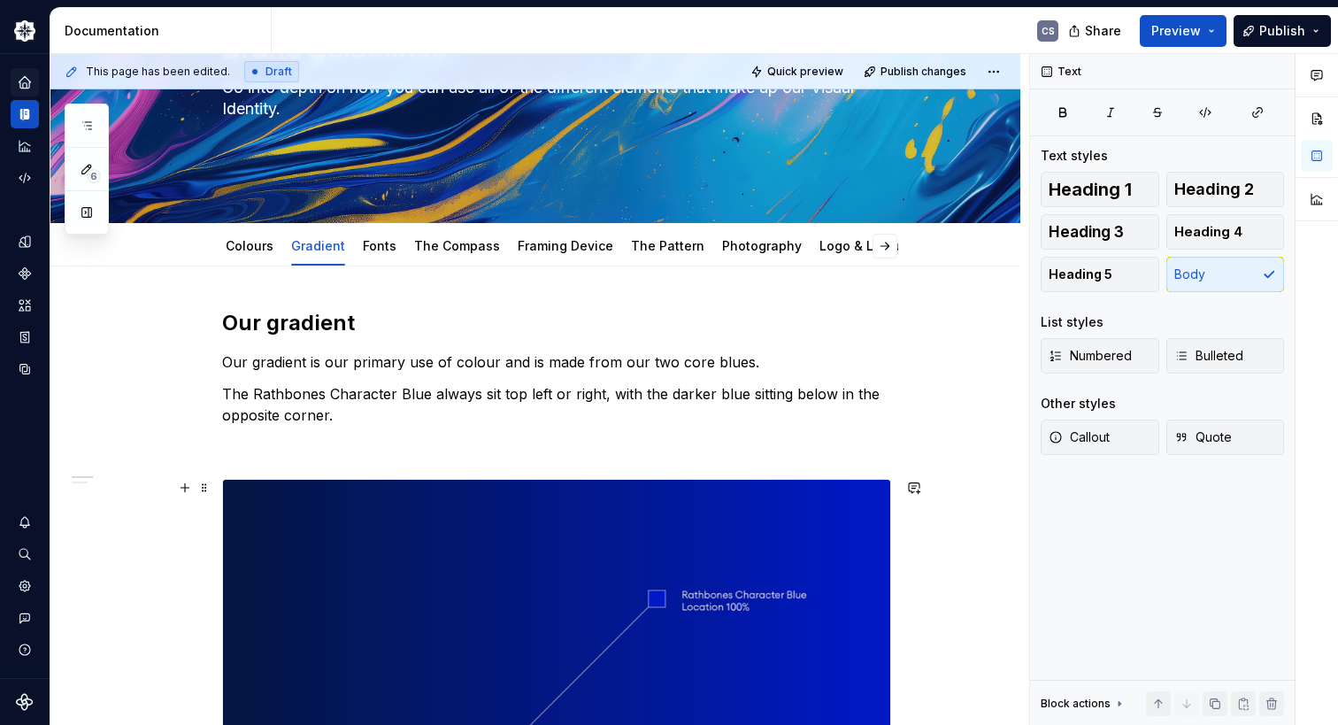
scroll to position [0, 0]
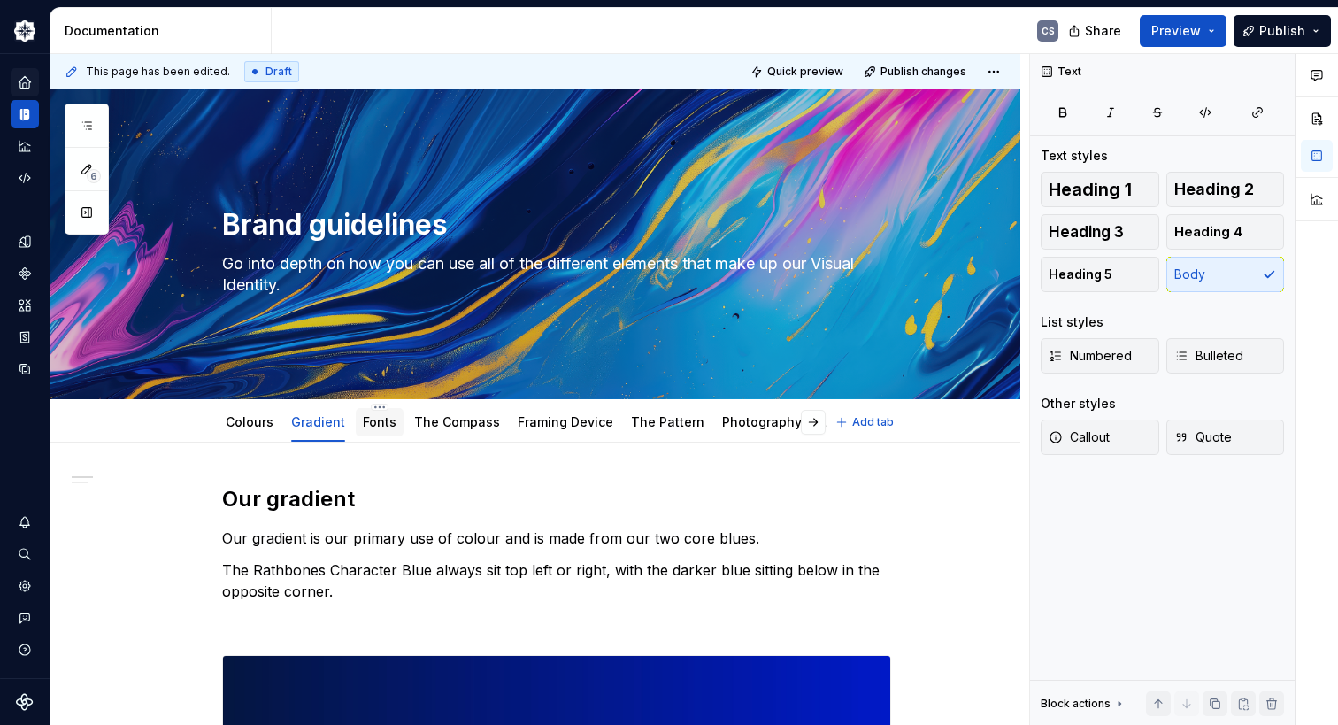
click at [376, 427] on link "Fonts" at bounding box center [380, 421] width 34 height 15
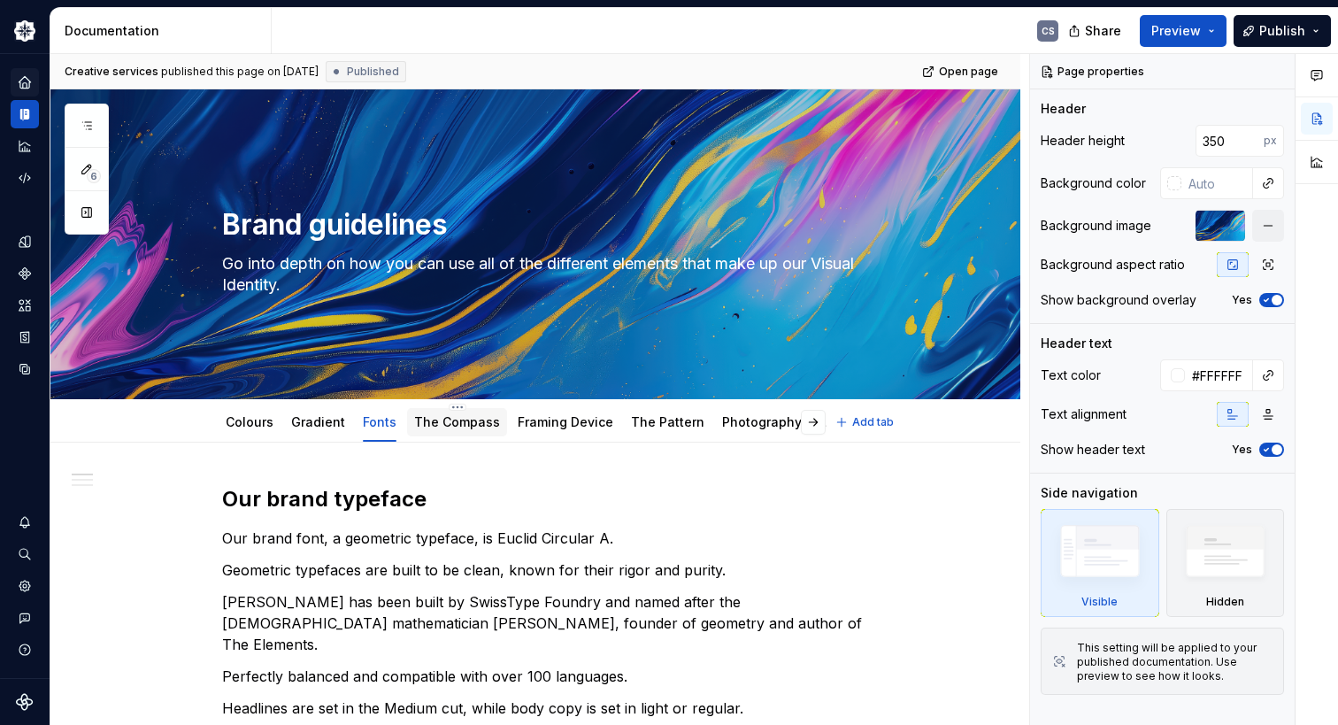
click at [460, 429] on link "The Compass" at bounding box center [457, 421] width 86 height 15
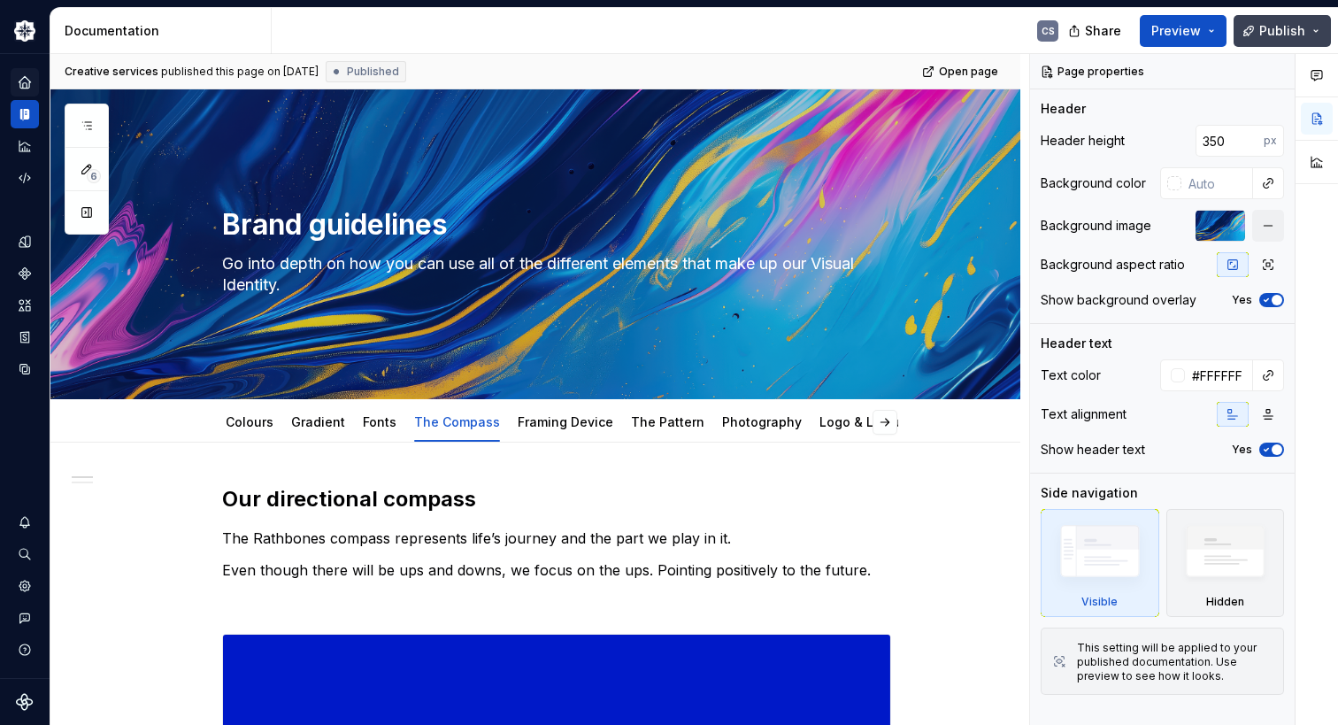
click at [1296, 31] on span "Publish" at bounding box center [1282, 31] width 46 height 18
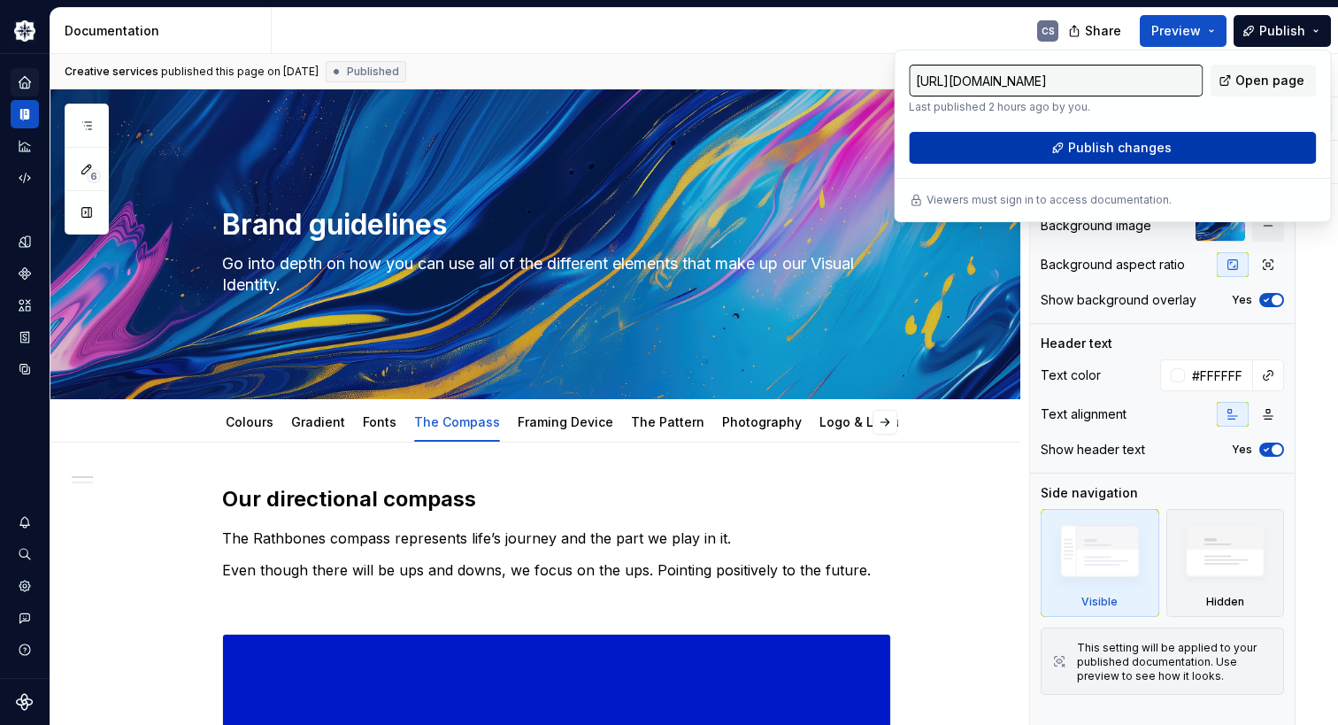
click at [1097, 148] on span "Publish changes" at bounding box center [1120, 148] width 104 height 18
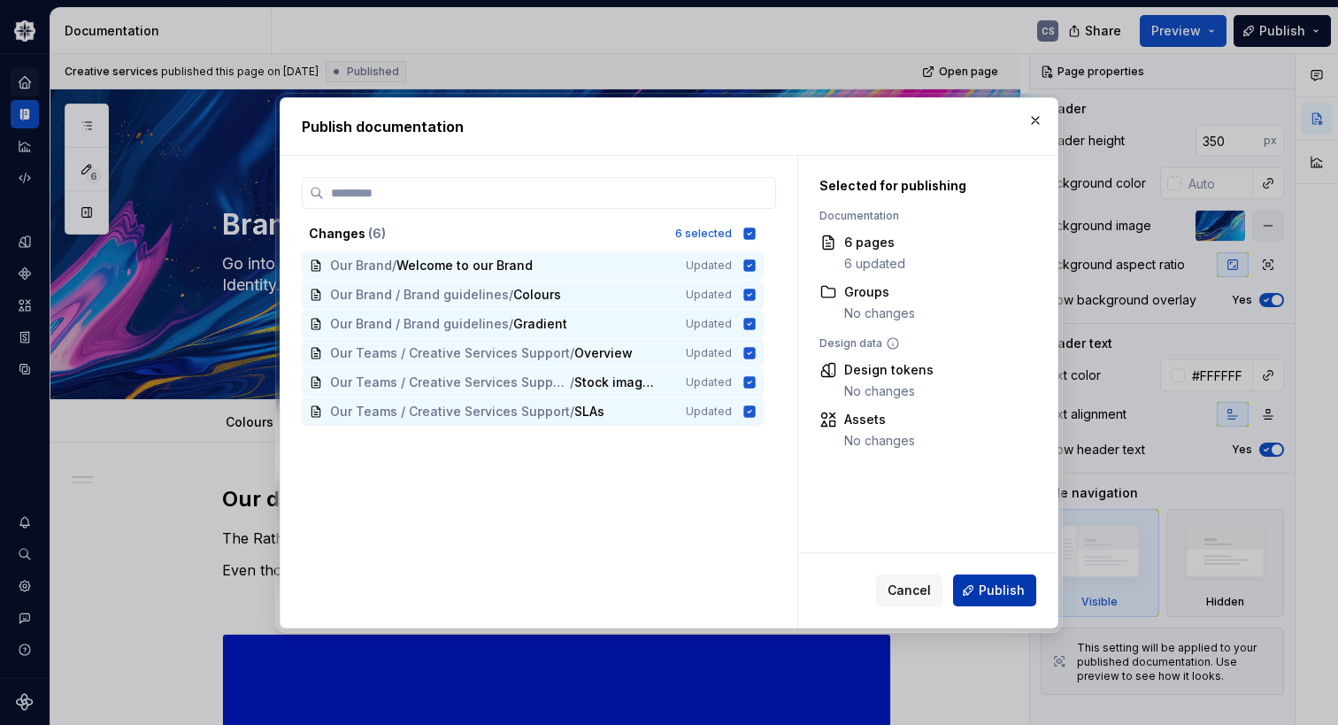
click at [1003, 594] on span "Publish" at bounding box center [1002, 590] width 46 height 18
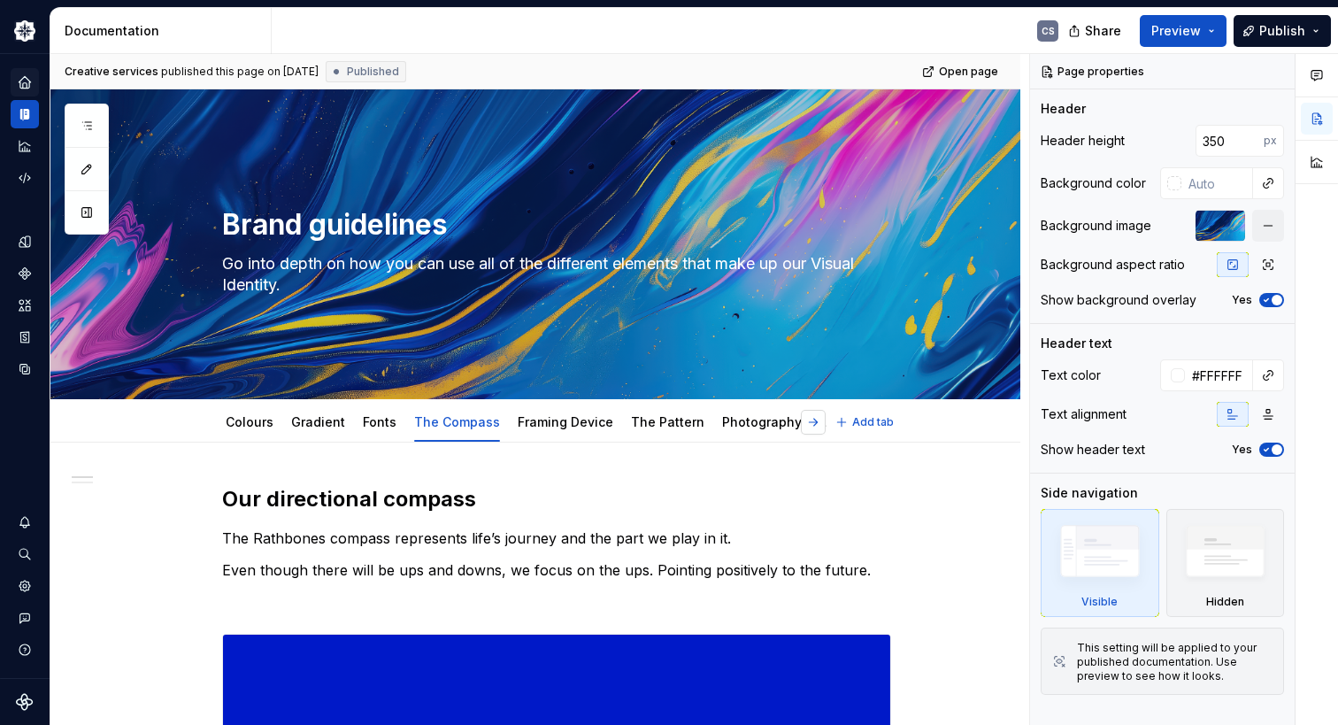
click at [819, 425] on button "button" at bounding box center [813, 422] width 25 height 25
click at [819, 425] on div "Logo & Lockup" at bounding box center [795, 422] width 106 height 28
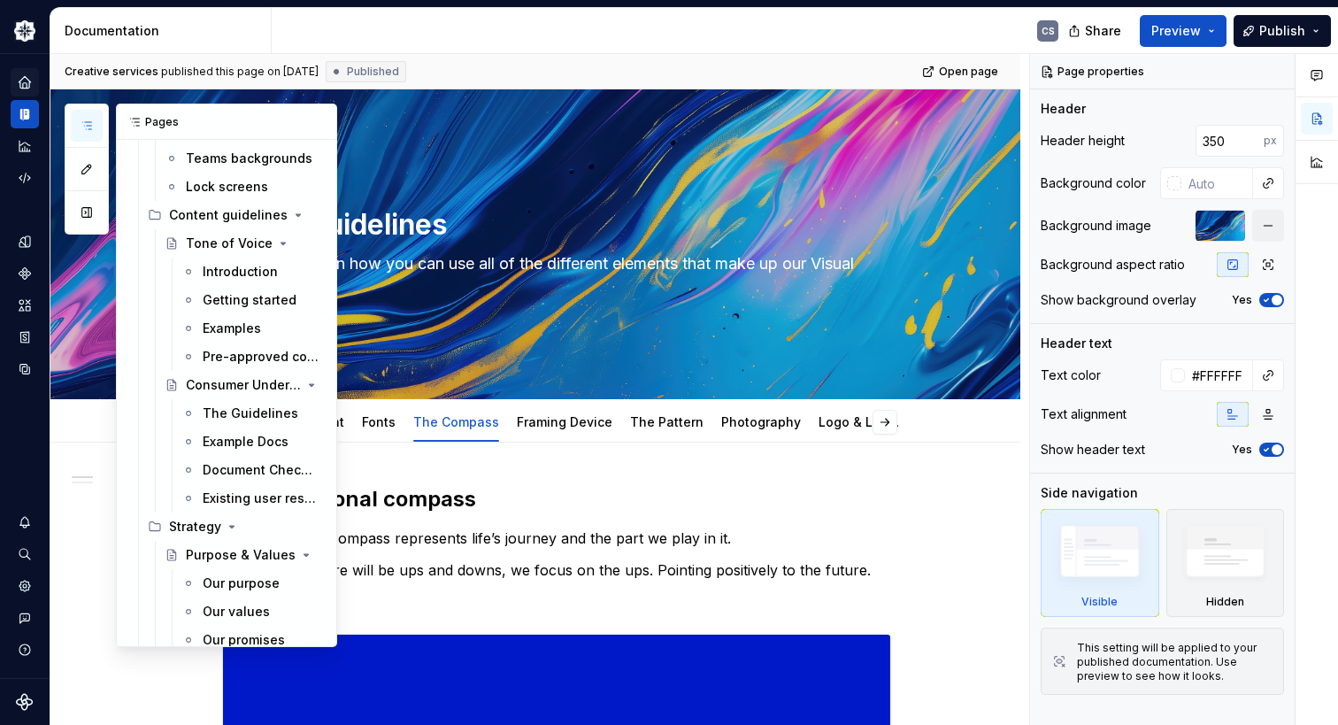
scroll to position [219, 0]
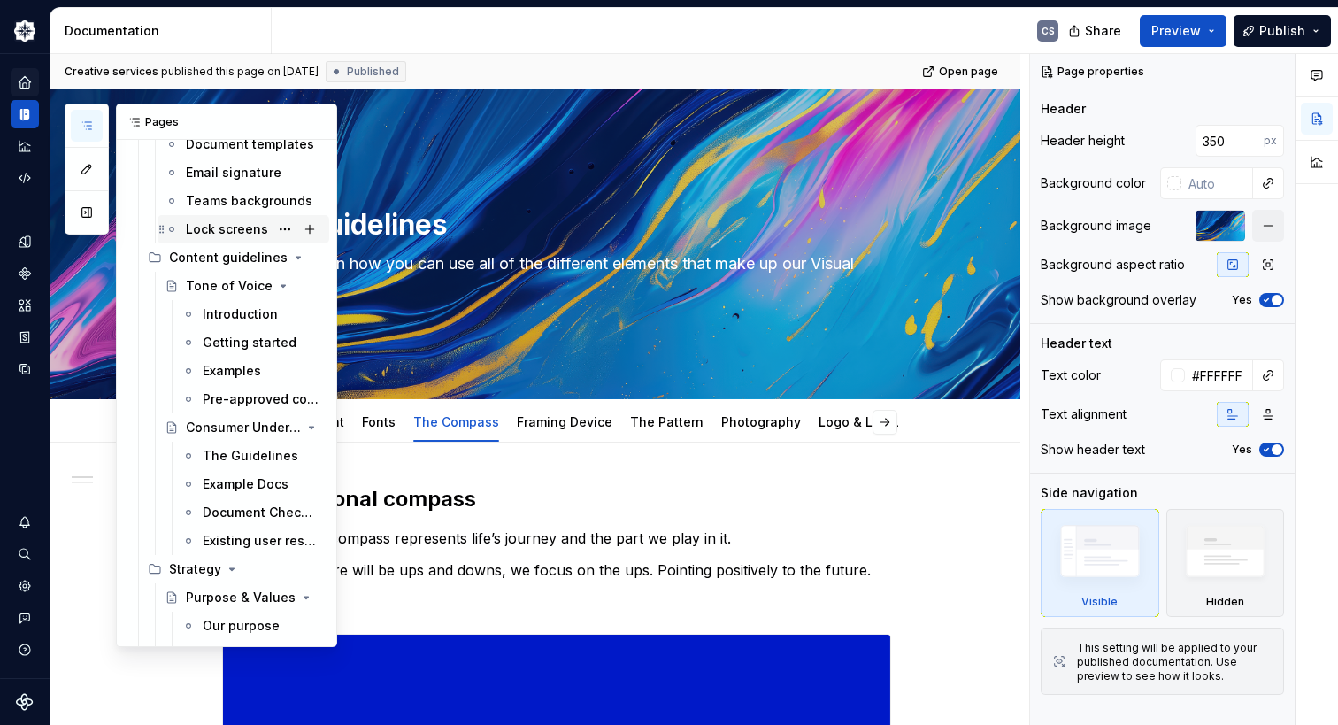
click at [227, 227] on div "Lock screens" at bounding box center [227, 229] width 82 height 18
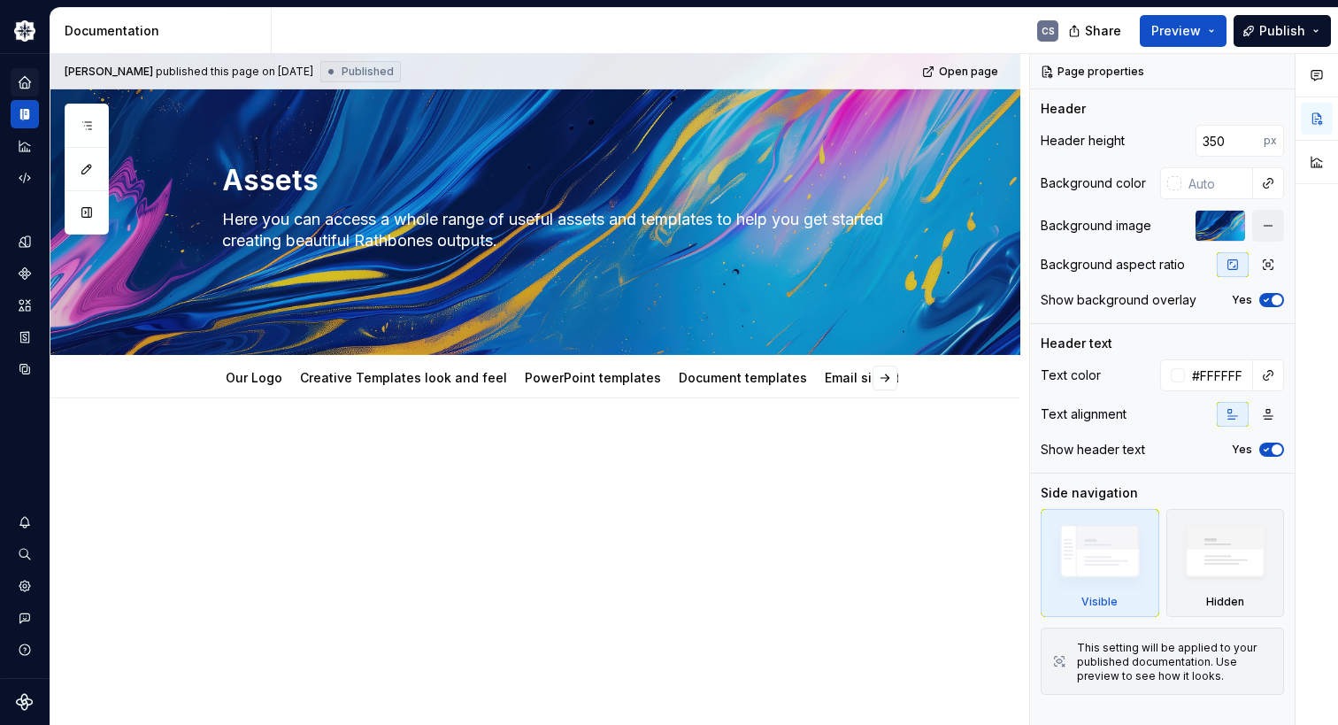
scroll to position [65, 0]
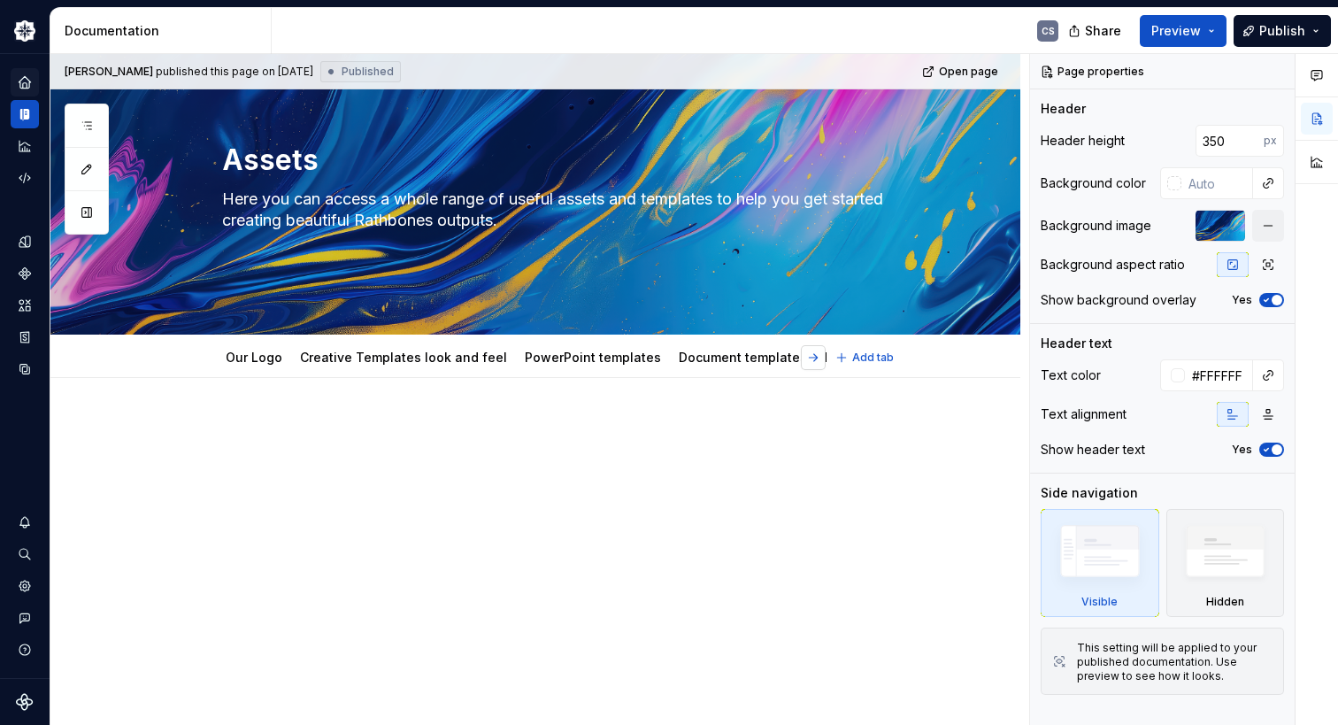
click at [817, 360] on button "button" at bounding box center [813, 357] width 25 height 25
click at [776, 360] on link "Lock screens" at bounding box center [817, 357] width 82 height 15
click at [660, 363] on link "Teams backgrounds" at bounding box center [695, 357] width 127 height 15
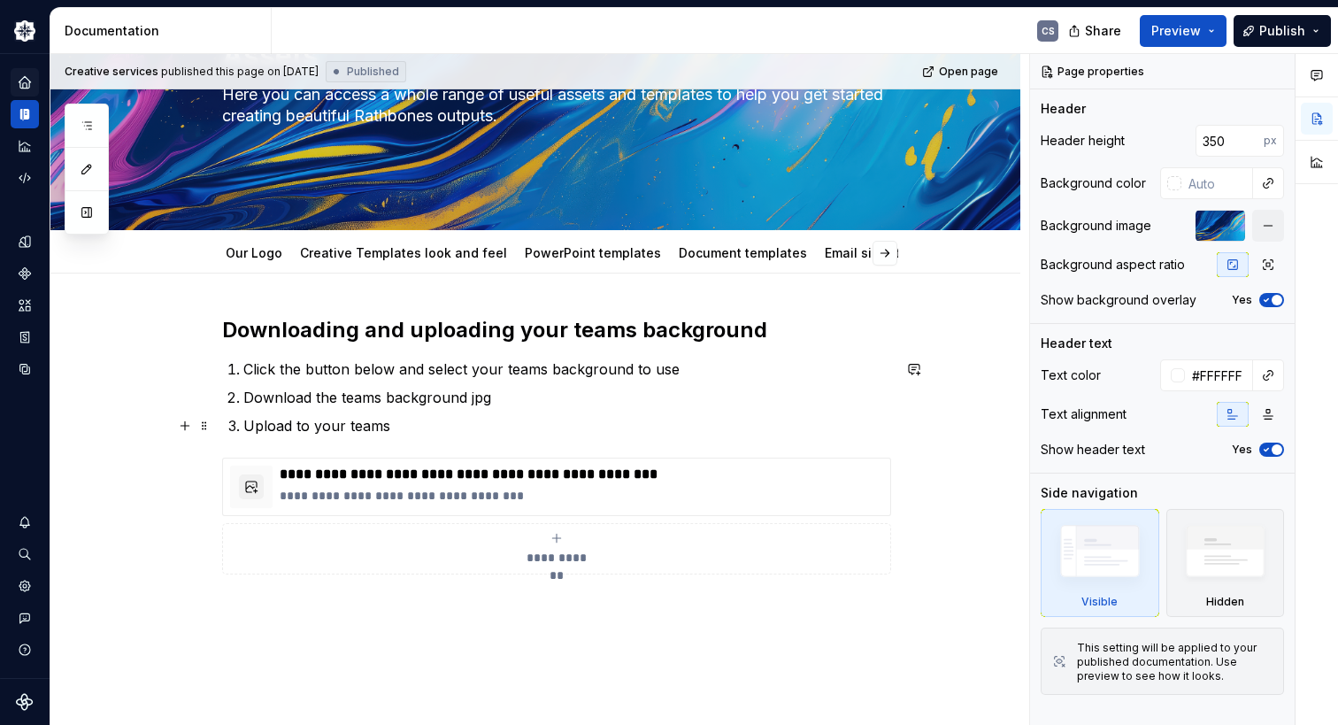
scroll to position [177, 0]
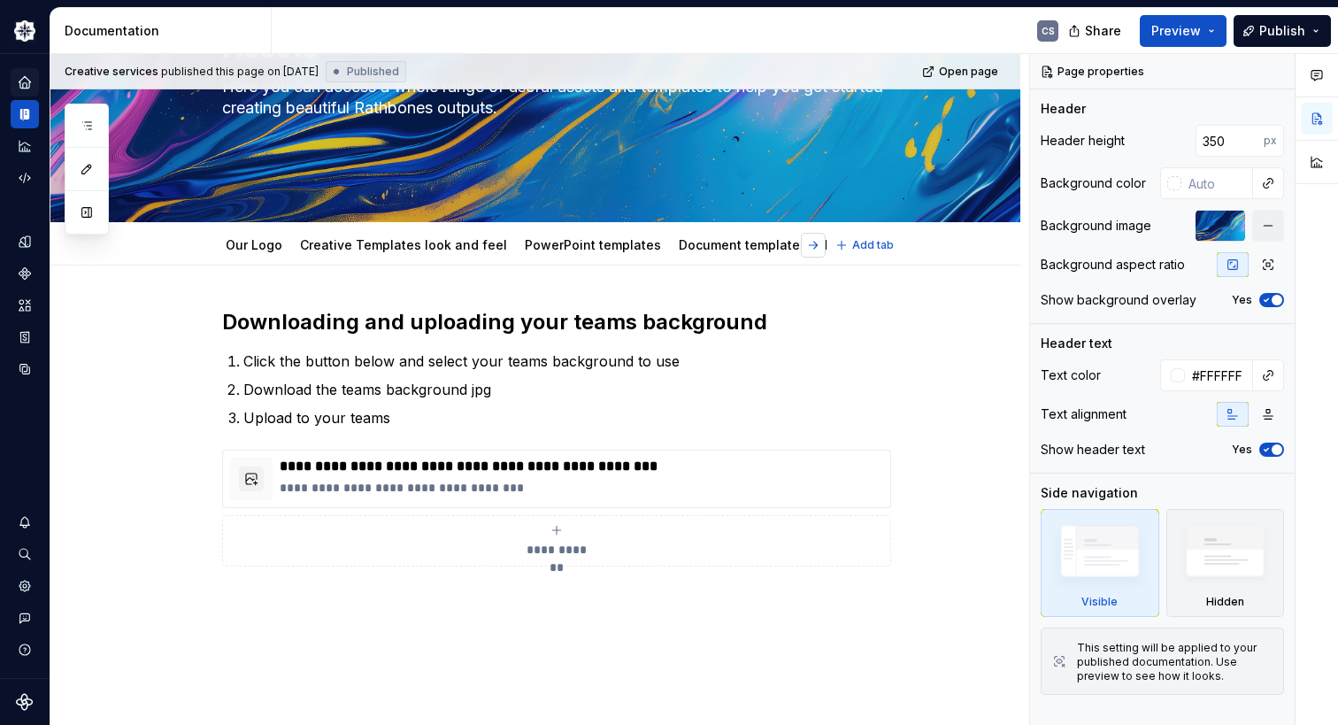
click at [818, 247] on button "button" at bounding box center [813, 245] width 25 height 25
click at [776, 249] on link "Lock screens" at bounding box center [817, 244] width 82 height 15
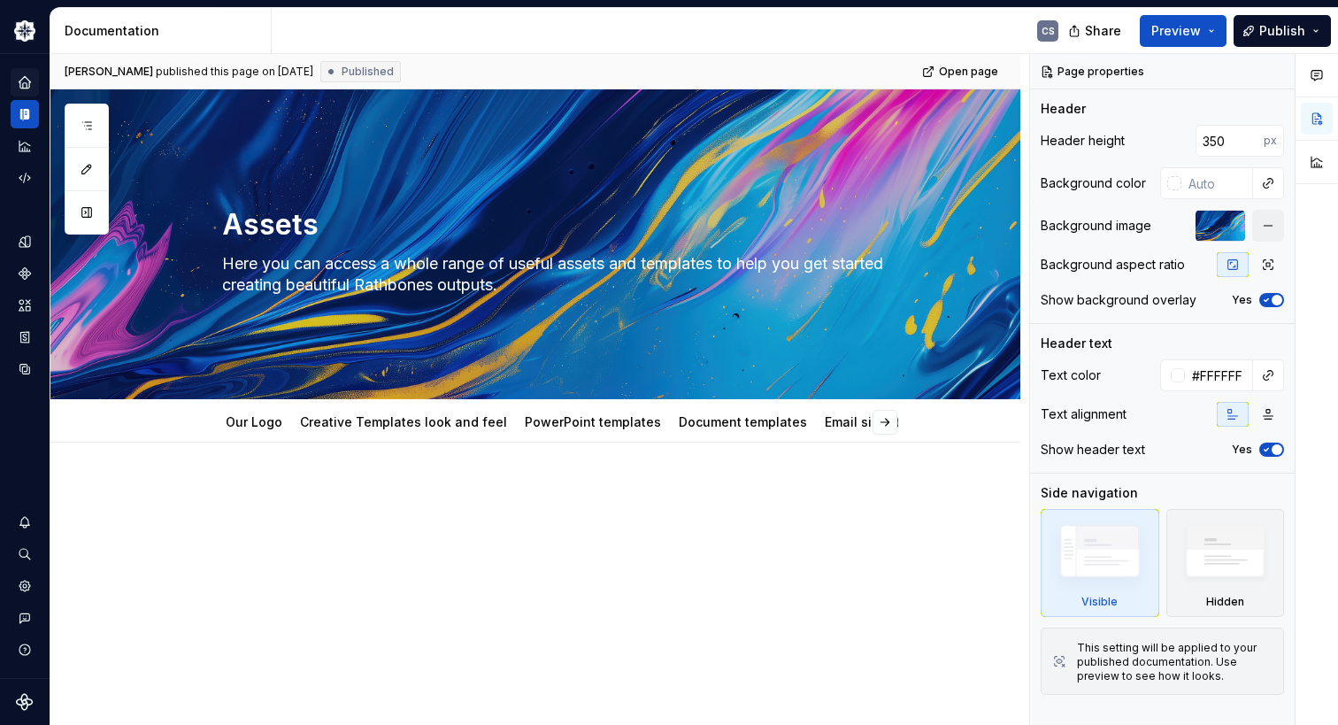
type textarea "*"
click at [273, 520] on div at bounding box center [556, 518] width 669 height 67
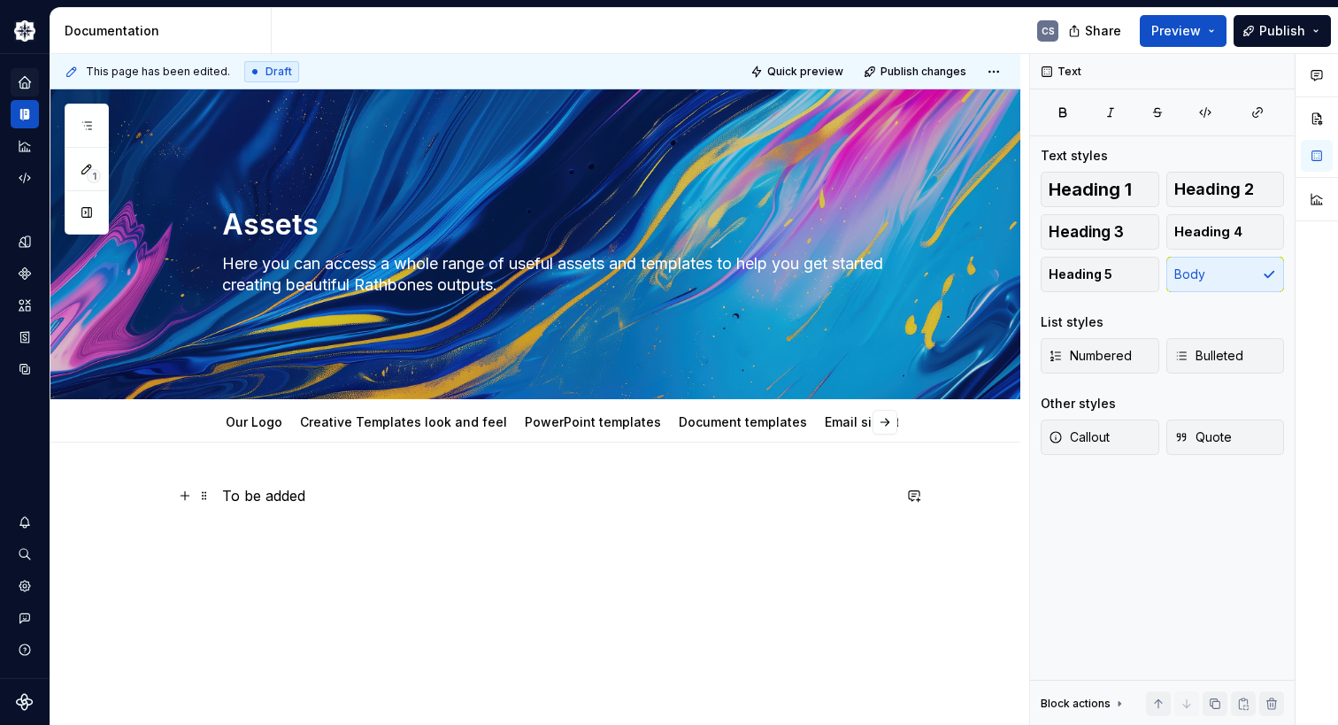
click at [269, 496] on p "To be added" at bounding box center [556, 495] width 669 height 21
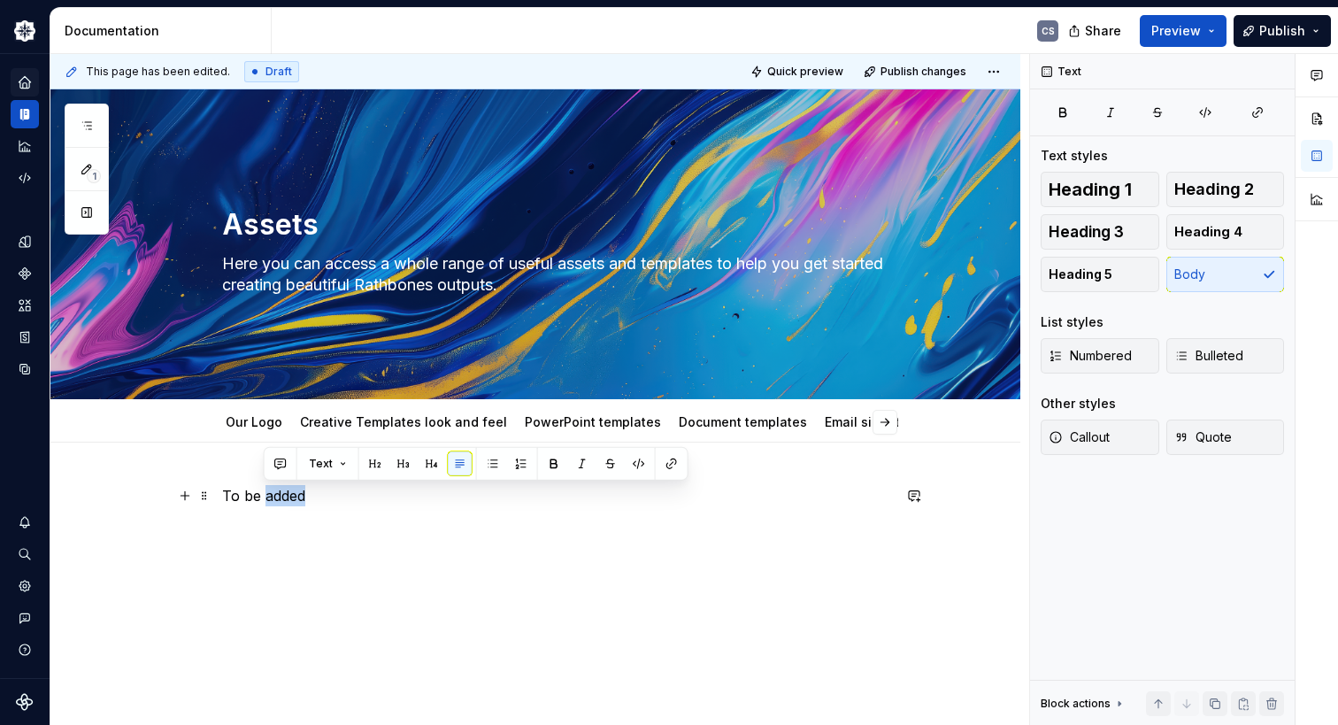
click at [269, 496] on p "To be added" at bounding box center [556, 495] width 669 height 21
click at [1099, 276] on span "Heading 5" at bounding box center [1081, 274] width 64 height 18
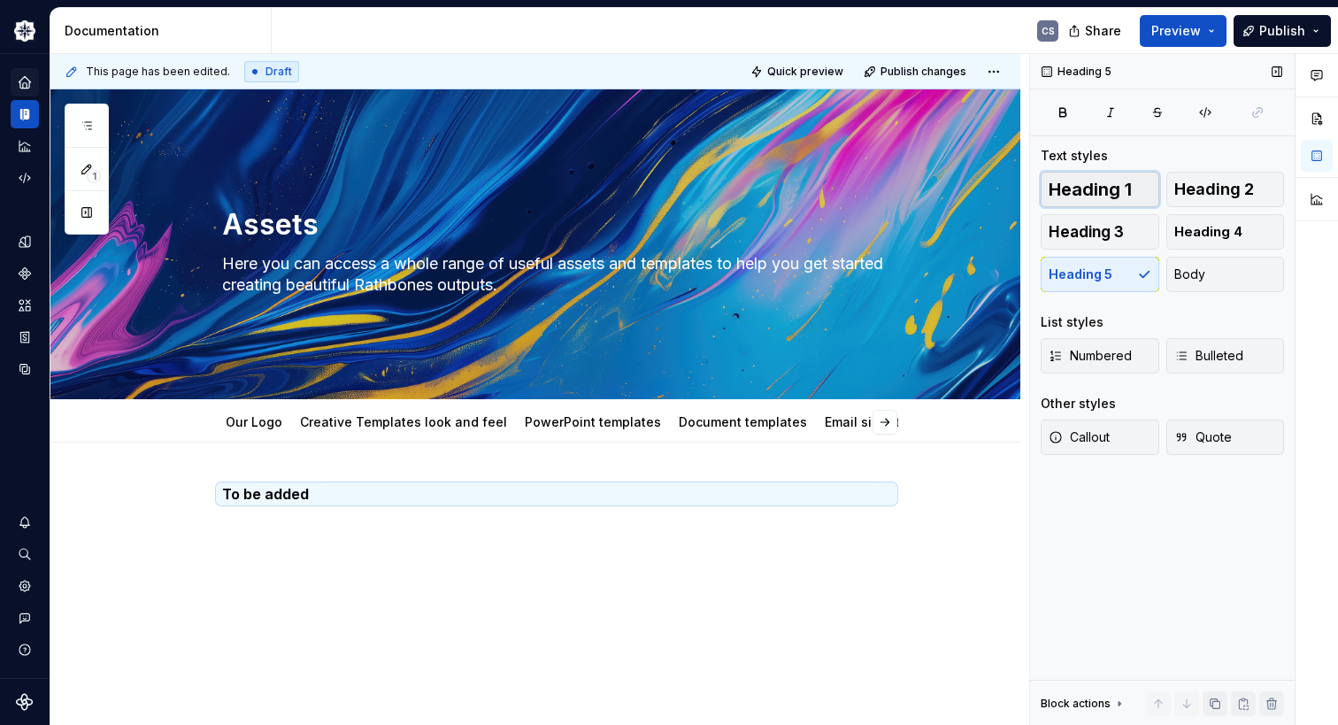
click at [1097, 181] on span "Heading 1" at bounding box center [1090, 190] width 83 height 18
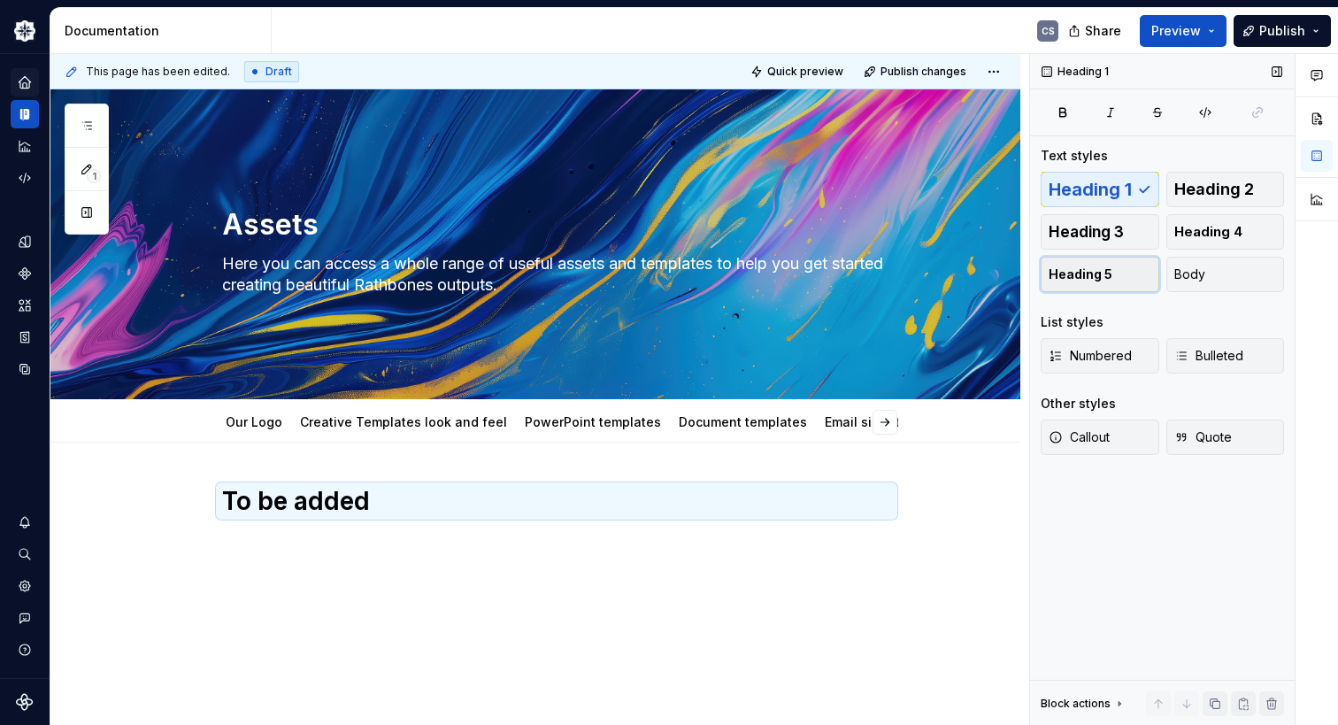
click at [1096, 275] on span "Heading 5" at bounding box center [1081, 274] width 64 height 18
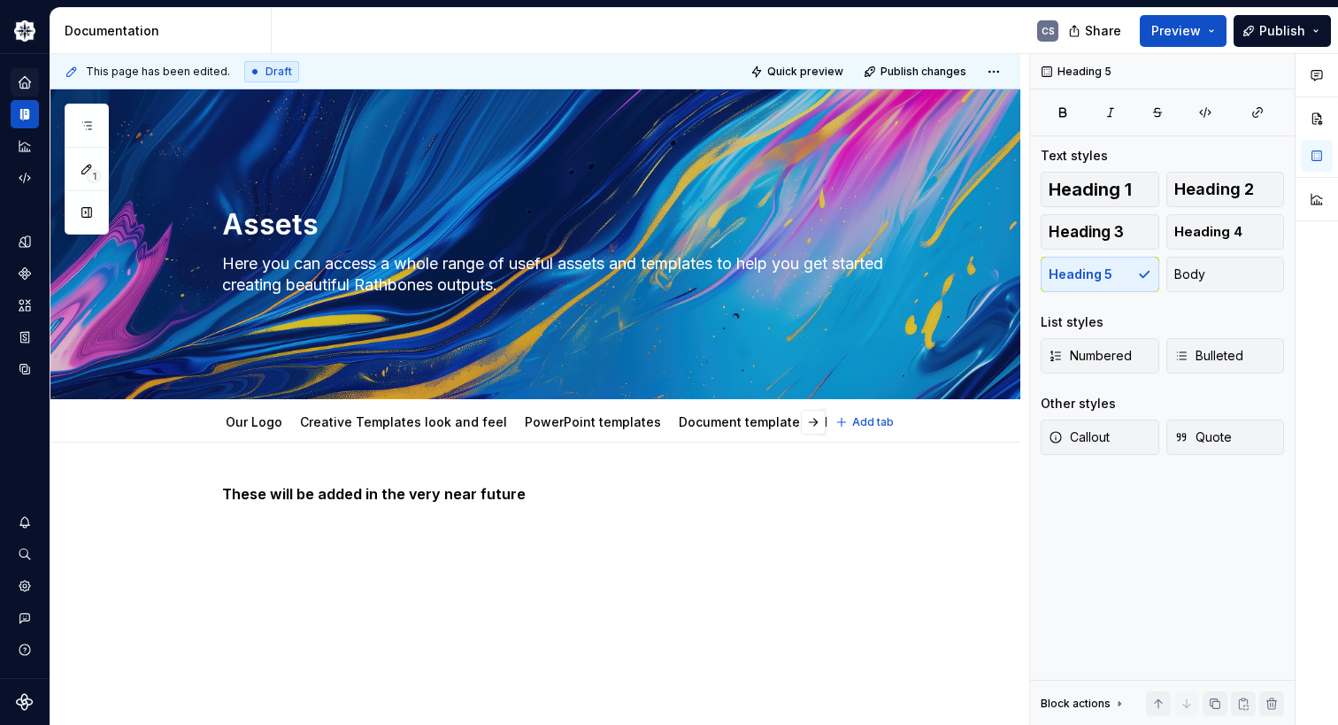
click at [818, 426] on div "Email signature" at bounding box center [873, 422] width 110 height 28
click at [811, 426] on button "button" at bounding box center [813, 422] width 25 height 25
click at [536, 426] on link "Email signature" at bounding box center [567, 421] width 96 height 15
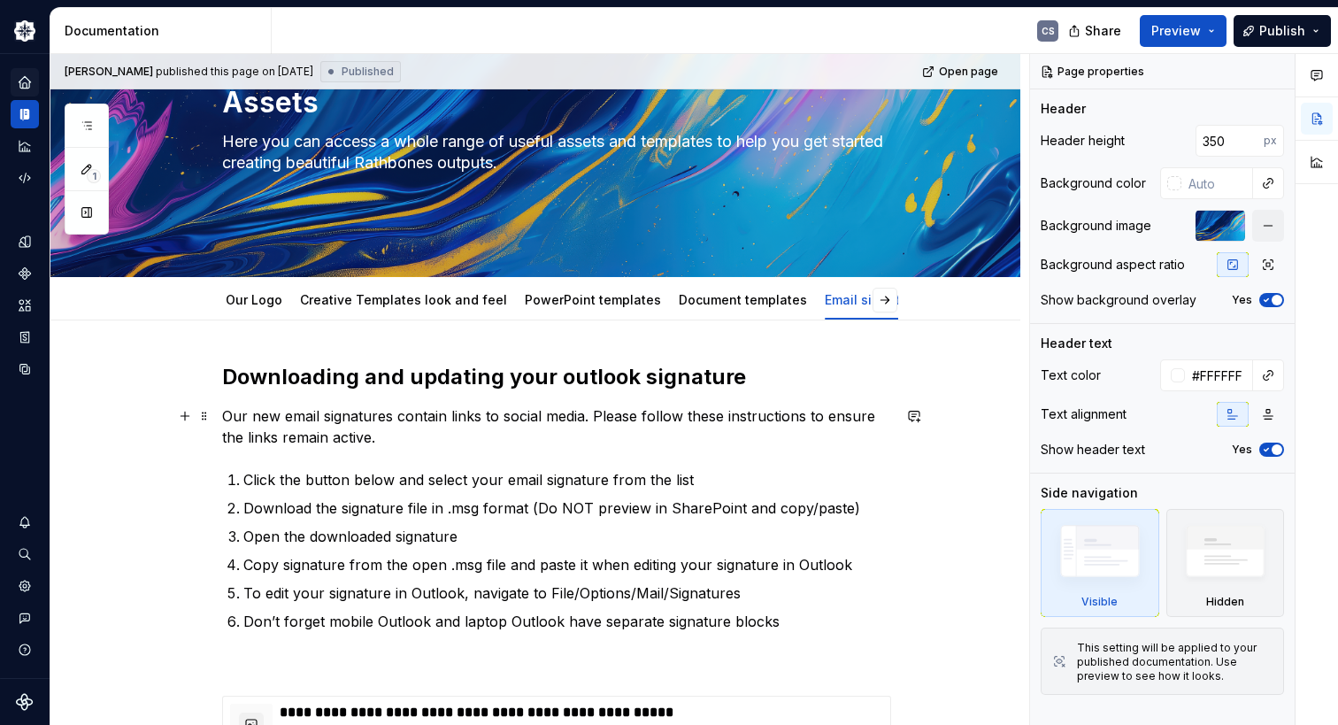
scroll to position [265, 0]
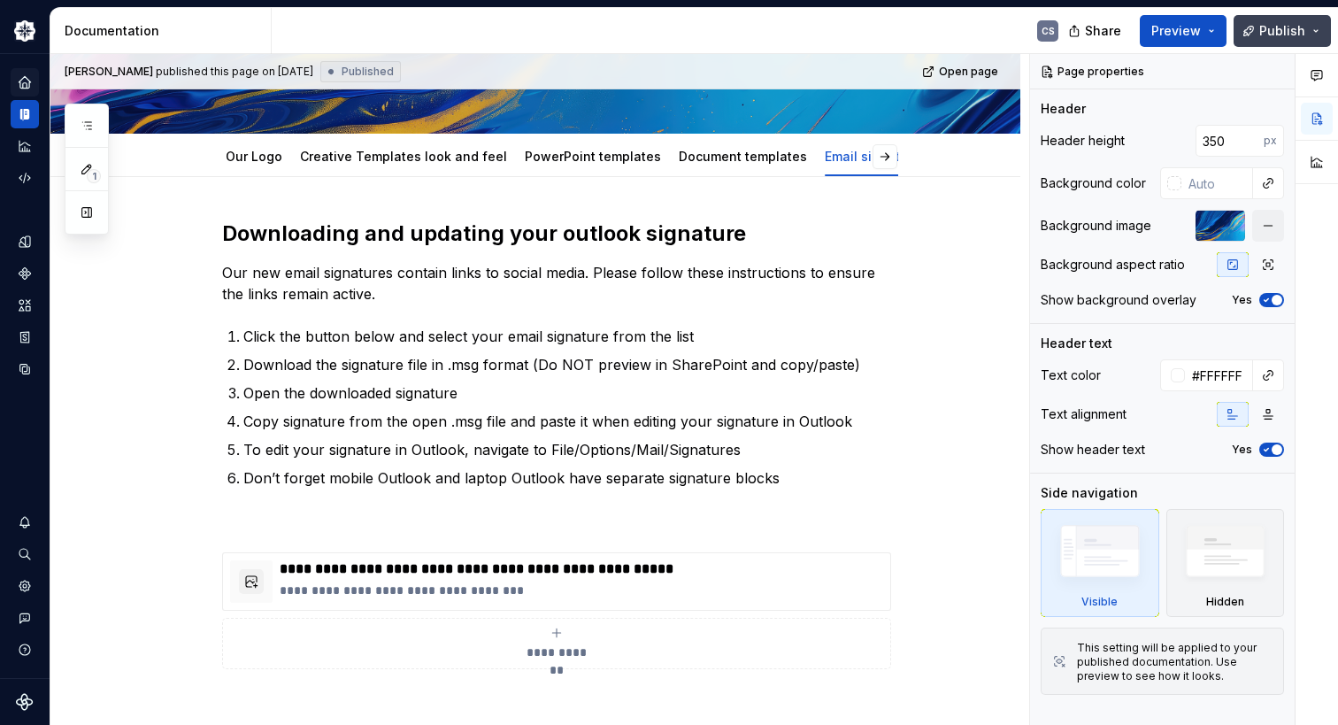
click at [1271, 35] on span "Publish" at bounding box center [1282, 31] width 46 height 18
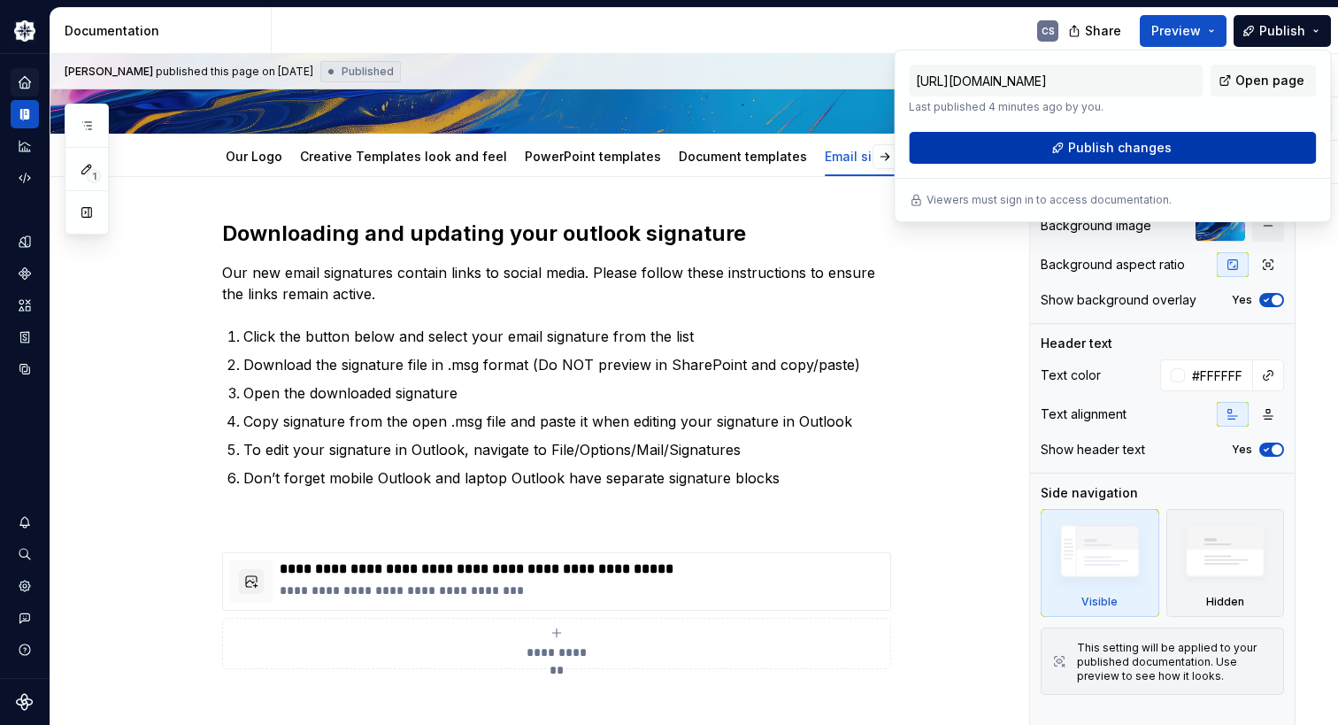
click at [1111, 155] on span "Publish changes" at bounding box center [1120, 148] width 104 height 18
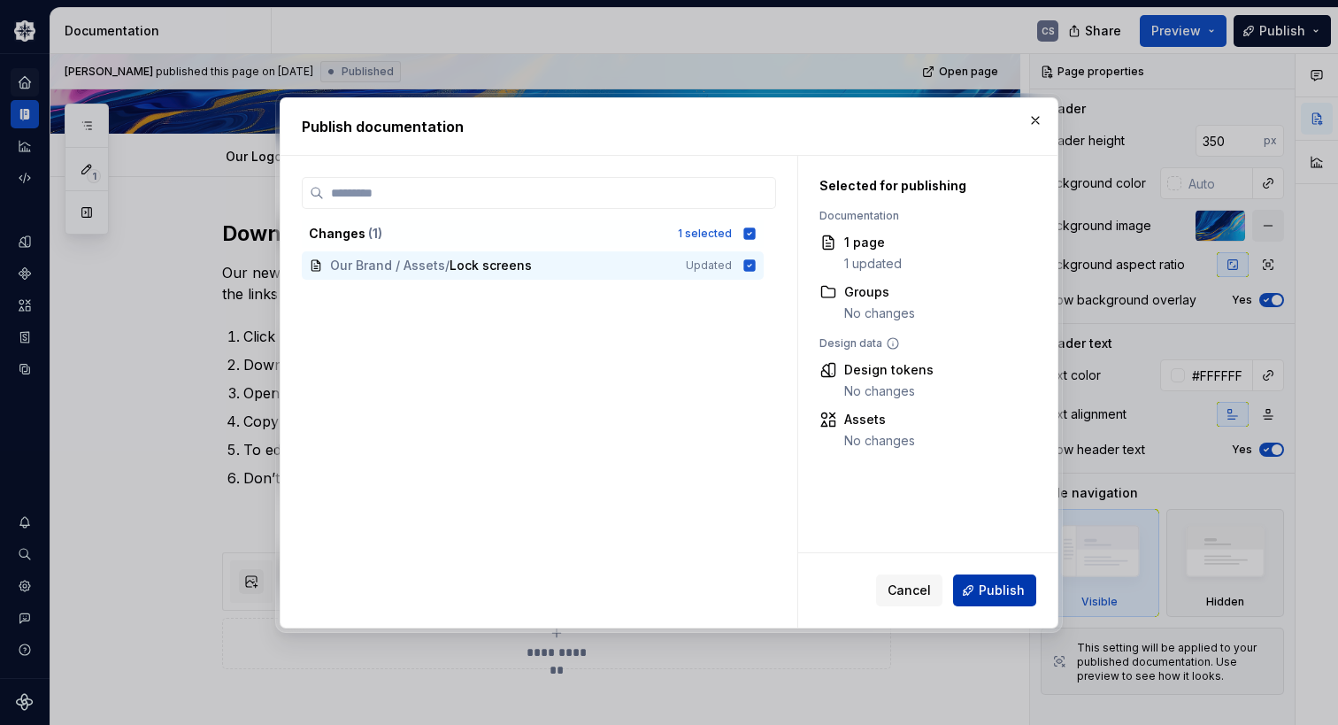
click at [1001, 586] on span "Publish" at bounding box center [1002, 590] width 46 height 18
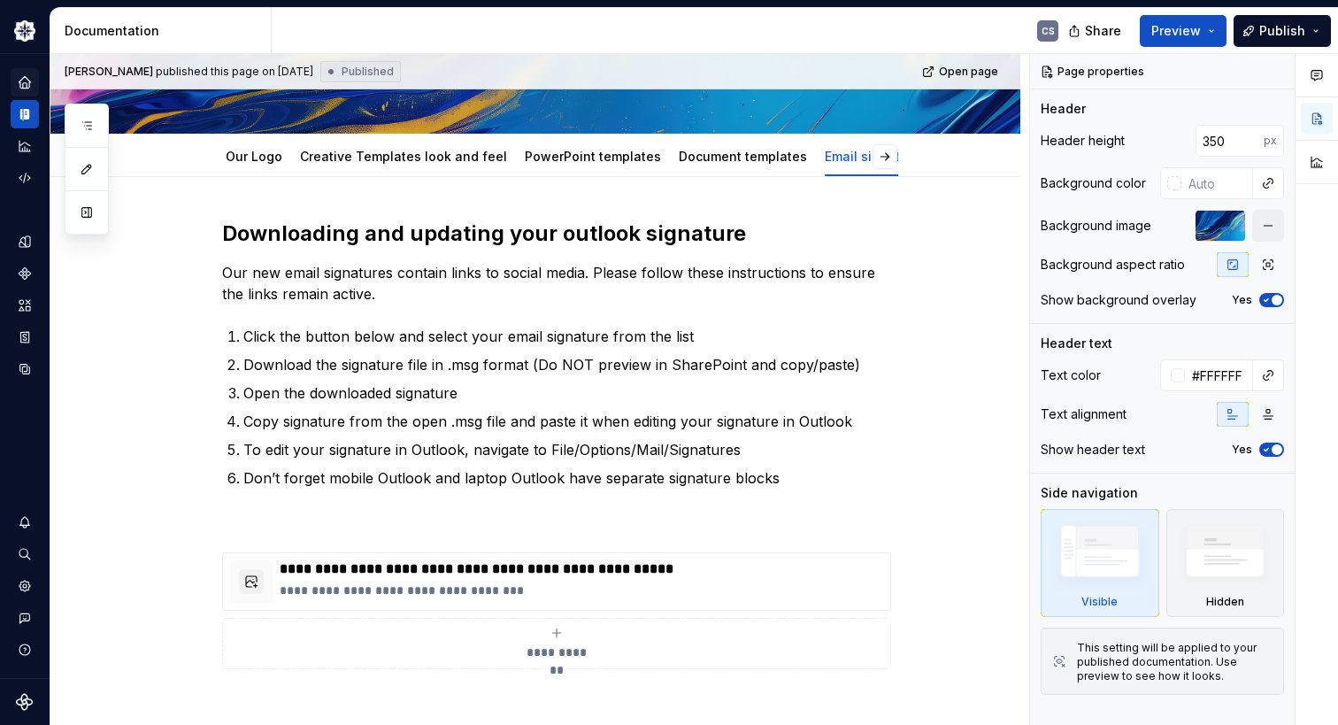
type textarea "*"
